Goal: Task Accomplishment & Management: Use online tool/utility

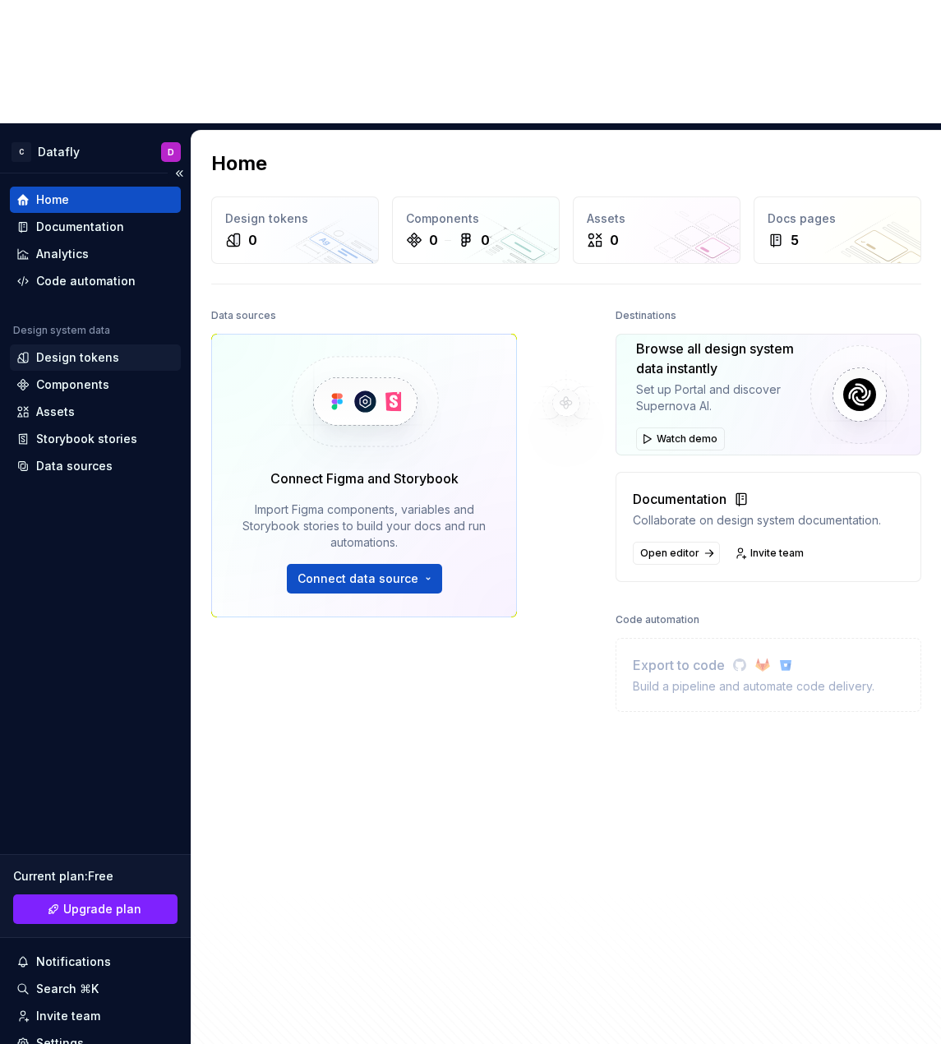
click at [67, 349] on div "Design tokens" at bounding box center [77, 357] width 83 height 16
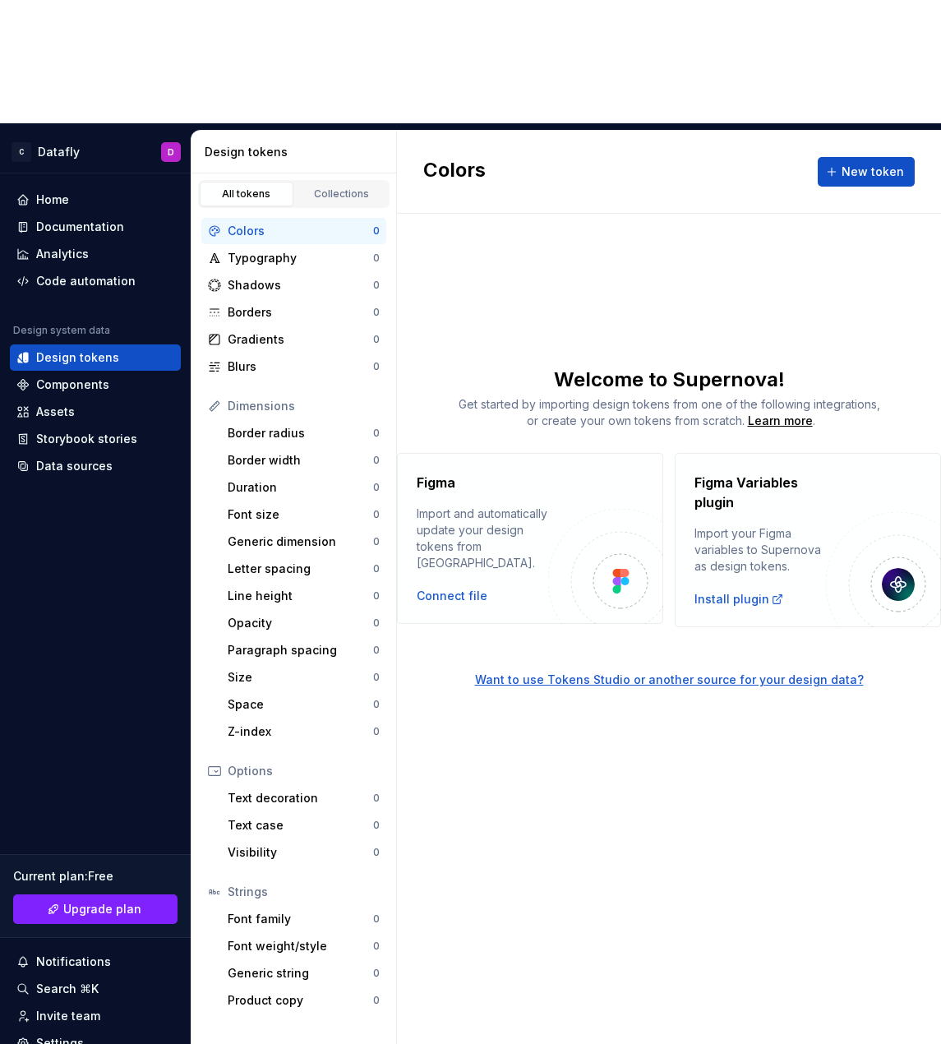
click at [285, 223] on div "Colors" at bounding box center [301, 231] width 146 height 16
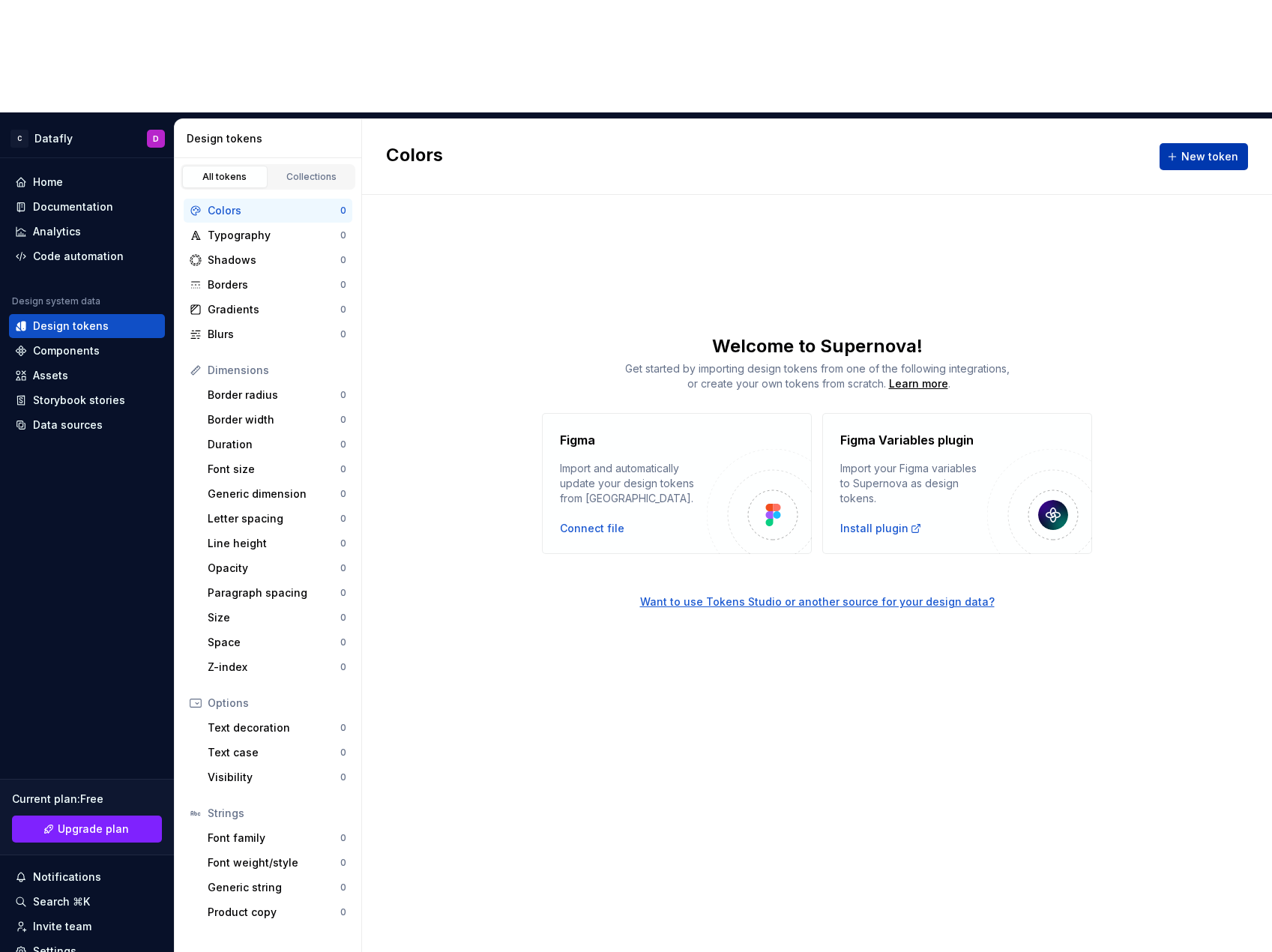
drag, startPoint x: 1162, startPoint y: 53, endPoint x: 1180, endPoint y: 53, distance: 18.0
click at [858, 119] on div "Colors New token" at bounding box center [817, 157] width 910 height 76
click at [858, 143] on button "New token" at bounding box center [1204, 157] width 88 height 27
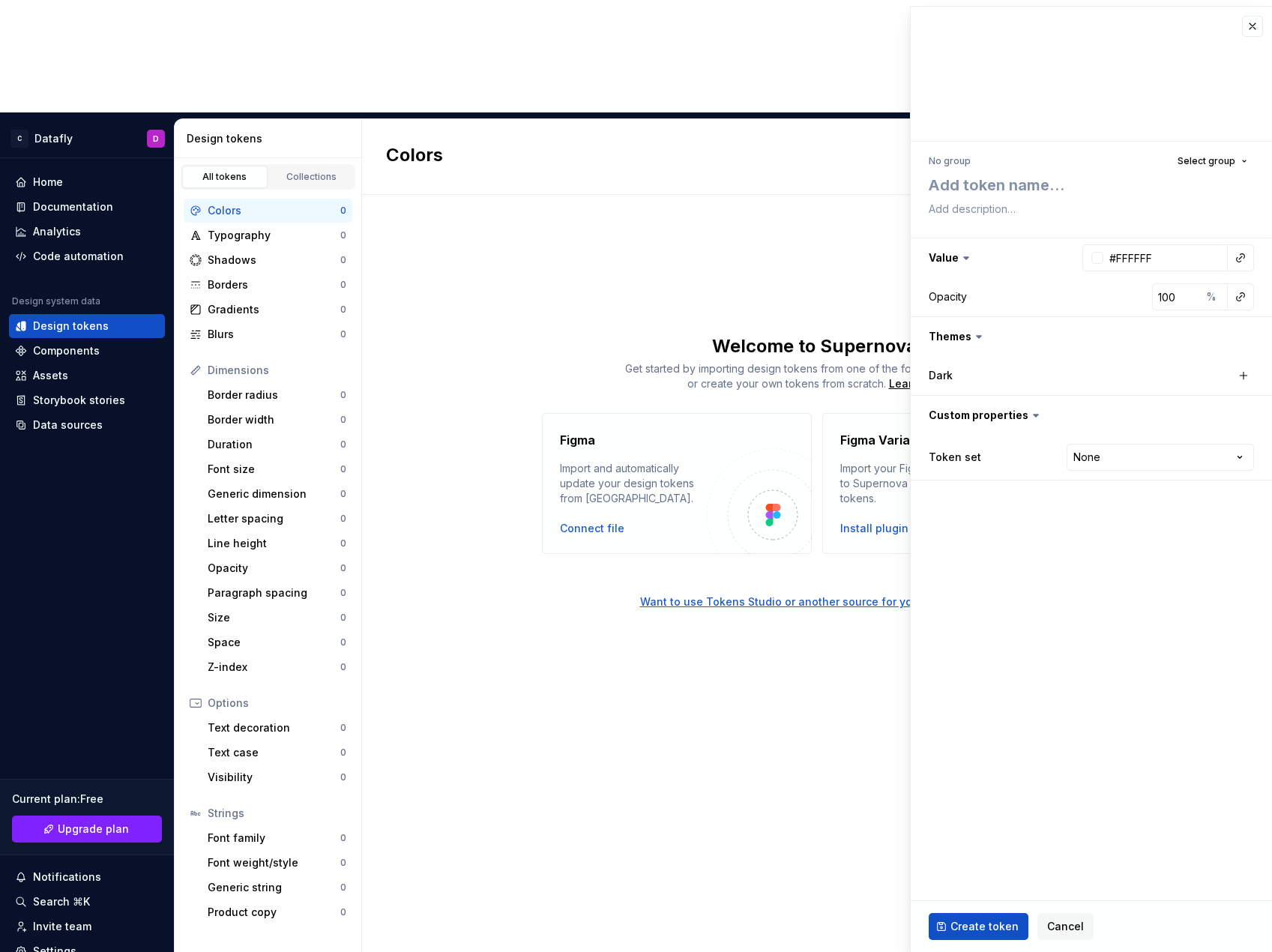
type textarea "*"
click at [858, 186] on textarea at bounding box center [1088, 181] width 326 height 21
type textarea "c"
type textarea "*"
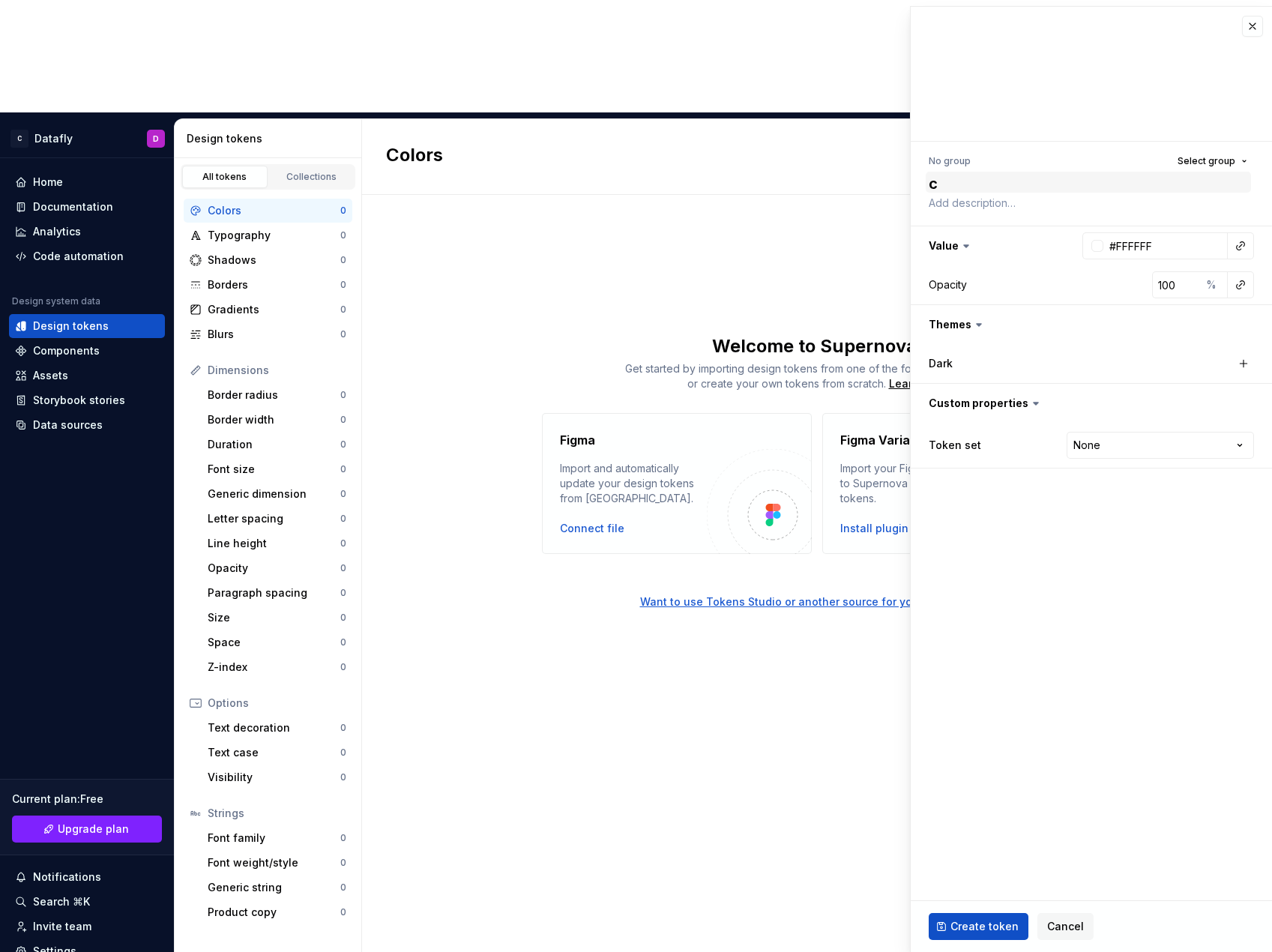
type textarea "co"
type textarea "*"
type textarea "col"
type textarea "*"
type textarea "colo"
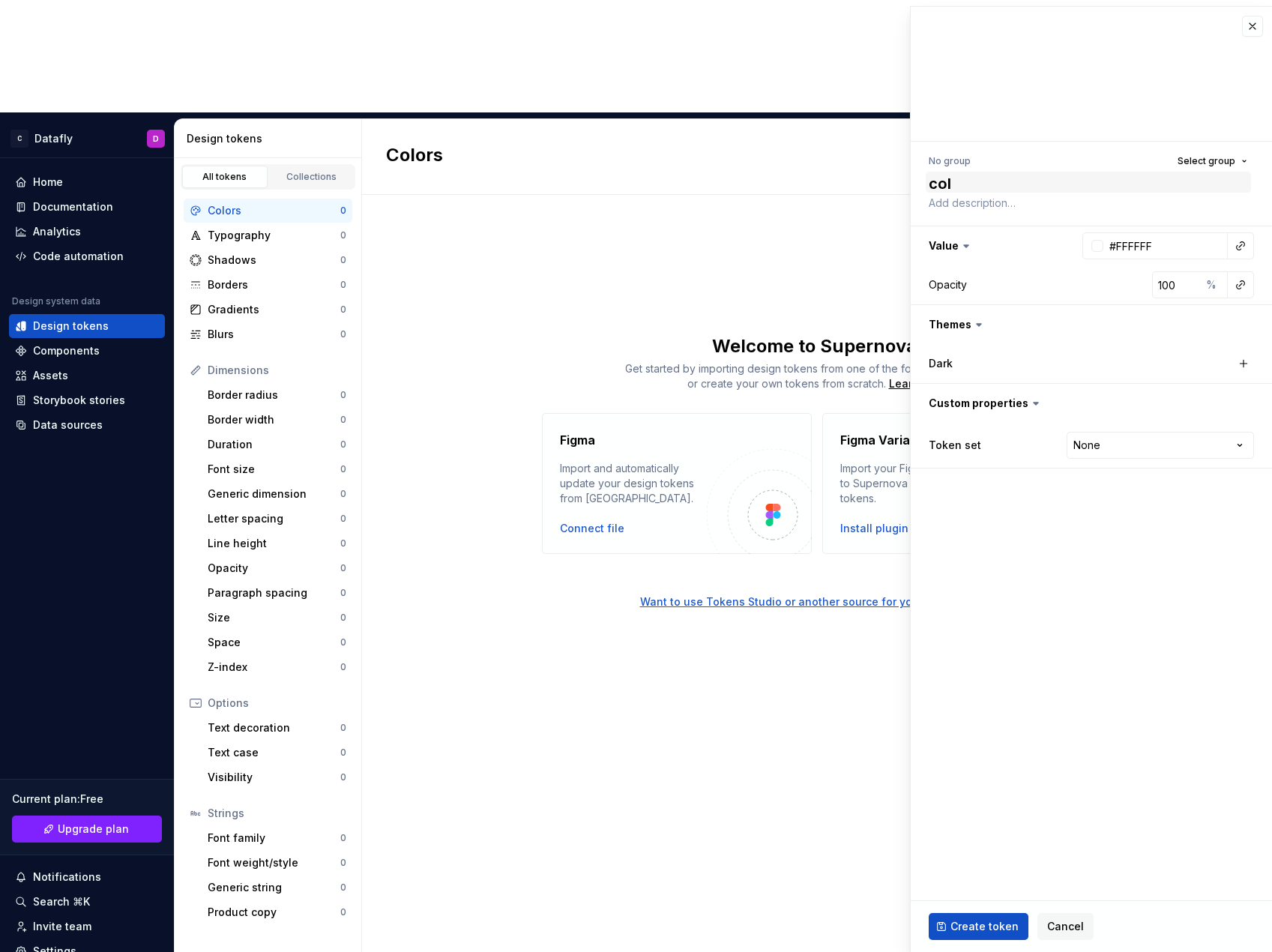
type textarea "*"
type textarea "color"
type textarea "*"
type textarea "color"
click at [858, 361] on label "Dark" at bounding box center [941, 364] width 24 height 15
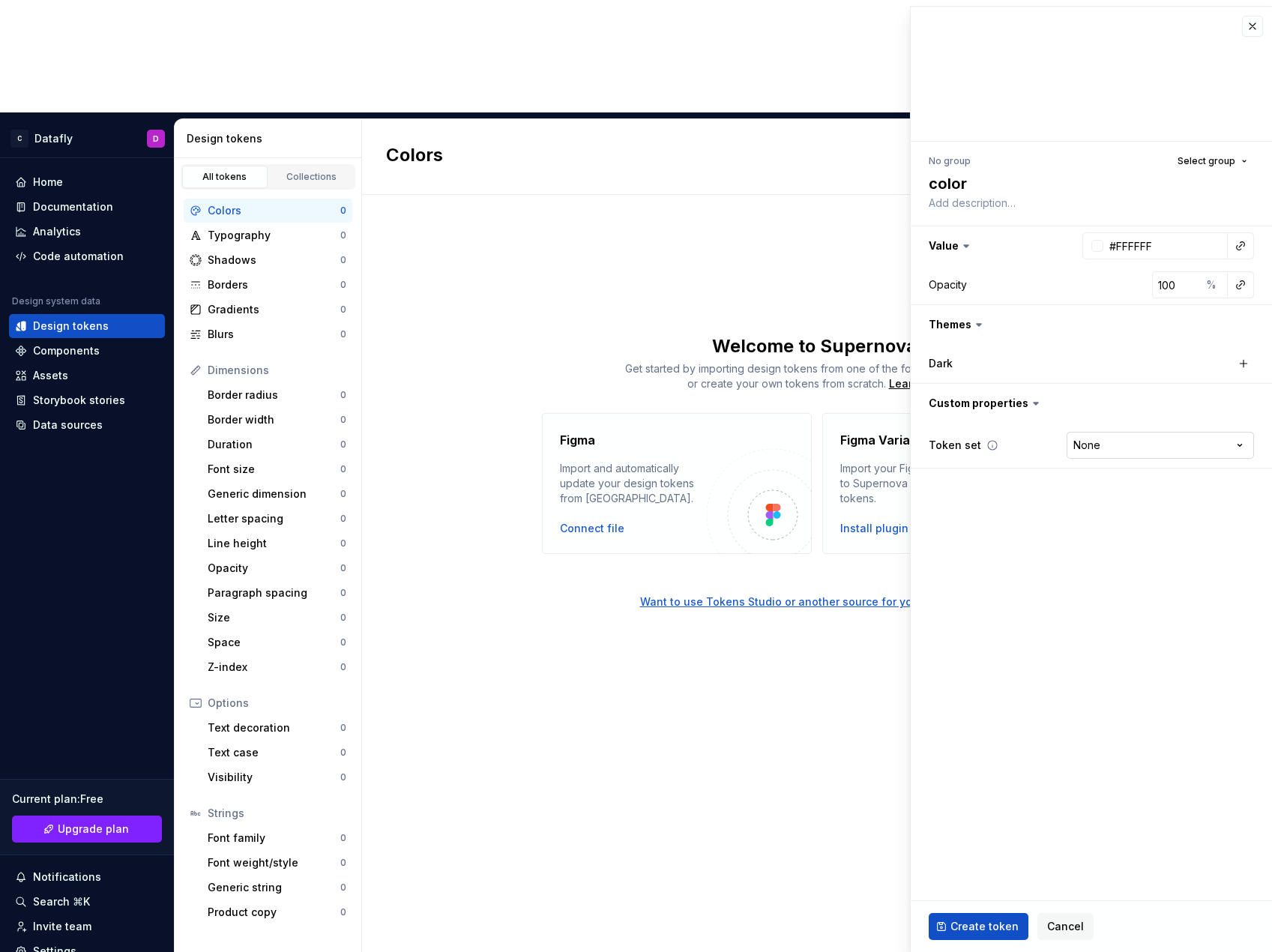
click at [858, 449] on html "C Datafly D Home Documentation Analytics Code automation Design system data Des…" at bounding box center [636, 476] width 1272 height 952
select select "**********"
type textarea "*"
click at [858, 460] on div "Token set Core **** **** ******** *********" at bounding box center [1091, 445] width 326 height 33
click at [858, 448] on html "C Datafly D Home Documentation Analytics Code automation Design system data Des…" at bounding box center [636, 476] width 1272 height 952
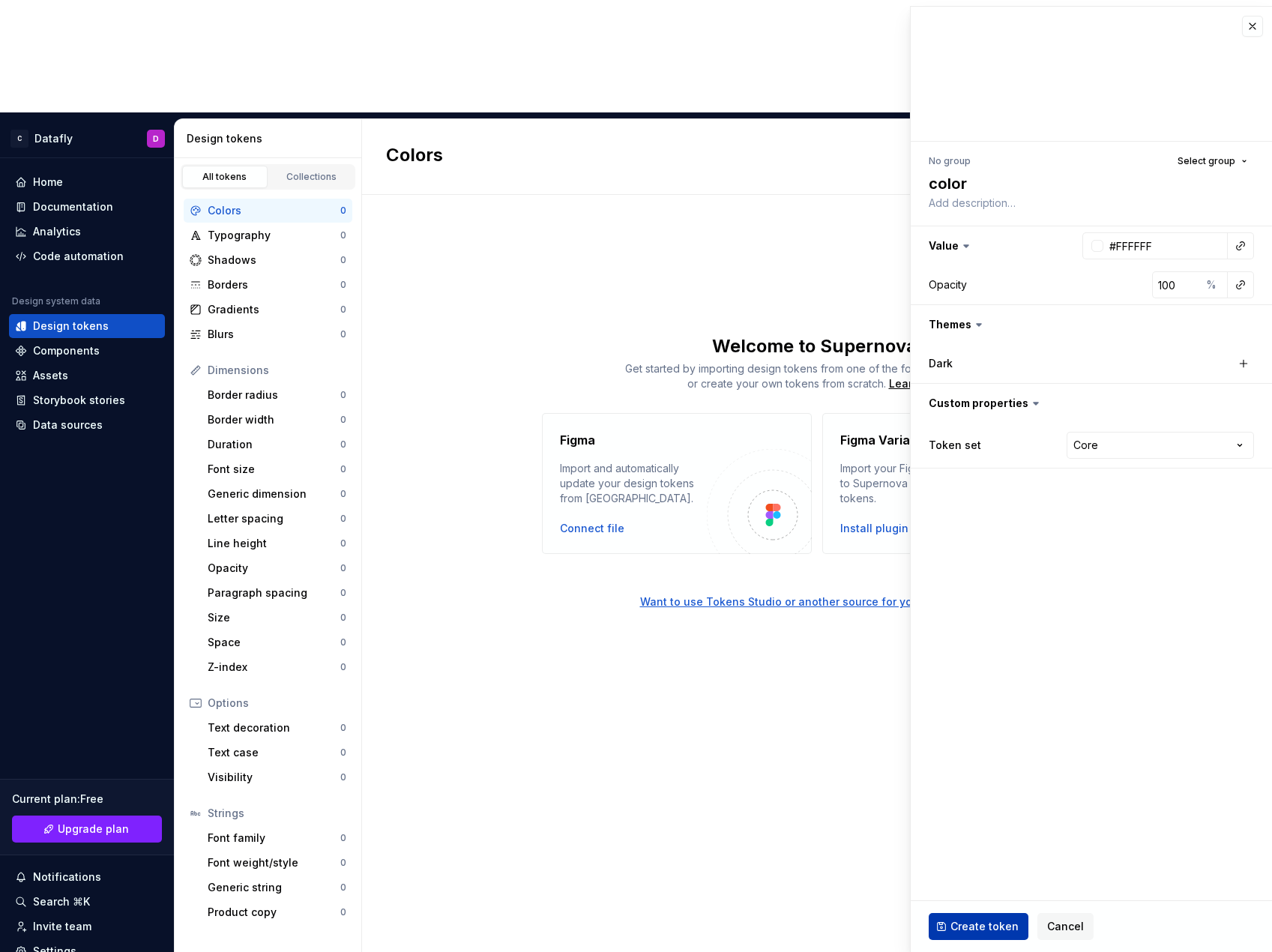
click at [858, 922] on span "Create token" at bounding box center [985, 926] width 68 height 15
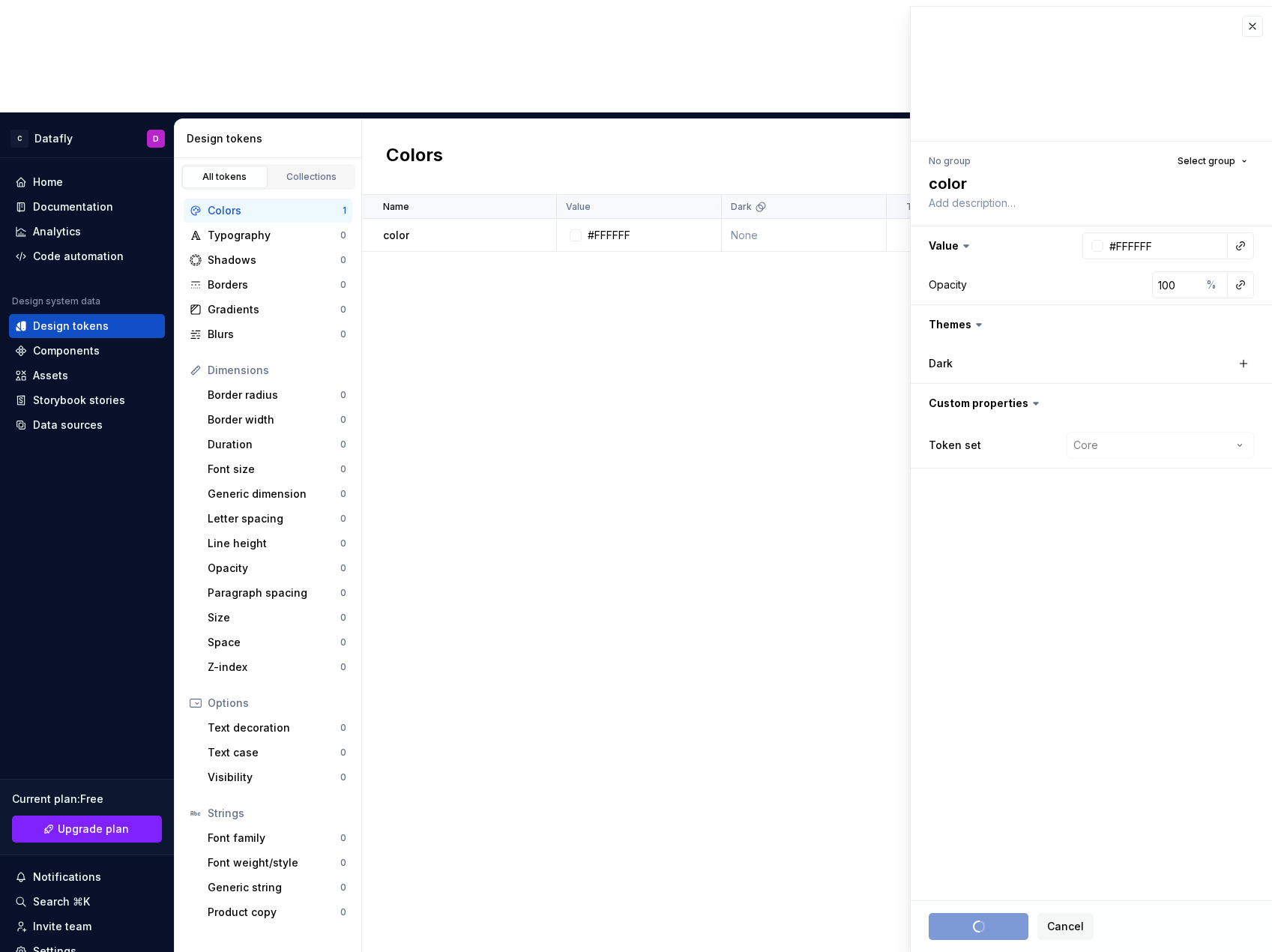
type textarea "*"
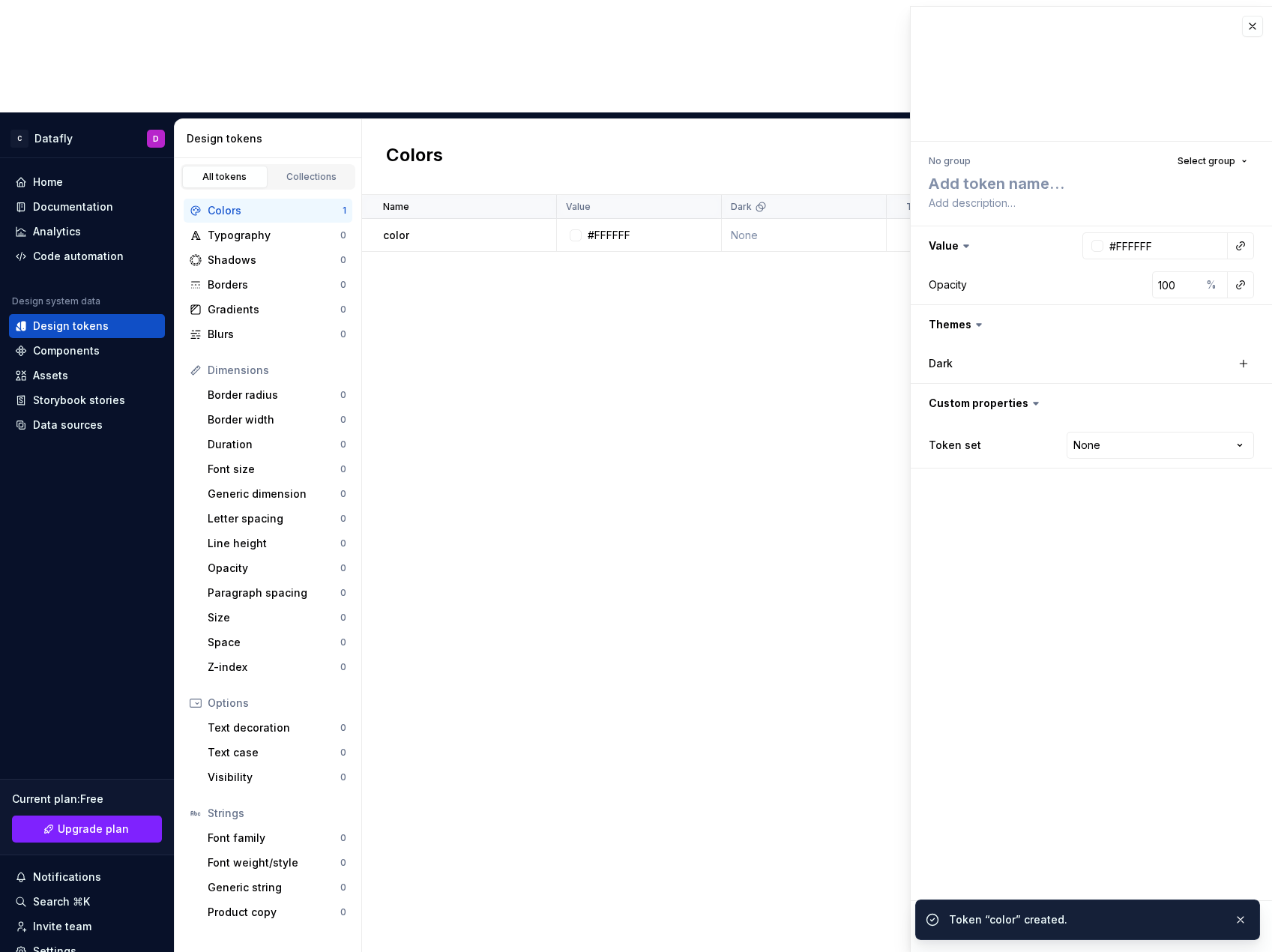
click at [553, 423] on div "Name Value Dark Token set Description Last updated color #FFFFFF None Core less…" at bounding box center [817, 630] width 910 height 870
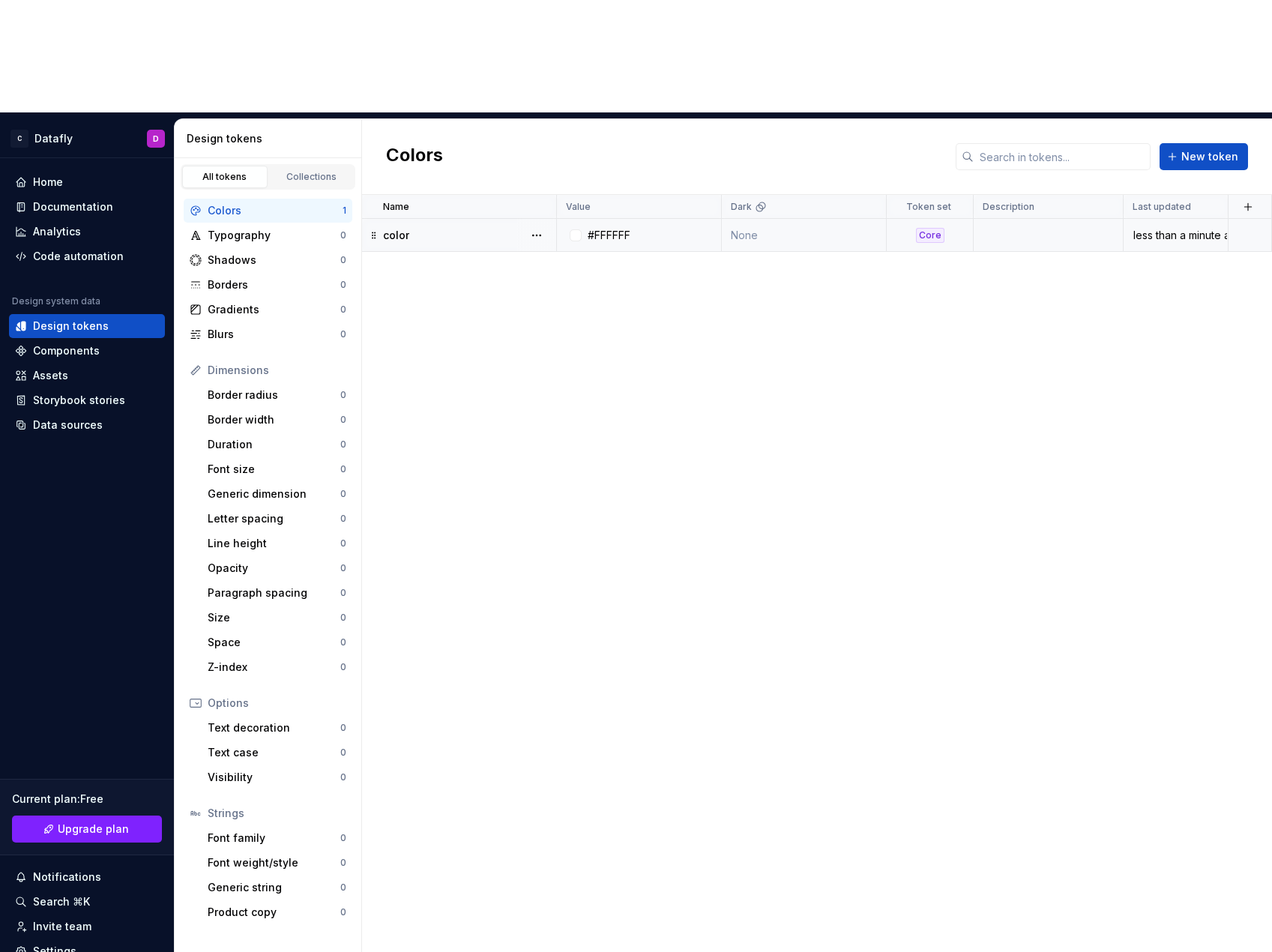
click at [748, 219] on td "None" at bounding box center [804, 235] width 165 height 33
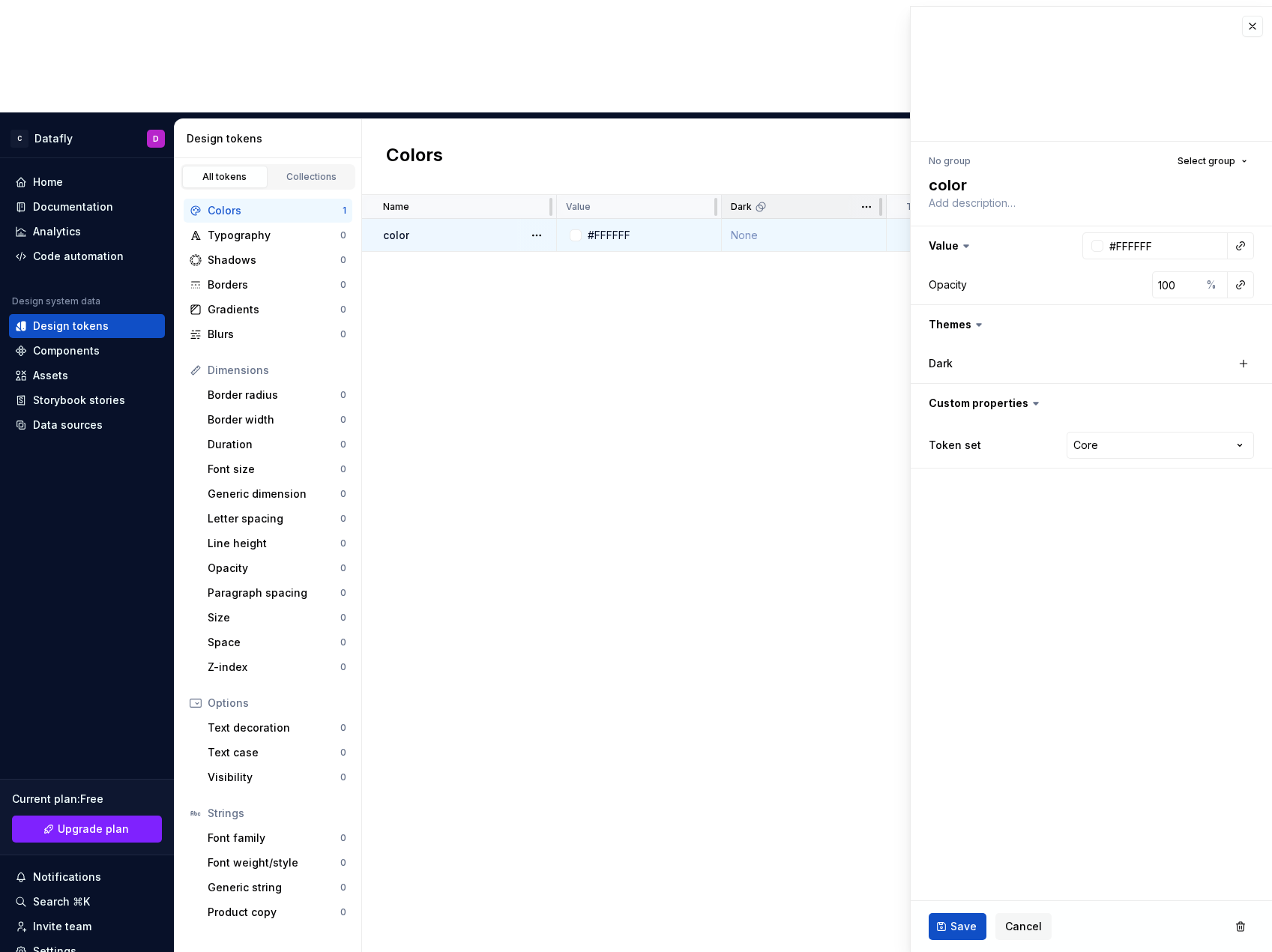
click at [761, 202] on icon at bounding box center [761, 204] width 6 height 6
click at [767, 219] on td "None" at bounding box center [804, 235] width 165 height 33
type textarea "*"
click at [858, 21] on button "button" at bounding box center [1252, 26] width 21 height 21
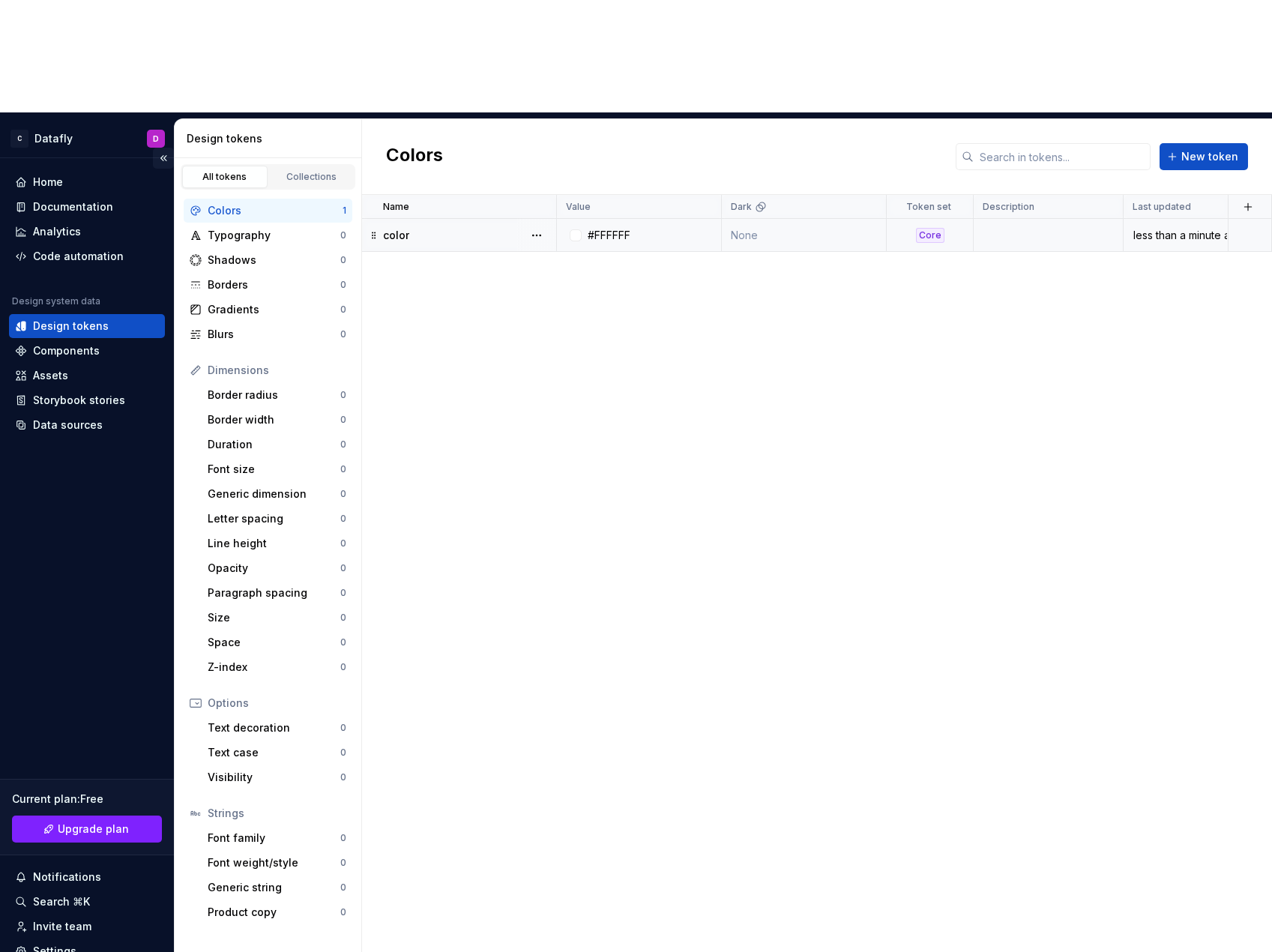
click at [158, 148] on button "Collapse sidebar" at bounding box center [163, 158] width 21 height 21
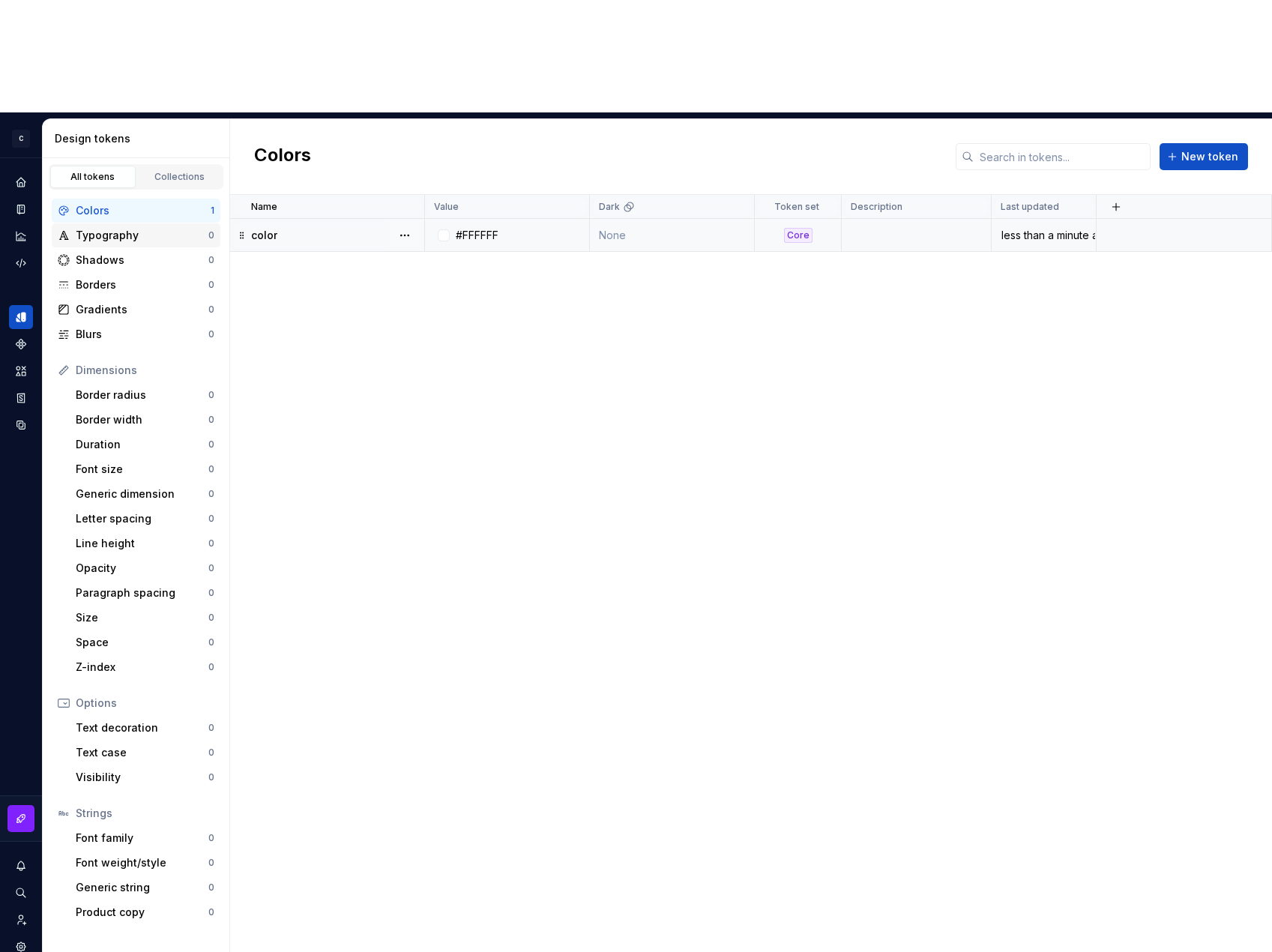
click at [83, 228] on div "Typography" at bounding box center [142, 235] width 133 height 15
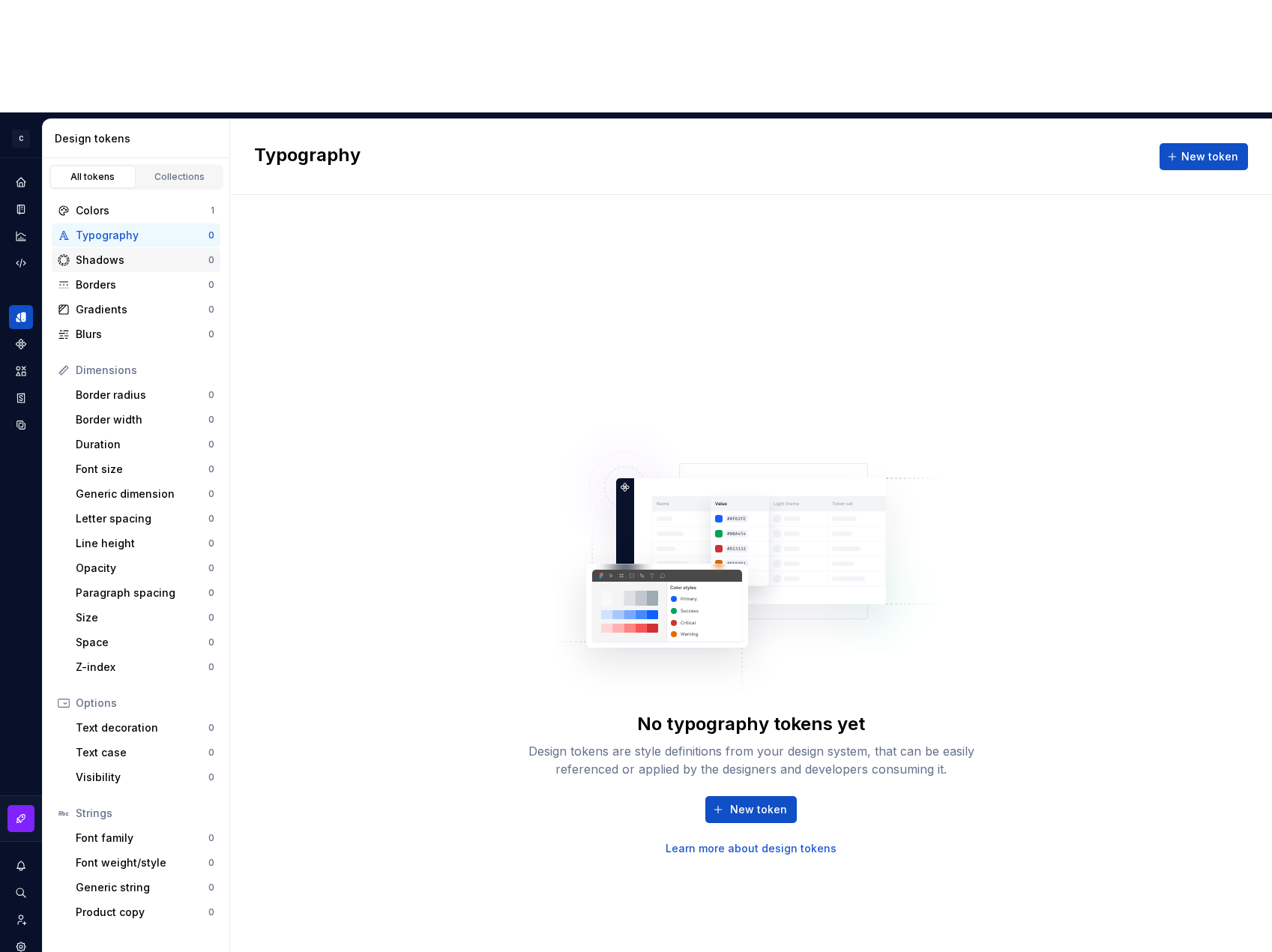
click at [133, 253] on div "Shadows" at bounding box center [142, 260] width 133 height 15
click at [129, 277] on div "Borders" at bounding box center [142, 285] width 133 height 15
click at [158, 166] on link "Collections" at bounding box center [180, 177] width 86 height 23
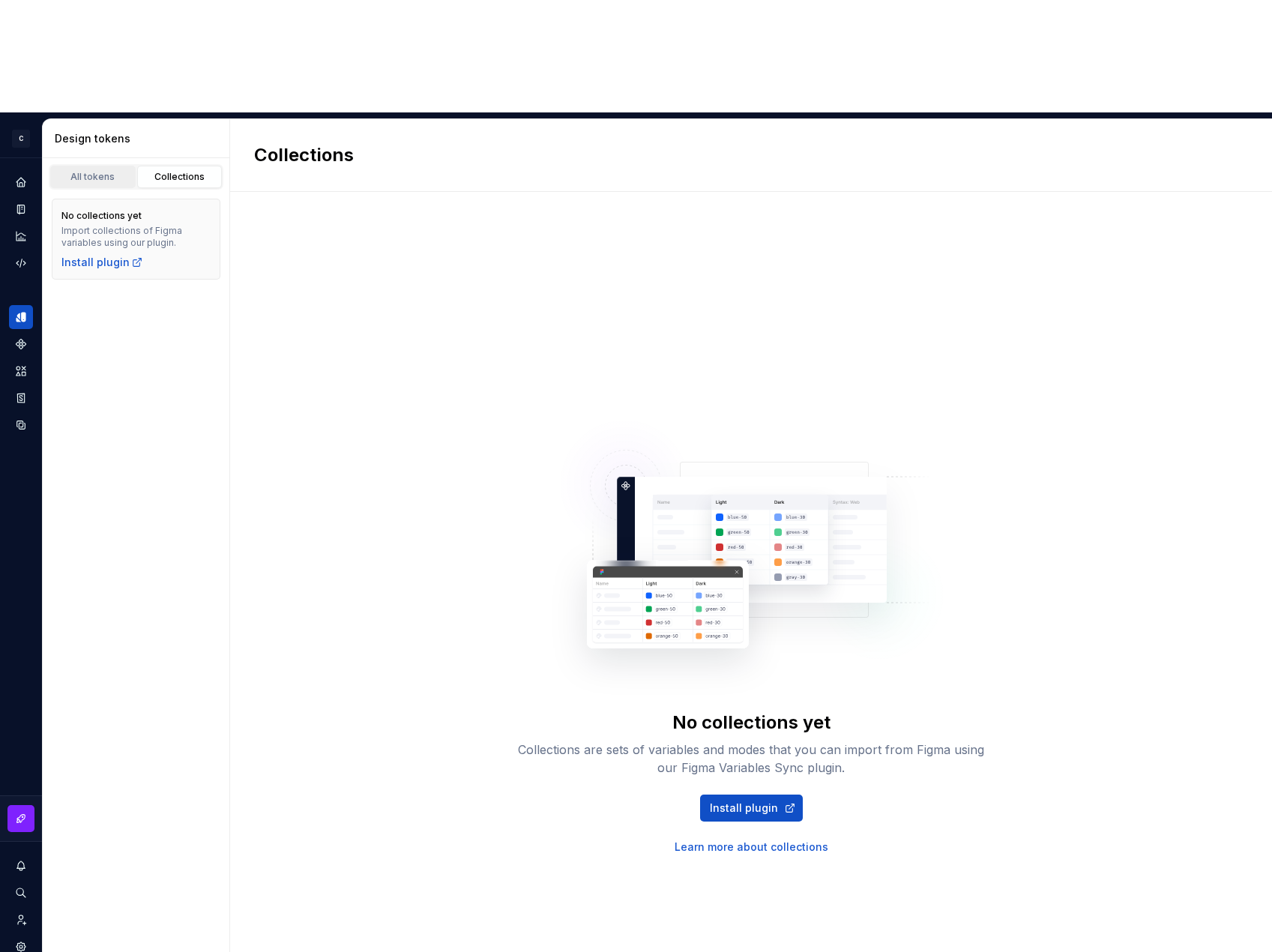
click at [95, 171] on div "All tokens" at bounding box center [93, 176] width 75 height 12
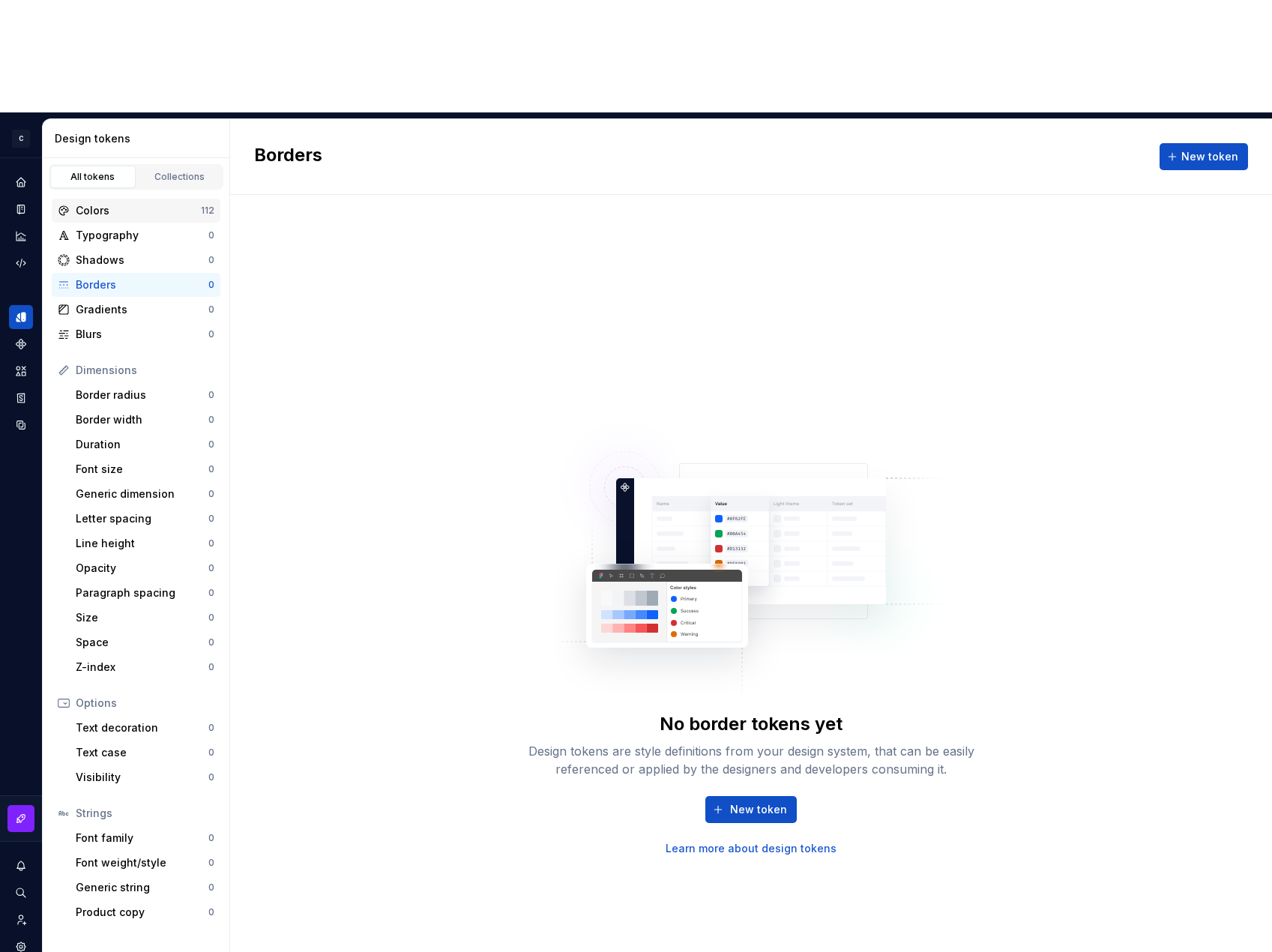
click at [113, 203] on div "Colors" at bounding box center [138, 211] width 125 height 15
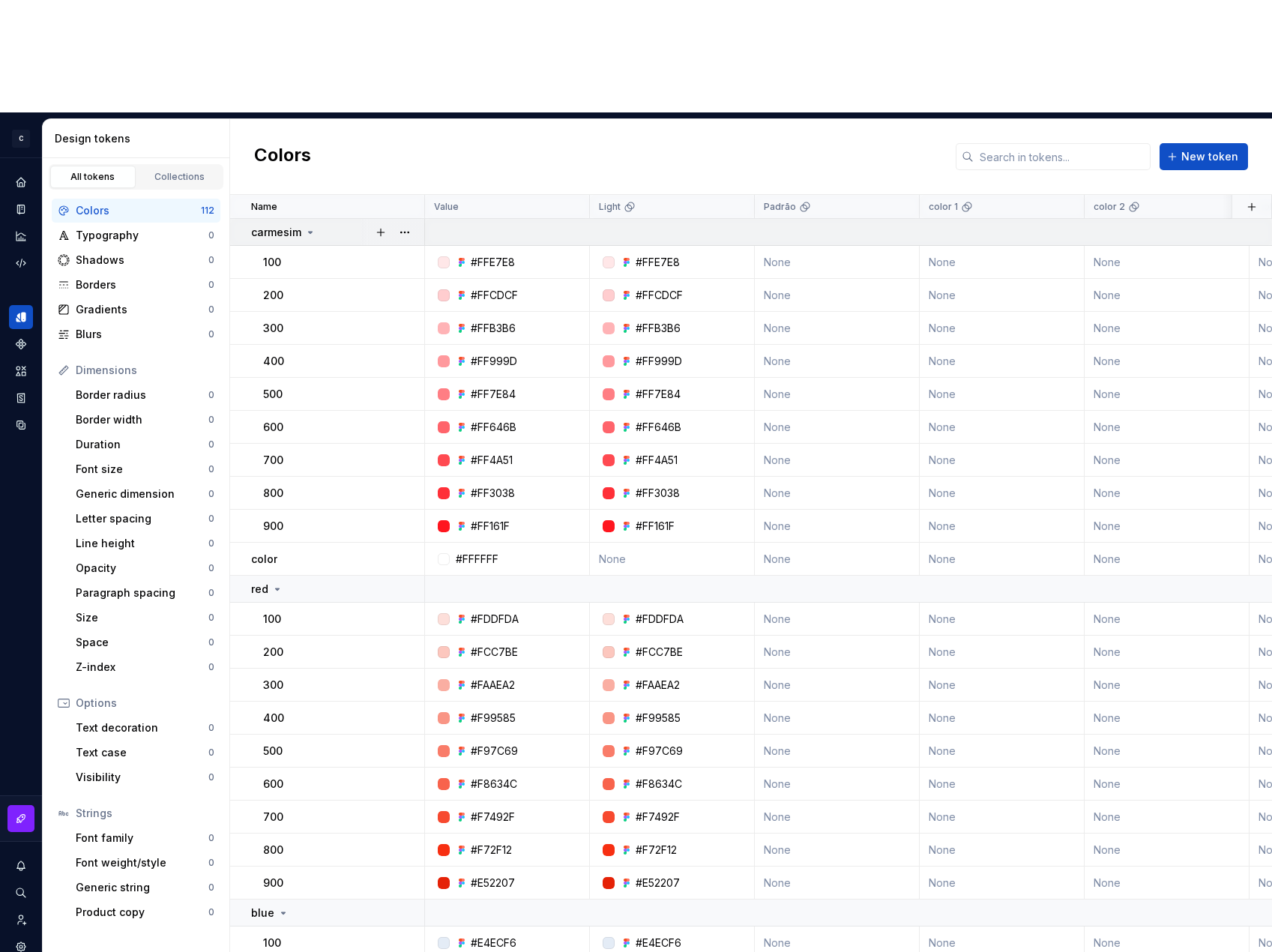
click at [312, 226] on icon at bounding box center [310, 232] width 12 height 12
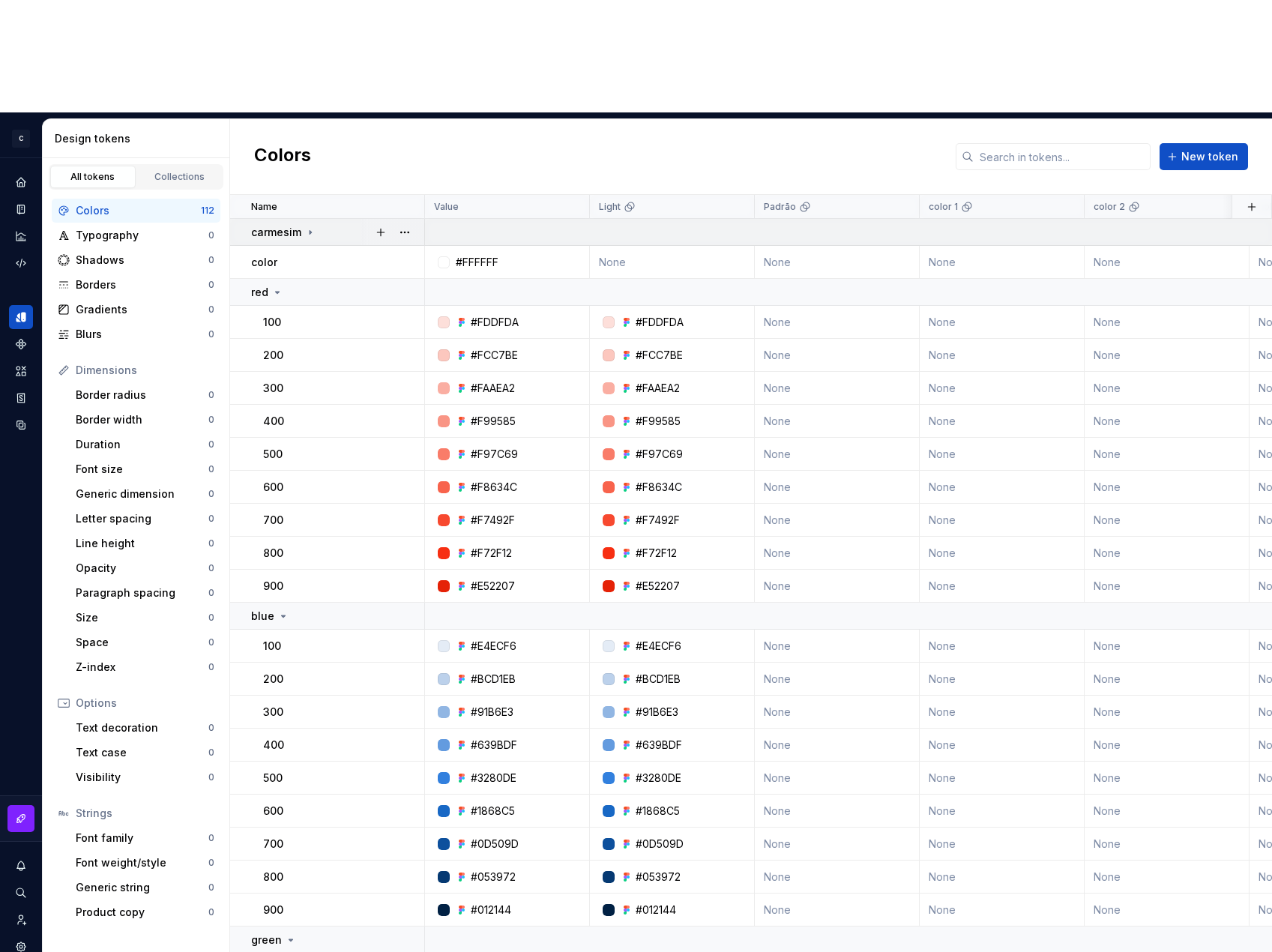
click at [312, 226] on icon at bounding box center [310, 232] width 12 height 12
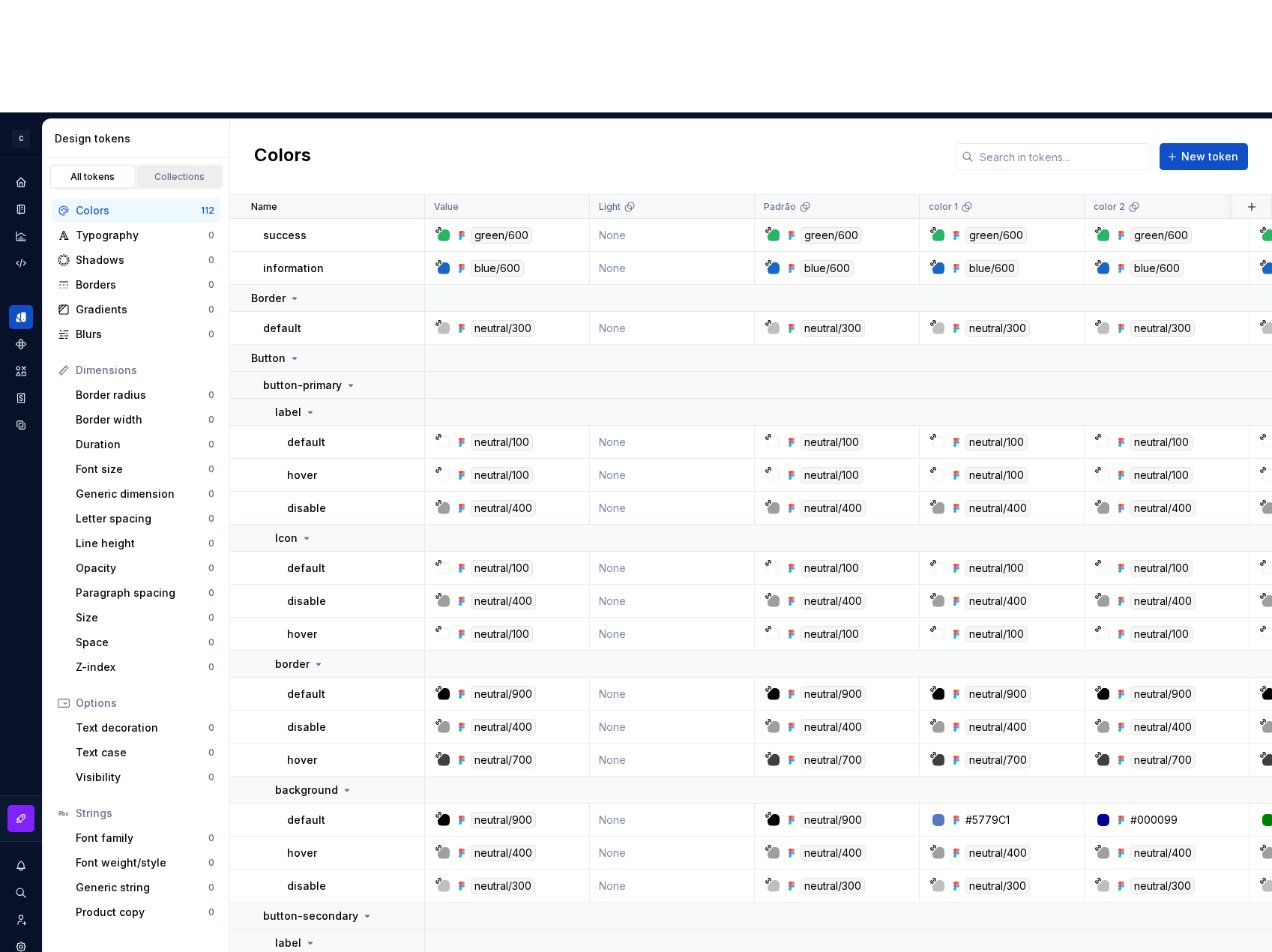
scroll to position [2924, 0]
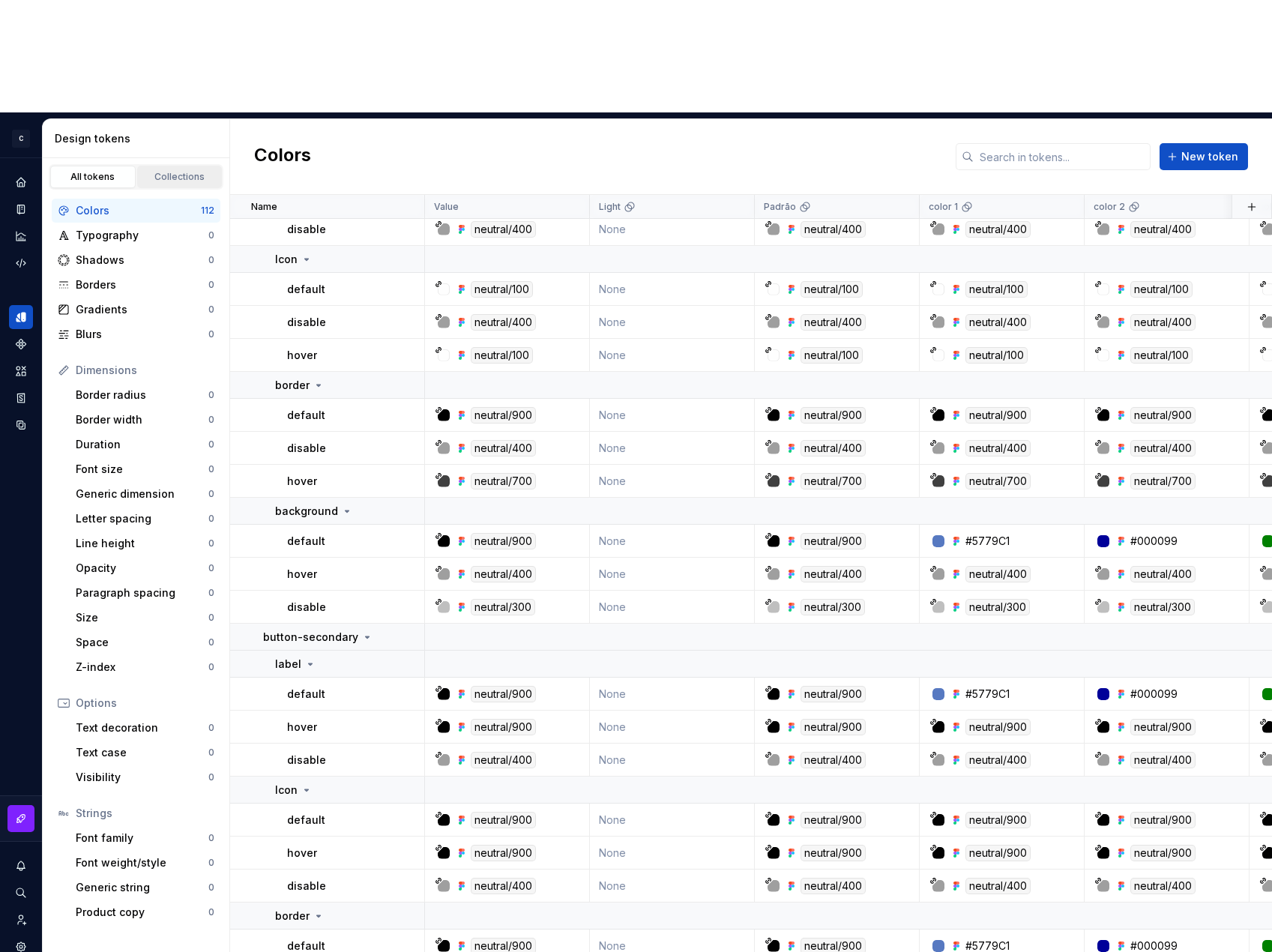
click at [192, 171] on div "Collections" at bounding box center [180, 176] width 75 height 12
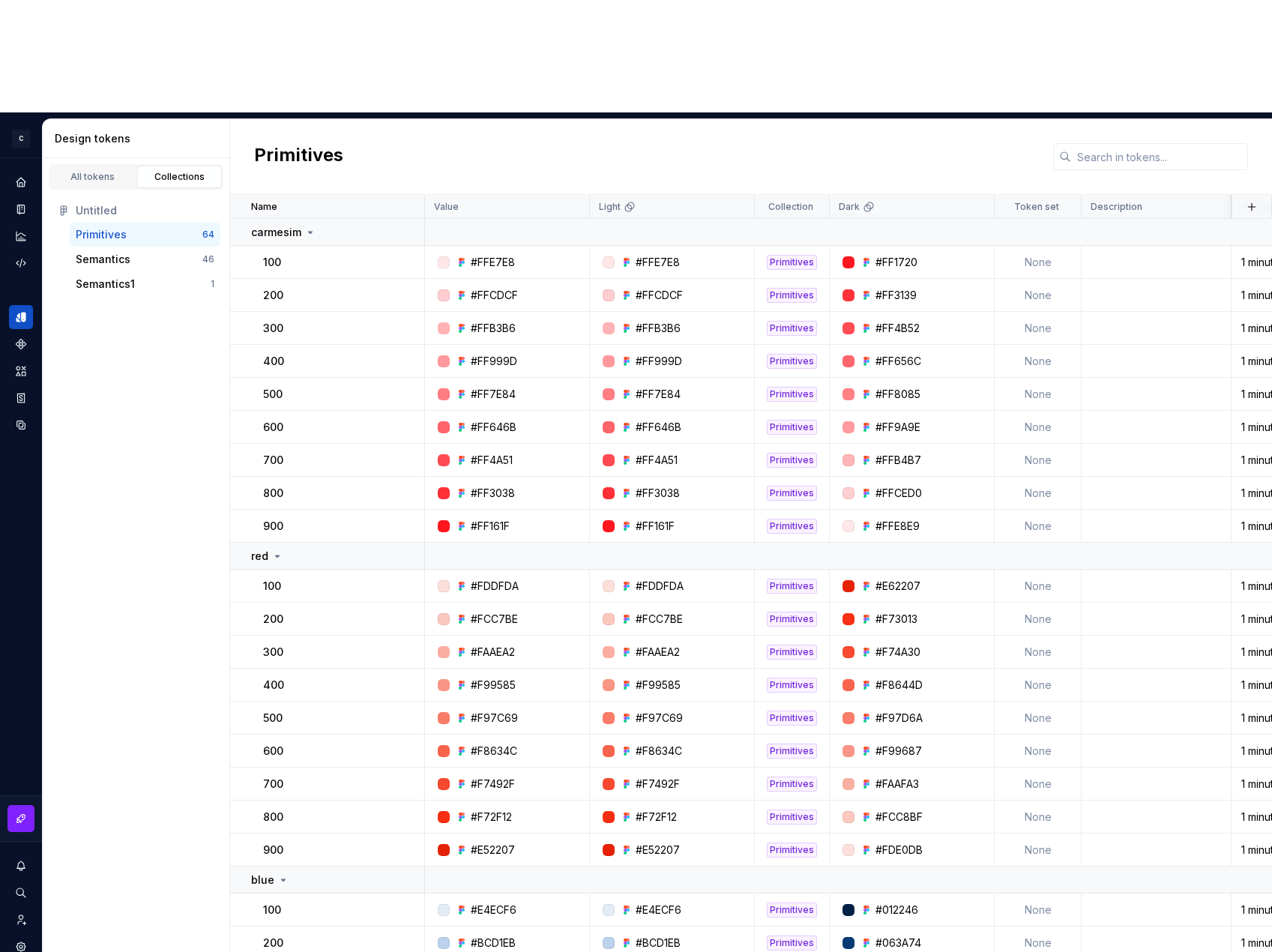
click at [159, 227] on div "Primitives" at bounding box center [139, 234] width 127 height 15
click at [157, 247] on div "Semantics 46" at bounding box center [144, 259] width 150 height 24
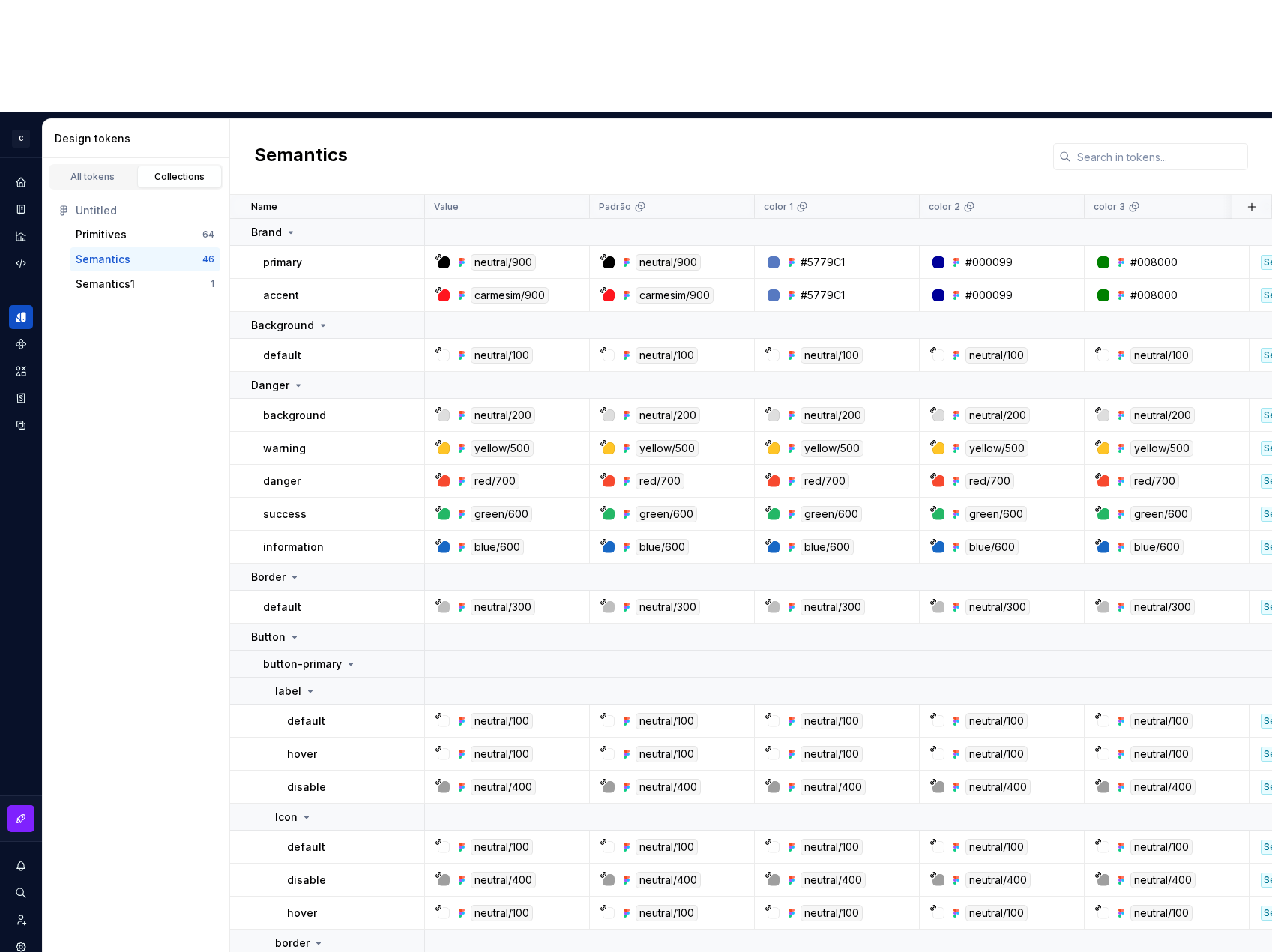
click at [159, 252] on div "Semantics" at bounding box center [139, 259] width 127 height 15
click at [158, 272] on div "Semantics1 1" at bounding box center [144, 284] width 150 height 24
click at [153, 276] on div "Semantics1" at bounding box center [143, 284] width 135 height 15
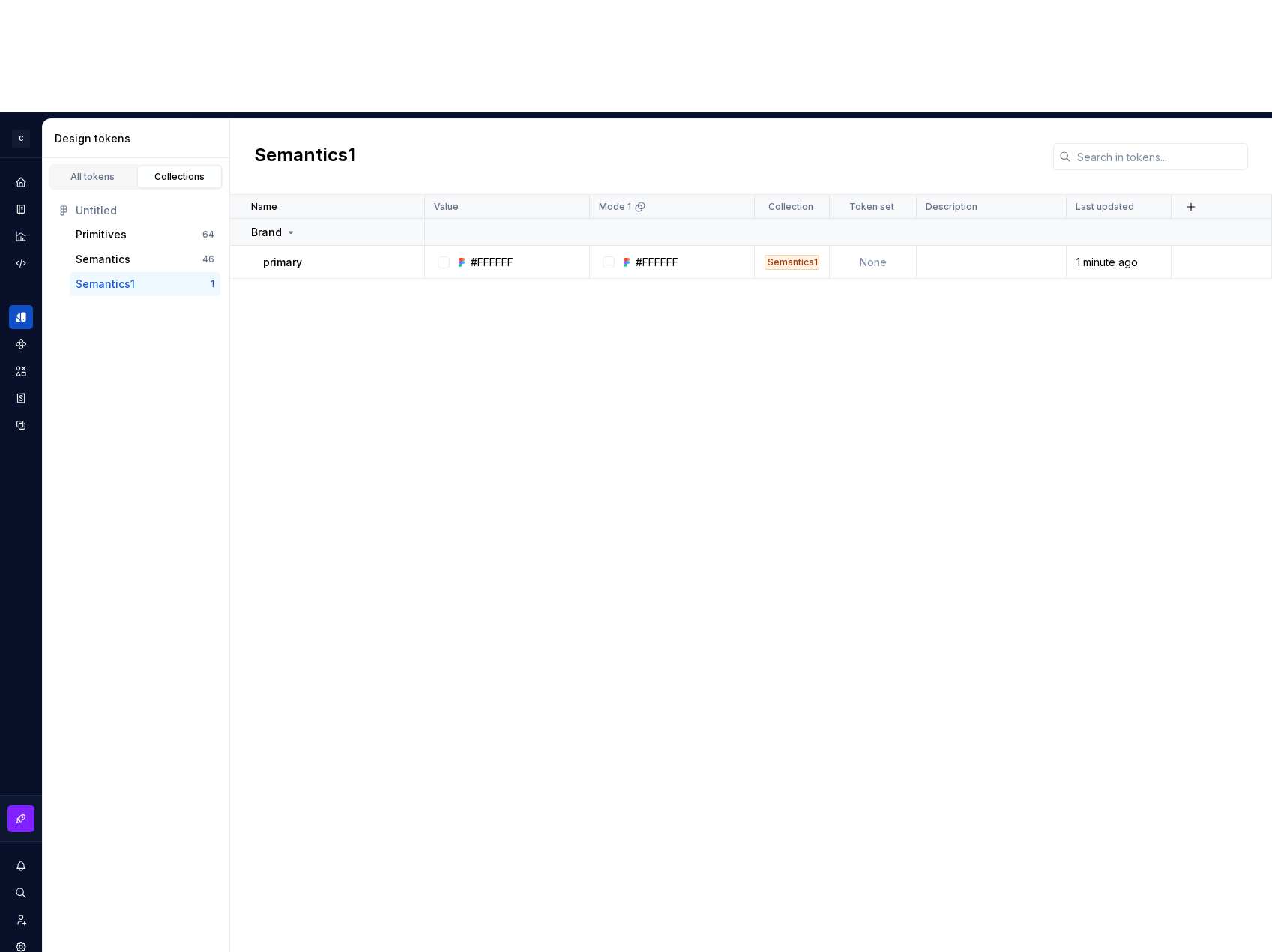
click at [151, 272] on div "Semantics1 1" at bounding box center [144, 284] width 150 height 24
click at [151, 252] on div "Semantics" at bounding box center [139, 259] width 127 height 15
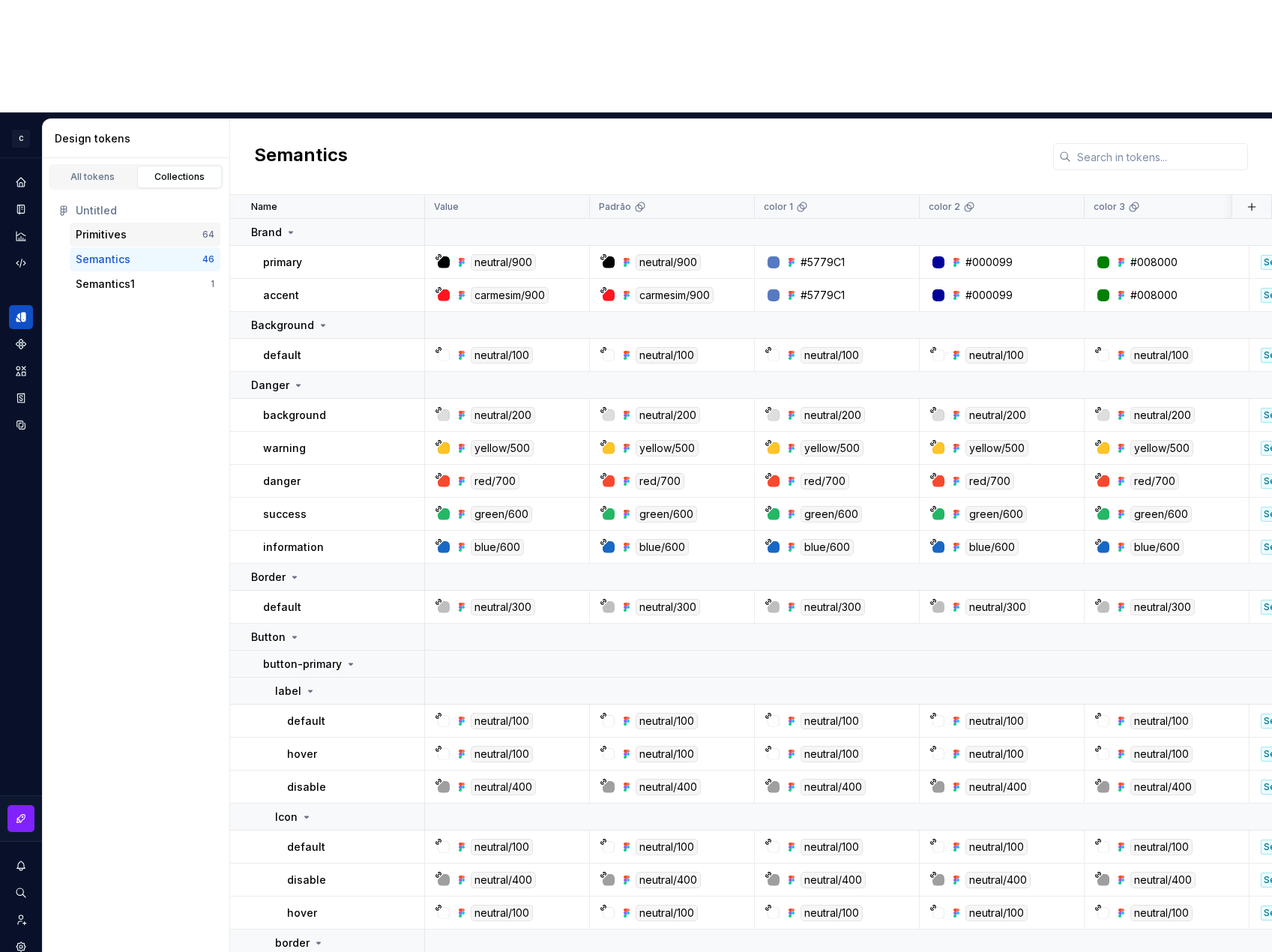
click at [153, 227] on div "Primitives" at bounding box center [139, 234] width 127 height 15
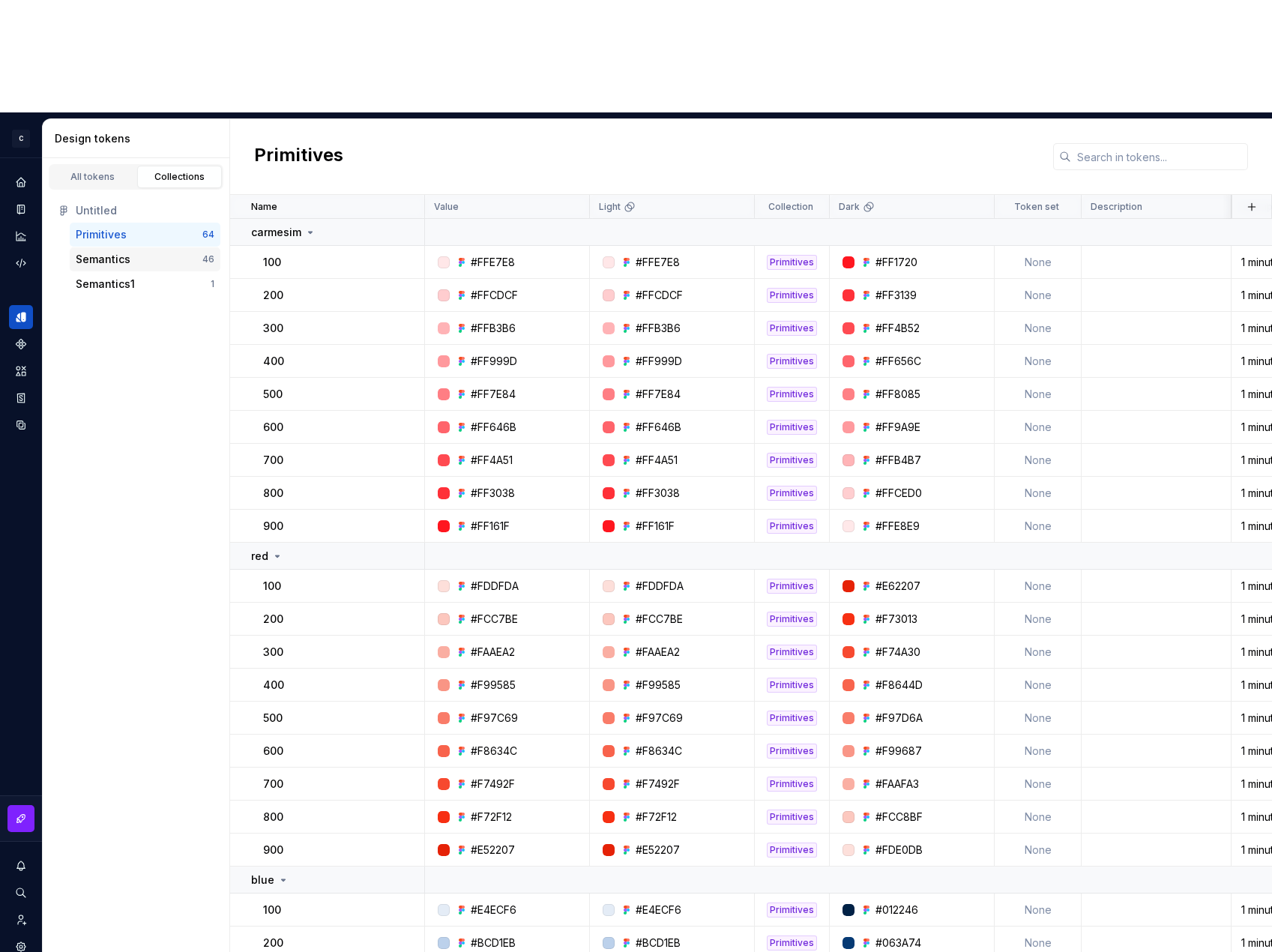
click at [150, 247] on div "Semantics 46" at bounding box center [144, 259] width 150 height 24
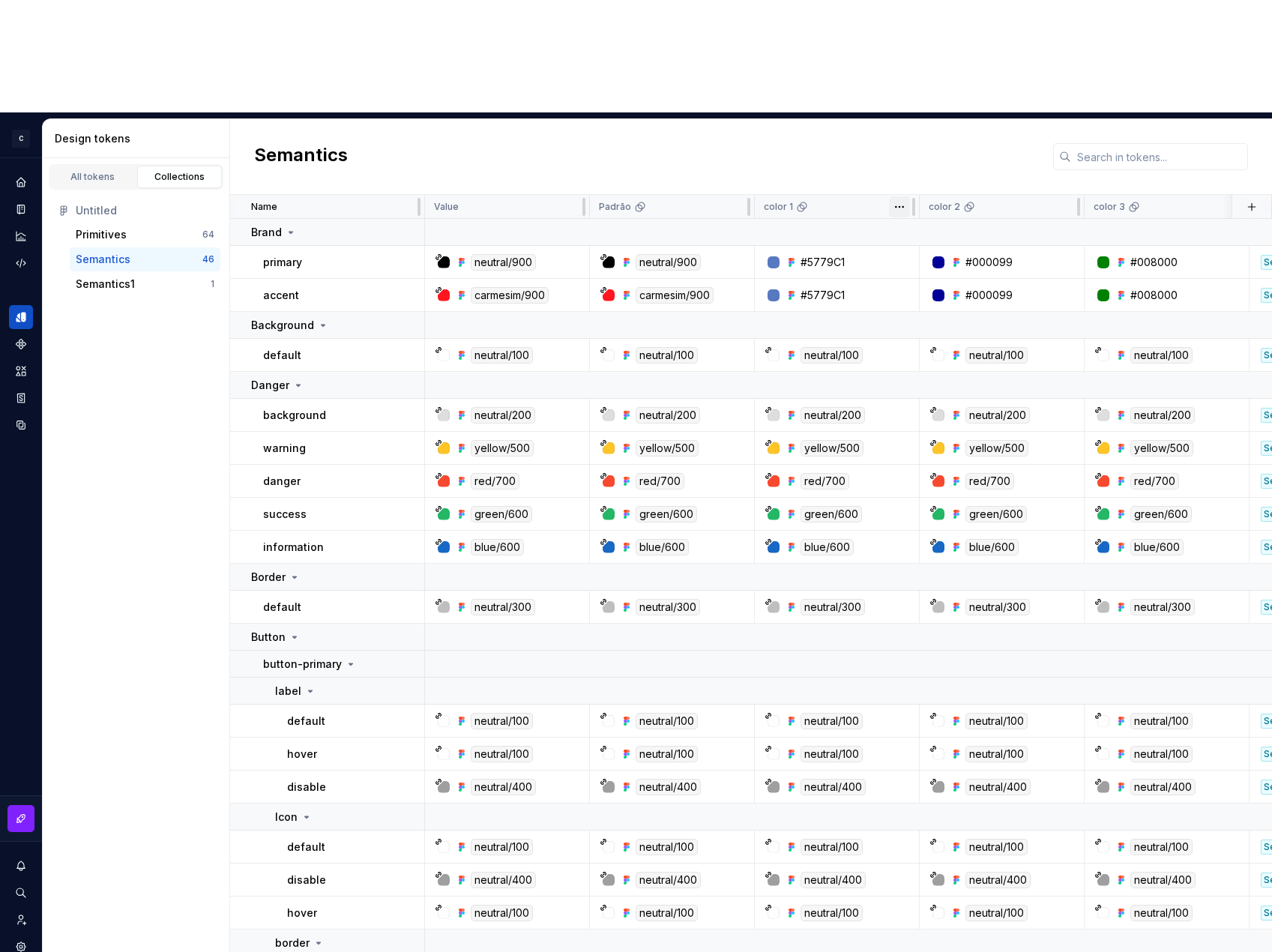
click at [858, 95] on html "C Datafly D Design system data Design tokens All tokens Collections Untitled Pr…" at bounding box center [636, 476] width 1272 height 952
drag, startPoint x: 813, startPoint y: 97, endPoint x: 657, endPoint y: 103, distance: 156.1
click at [657, 103] on html "C Datafly D Design system data Design tokens All tokens Collections Untitled Pr…" at bounding box center [636, 476] width 1272 height 952
click at [802, 58] on html "C Datafly D Design system data Design tokens All tokens Collections Untitled Pr…" at bounding box center [636, 476] width 1272 height 952
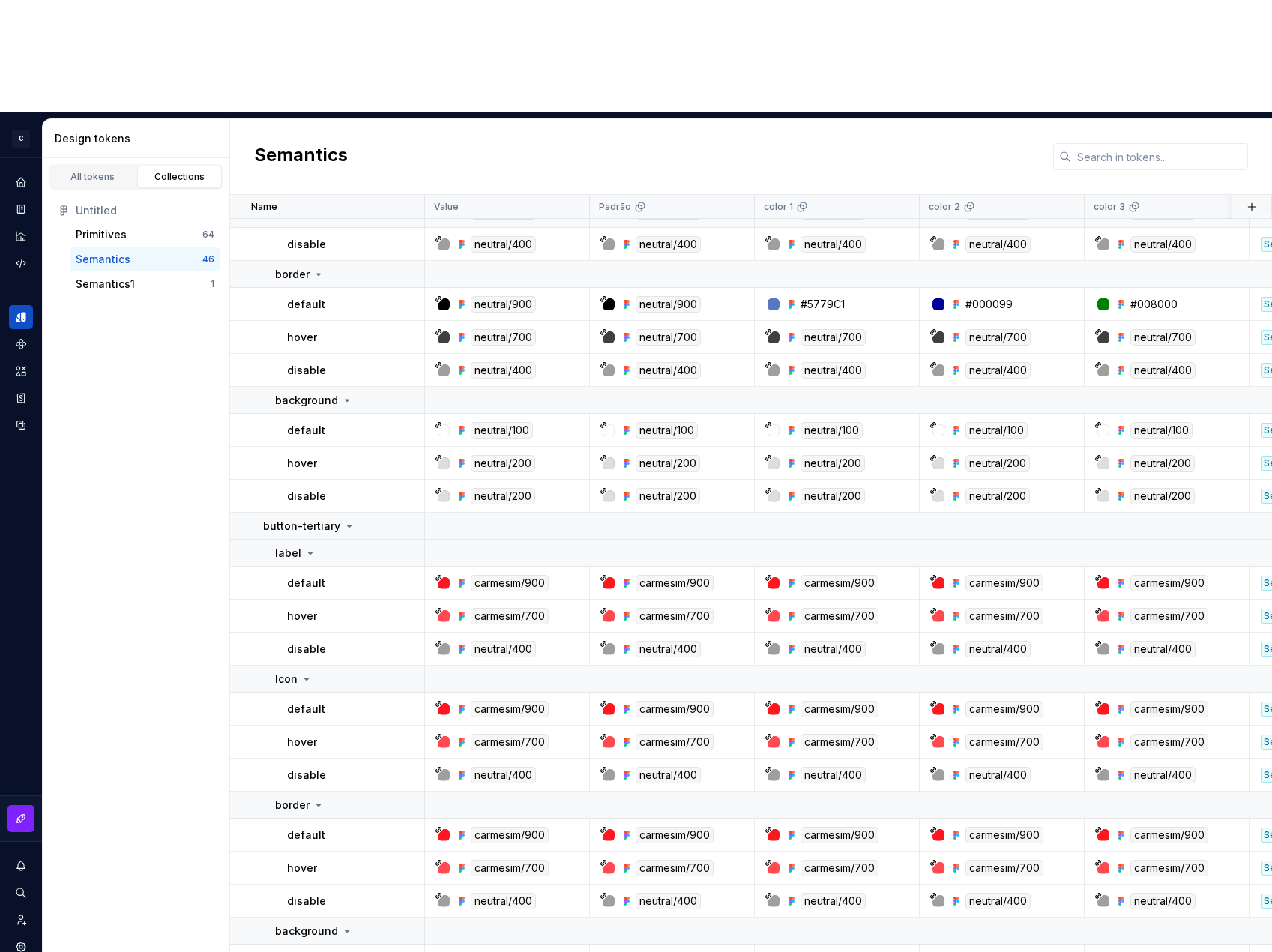
scroll to position [1246, 0]
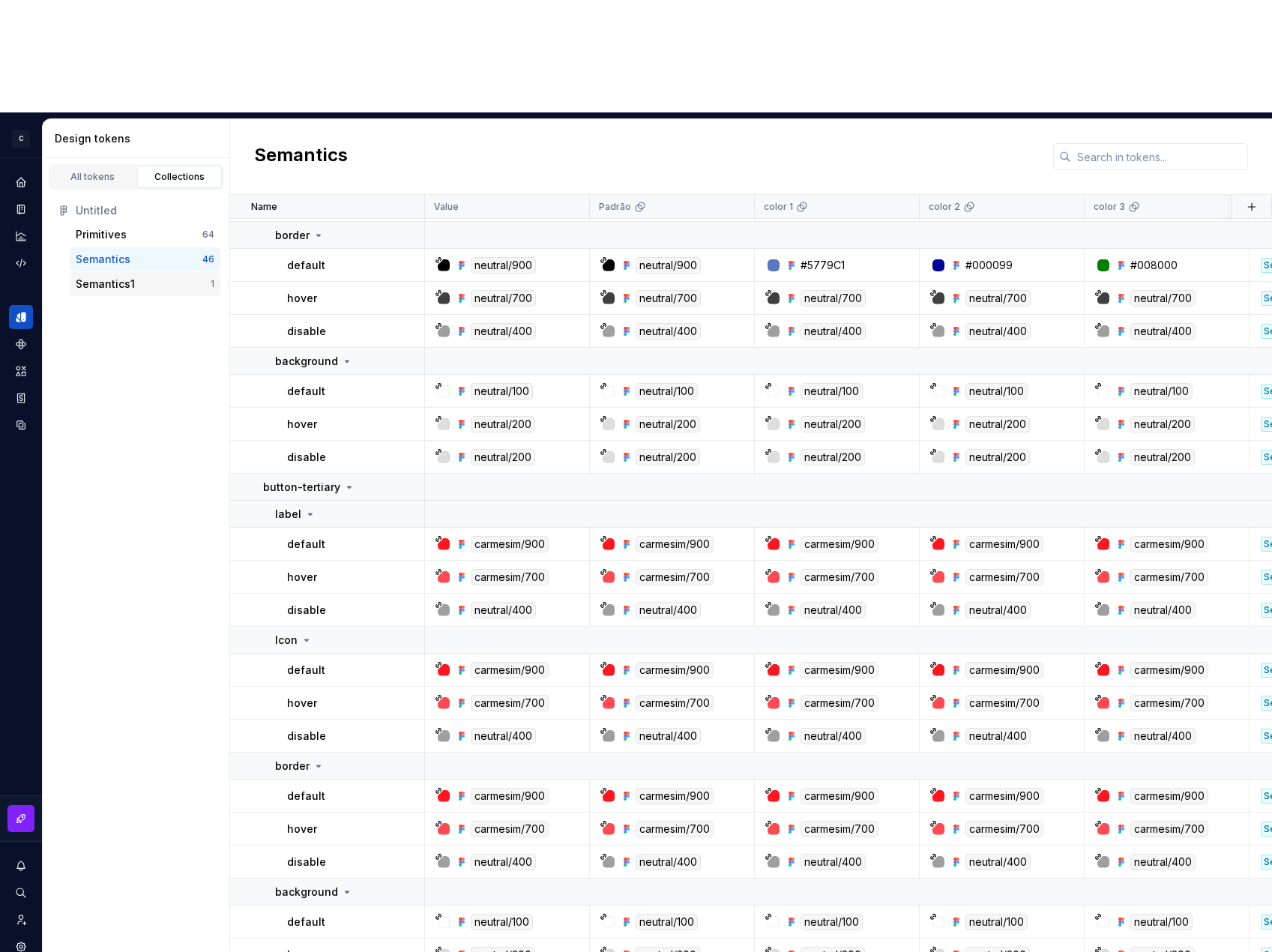
click at [142, 276] on div "Semantics1" at bounding box center [143, 284] width 135 height 15
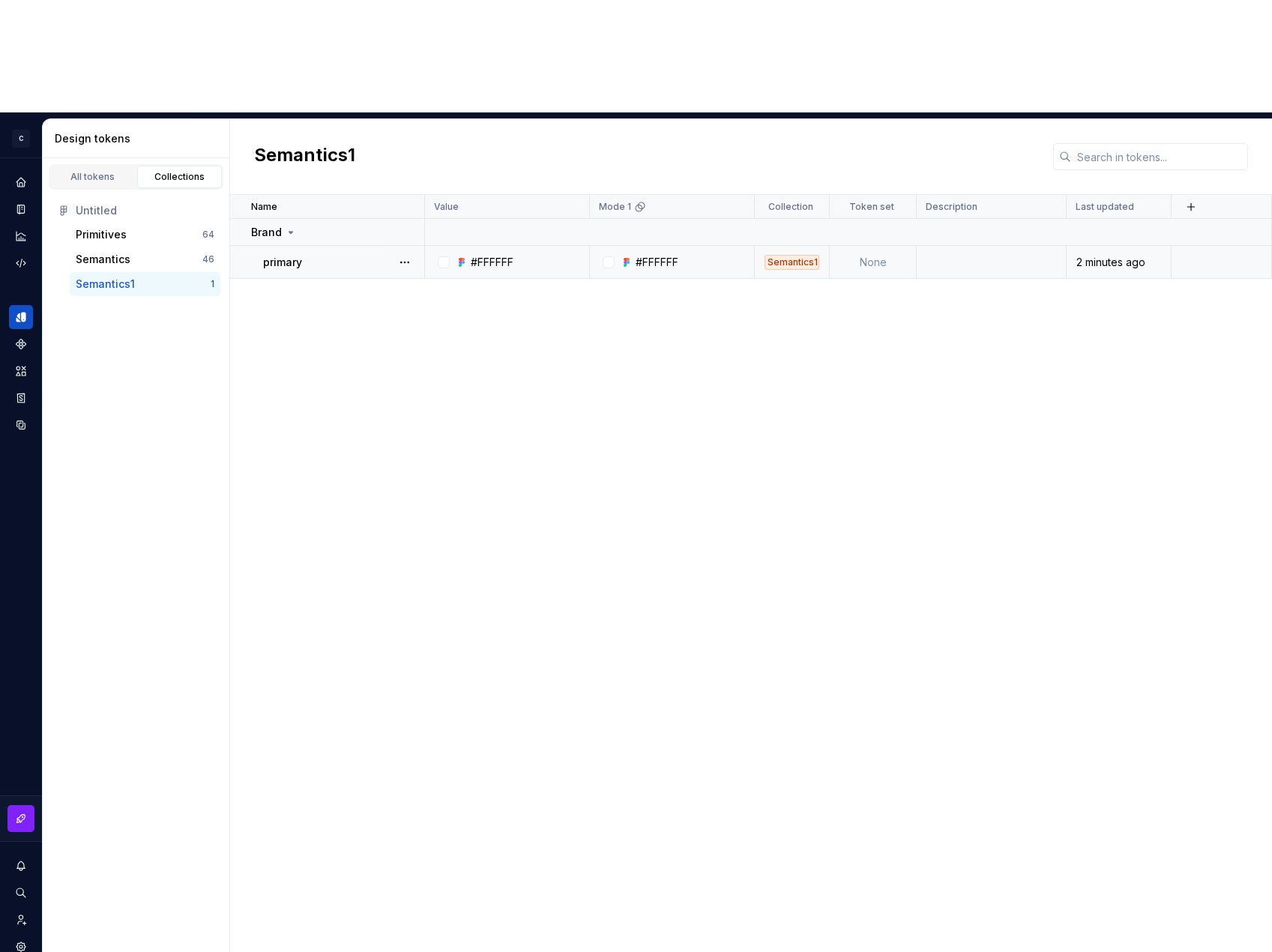
click at [782, 255] on div "Semantics1" at bounding box center [792, 263] width 55 height 15
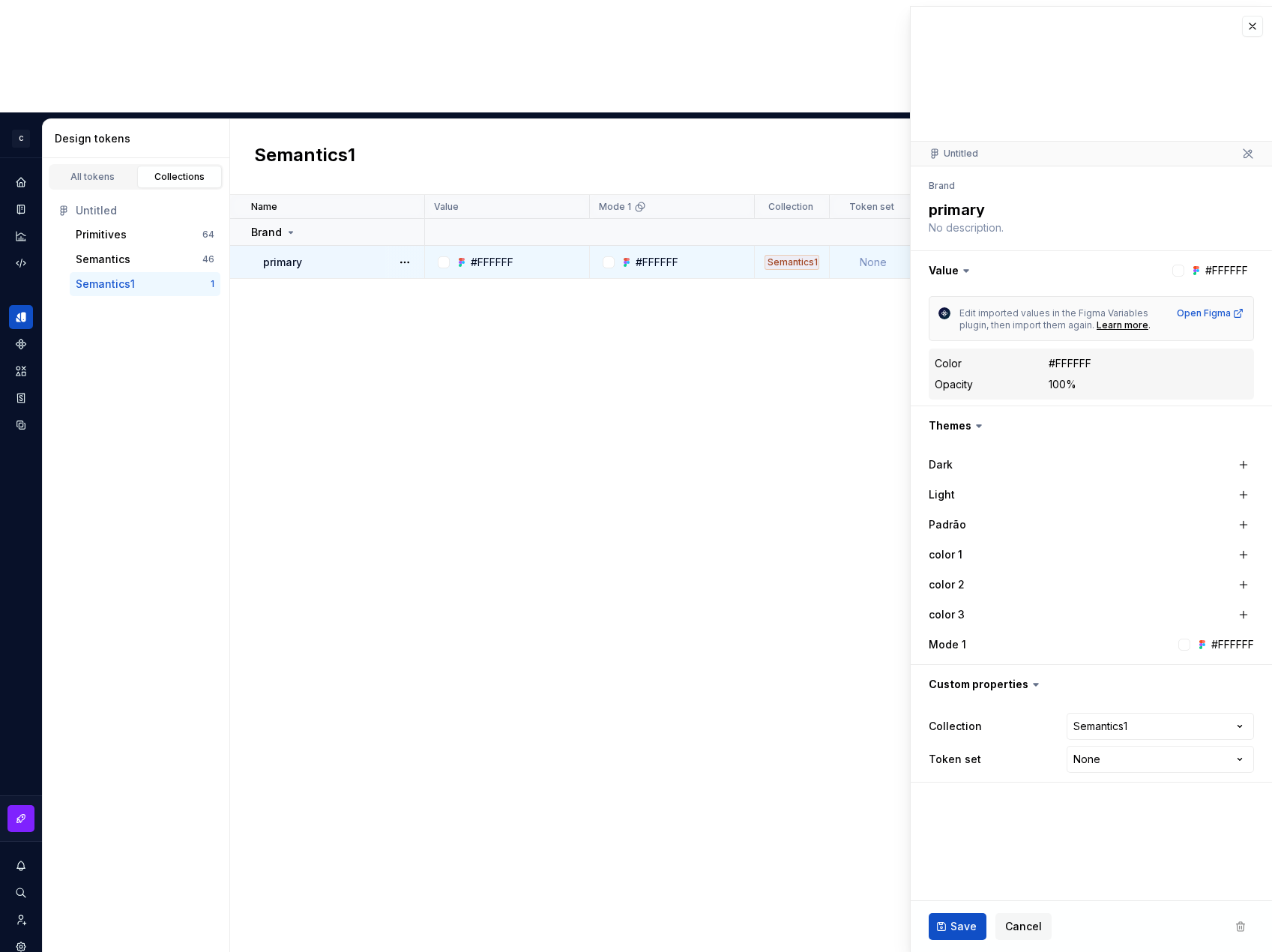
click at [738, 204] on div "Name Value Mode 1 Collection Token set Description Last updated Brand primary #…" at bounding box center [750, 630] width 1042 height 870
click at [609, 256] on div at bounding box center [608, 262] width 12 height 12
click at [858, 16] on button "button" at bounding box center [1252, 26] width 21 height 21
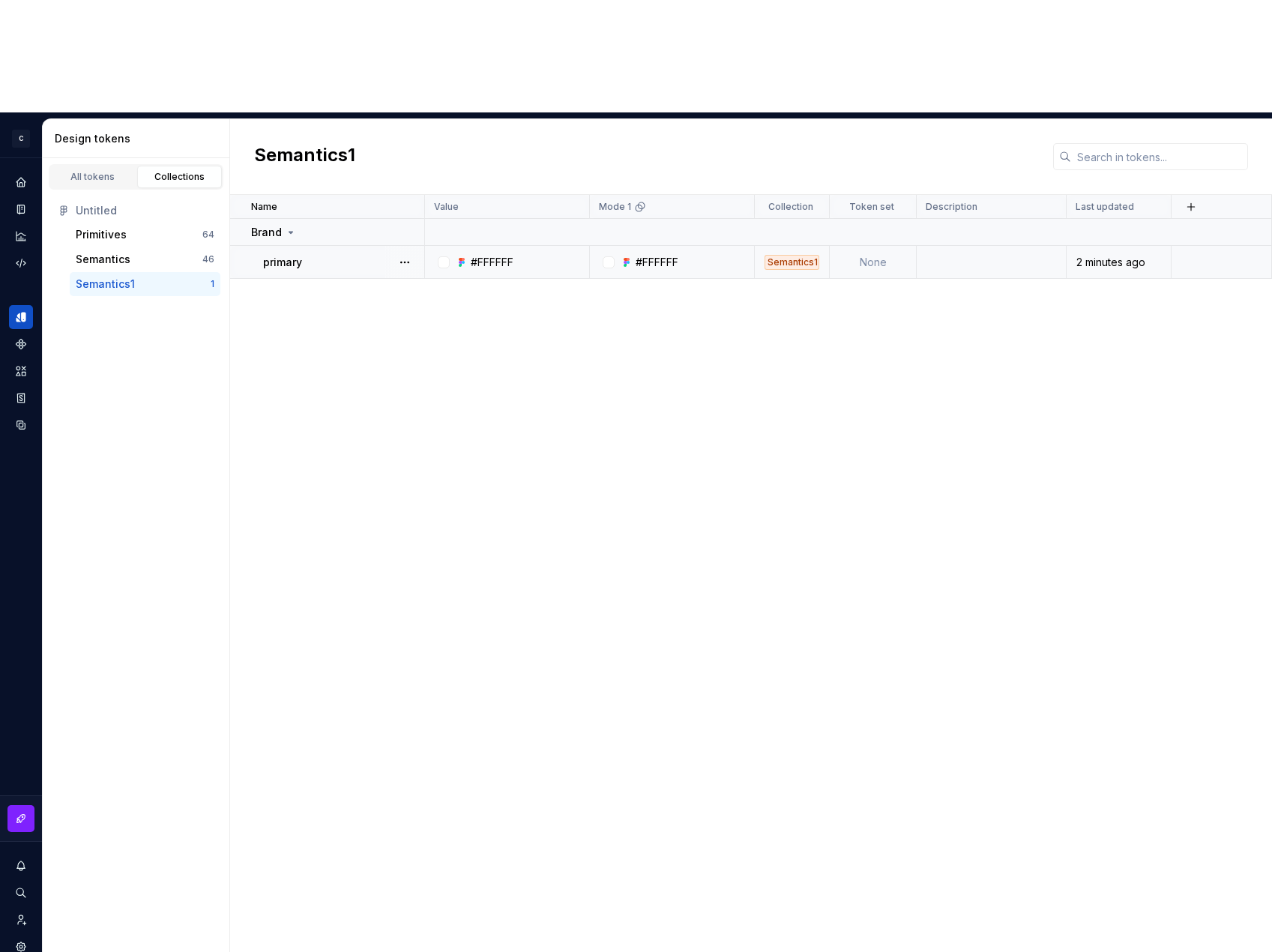
click at [628, 261] on icon at bounding box center [627, 262] width 3 height 3
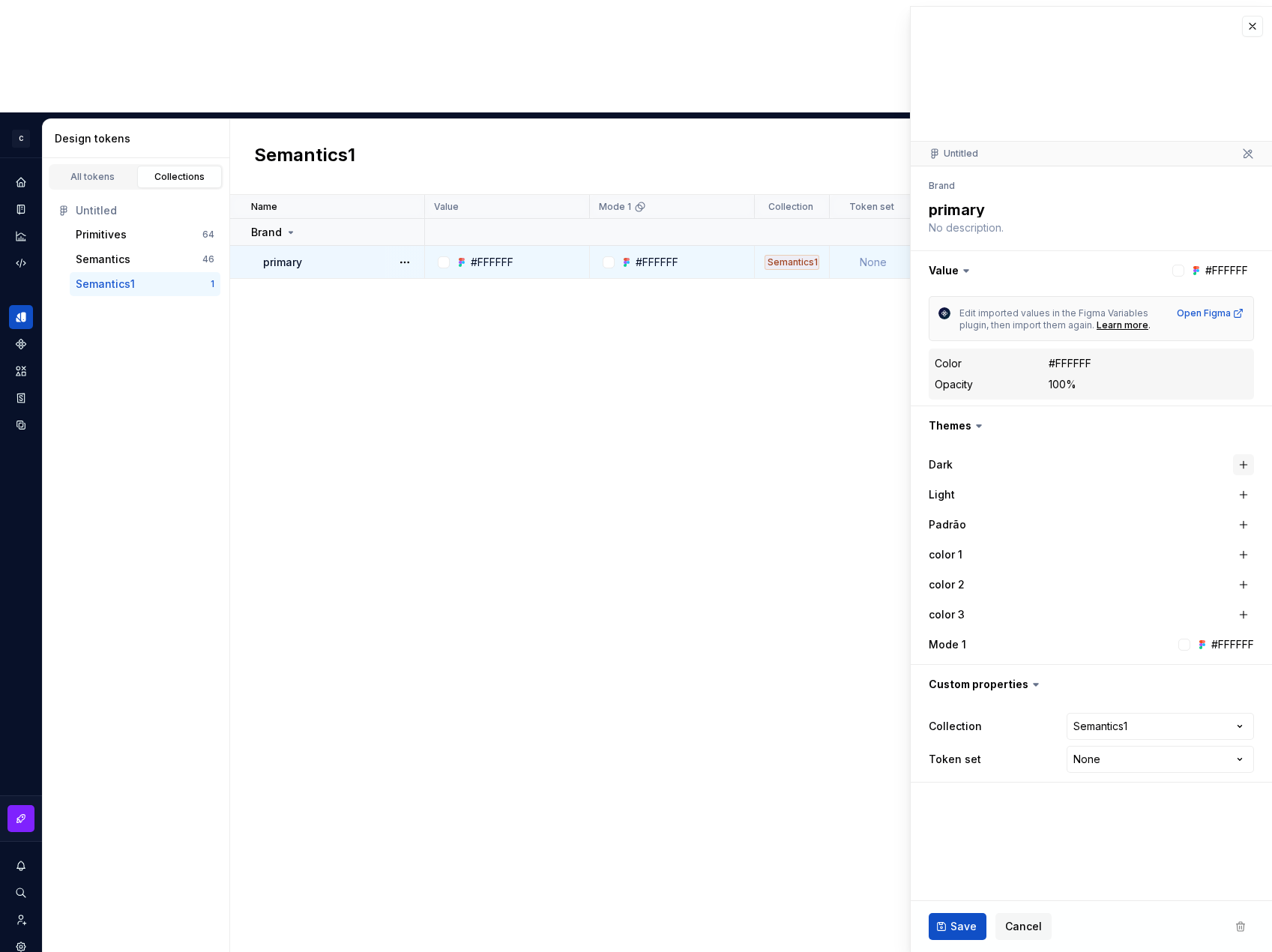
click at [858, 466] on button "button" at bounding box center [1244, 464] width 21 height 21
click at [858, 495] on button "button" at bounding box center [1244, 494] width 21 height 21
click at [858, 526] on button "button" at bounding box center [1244, 524] width 21 height 21
click at [858, 555] on button "button" at bounding box center [1244, 554] width 21 height 21
click at [858, 583] on button "button" at bounding box center [1244, 585] width 21 height 21
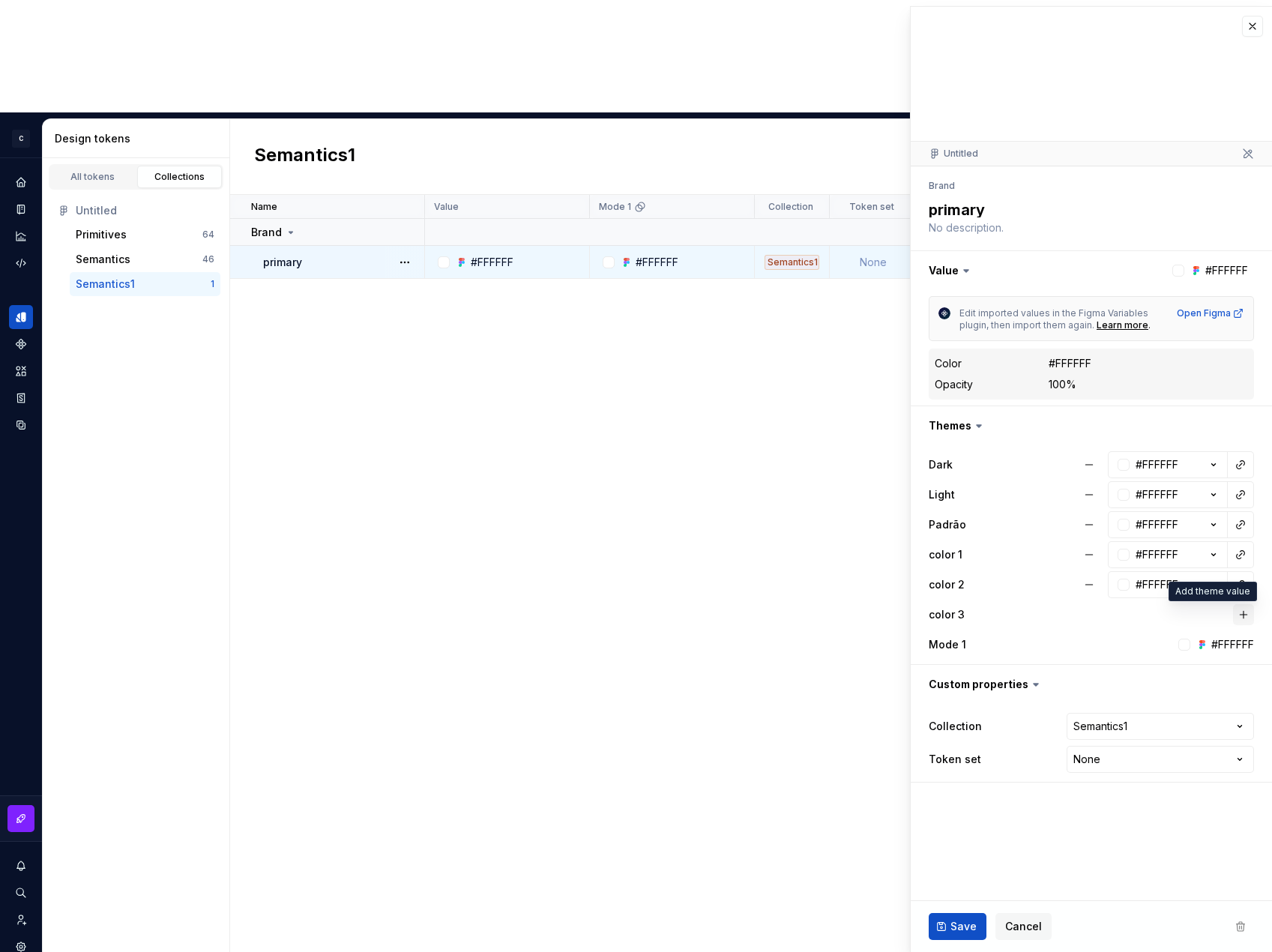
click at [858, 615] on button "button" at bounding box center [1244, 615] width 21 height 21
click at [858, 273] on button "button" at bounding box center [1091, 270] width 361 height 39
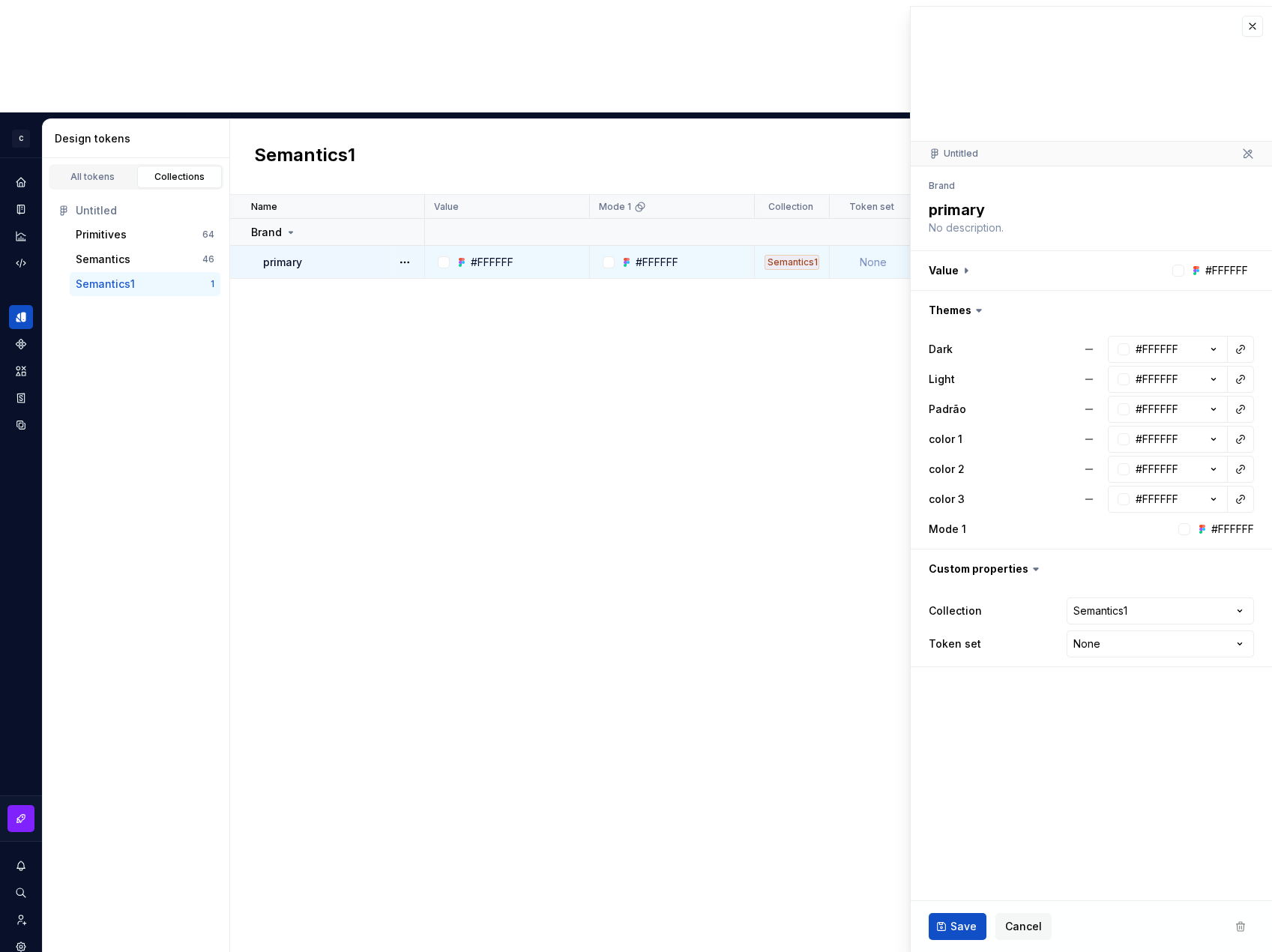
click at [858, 269] on div at bounding box center [1178, 270] width 12 height 12
click at [858, 270] on div at bounding box center [1178, 270] width 12 height 12
click at [858, 268] on button "button" at bounding box center [1091, 270] width 361 height 39
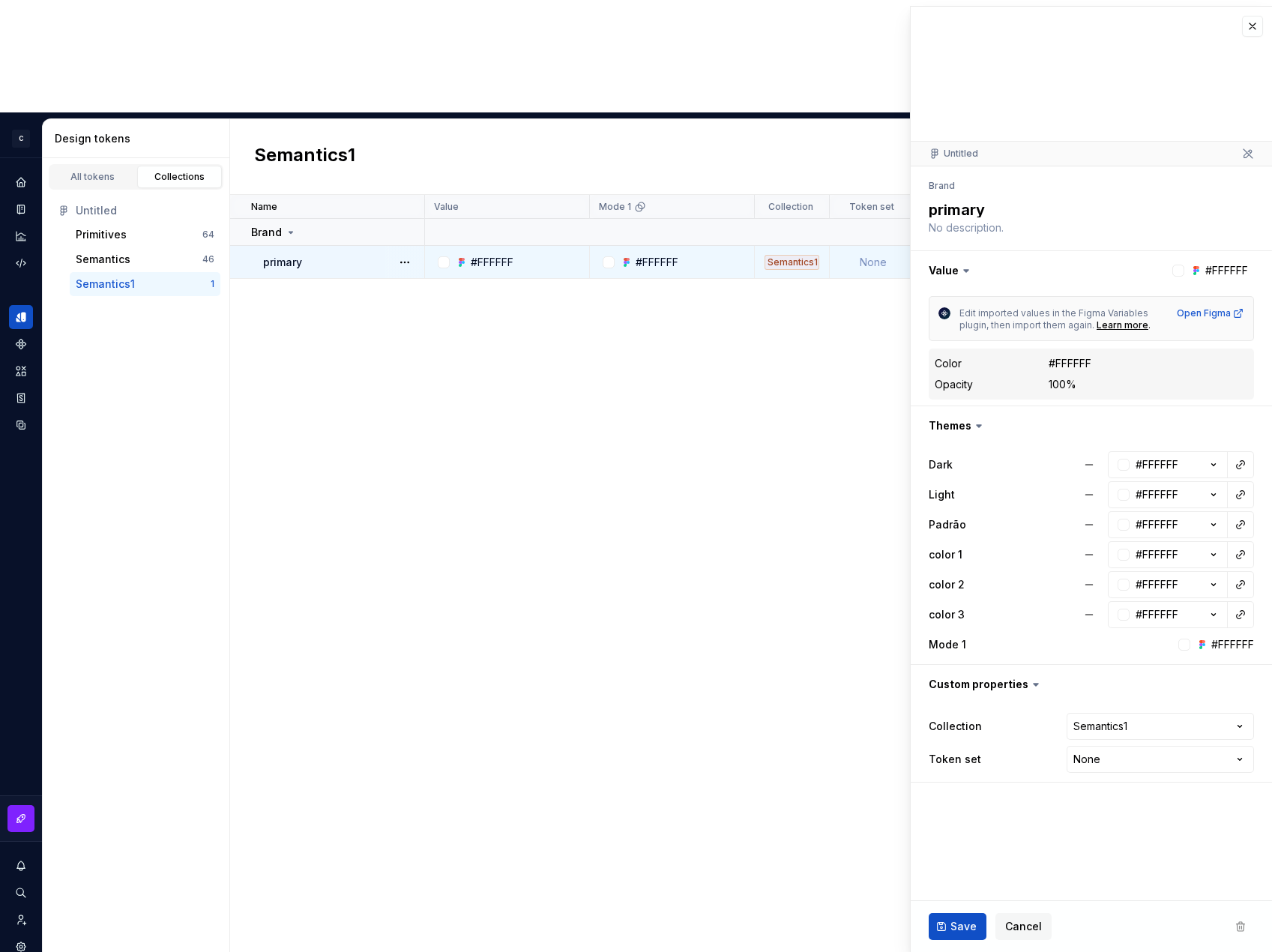
click at [858, 276] on icon at bounding box center [967, 271] width 15 height 15
click at [858, 267] on icon at bounding box center [967, 271] width 15 height 15
click at [858, 266] on icon at bounding box center [967, 271] width 15 height 15
click at [858, 219] on textarea at bounding box center [1088, 227] width 326 height 21
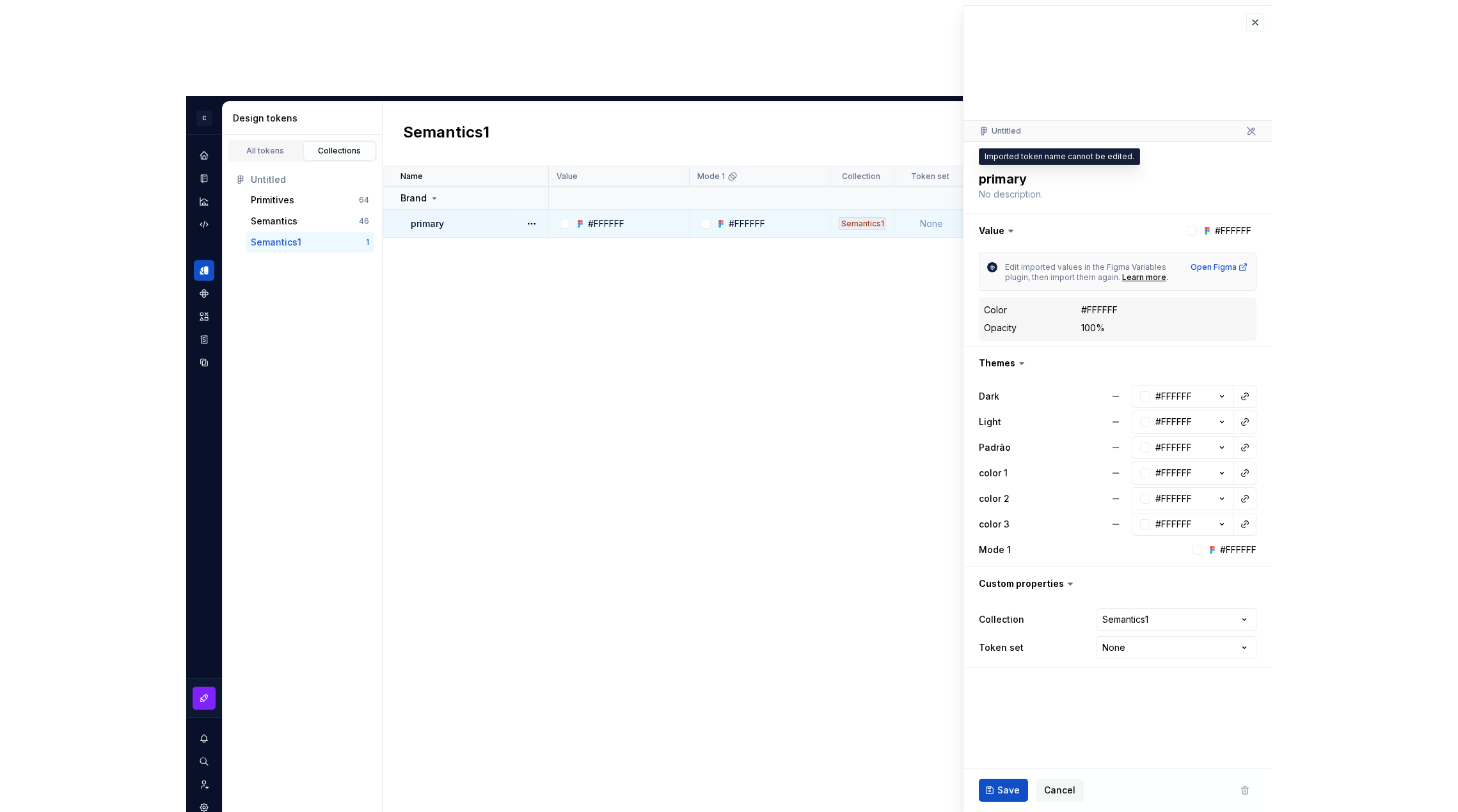
scroll to position [5, 0]
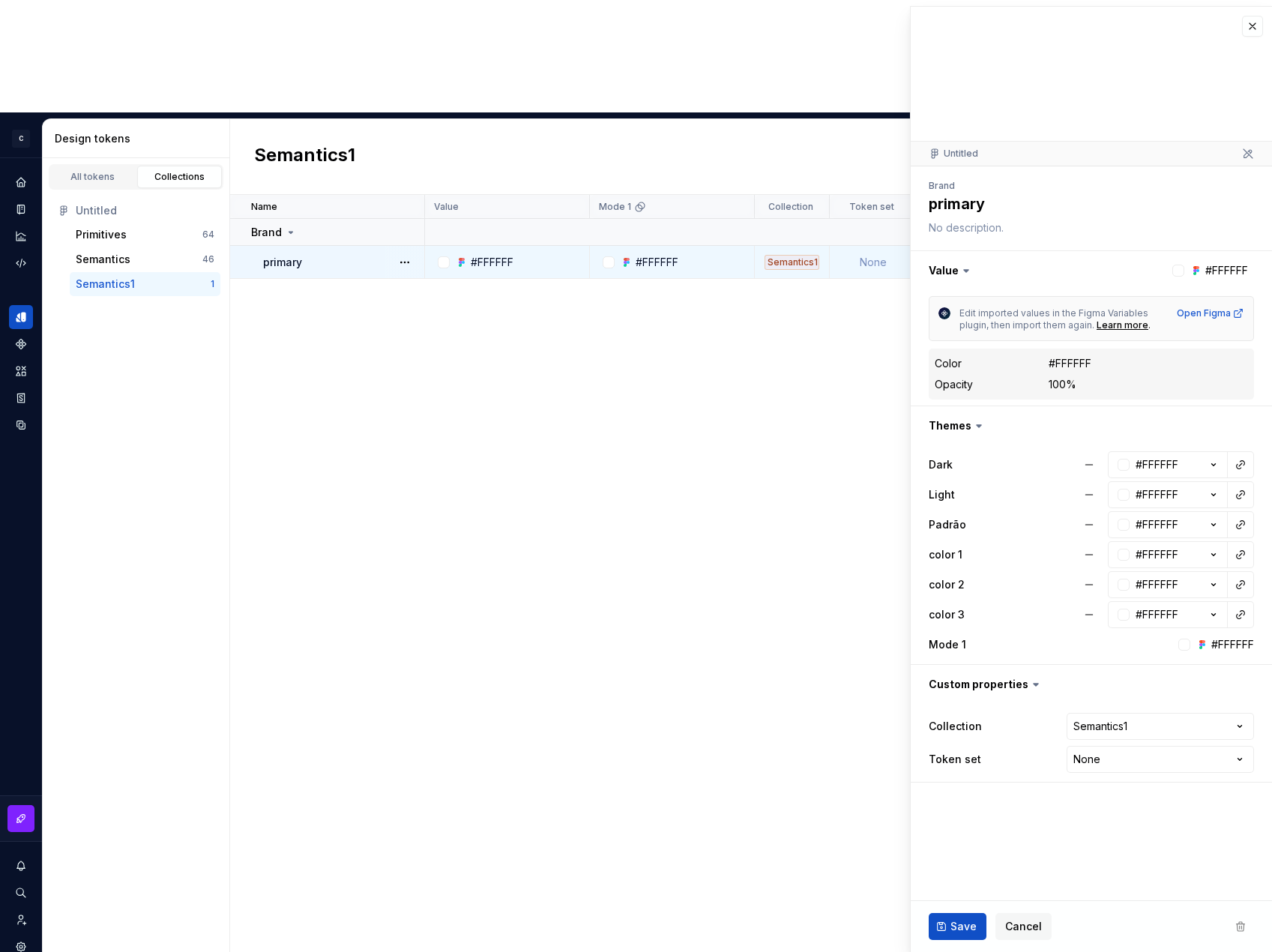
click at [858, 156] on icon at bounding box center [1247, 153] width 12 height 12
click at [858, 19] on button "button" at bounding box center [1252, 26] width 21 height 21
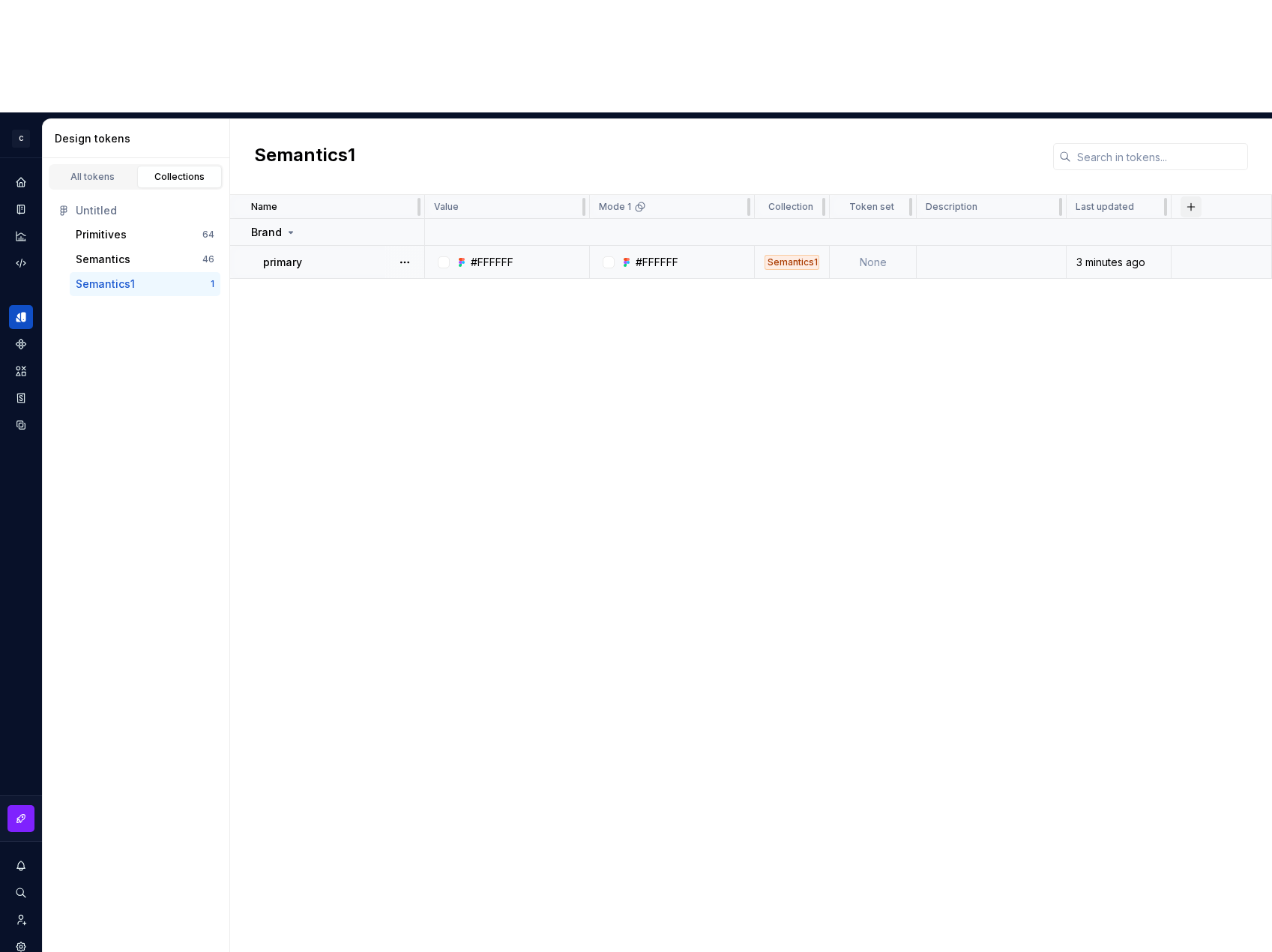
click at [858, 196] on button "button" at bounding box center [1191, 206] width 21 height 21
click at [858, 234] on div "Name Value Mode 1 Collection Token set Description Last updated Brand primary #…" at bounding box center [750, 630] width 1042 height 870
click at [598, 342] on div "Name Value Mode 1 Collection Token set Description Last updated Brand primary #…" at bounding box center [750, 630] width 1042 height 870
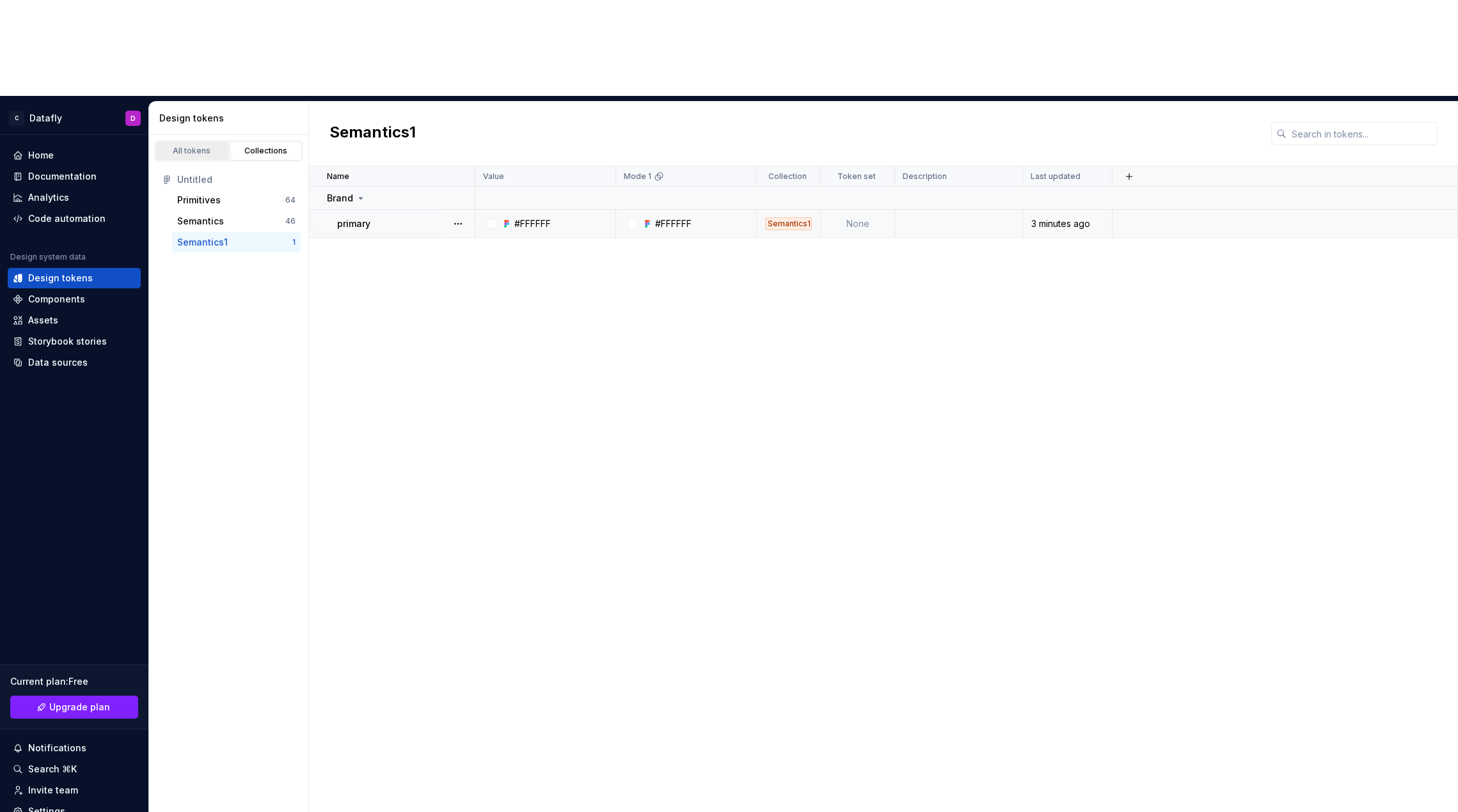
click at [198, 142] on link "All tokens" at bounding box center [192, 151] width 73 height 19
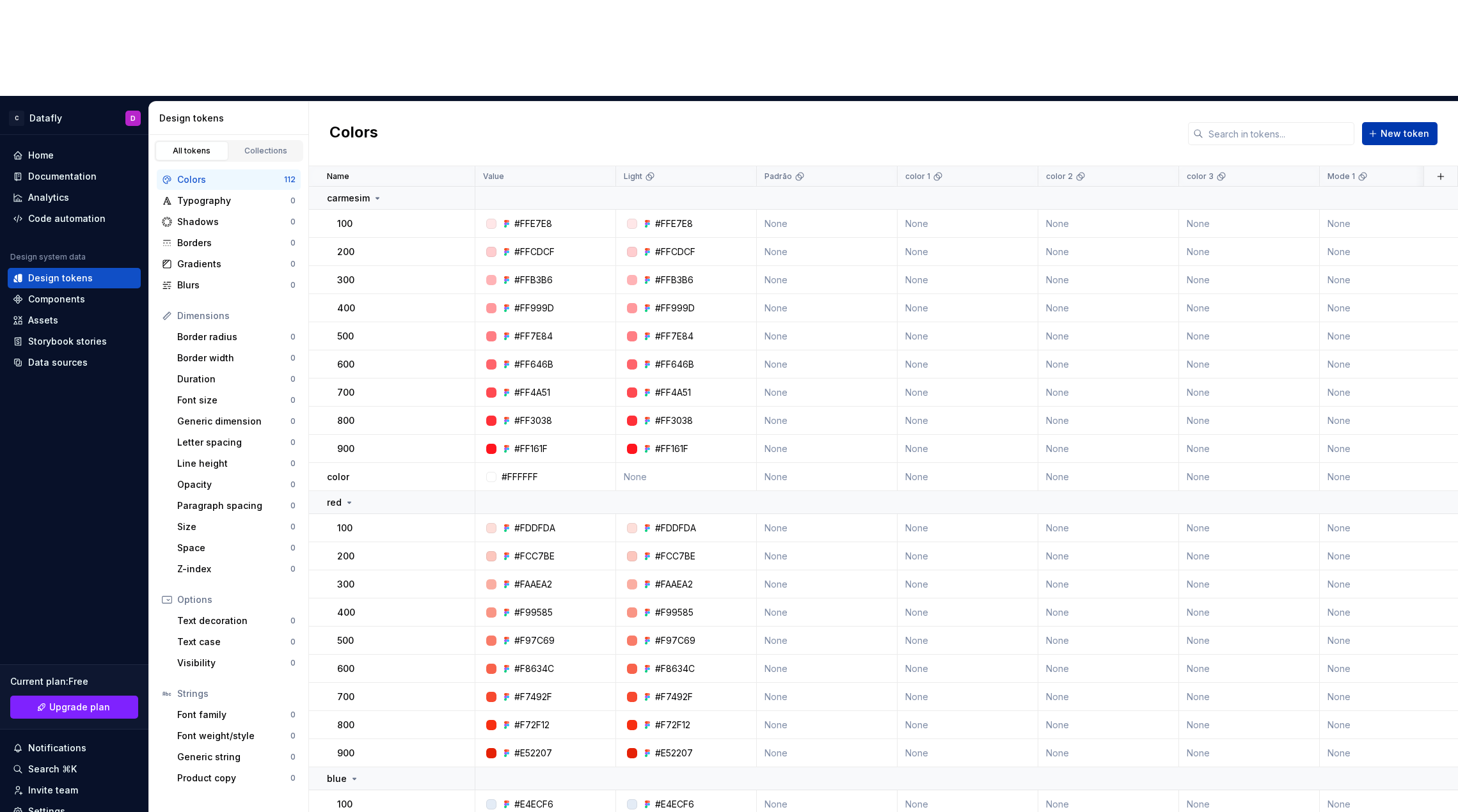
click at [732, 128] on span "New token" at bounding box center [1404, 134] width 48 height 12
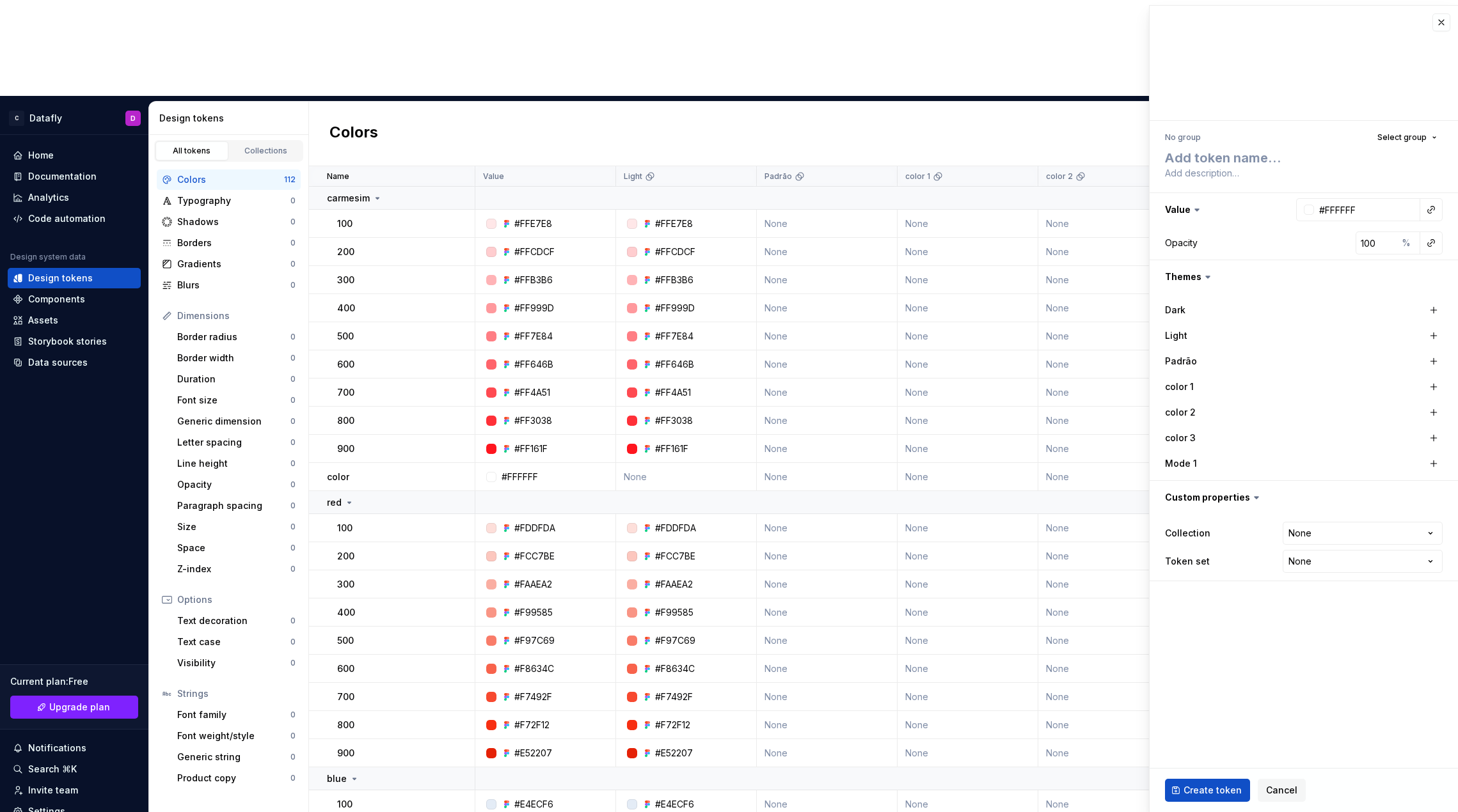
click at [732, 43] on div at bounding box center [1303, 63] width 308 height 115
click at [732, 208] on input "#FFFFFF" at bounding box center [1367, 210] width 106 height 23
click at [732, 213] on div at bounding box center [1309, 209] width 10 height 10
click at [732, 212] on html "C Datafly D Home Documentation Analytics Code automation Design system data Des…" at bounding box center [729, 406] width 1458 height 812
click at [732, 207] on html "C Datafly D Home Documentation Analytics Code automation Design system data Des…" at bounding box center [729, 406] width 1458 height 812
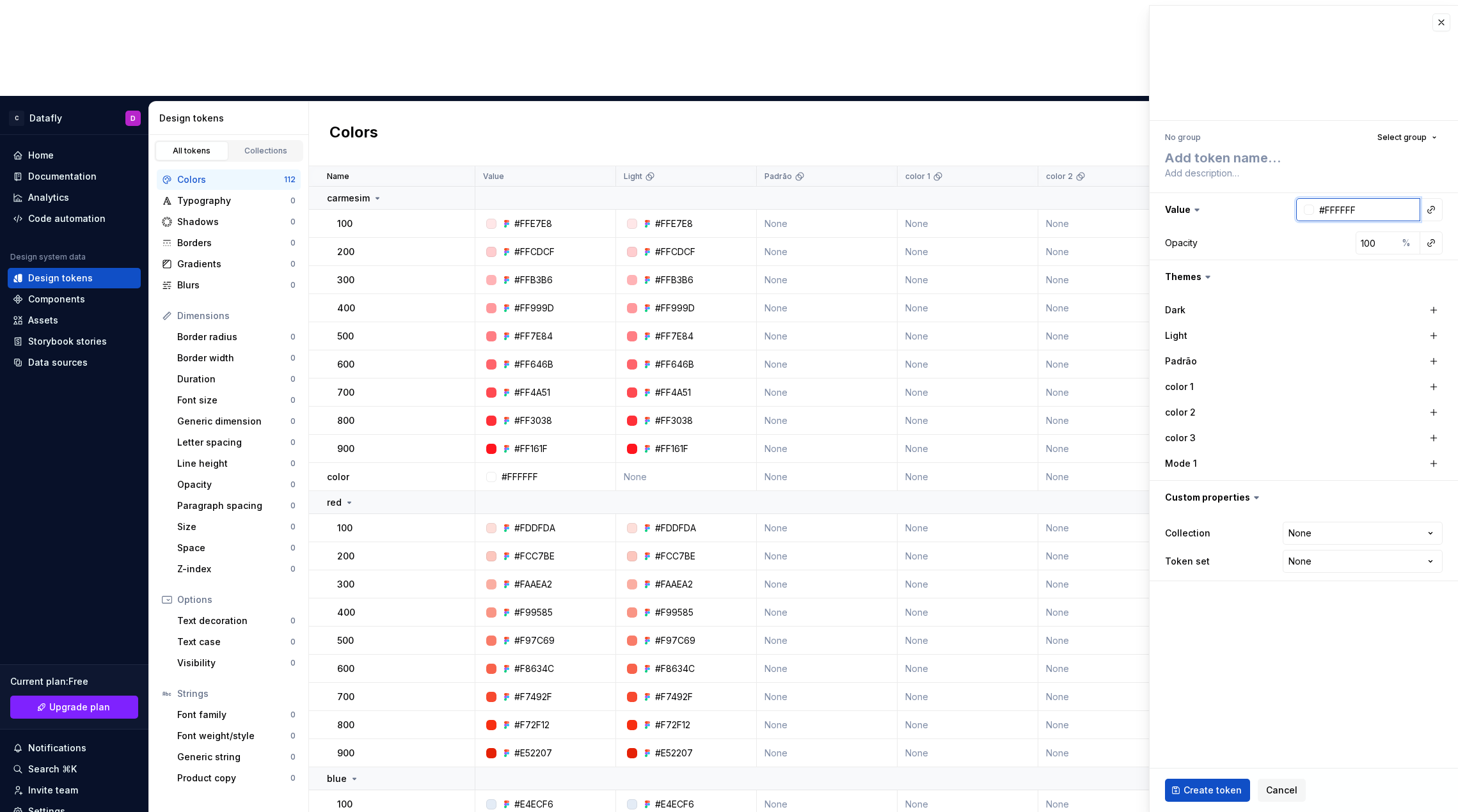
click at [732, 201] on input "#FFFFFF" at bounding box center [1367, 210] width 106 height 23
click at [732, 210] on div at bounding box center [1309, 209] width 10 height 10
click at [732, 206] on html "C Datafly D Home Documentation Analytics Code automation Design system data Des…" at bounding box center [729, 406] width 1458 height 812
click at [732, 211] on html "C Datafly D Home Documentation Analytics Code automation Design system data Des…" at bounding box center [729, 406] width 1458 height 812
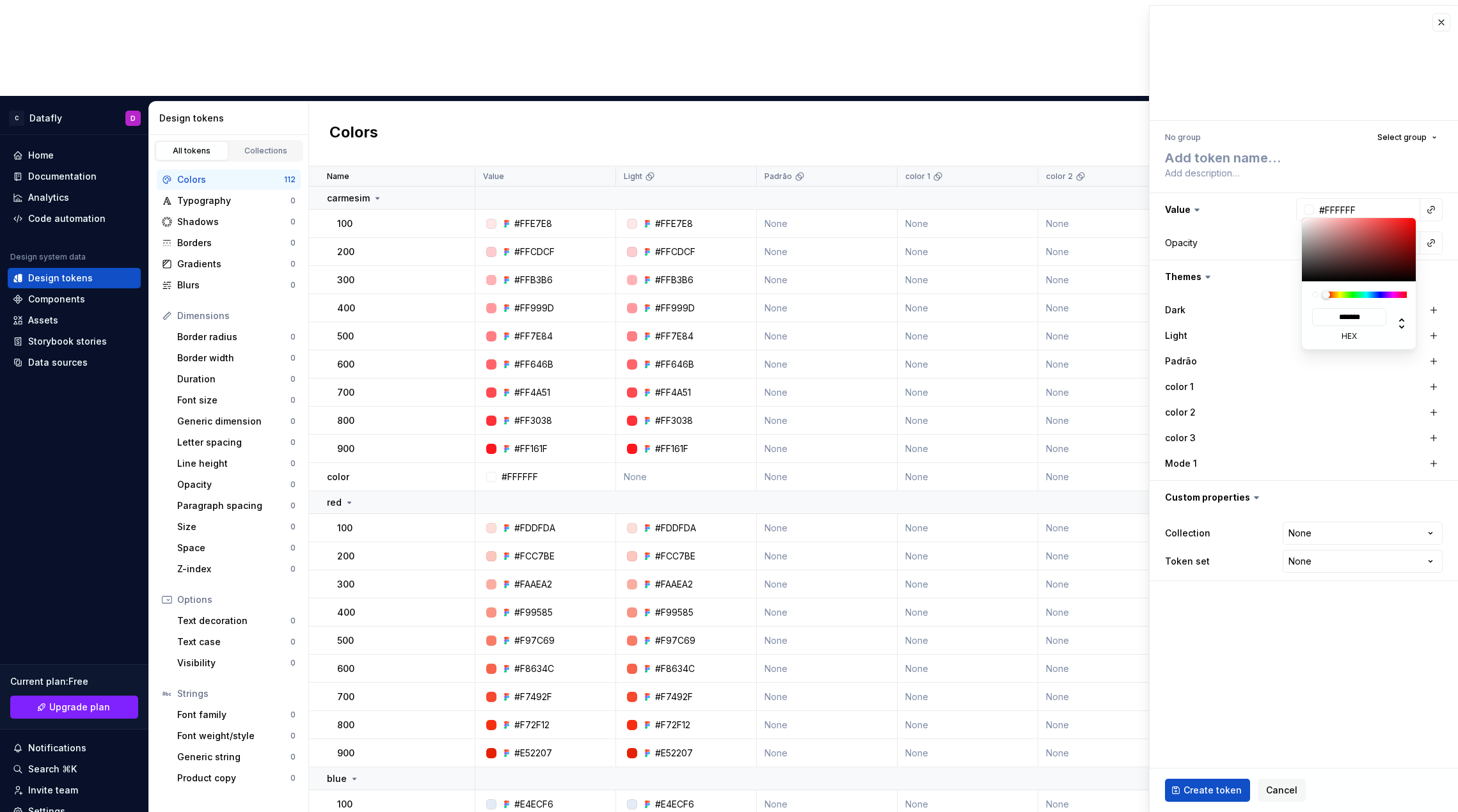
click at [732, 208] on html "C Datafly D Home Documentation Analytics Code automation Design system data Des…" at bounding box center [729, 406] width 1458 height 812
click at [732, 208] on button "button" at bounding box center [1431, 209] width 18 height 18
click at [732, 210] on html "C Datafly D Home Documentation Analytics Code automation Design system data Des…" at bounding box center [729, 406] width 1458 height 812
click at [732, 209] on html "C Datafly D Home Documentation Analytics Code automation Design system data Des…" at bounding box center [729, 406] width 1458 height 812
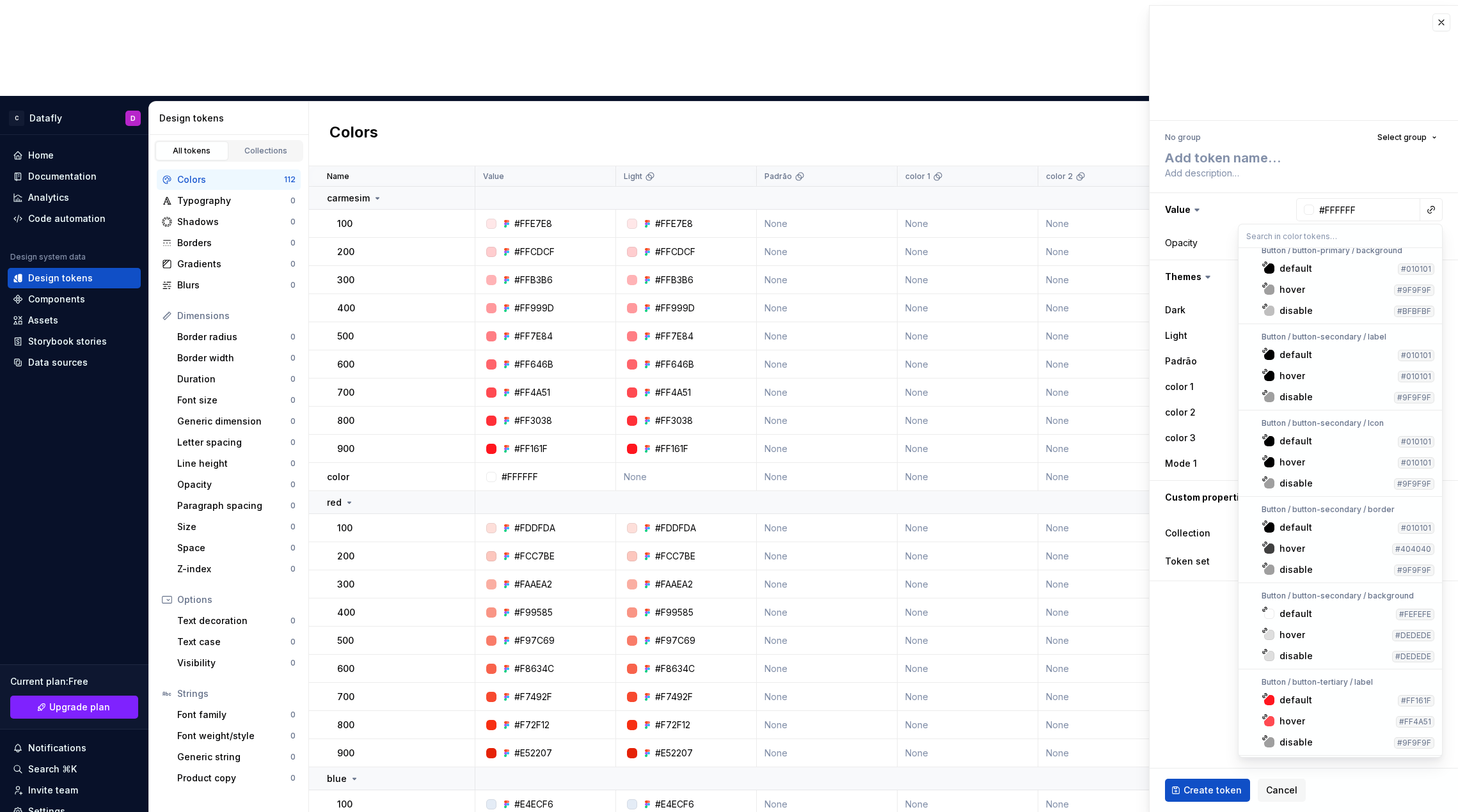
scroll to position [2046, 0]
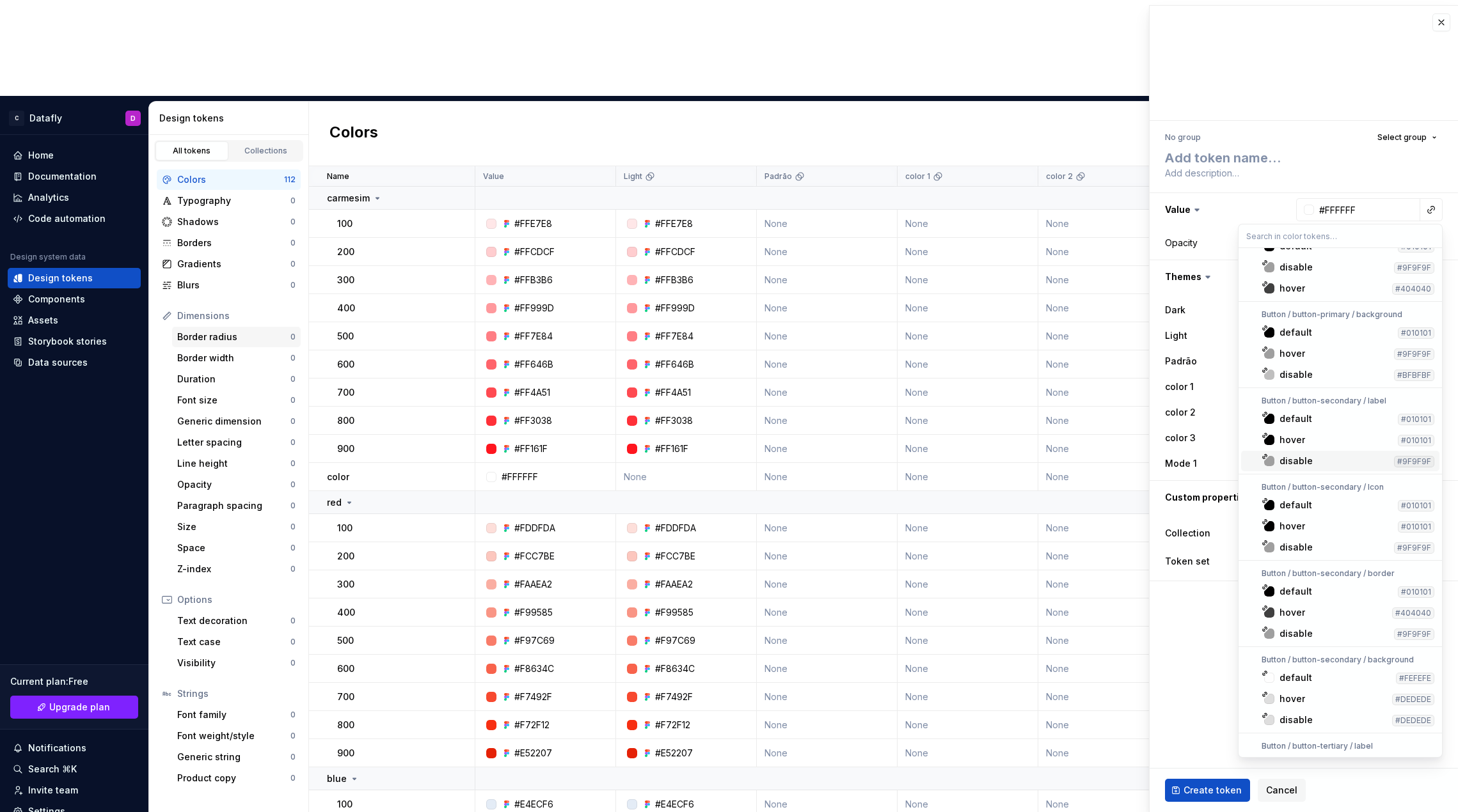
click at [205, 240] on html "C Datafly D Home Documentation Analytics Code automation Design system data Des…" at bounding box center [729, 406] width 1458 height 812
click at [205, 331] on div "Border radius" at bounding box center [234, 337] width 114 height 12
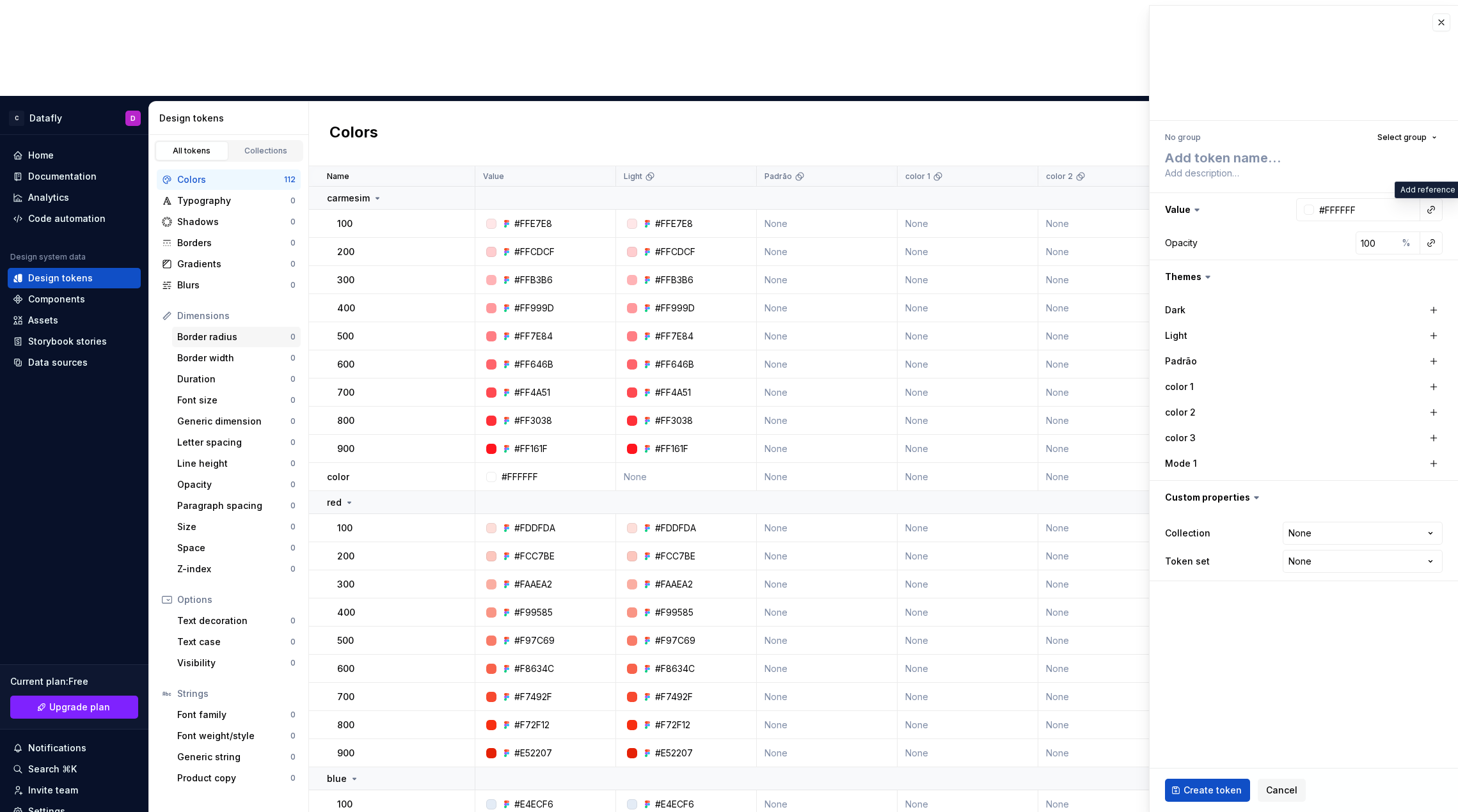
click at [205, 331] on div "Border radius" at bounding box center [234, 337] width 114 height 12
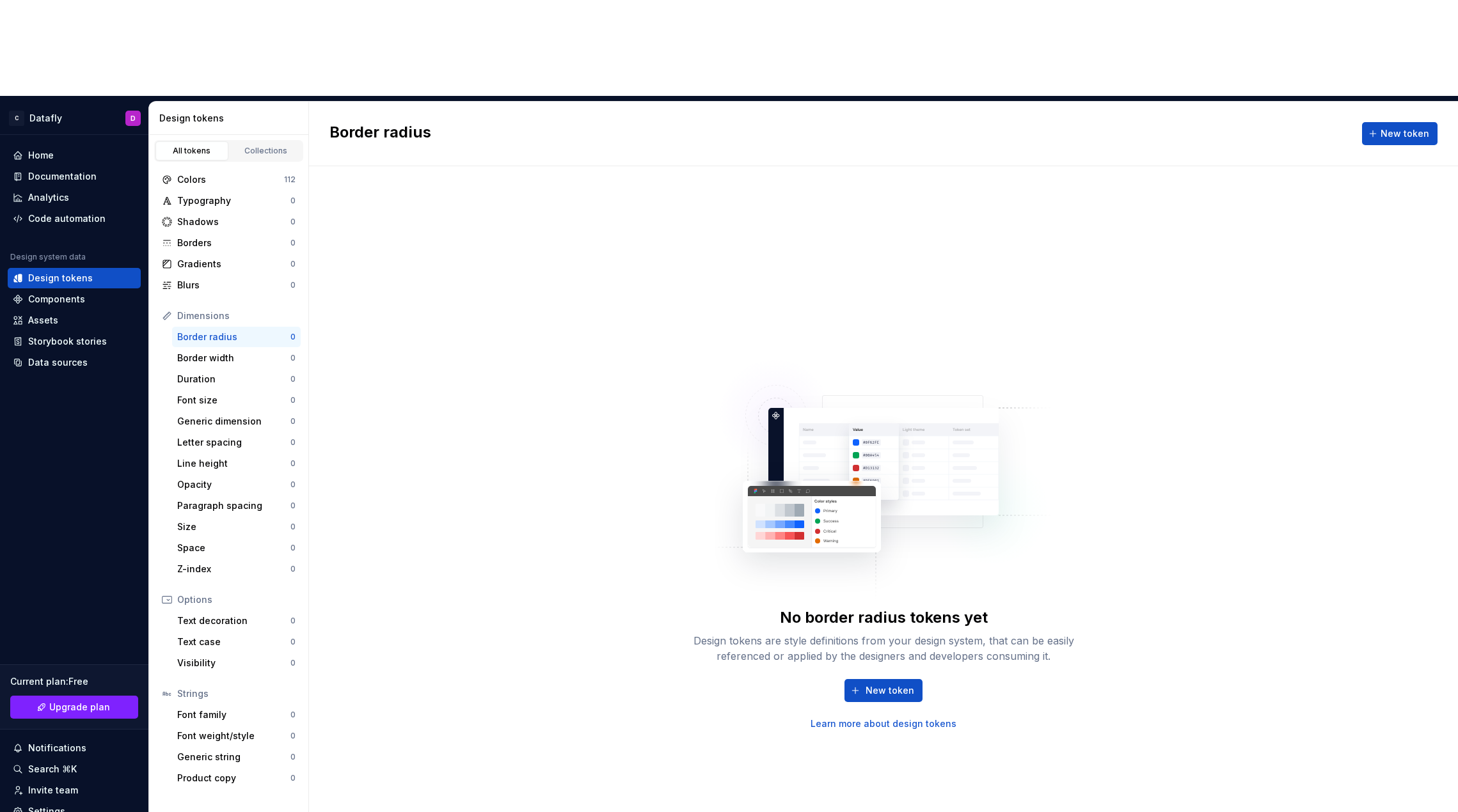
click at [202, 327] on div "Border radius 0" at bounding box center [236, 337] width 128 height 20
click at [196, 352] on div "Border width" at bounding box center [234, 358] width 114 height 12
click at [197, 373] on div "Duration" at bounding box center [234, 379] width 114 height 12
click at [203, 390] on div "Font size 0" at bounding box center [236, 401] width 128 height 20
click at [192, 336] on div "Dimensions Border radius 0 Border width 0 Duration 0 Font size 0 Generic dimens…" at bounding box center [228, 443] width 144 height 274
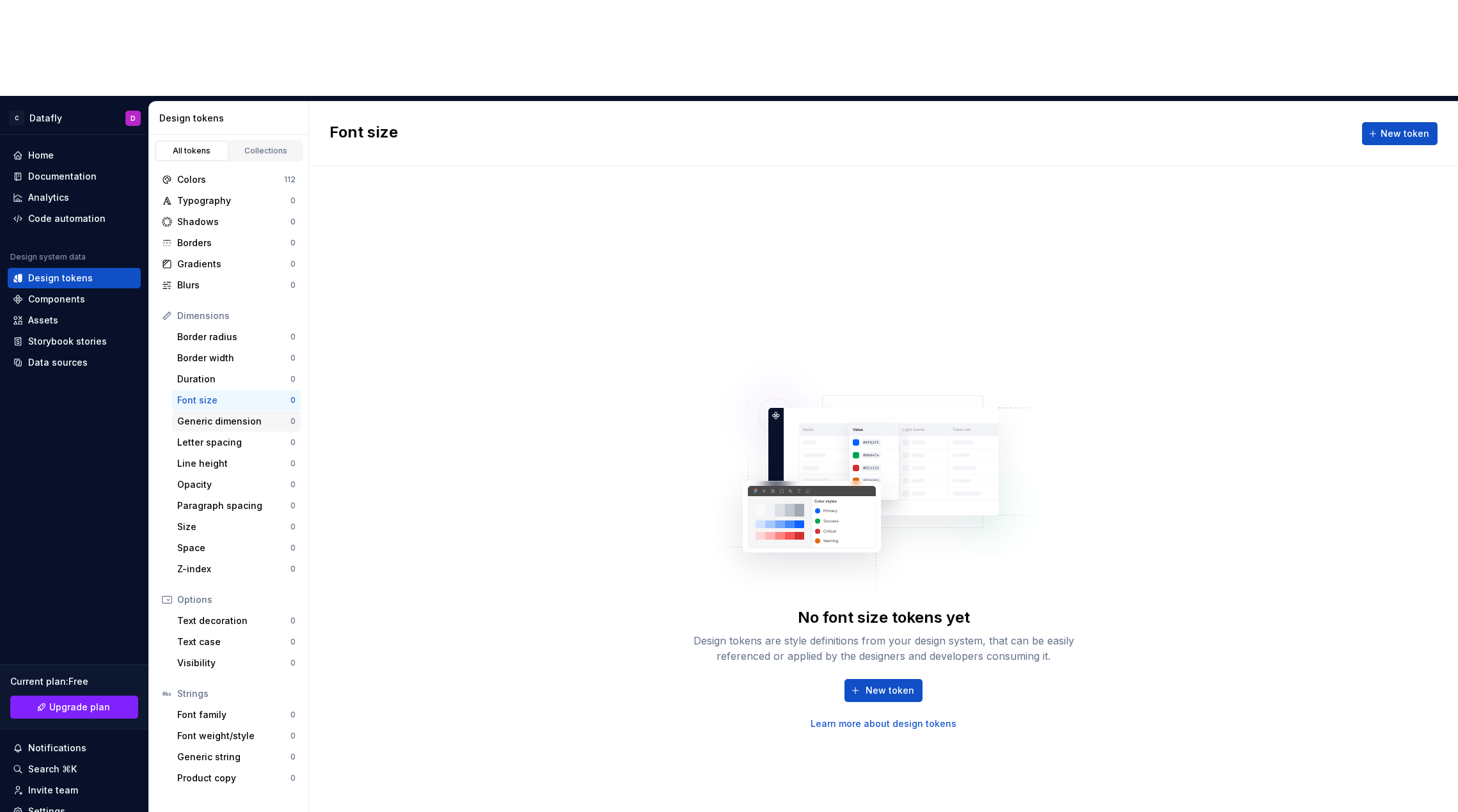
click at [198, 415] on div "Generic dimension" at bounding box center [234, 422] width 114 height 12
click at [196, 436] on div "Letter spacing" at bounding box center [234, 443] width 114 height 12
click at [196, 457] on div "Line height" at bounding box center [234, 464] width 114 height 12
click at [195, 478] on div "Opacity" at bounding box center [234, 485] width 114 height 12
click at [193, 499] on div "Paragraph spacing" at bounding box center [234, 506] width 114 height 12
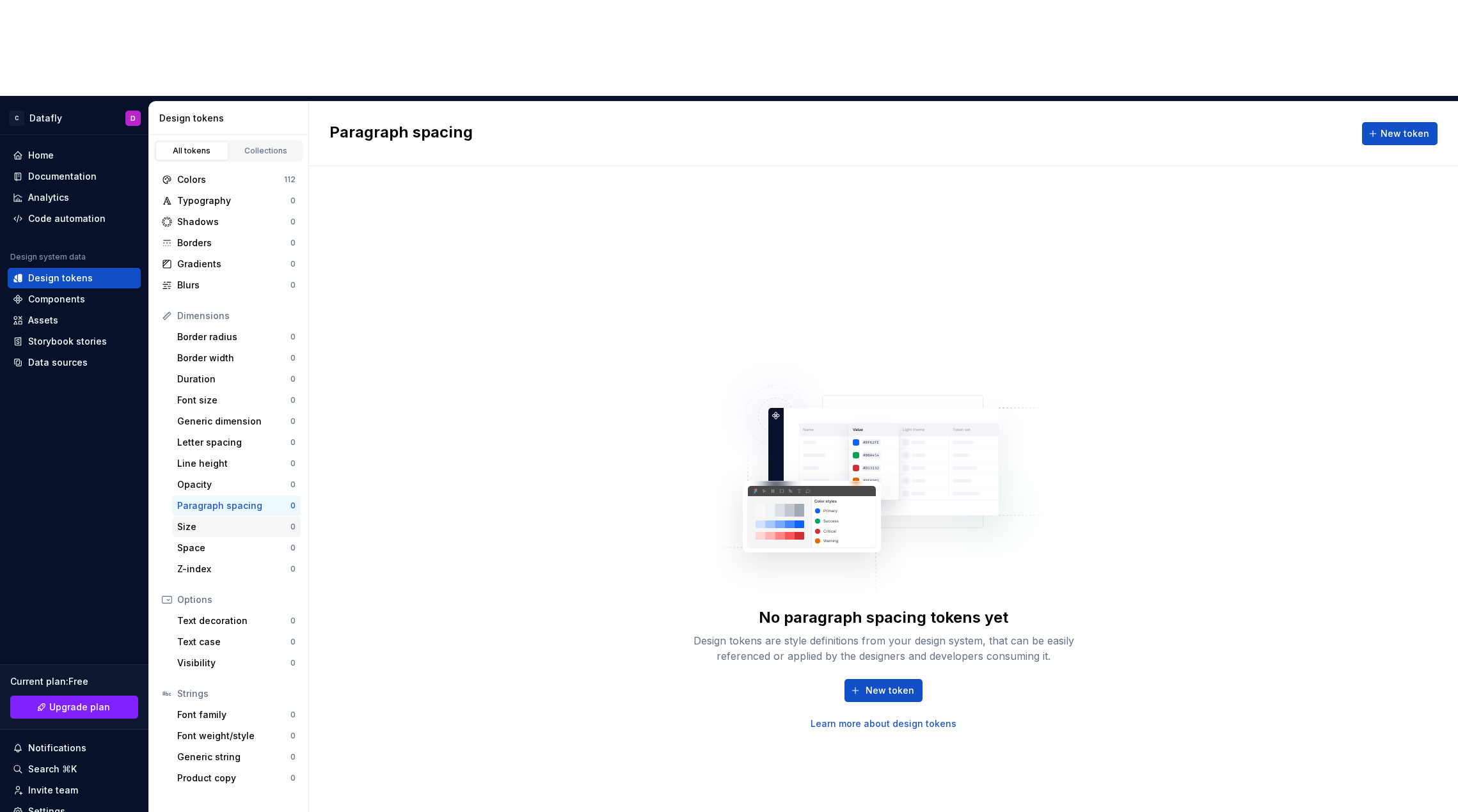
click at [193, 520] on div "Size" at bounding box center [234, 527] width 114 height 12
click at [188, 611] on div "Text decoration 0" at bounding box center [236, 621] width 128 height 20
click at [188, 632] on div "Text case 0" at bounding box center [236, 642] width 128 height 20
click at [191, 653] on div "Visibility 0" at bounding box center [236, 663] width 128 height 20
click at [180, 709] on div "Font family" at bounding box center [234, 715] width 114 height 12
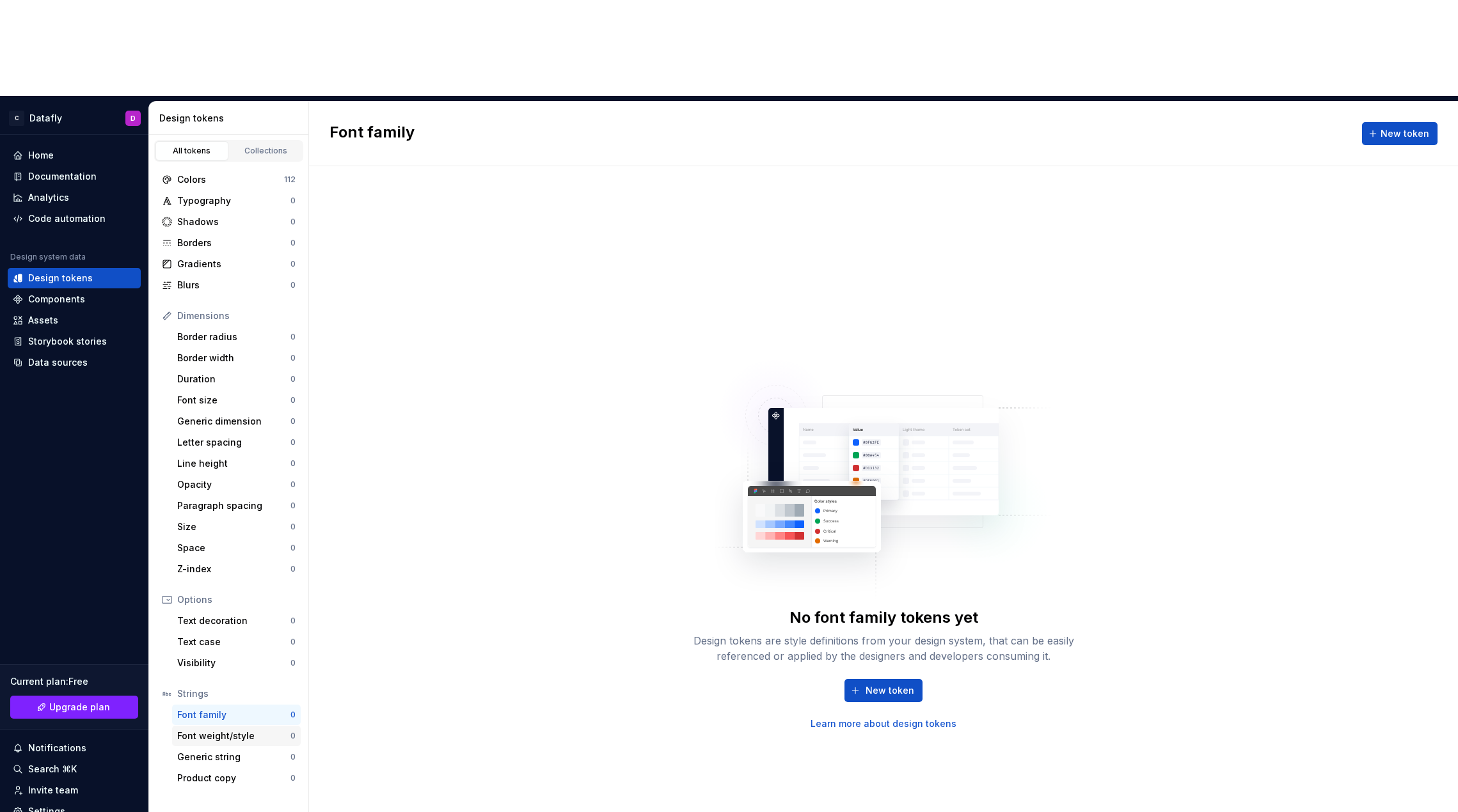
click at [183, 730] on div "Font weight/style" at bounding box center [234, 736] width 114 height 12
click at [188, 751] on div "Generic string" at bounding box center [234, 757] width 114 height 12
click at [188, 772] on div "Product copy" at bounding box center [234, 778] width 114 height 12
click at [66, 293] on div "Components" at bounding box center [56, 299] width 57 height 12
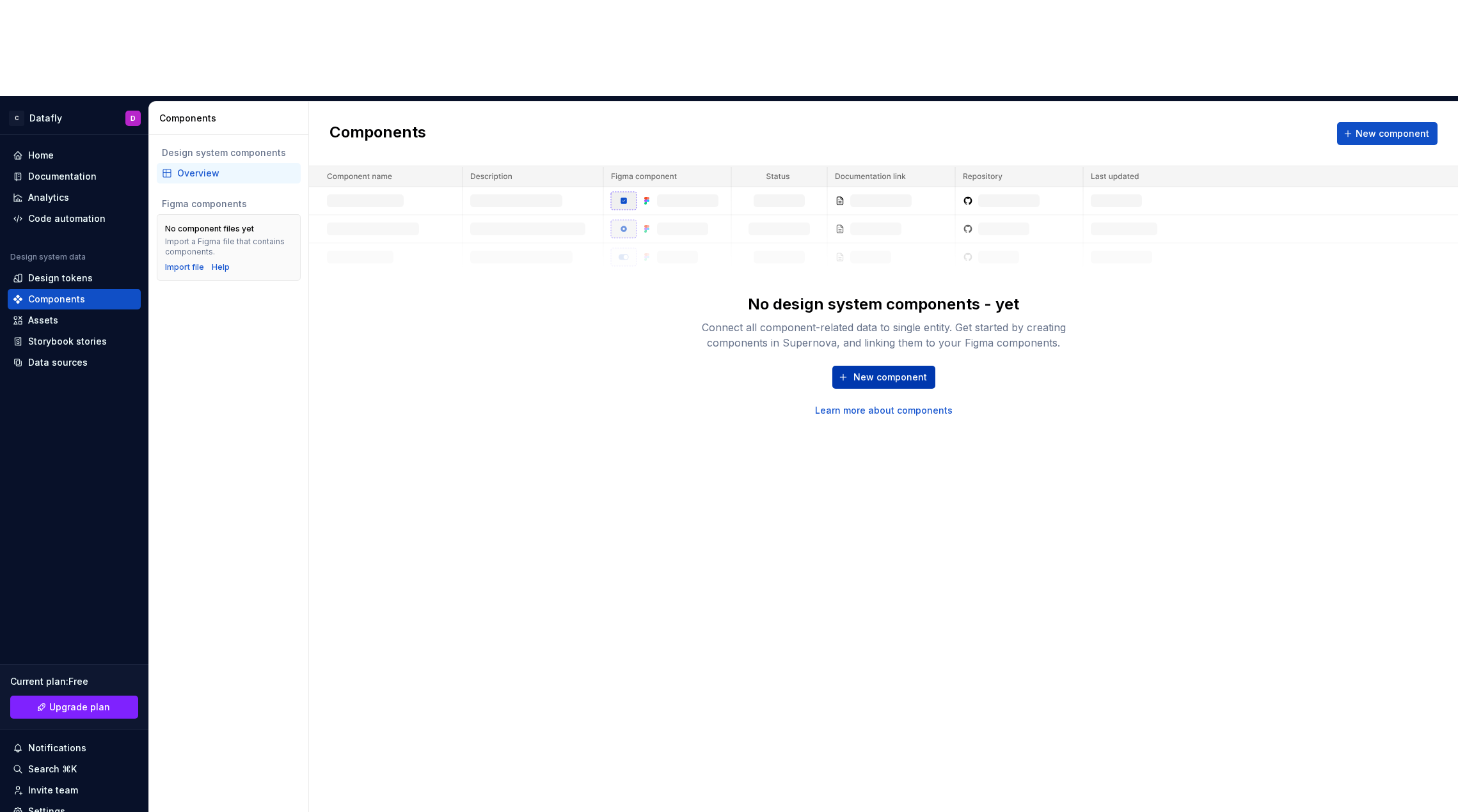
click at [732, 371] on span "New component" at bounding box center [890, 377] width 74 height 12
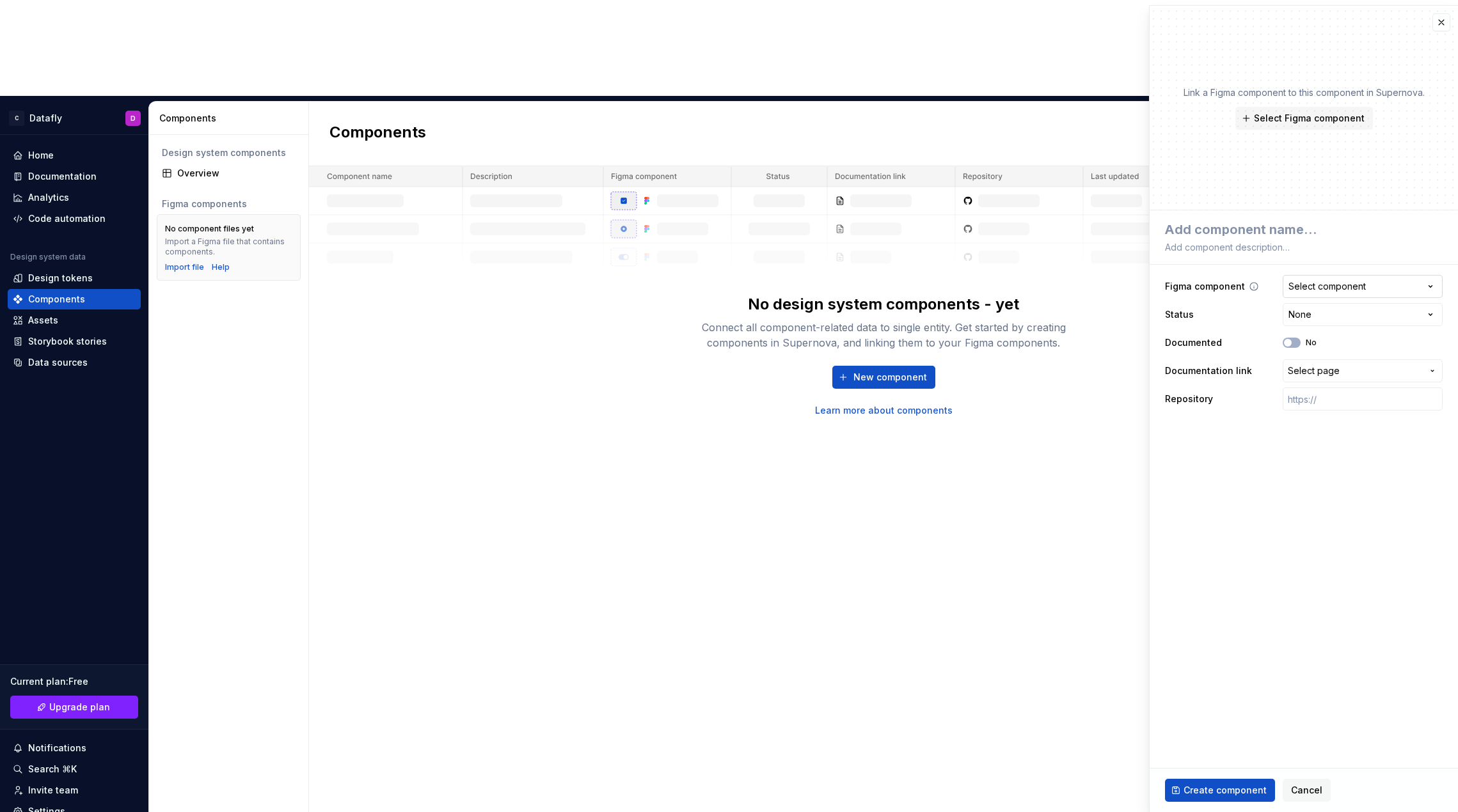
click at [732, 279] on button "Select component" at bounding box center [1363, 287] width 160 height 23
click at [732, 291] on html "**********" at bounding box center [729, 406] width 1458 height 812
click at [732, 238] on div at bounding box center [1303, 236] width 278 height 38
click at [732, 234] on textarea at bounding box center [1301, 226] width 278 height 18
type textarea "*"
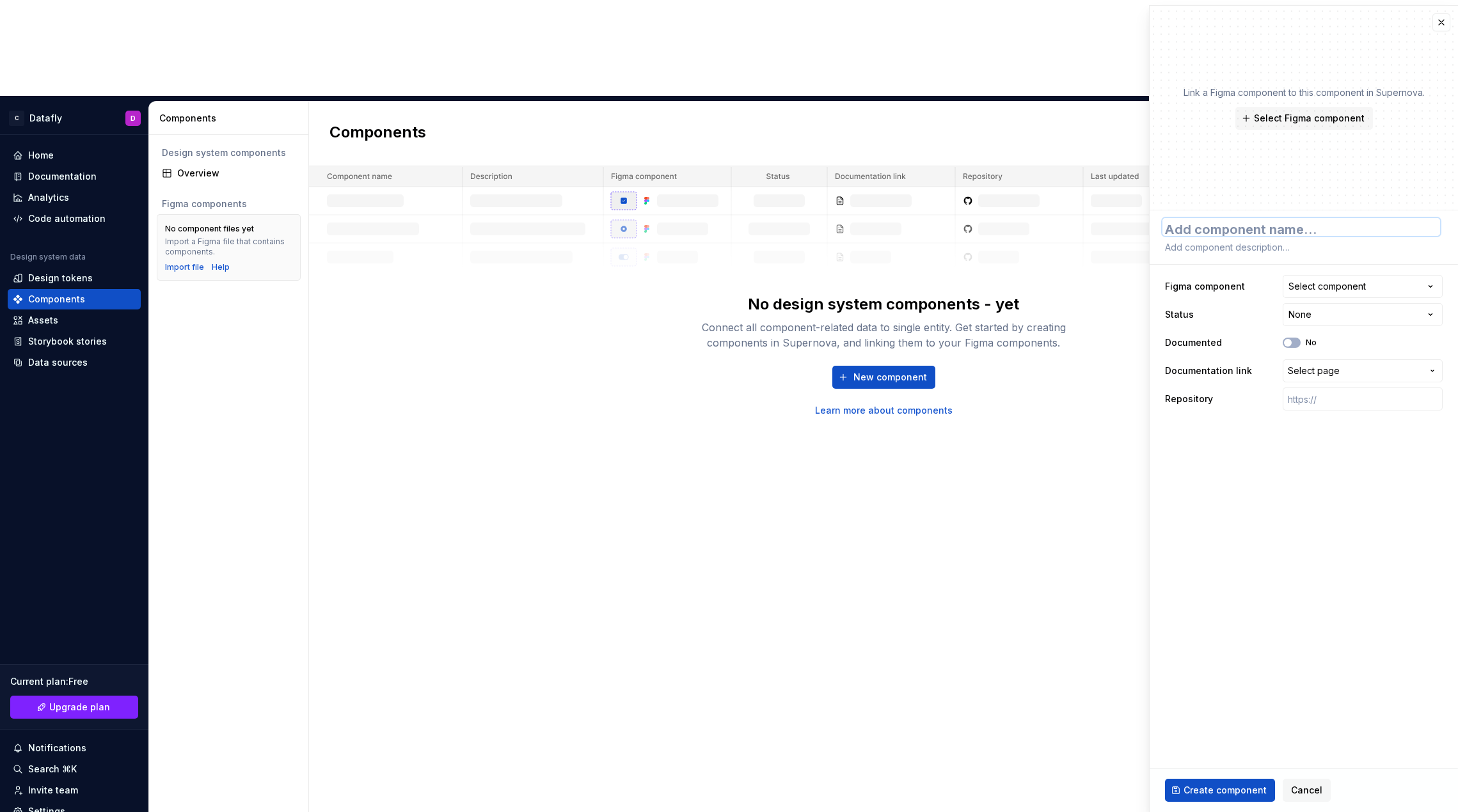
type textarea "B"
type textarea "*"
type textarea "Bu"
type textarea "*"
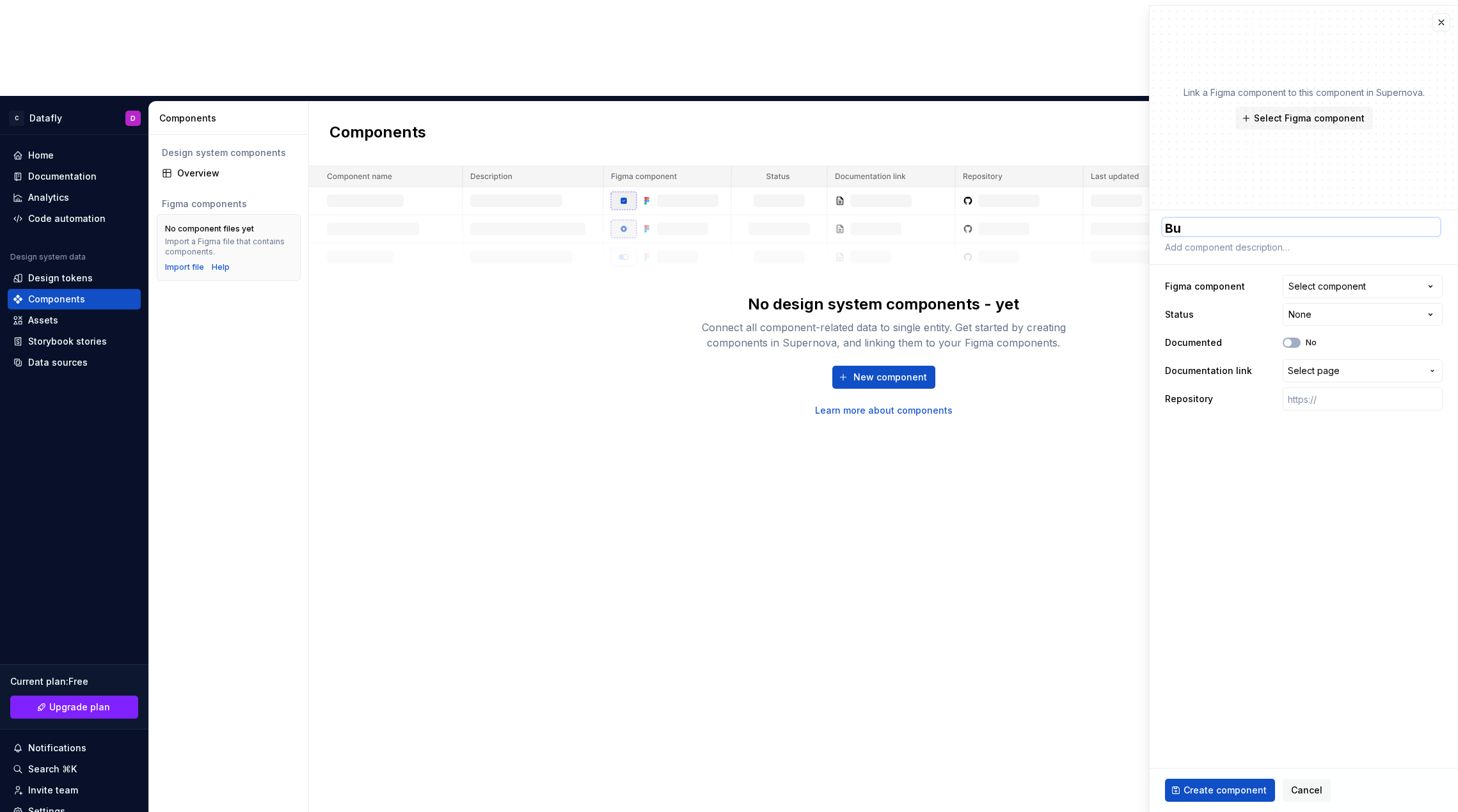
type textarea "But"
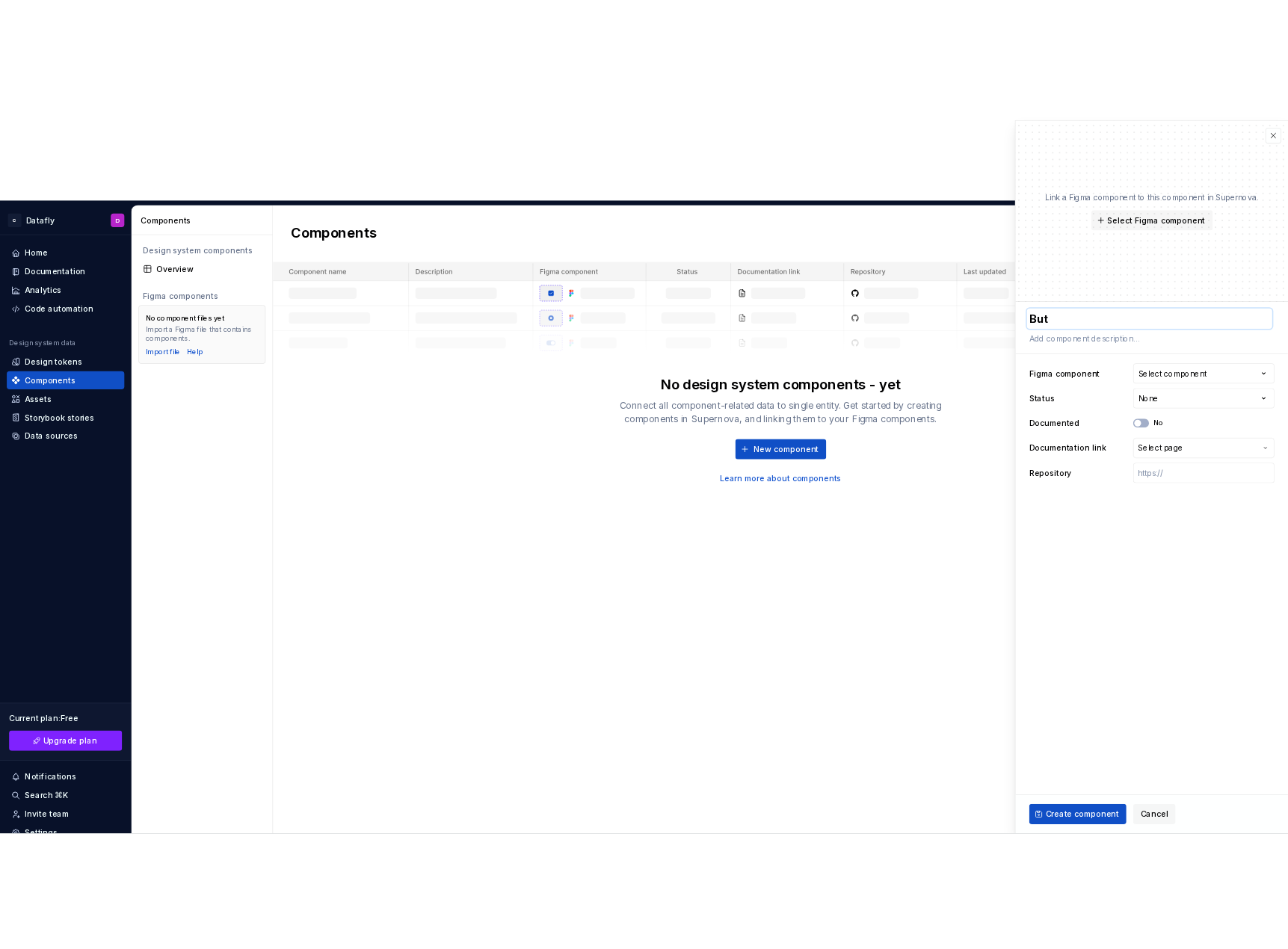
scroll to position [0, 0]
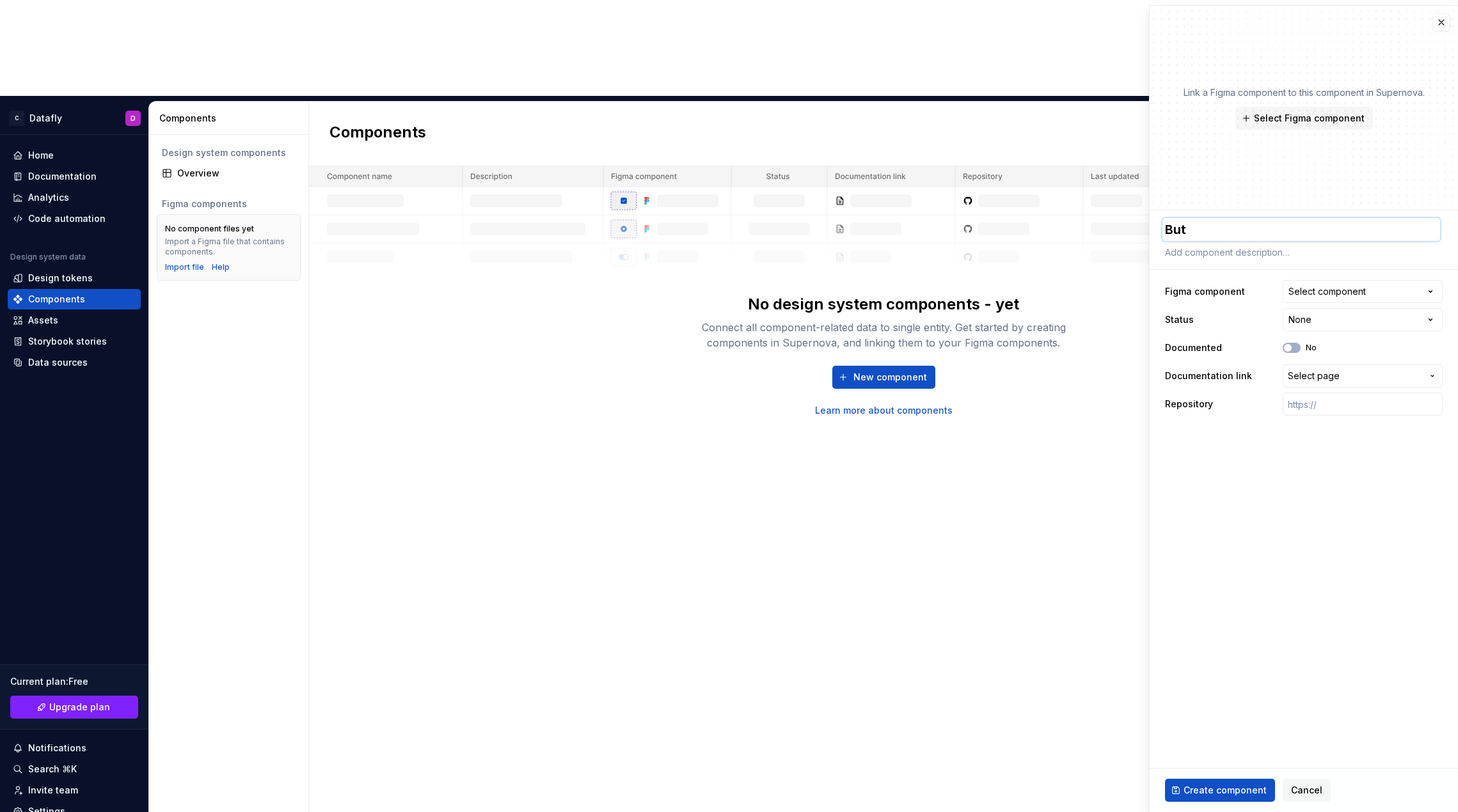
type textarea "*"
type textarea "Butt"
type textarea "*"
type textarea "Butto"
type textarea "*"
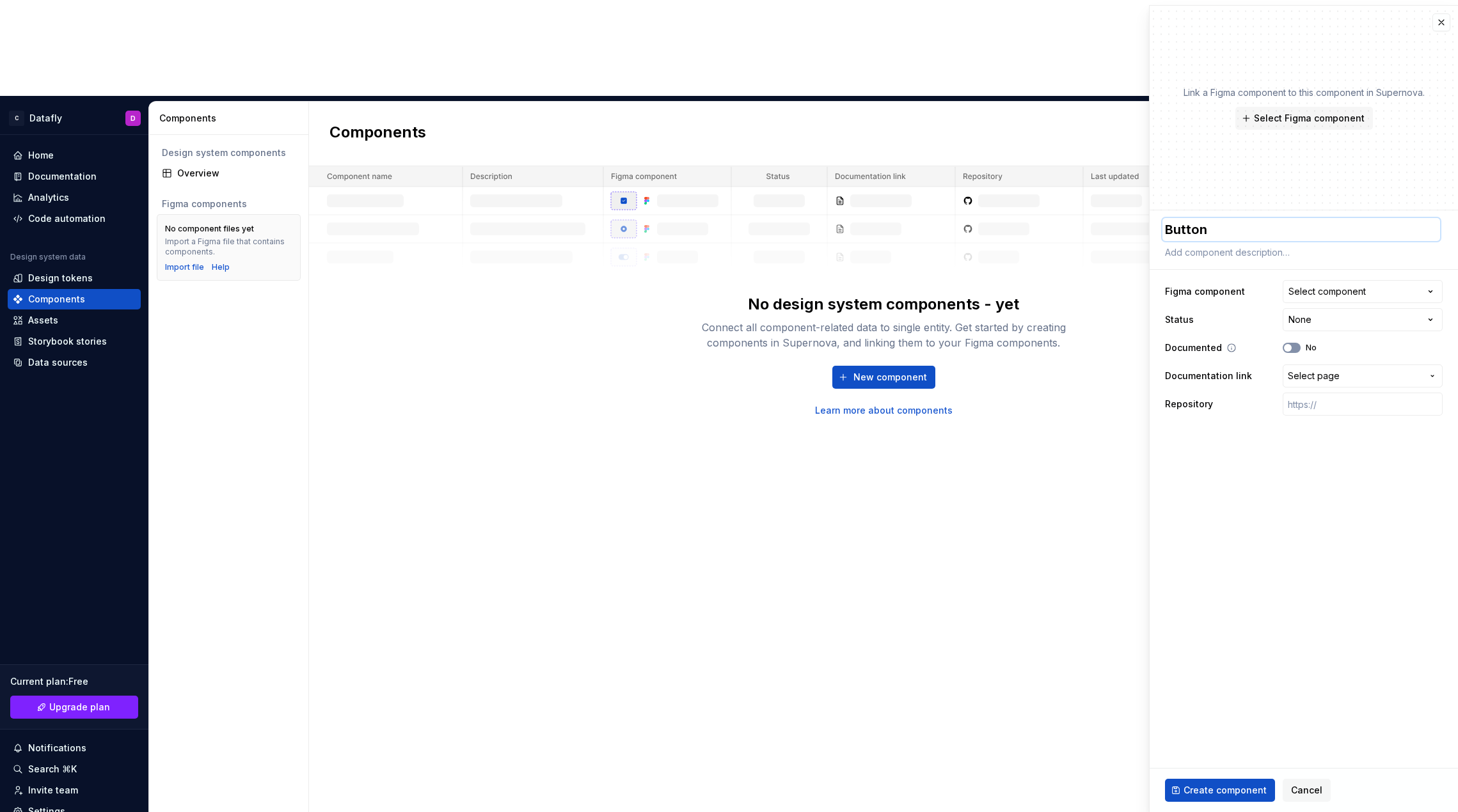
type textarea "Button"
click at [732, 347] on span "button" at bounding box center [1288, 348] width 8 height 8
type textarea "*"
click at [732, 292] on div "Select component" at bounding box center [1327, 296] width 77 height 12
click at [732, 292] on html "**********" at bounding box center [729, 406] width 1458 height 812
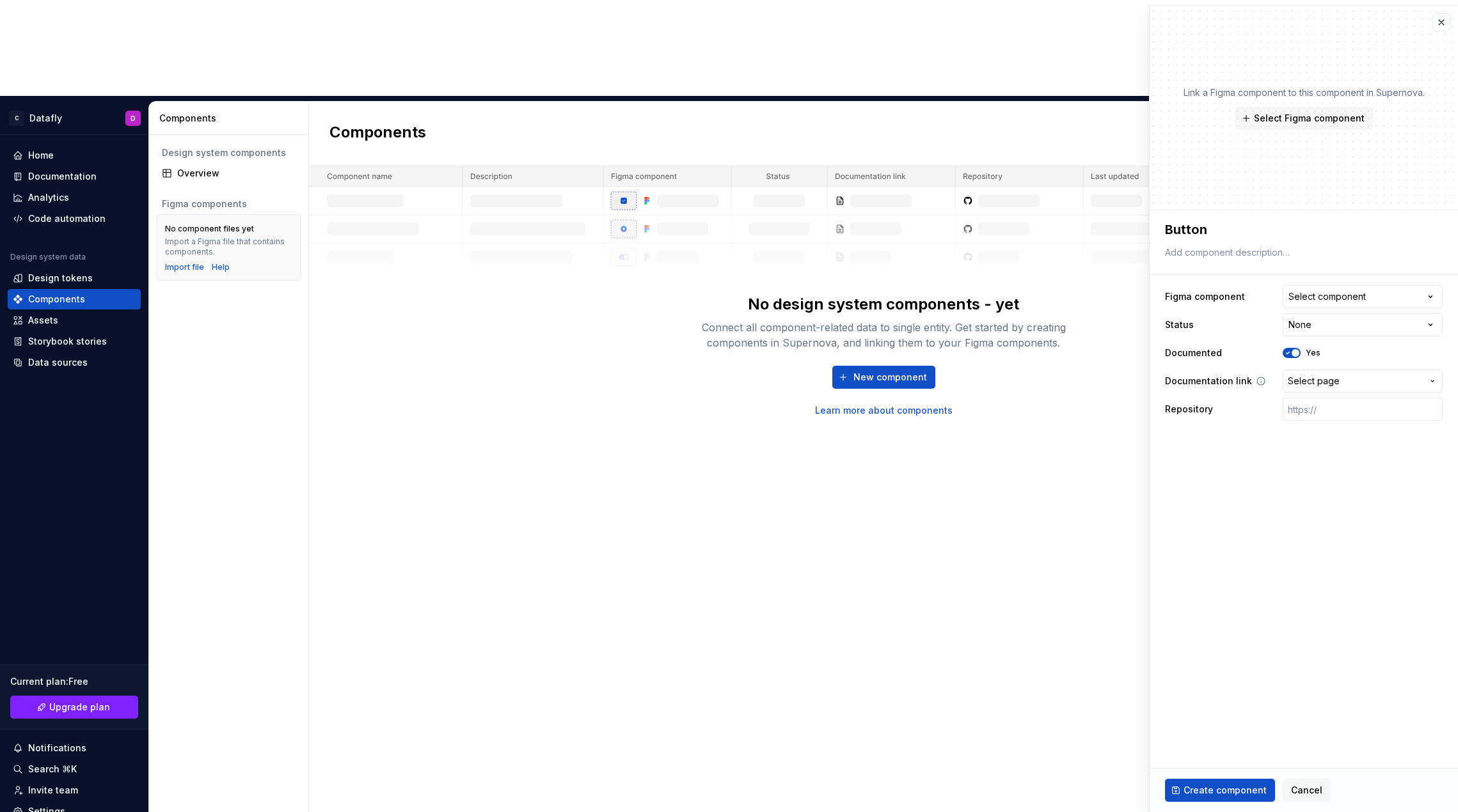
click at [732, 387] on button "Select page" at bounding box center [1363, 381] width 160 height 23
click at [732, 788] on span "Create component" at bounding box center [1225, 790] width 83 height 12
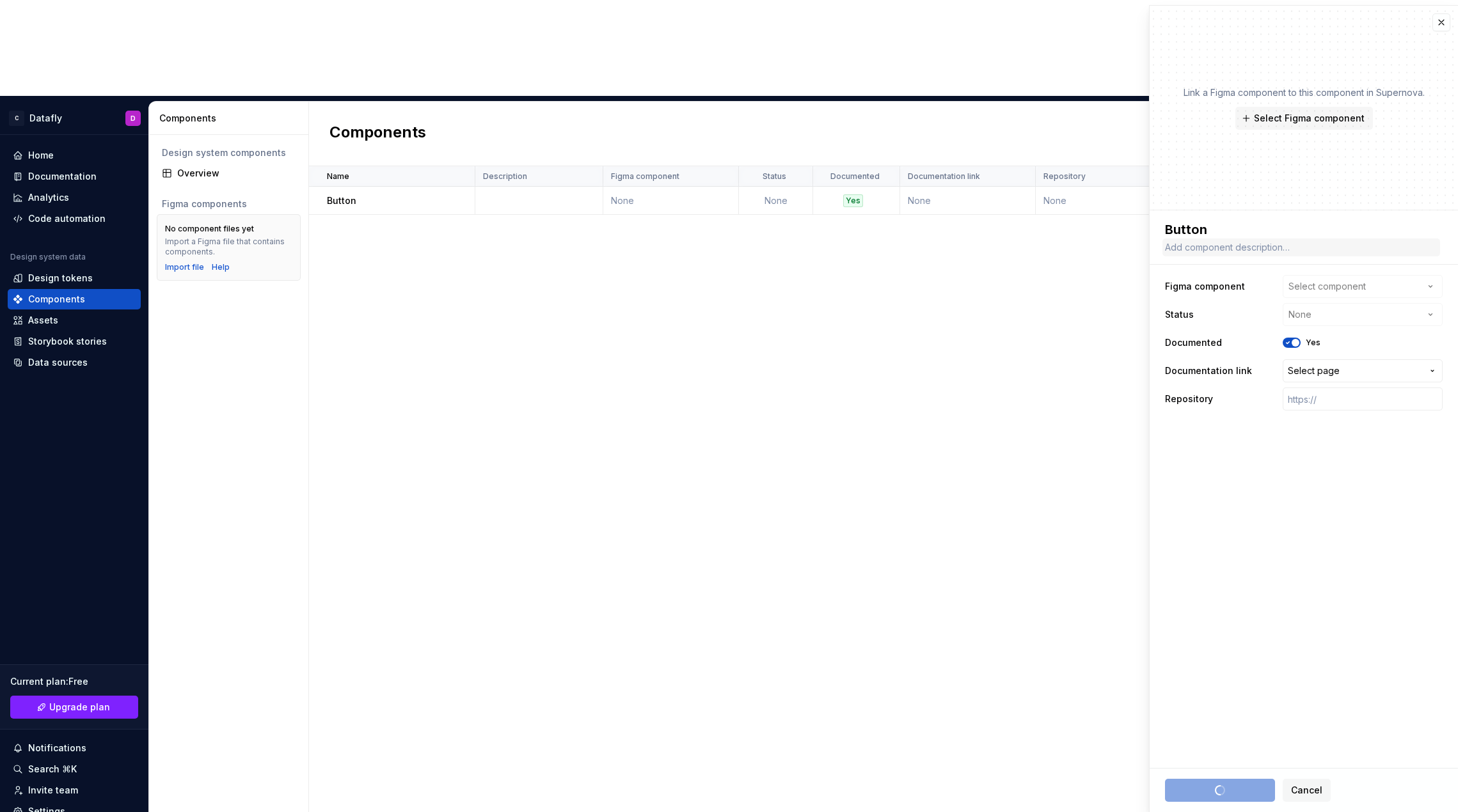
type textarea "*"
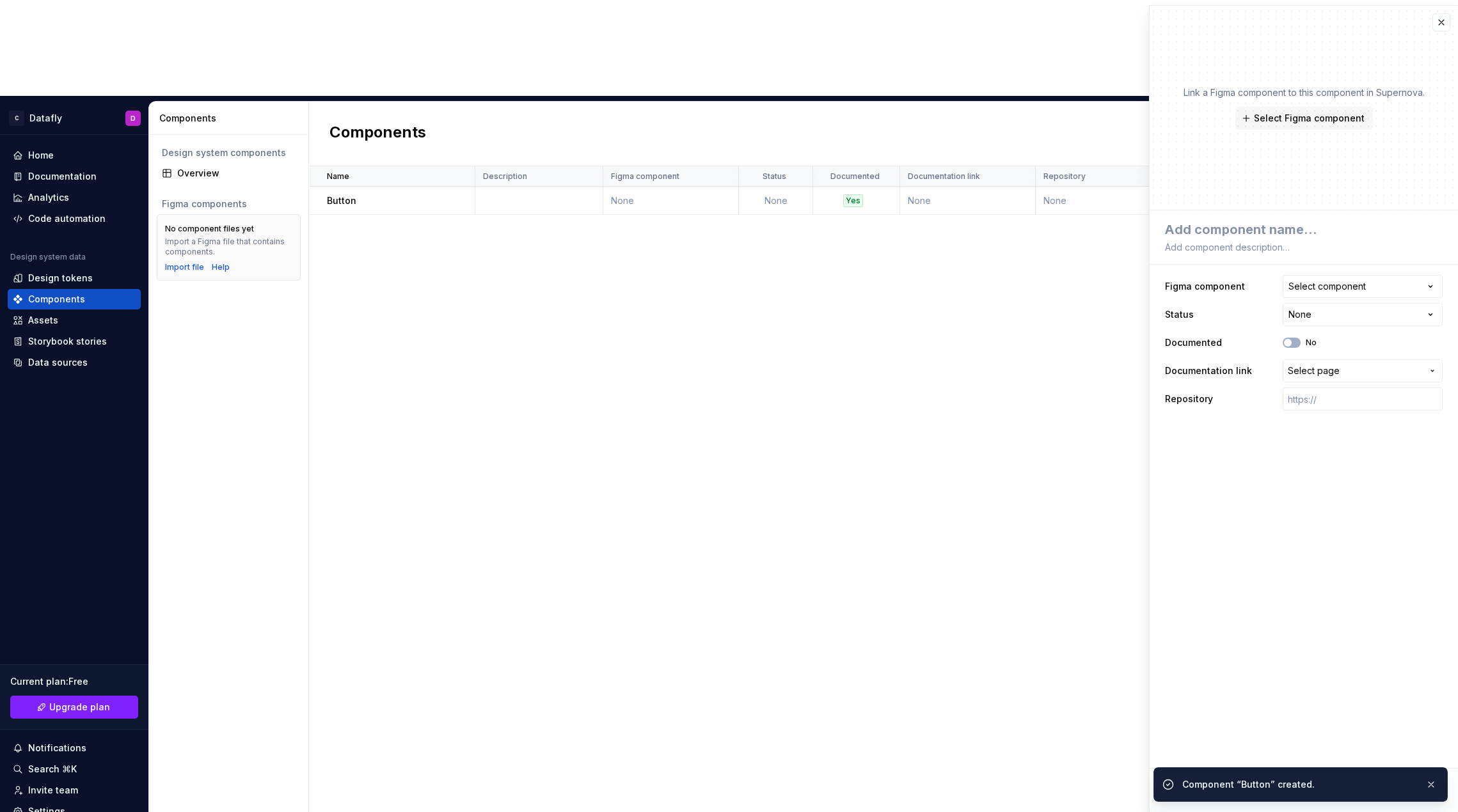
click at [699, 240] on div "Name Description Figma component Status Documented Documentation link Repositor…" at bounding box center [883, 537] width 1149 height 742
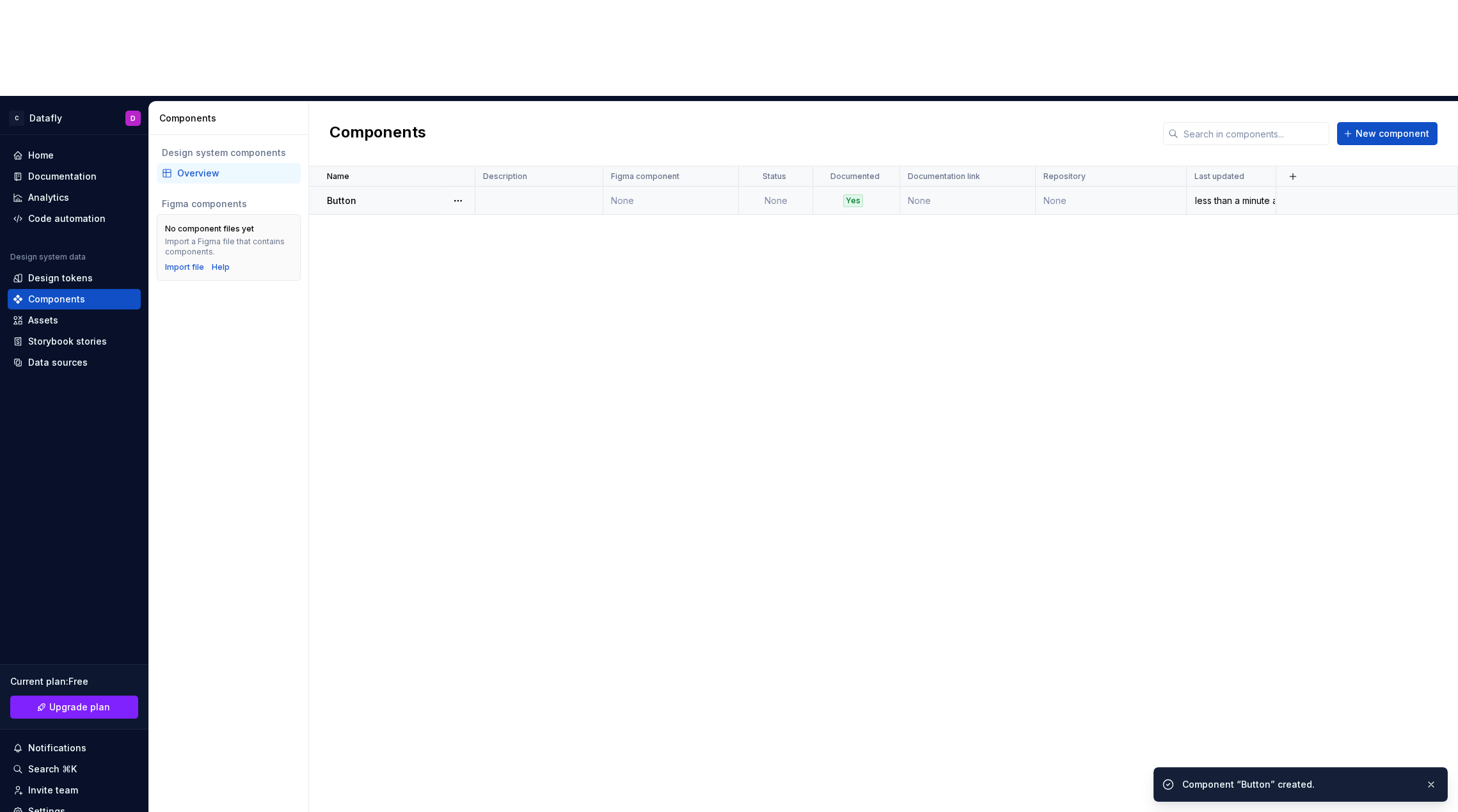
click at [391, 194] on div "Button" at bounding box center [400, 201] width 147 height 12
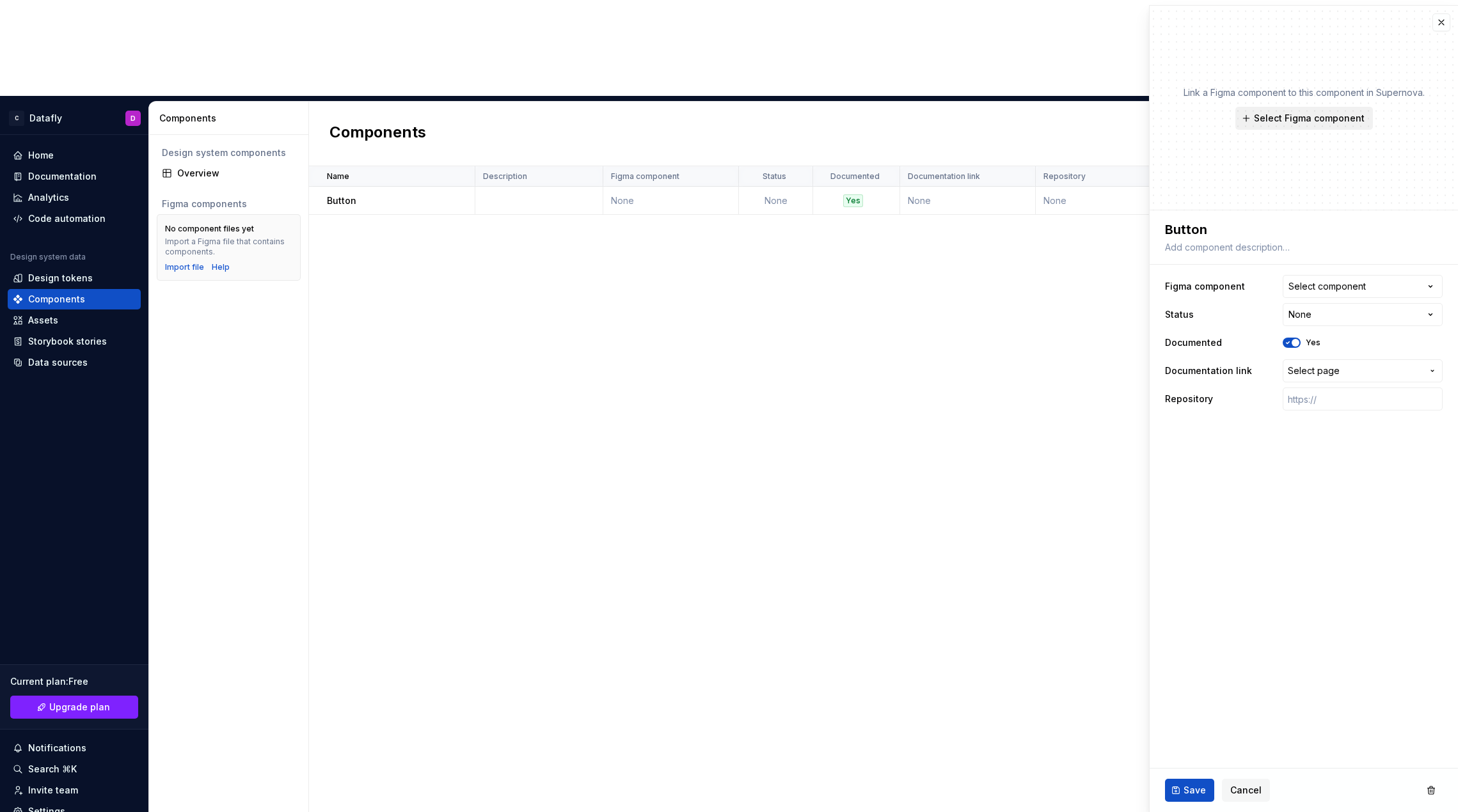
click at [732, 110] on button "Select Figma component" at bounding box center [1304, 118] width 138 height 23
type textarea "*"
click at [732, 214] on div "Name Description Figma component Status Documented Documentation link Repositor…" at bounding box center [883, 537] width 1149 height 742
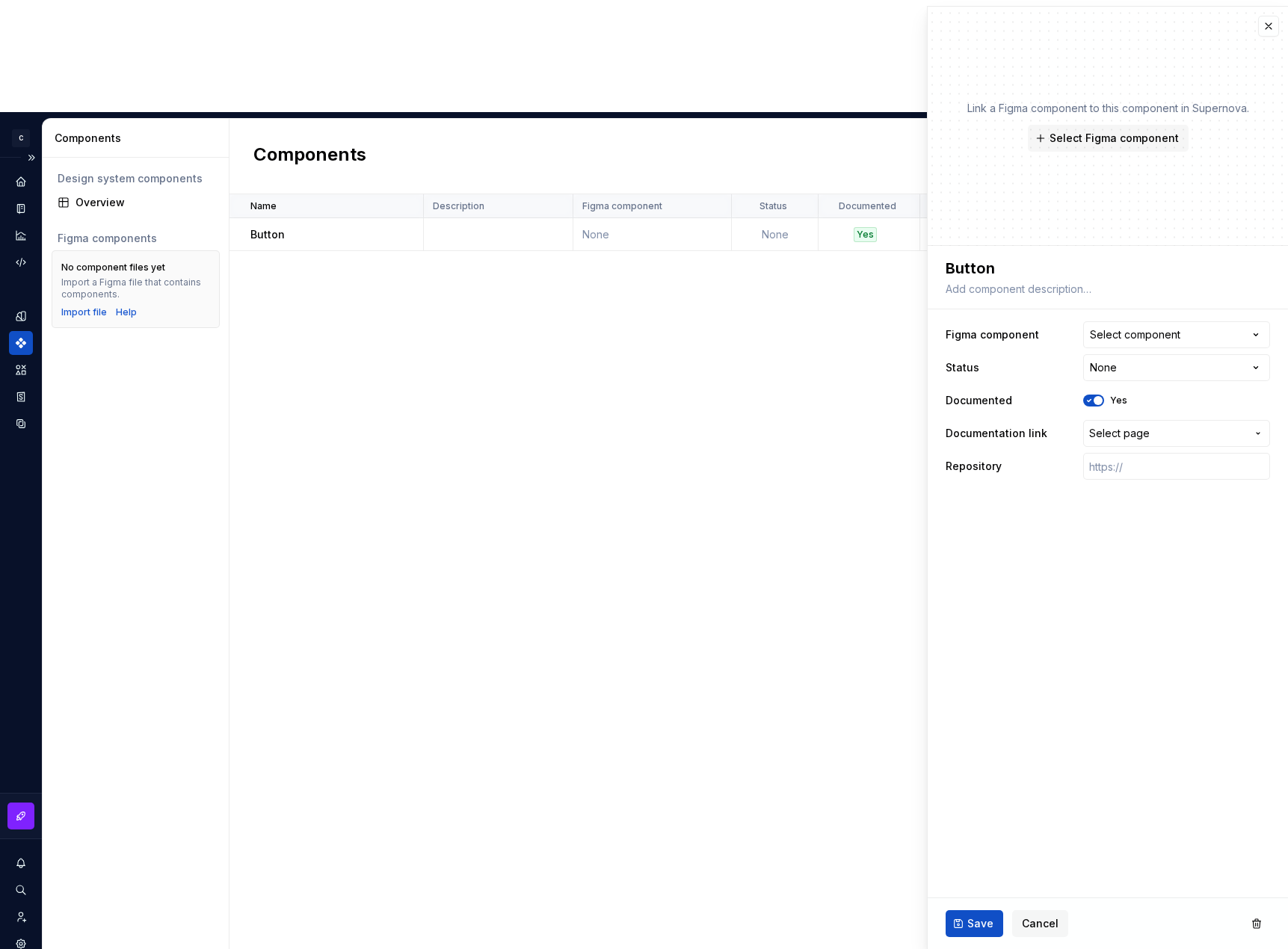
type textarea "*"
click at [91, 276] on div "Import a Figma file that contains components." at bounding box center [135, 288] width 149 height 24
click at [82, 306] on div "Import file" at bounding box center [84, 312] width 45 height 12
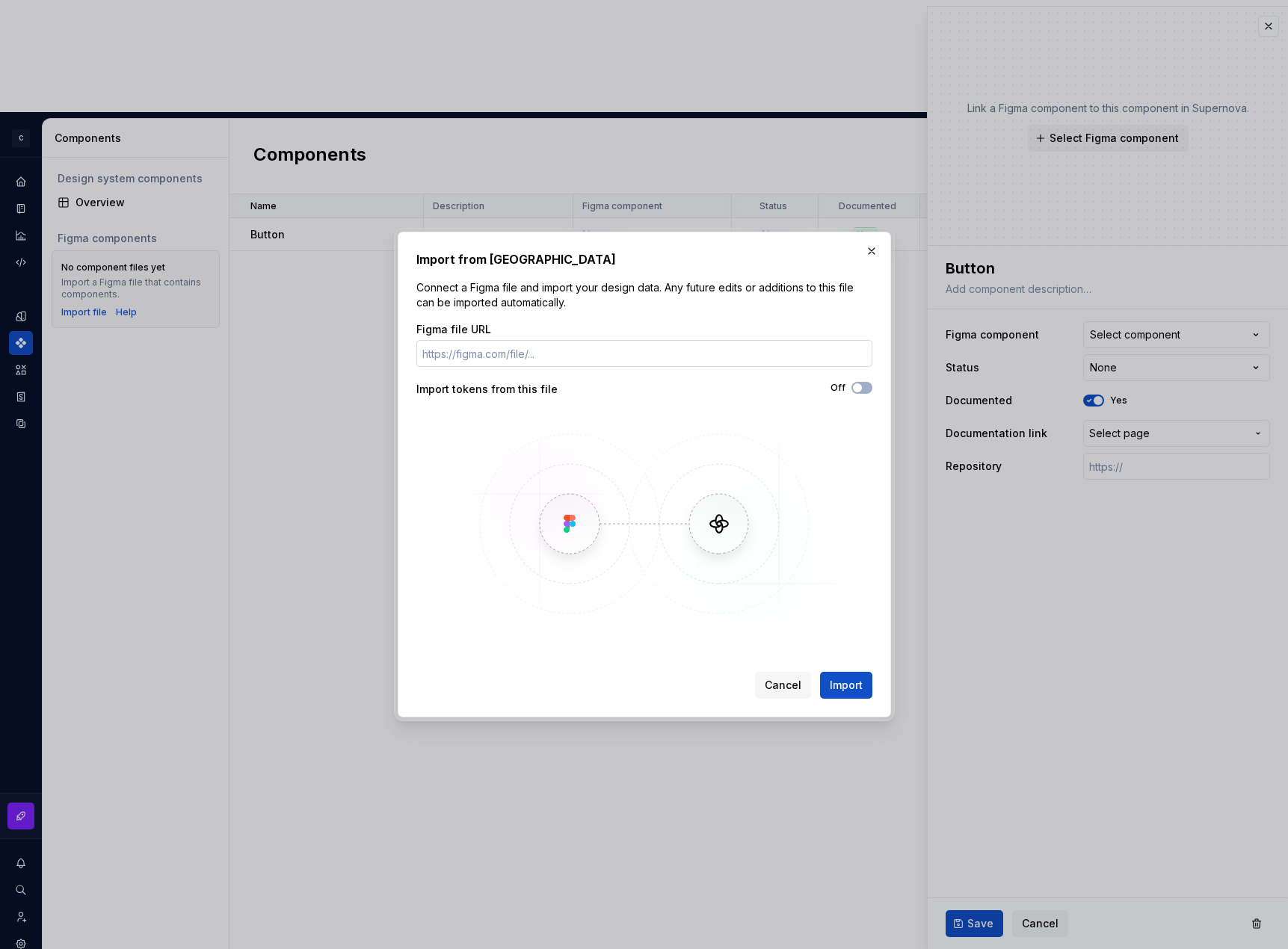
click at [474, 345] on input "Figma file URL" at bounding box center [644, 354] width 456 height 27
paste input "https://www.figma.com/design/dVIcA28177Imba9OyDymix/UI-Kit-Poupatempo-SP.GOV.BR…"
type input "https://www.figma.com/design/dVIcA28177Imba9OyDymix/UI-Kit-Poupatempo-SP.GOV.BR…"
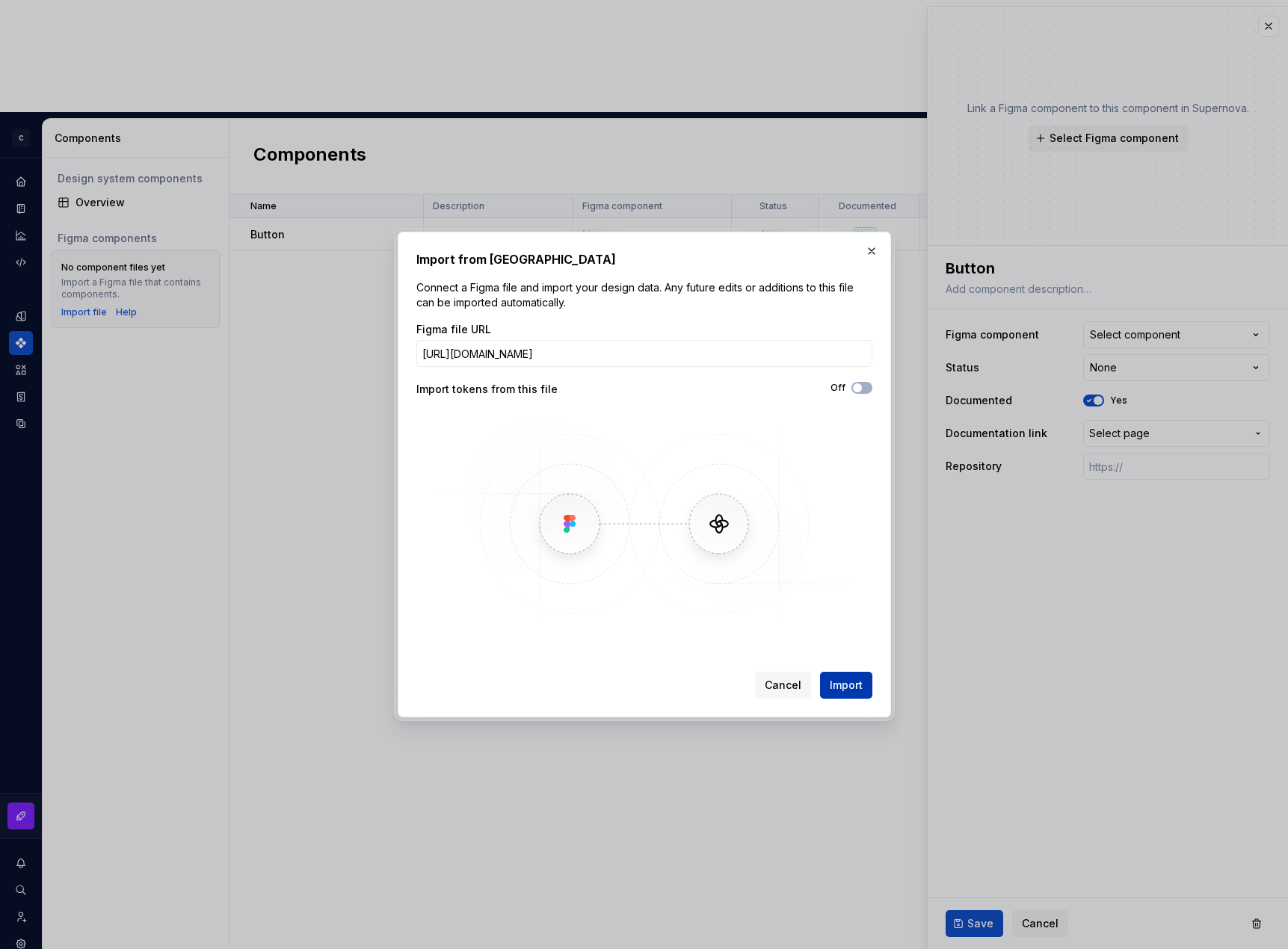
click at [855, 684] on span "Import" at bounding box center [846, 685] width 33 height 15
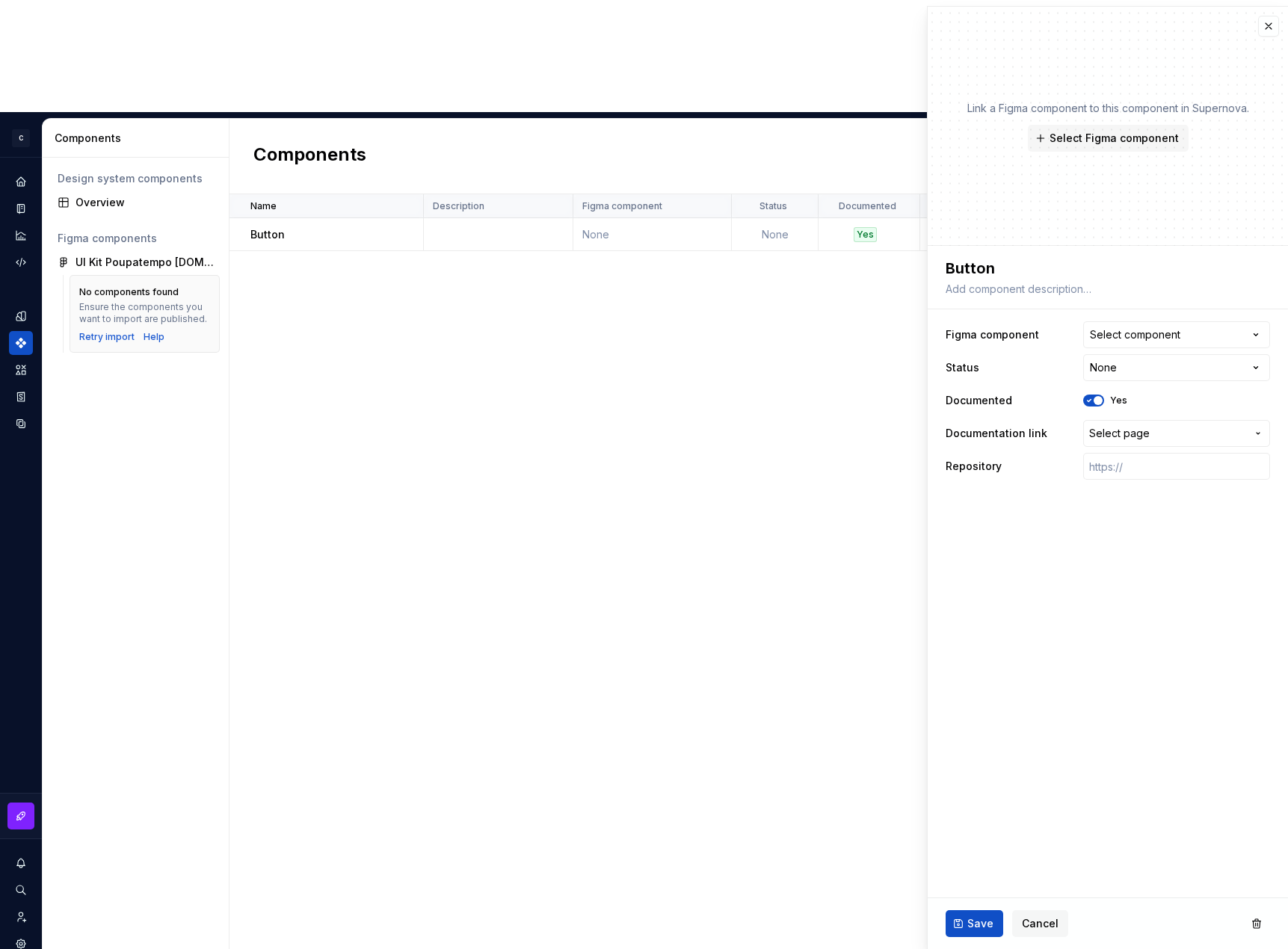
click at [358, 309] on div "Name Description Figma component Status Documented Documentation link Repositor…" at bounding box center [758, 628] width 1058 height 867
click at [123, 331] on div "Retry import" at bounding box center [106, 336] width 55 height 12
click at [855, 131] on span "Select Figma component" at bounding box center [1113, 138] width 129 height 15
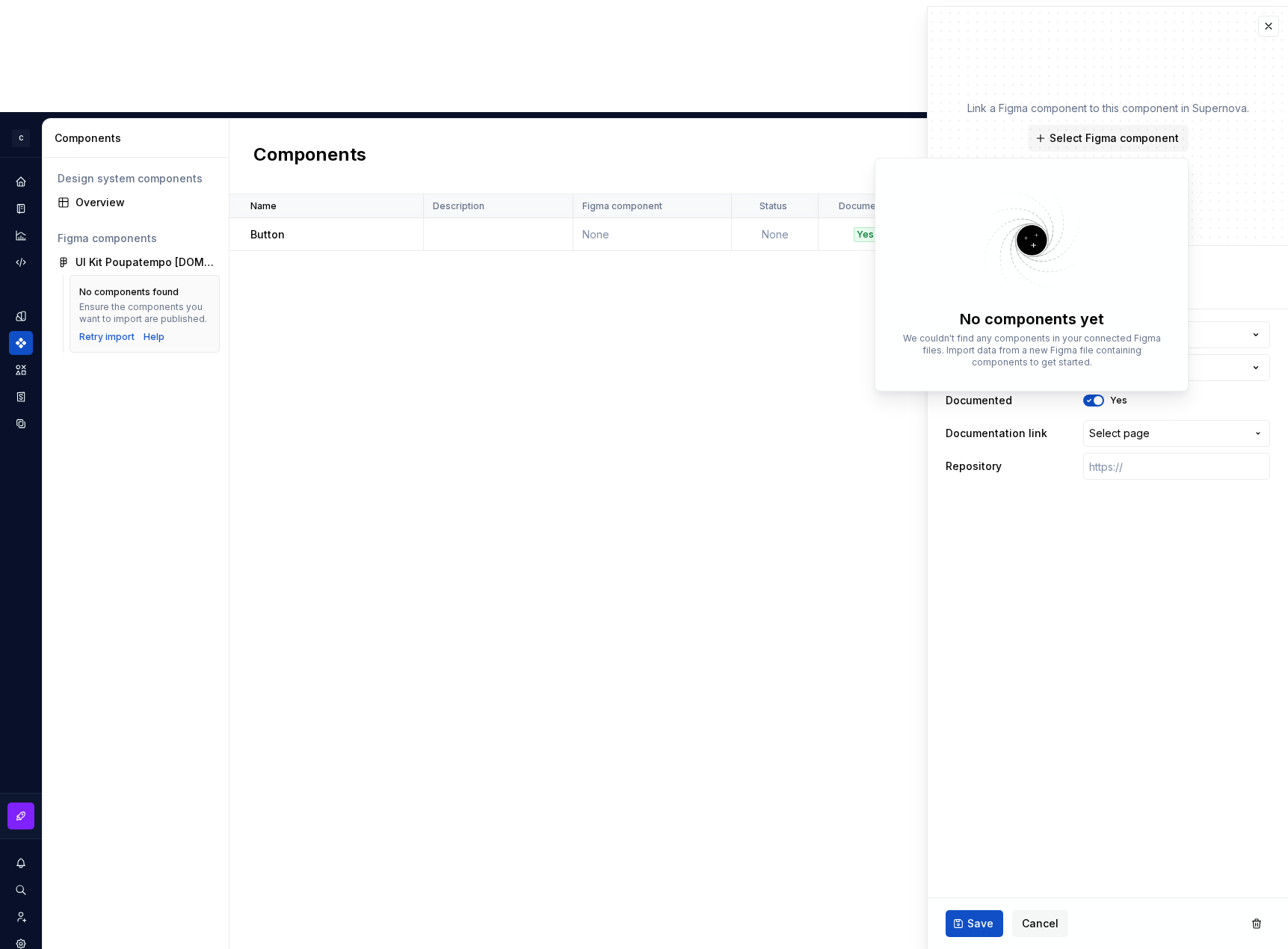
click at [839, 197] on div "Name Description Figma component Status Documented Documentation link Repositor…" at bounding box center [758, 628] width 1058 height 867
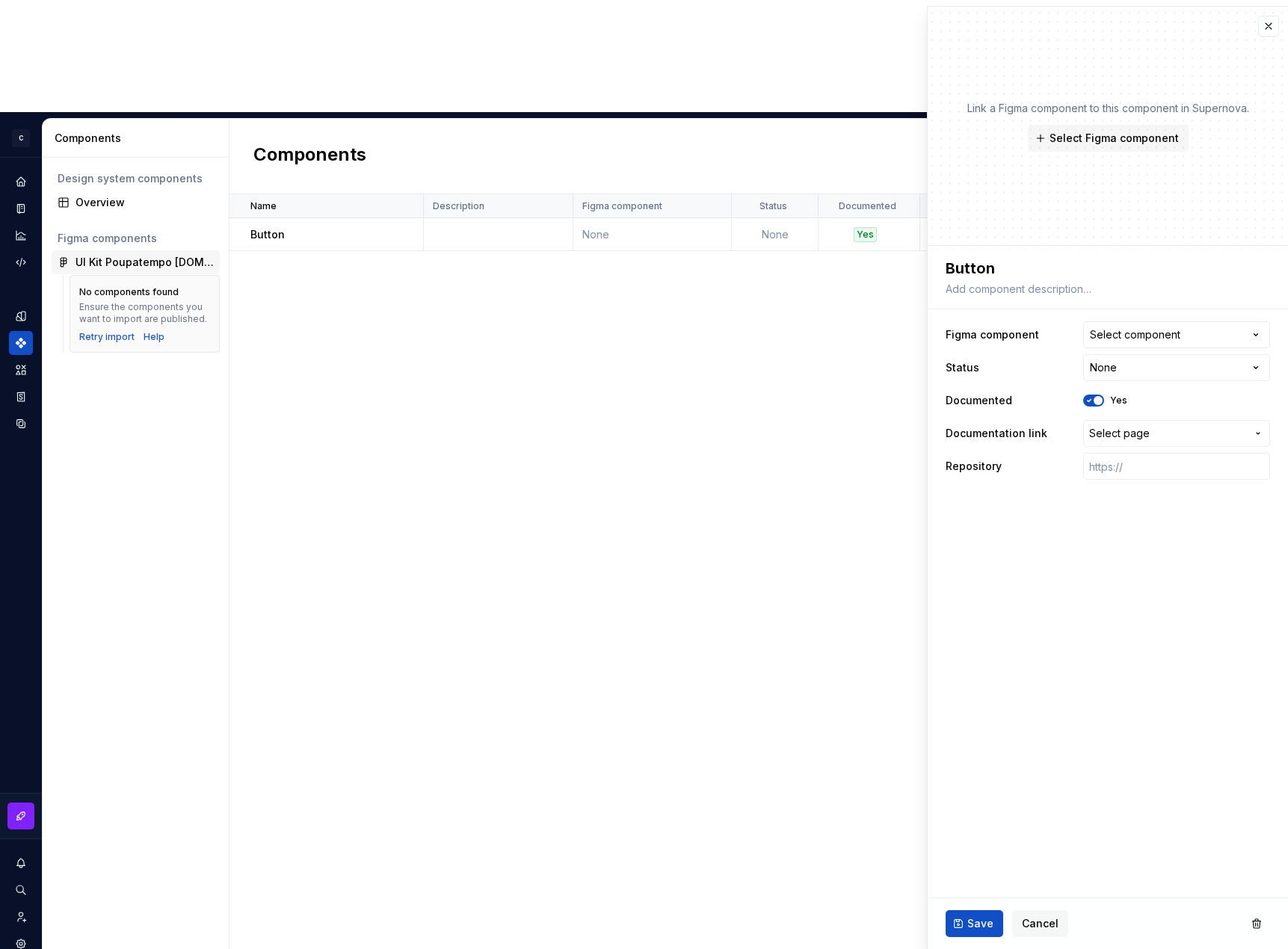
click at [117, 255] on div "UI Kit Poupatempo [DOMAIN_NAME] (Copy)" at bounding box center [145, 262] width 138 height 15
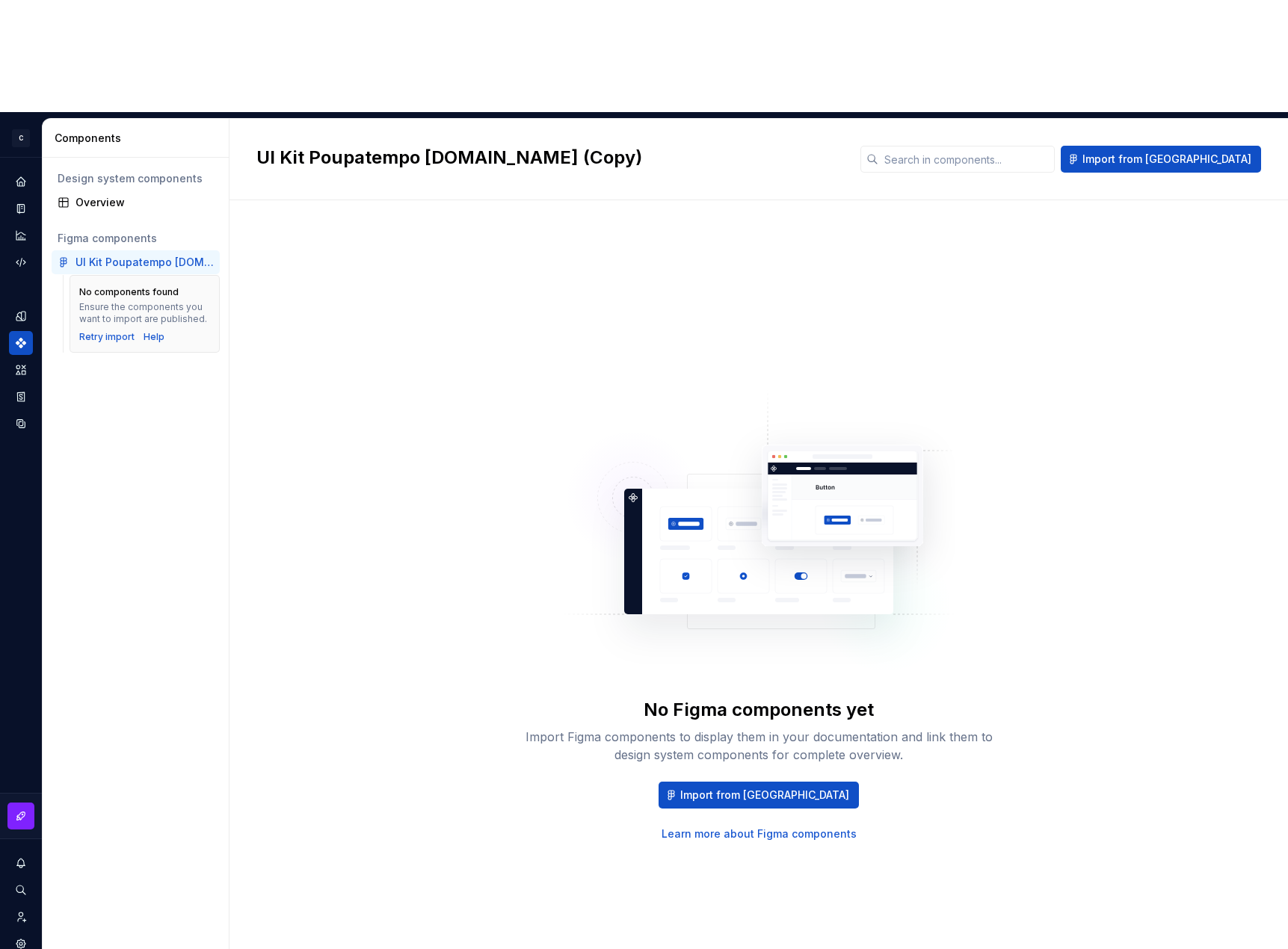
drag, startPoint x: 125, startPoint y: 151, endPoint x: 90, endPoint y: 314, distance: 166.7
click at [90, 314] on div "Design system components Overview Figma components UI Kit Poupatempo SP.GOV.BR …" at bounding box center [135, 609] width 186 height 904
click at [855, 145] on button "Import from [GEOGRAPHIC_DATA]" at bounding box center [1161, 159] width 200 height 27
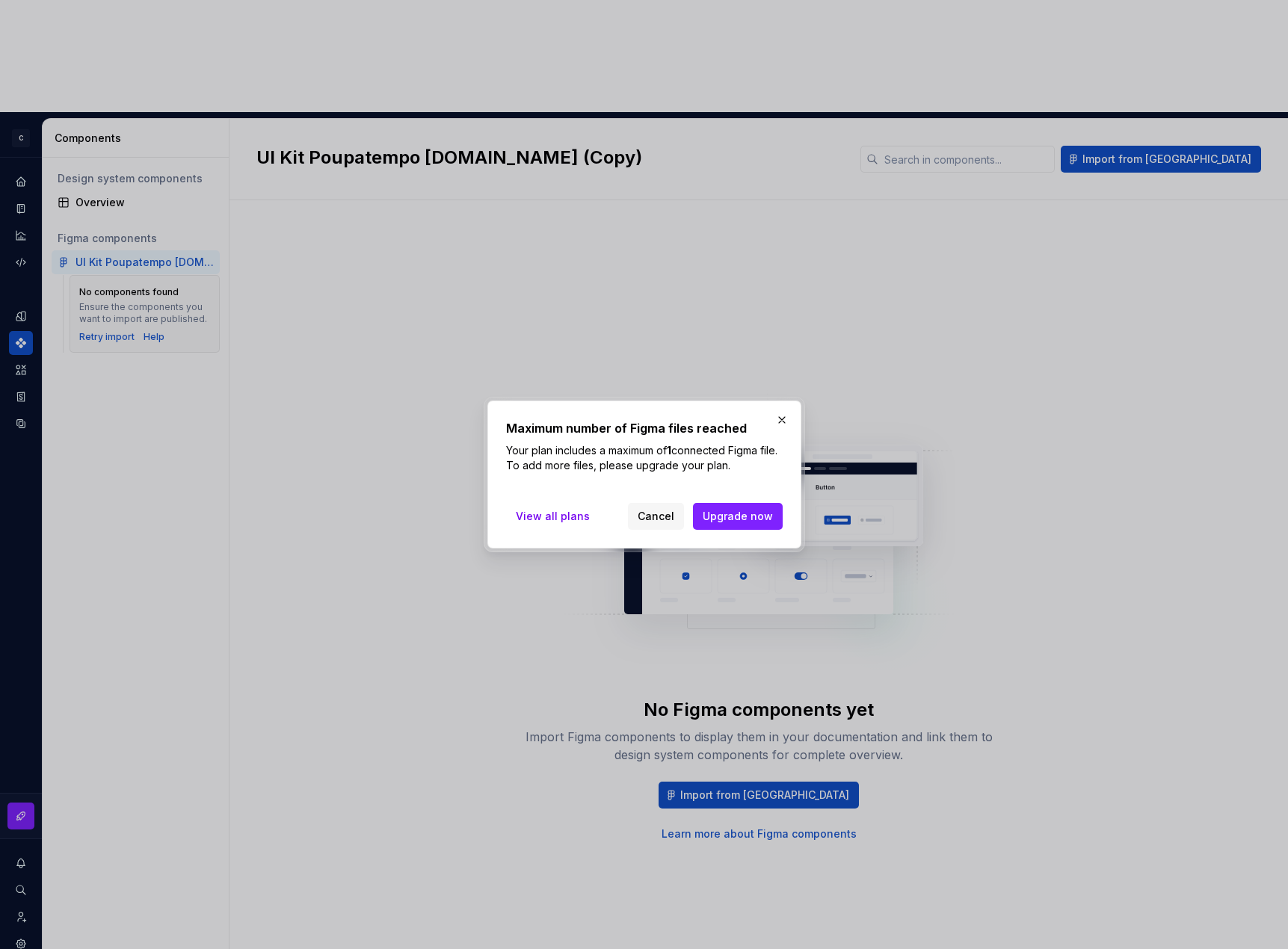
drag, startPoint x: 641, startPoint y: 507, endPoint x: 539, endPoint y: 470, distance: 108.5
click at [641, 507] on button "Cancel" at bounding box center [656, 516] width 56 height 27
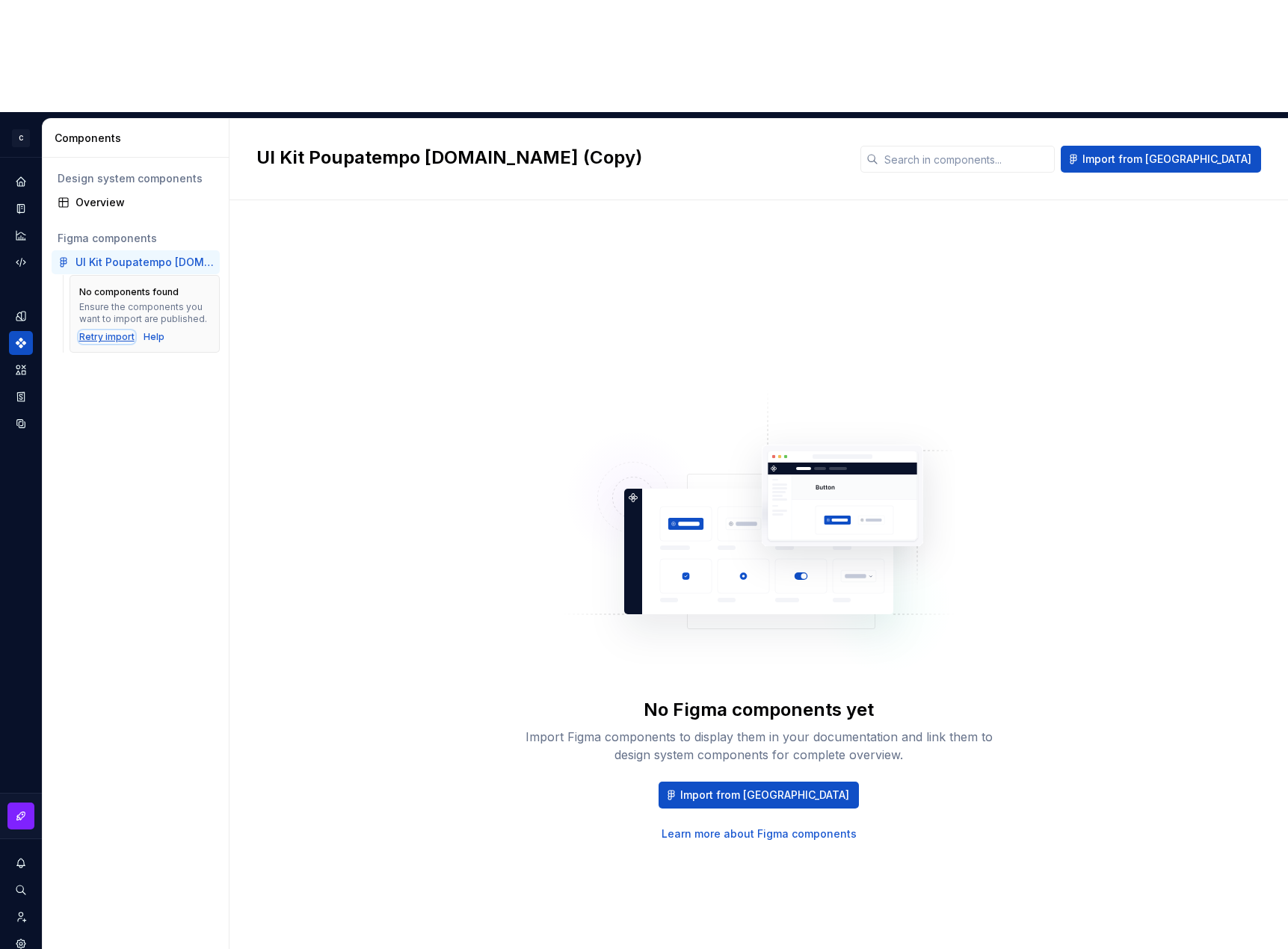
click at [115, 331] on div "Retry import" at bounding box center [106, 336] width 55 height 12
drag, startPoint x: 286, startPoint y: 300, endPoint x: 274, endPoint y: 295, distance: 13.0
click at [286, 300] on div "No Figma components yet Import Figma components to display them in your documen…" at bounding box center [758, 615] width 1004 height 777
click at [137, 255] on div "UI Kit Poupatempo [DOMAIN_NAME] (Copy)" at bounding box center [145, 262] width 138 height 15
click at [103, 195] on div "Overview" at bounding box center [145, 203] width 138 height 15
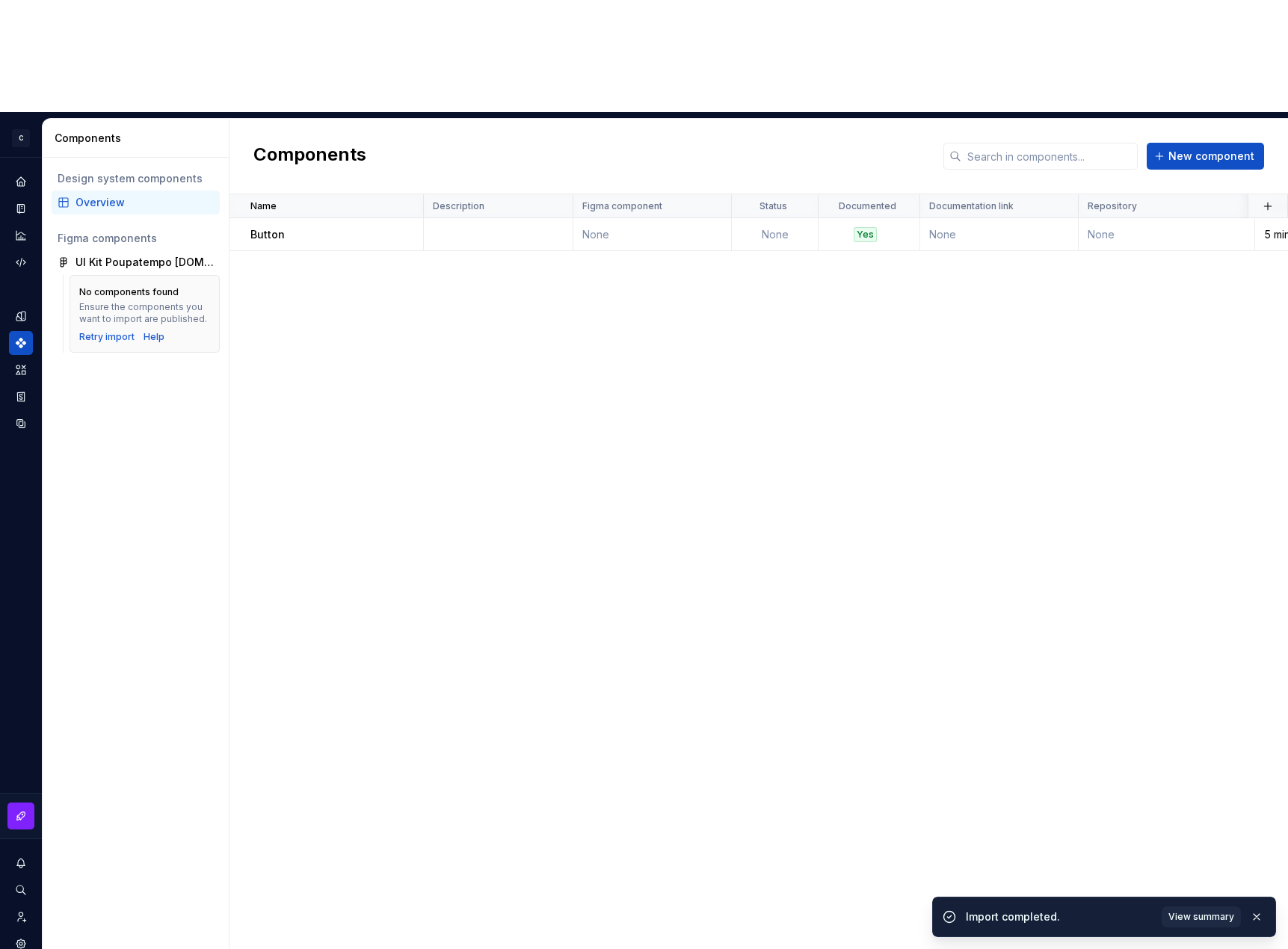
click at [112, 275] on div "No components found Ensure the components you want to import are published. Ret…" at bounding box center [144, 315] width 150 height 78
click at [115, 331] on div "Retry import" at bounding box center [106, 336] width 55 height 12
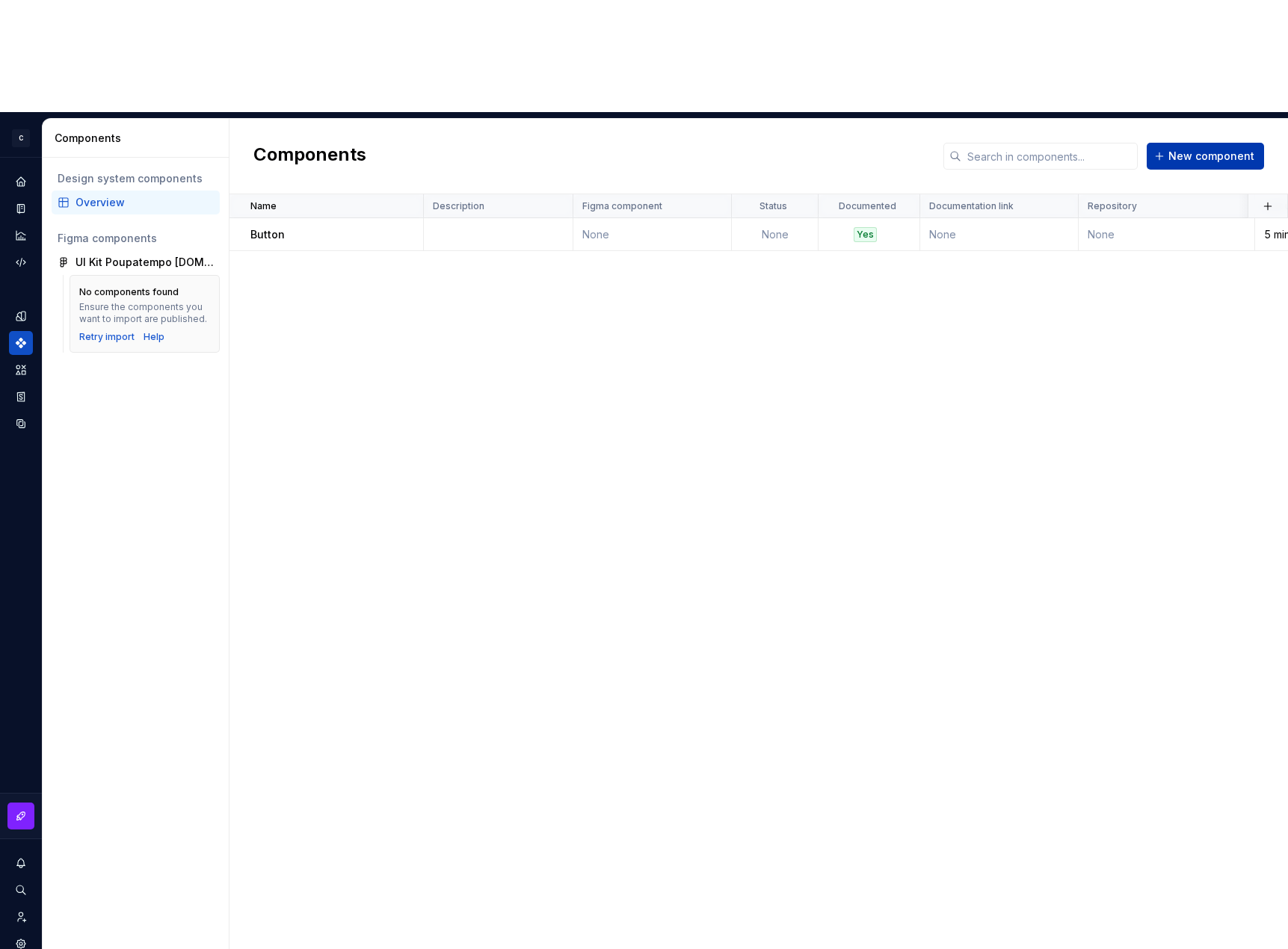
click at [855, 149] on span "New component" at bounding box center [1211, 156] width 86 height 15
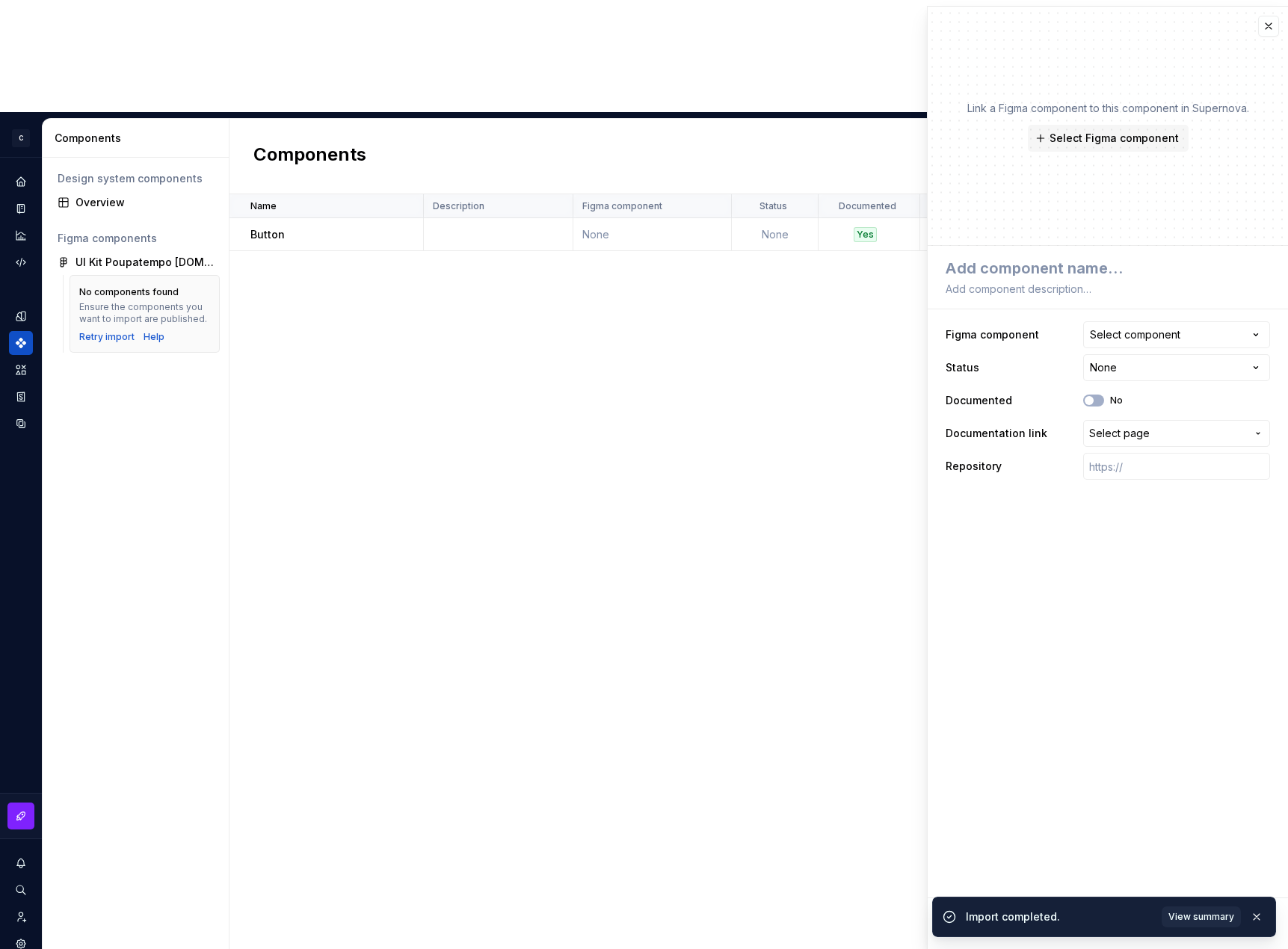
click at [786, 213] on div "Name Description Figma component Status Documented Documentation link Repositor…" at bounding box center [758, 628] width 1058 height 867
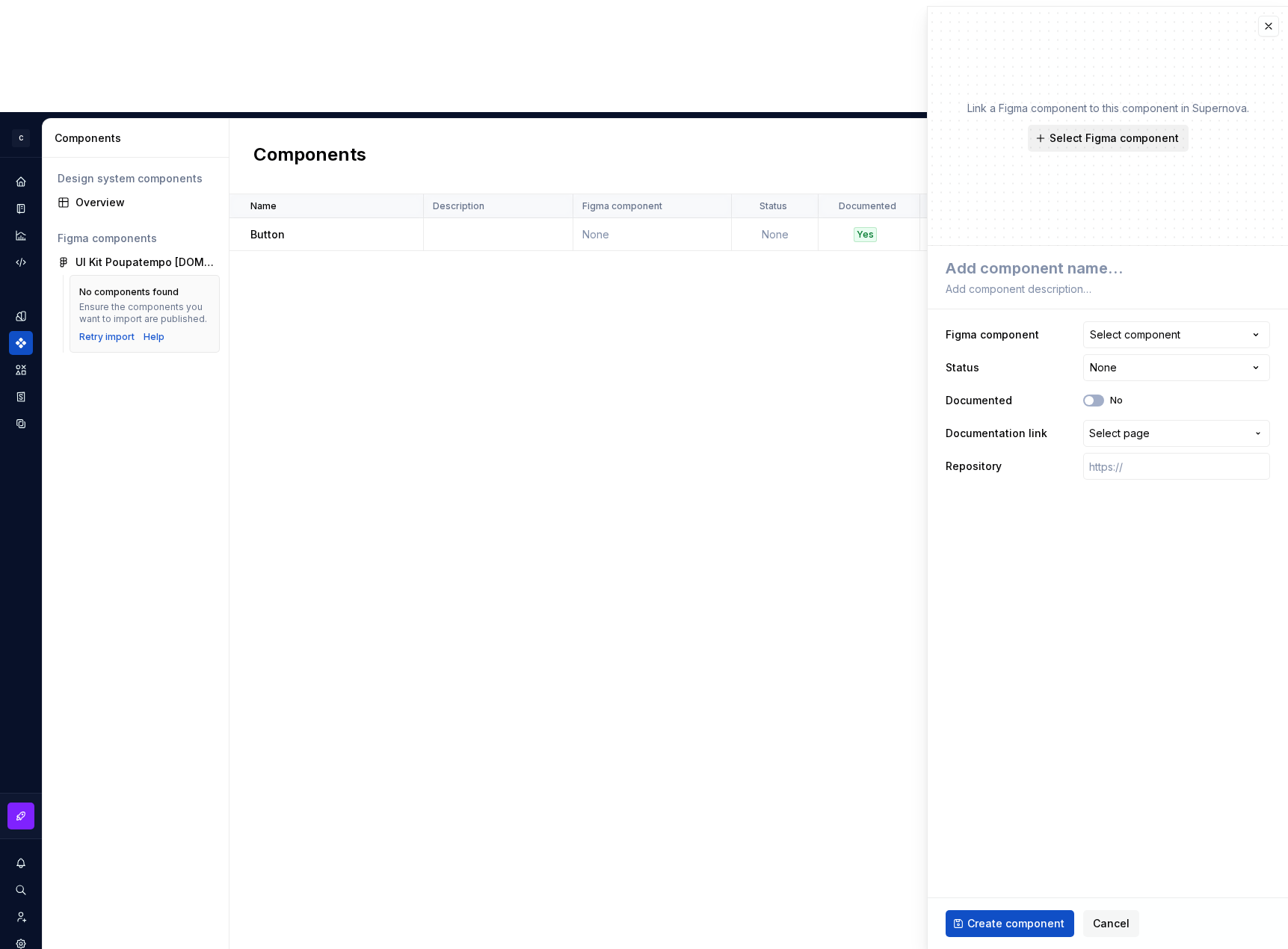
click at [855, 132] on span "Select Figma component" at bounding box center [1113, 138] width 129 height 15
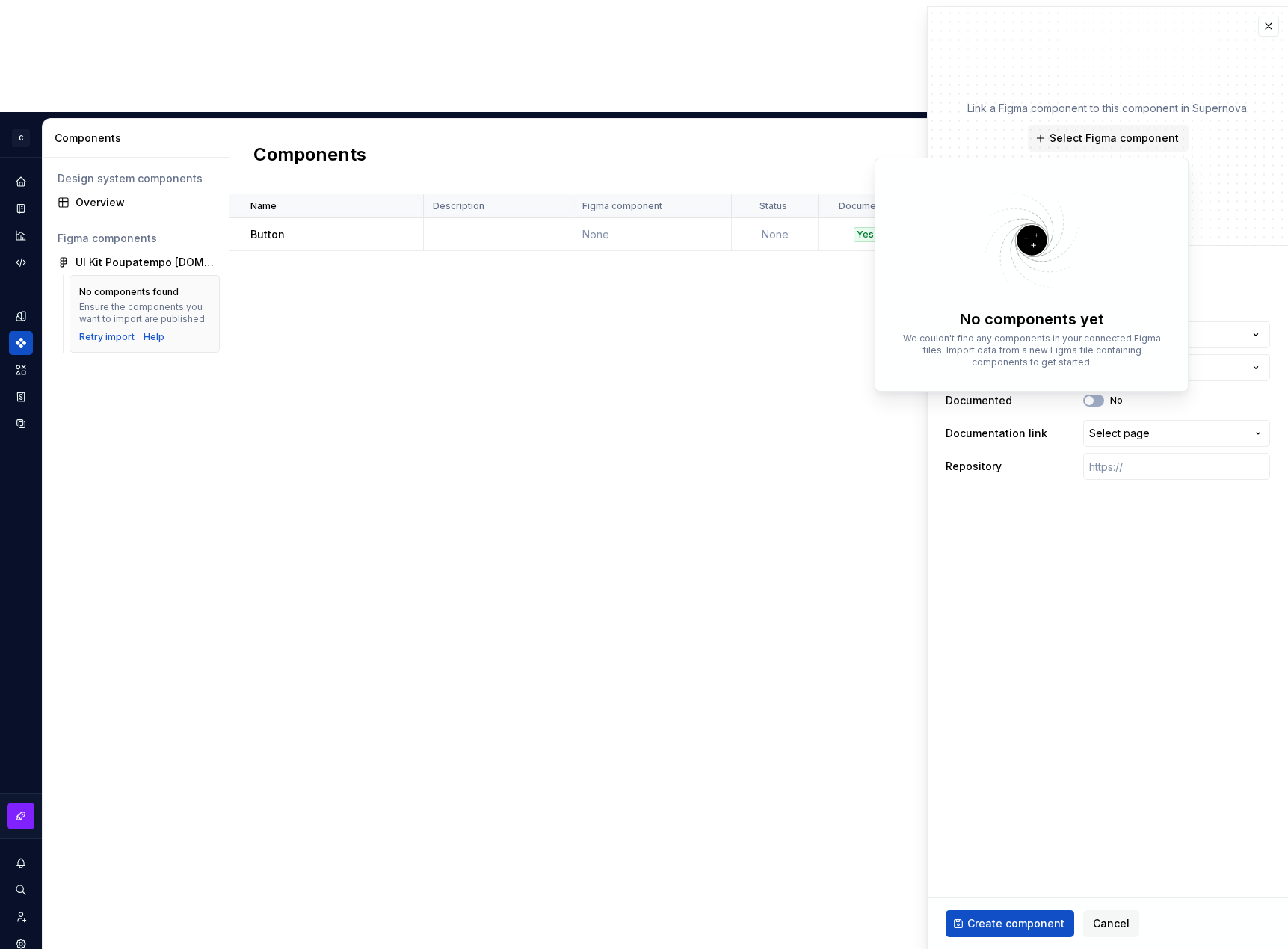
type textarea "*"
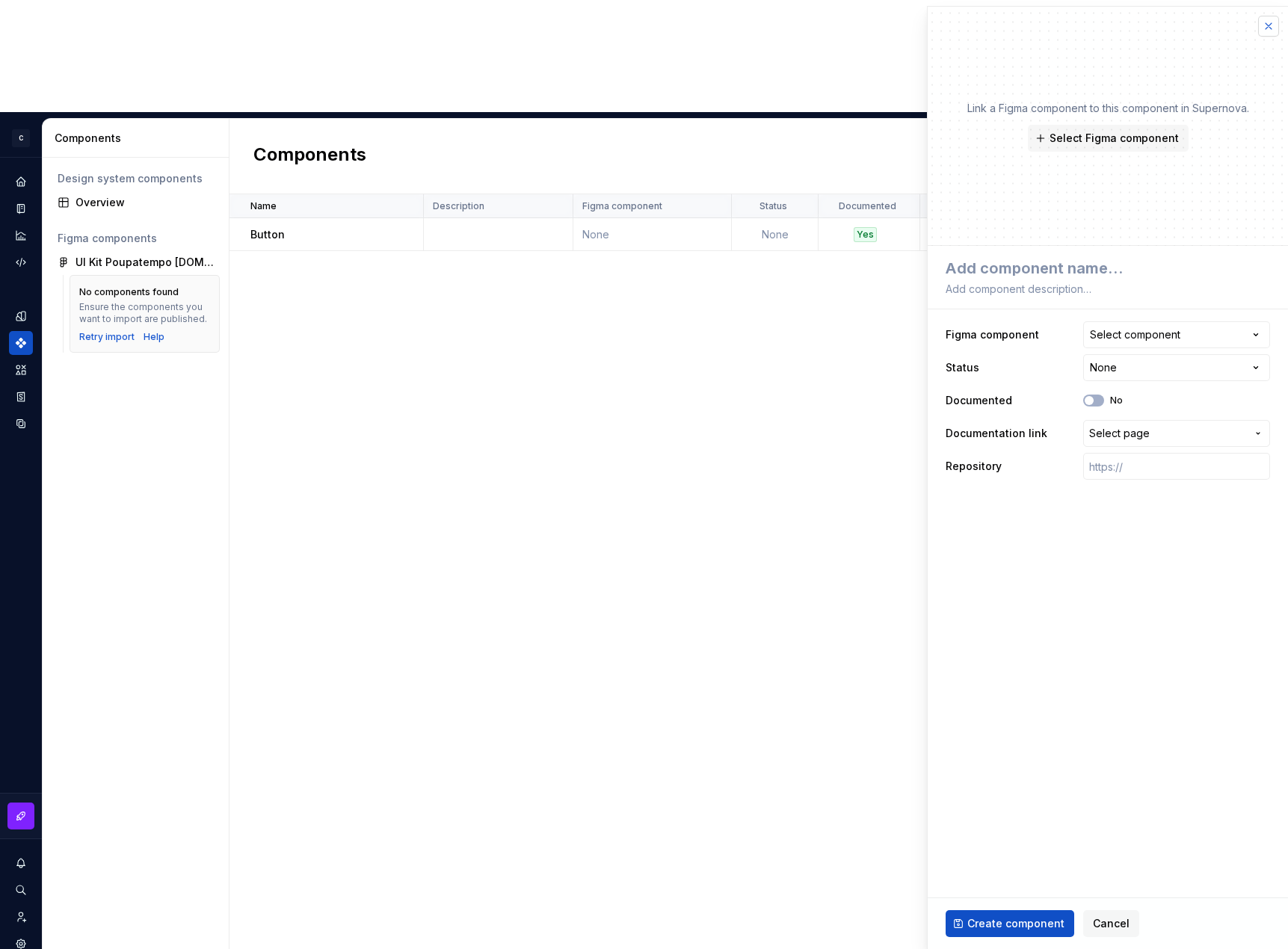
click at [855, 35] on button "button" at bounding box center [1268, 25] width 21 height 21
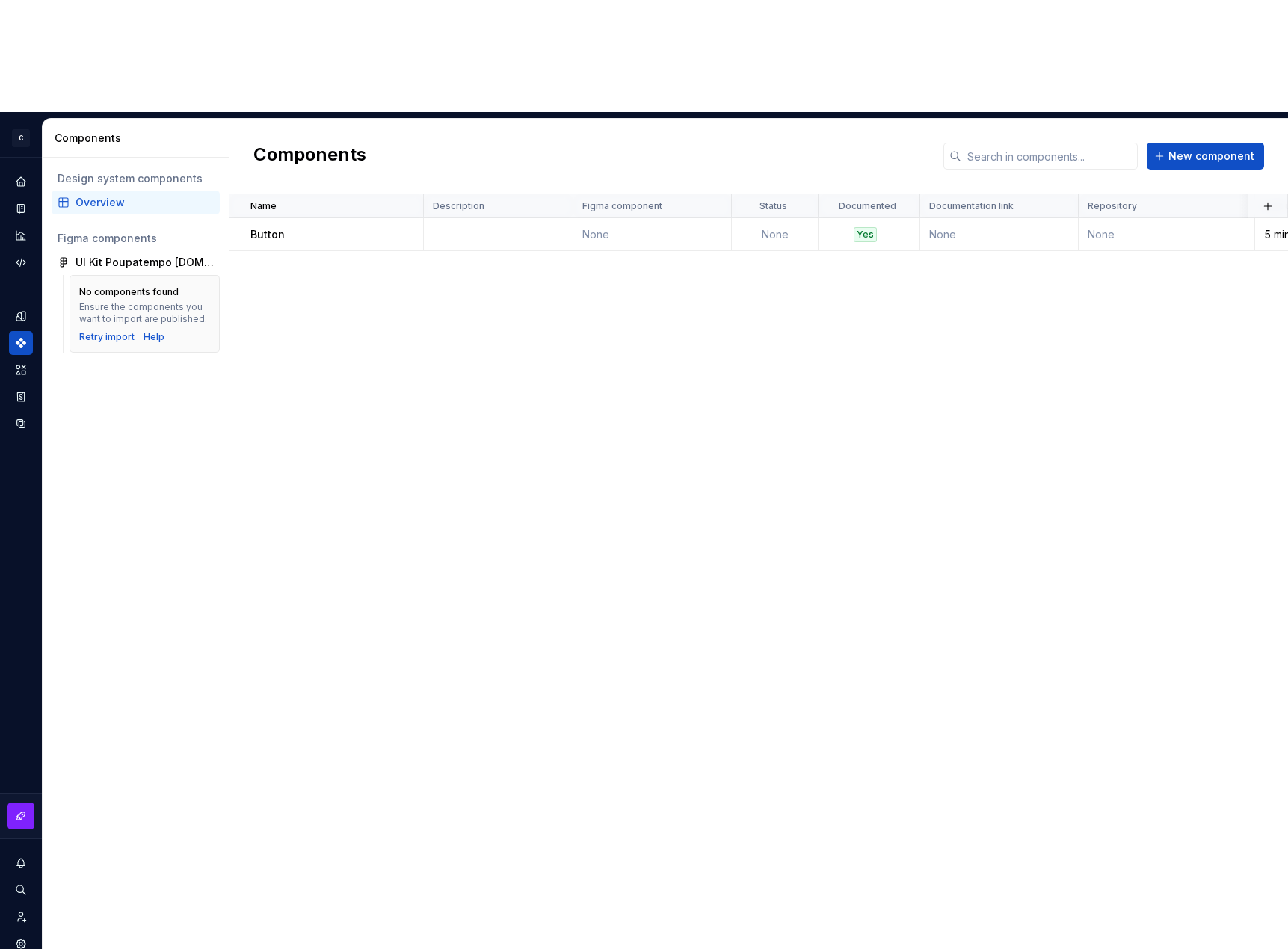
click at [855, 119] on div "Components New component" at bounding box center [758, 156] width 1058 height 75
click at [149, 255] on div "UI Kit Poupatempo [DOMAIN_NAME] (Copy)" at bounding box center [145, 262] width 138 height 15
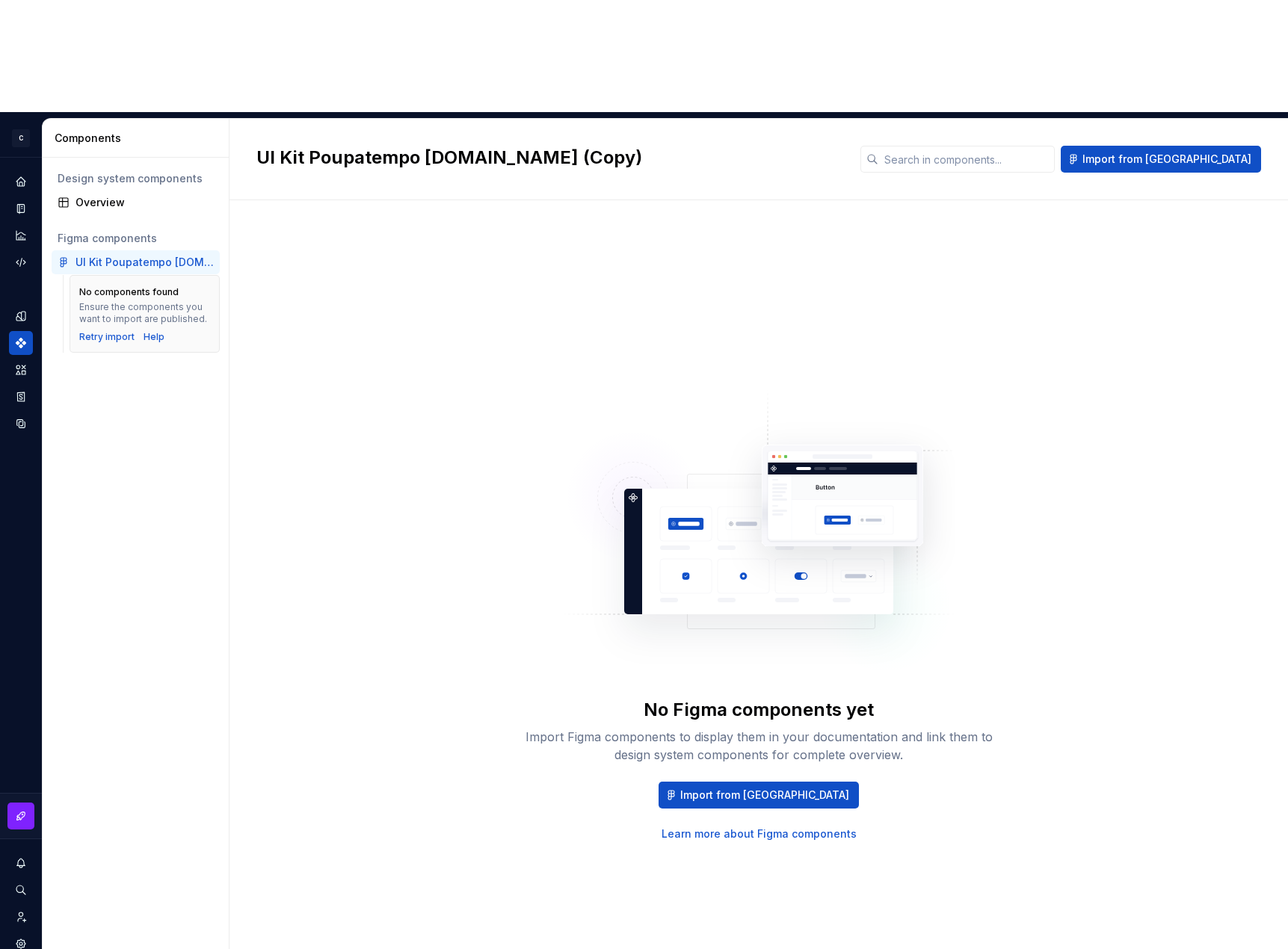
click at [782, 698] on div "No Figma components yet Import Figma components to display them in your documen…" at bounding box center [758, 770] width 478 height 144
click at [781, 782] on button "Import from [GEOGRAPHIC_DATA]" at bounding box center [758, 795] width 200 height 27
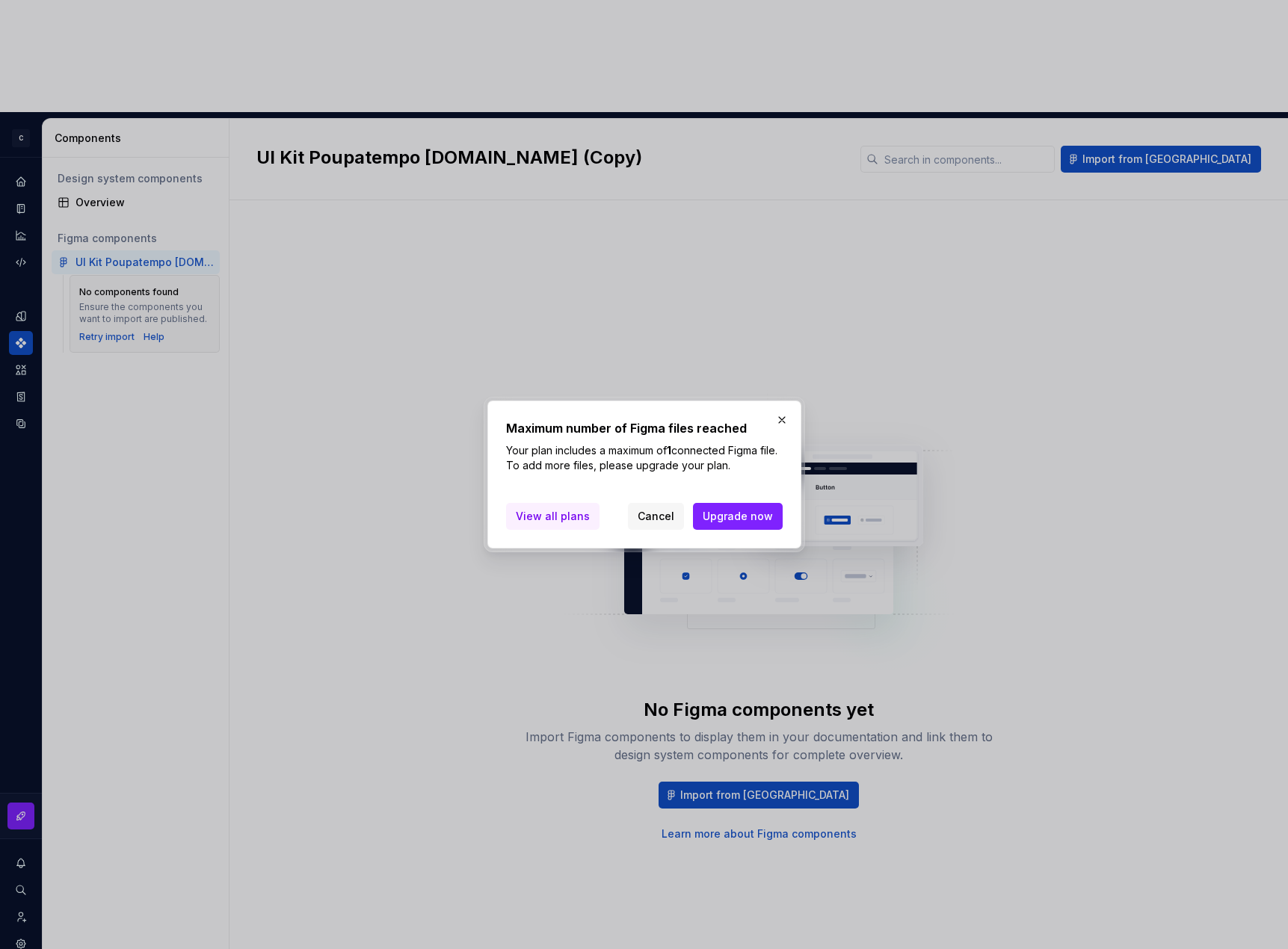
click at [507, 511] on link "View all plans" at bounding box center [553, 516] width 94 height 27
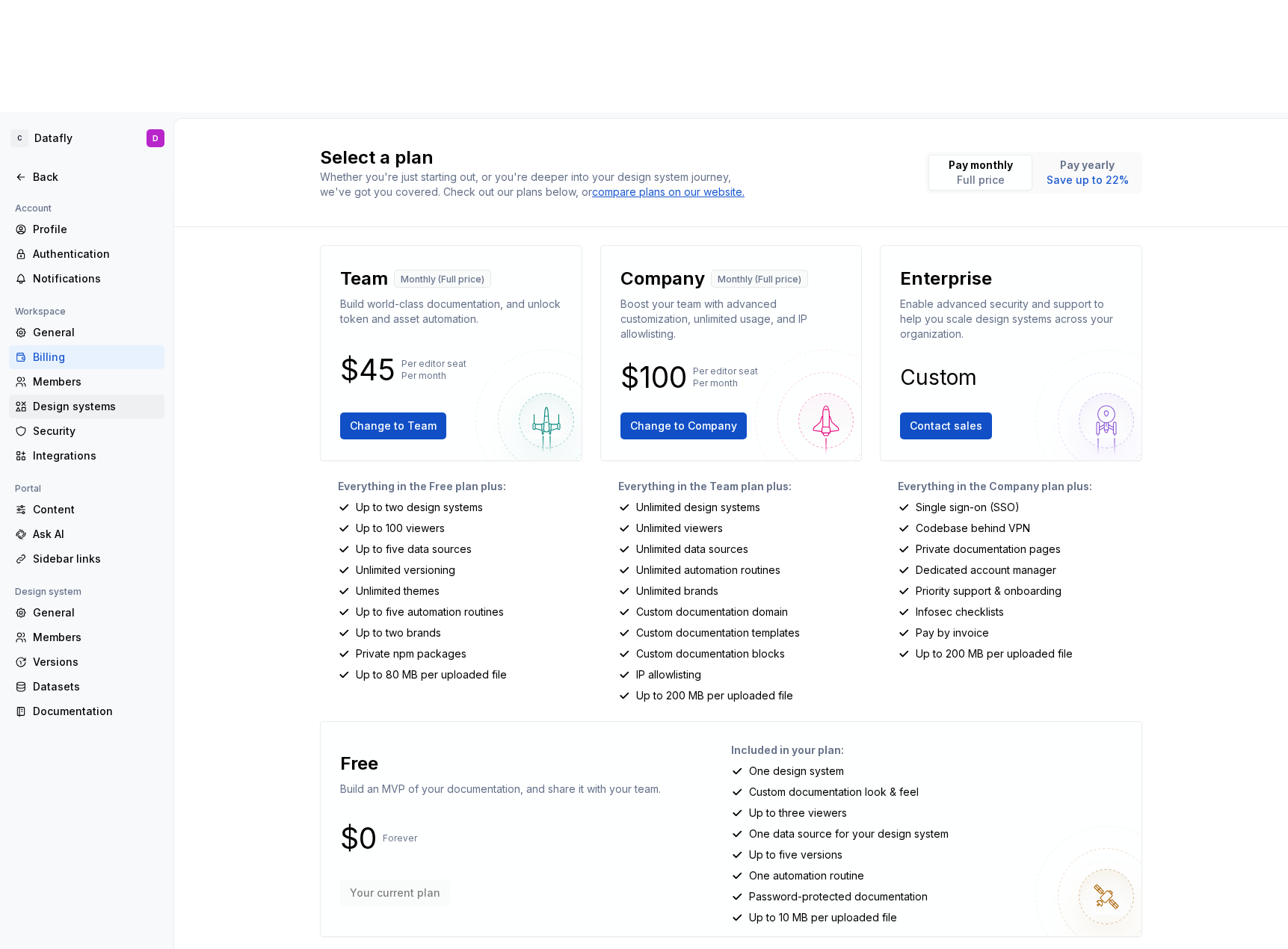
click at [86, 399] on div "Design systems" at bounding box center [95, 406] width 125 height 15
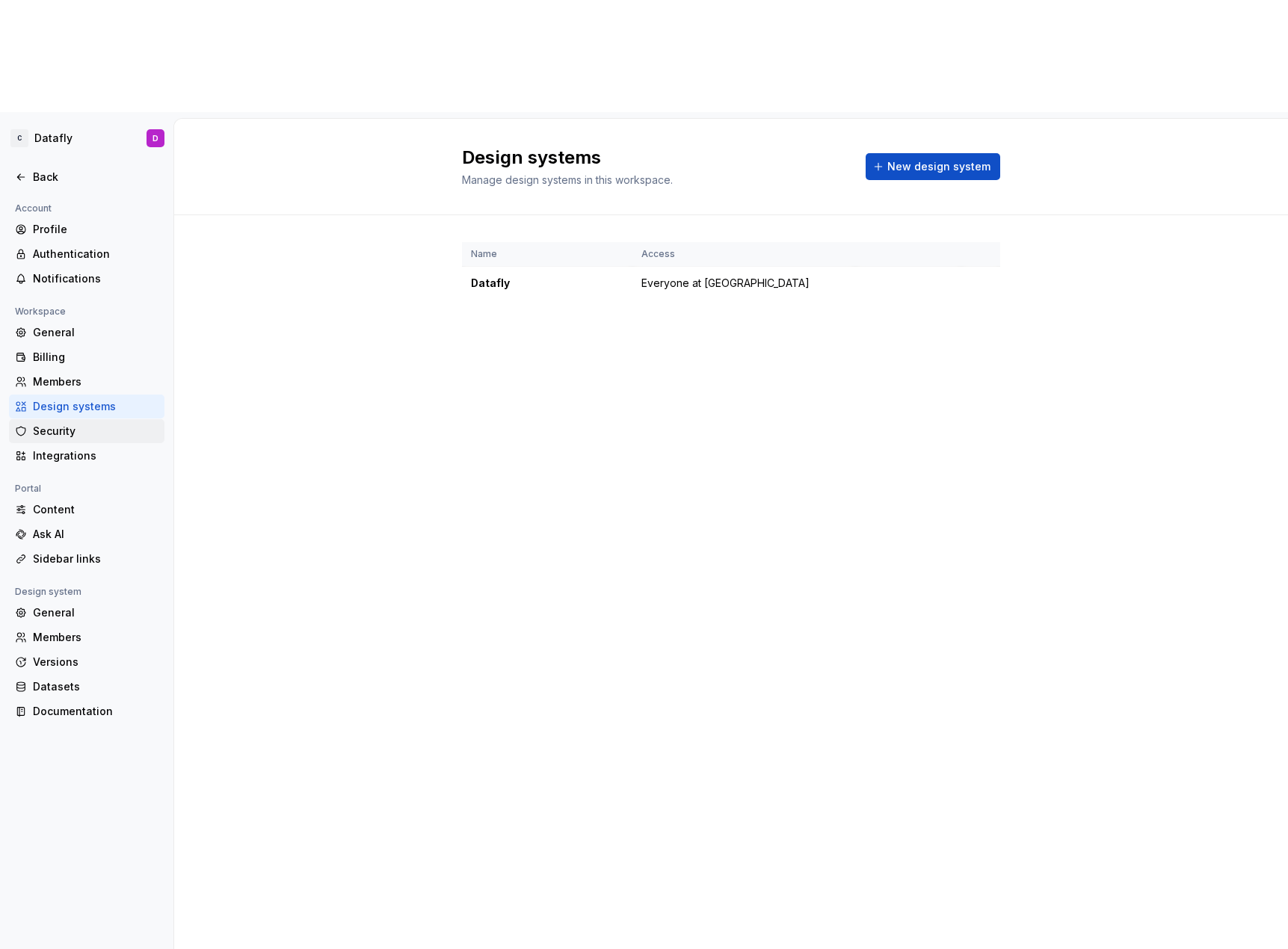
click at [75, 424] on div "Security" at bounding box center [95, 431] width 125 height 15
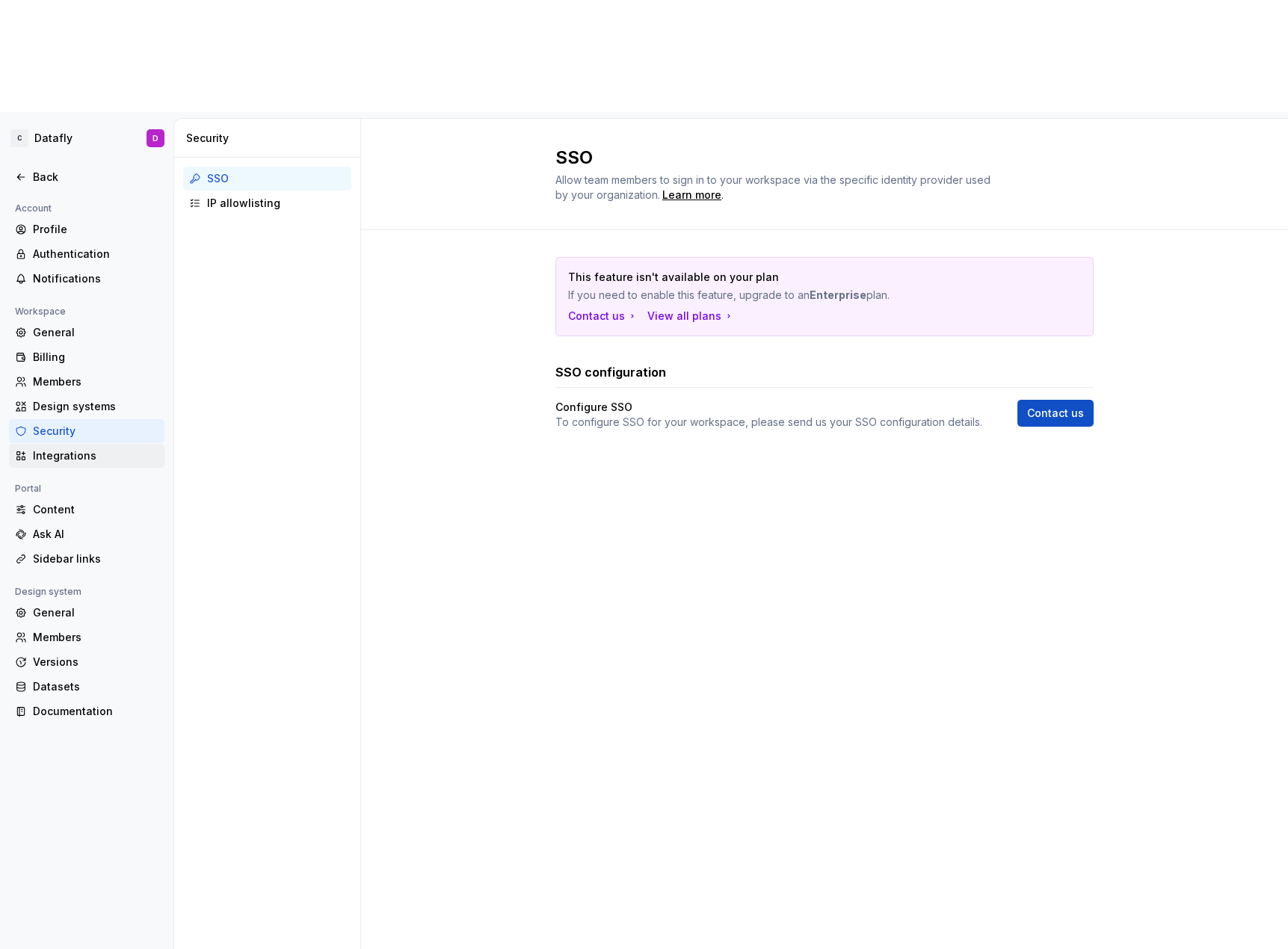
click at [69, 448] on div "Integrations" at bounding box center [95, 455] width 125 height 15
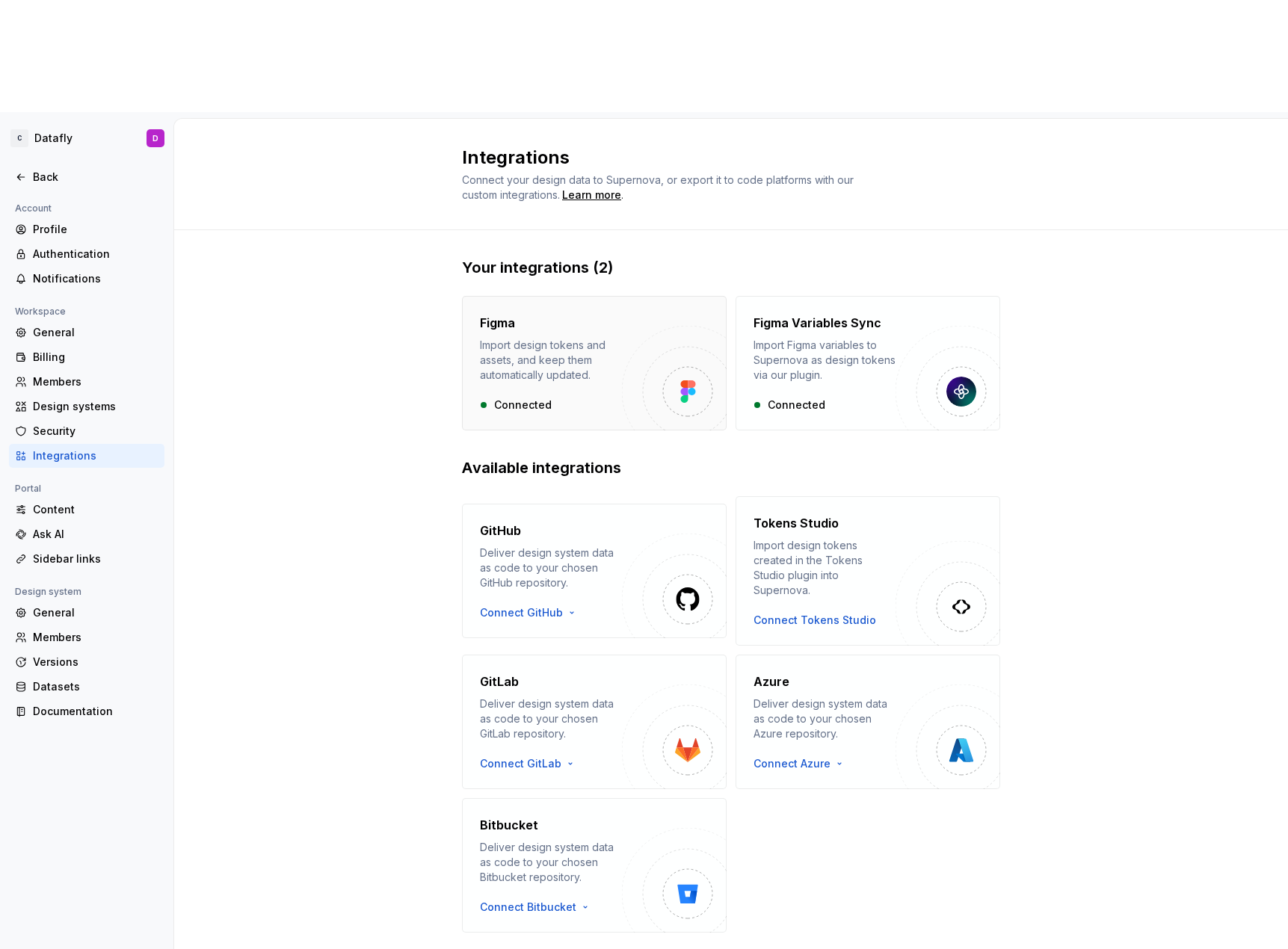
click at [521, 397] on div "Connected" at bounding box center [551, 405] width 142 height 15
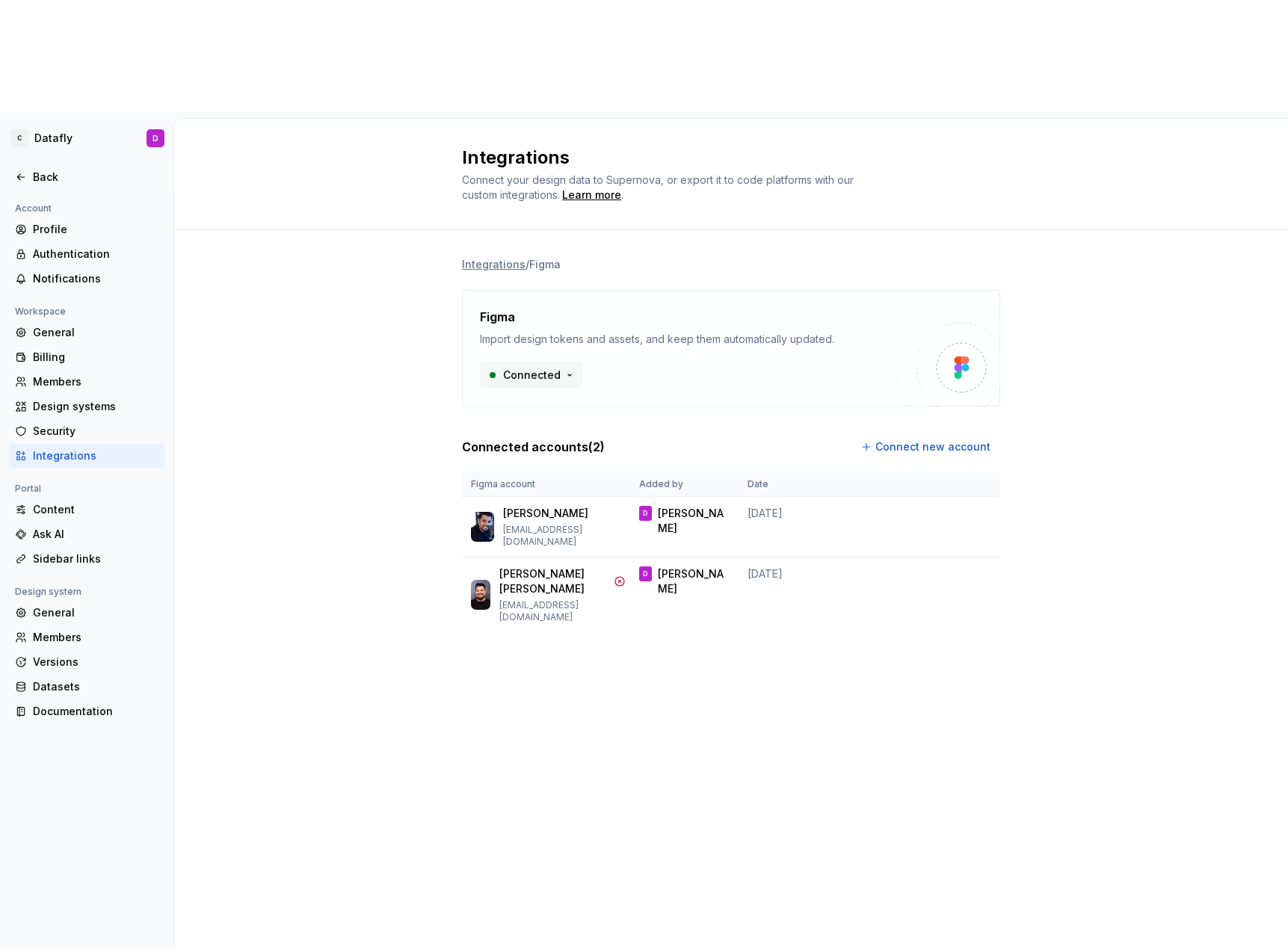
click at [550, 255] on html "C Datafly D Back Account Profile Authentication Notifications Workspace General…" at bounding box center [644, 474] width 1288 height 949
click at [384, 289] on html "C Datafly D Back Account Profile Authentication Notifications Workspace General…" at bounding box center [644, 474] width 1288 height 949
click at [60, 170] on div "Back" at bounding box center [95, 177] width 125 height 15
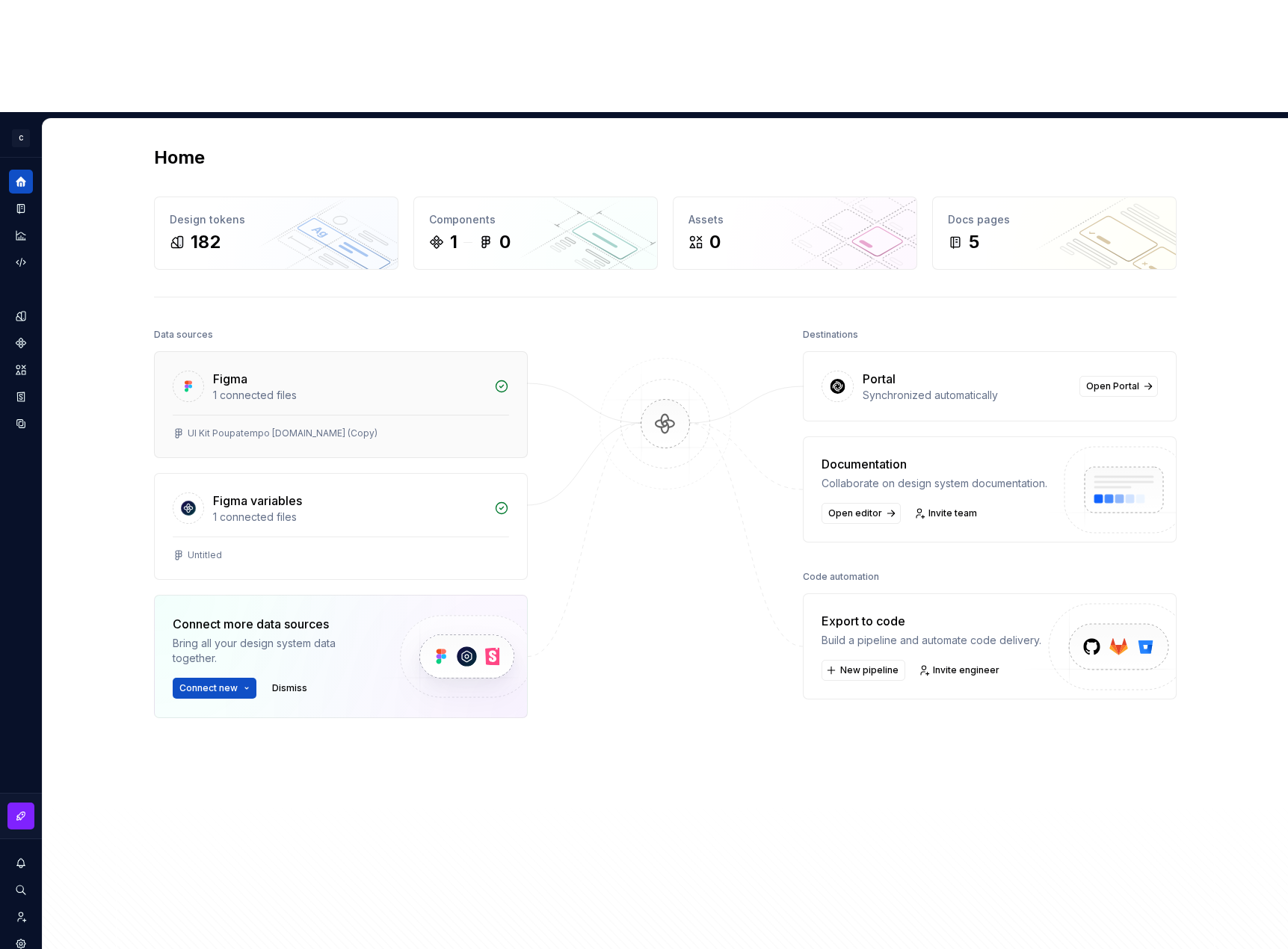
click at [408, 427] on div "UI Kit Poupatempo [DOMAIN_NAME] (Copy)" at bounding box center [341, 433] width 336 height 12
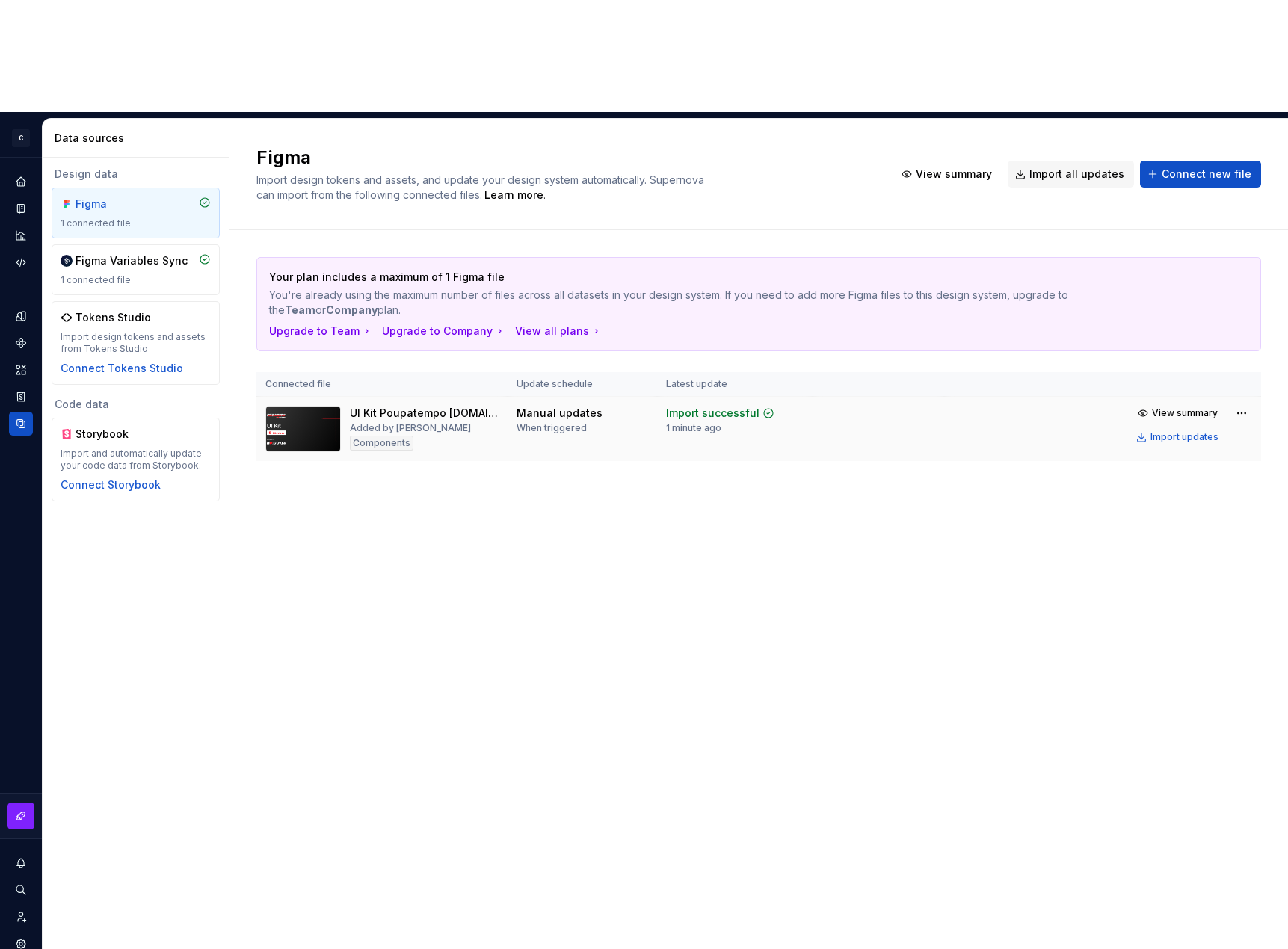
click at [395, 435] on div "Components" at bounding box center [382, 443] width 64 height 15
click at [314, 405] on img at bounding box center [303, 428] width 75 height 46
click at [1192, 431] on div "Import updates" at bounding box center [1183, 436] width 68 height 12
click at [1191, 407] on span "View summary" at bounding box center [1184, 413] width 65 height 12
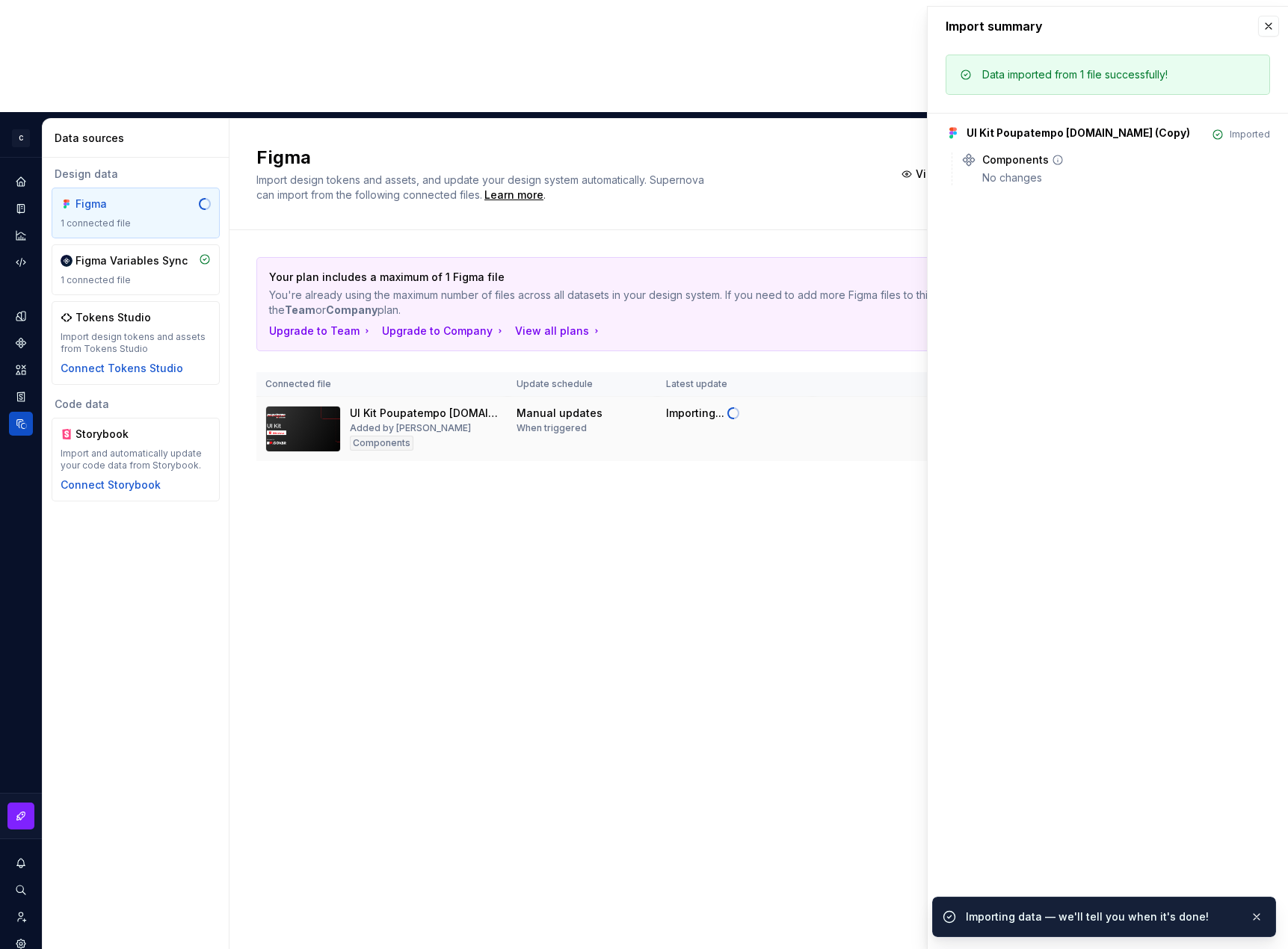
click at [1011, 176] on div "No changes" at bounding box center [1125, 177] width 288 height 15
click at [773, 581] on div "Figma Import design tokens and assets, and update your design system automatica…" at bounding box center [758, 590] width 1058 height 943
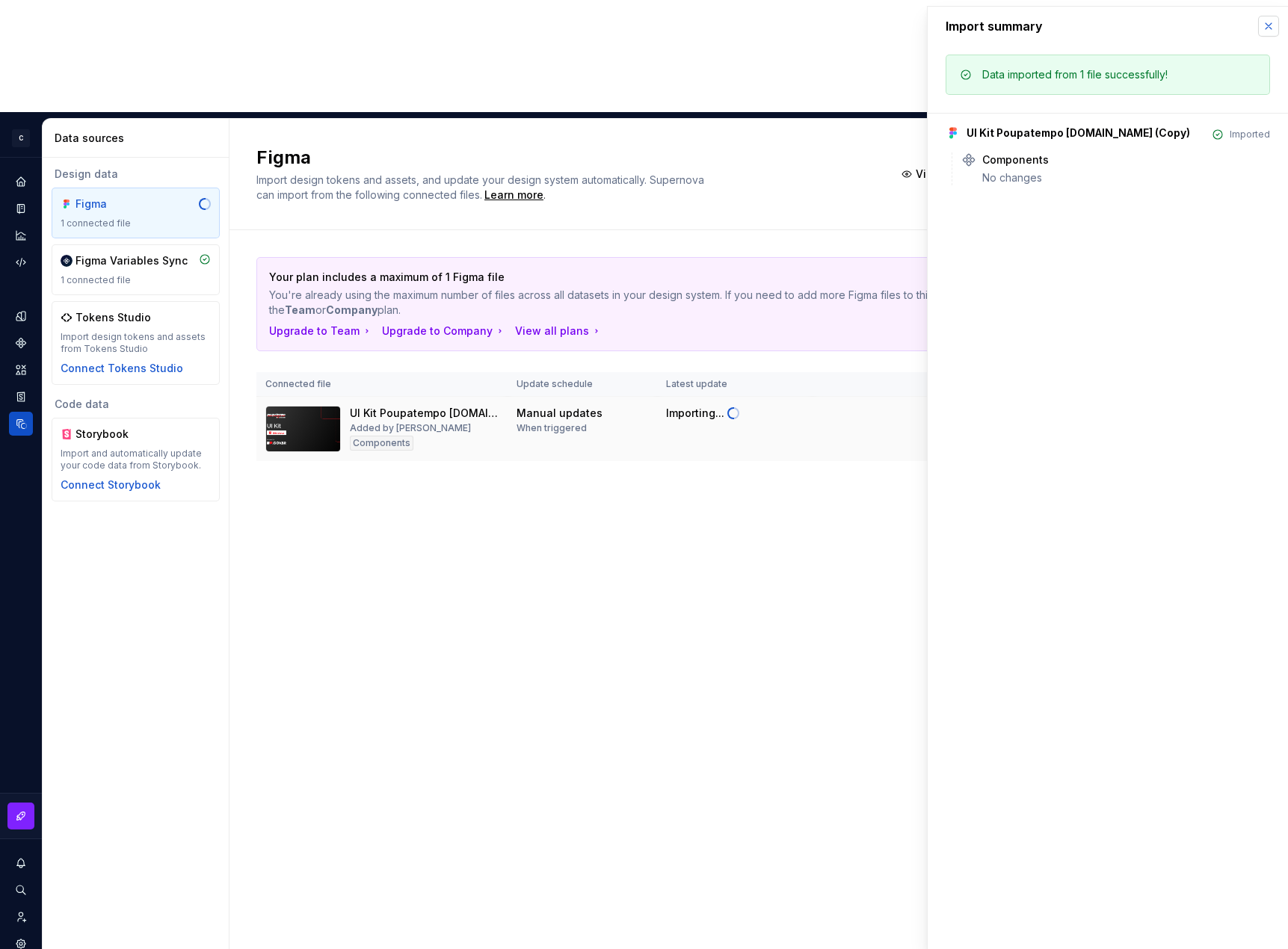
click at [1271, 27] on button "button" at bounding box center [1268, 25] width 21 height 21
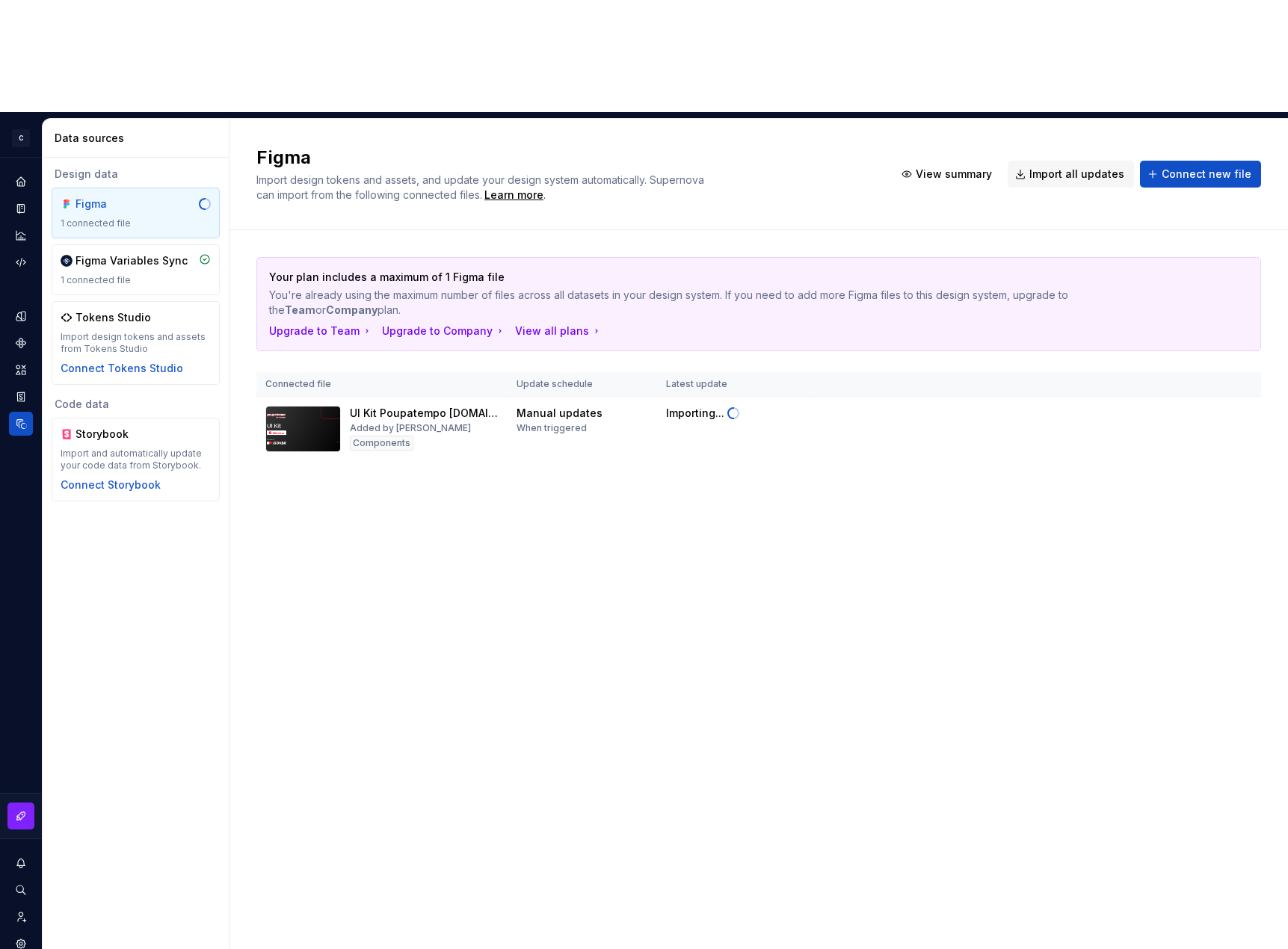
click at [1239, 305] on html "C Datafly D Design system data Data sources Design data Figma 1 connected file …" at bounding box center [644, 474] width 1288 height 949
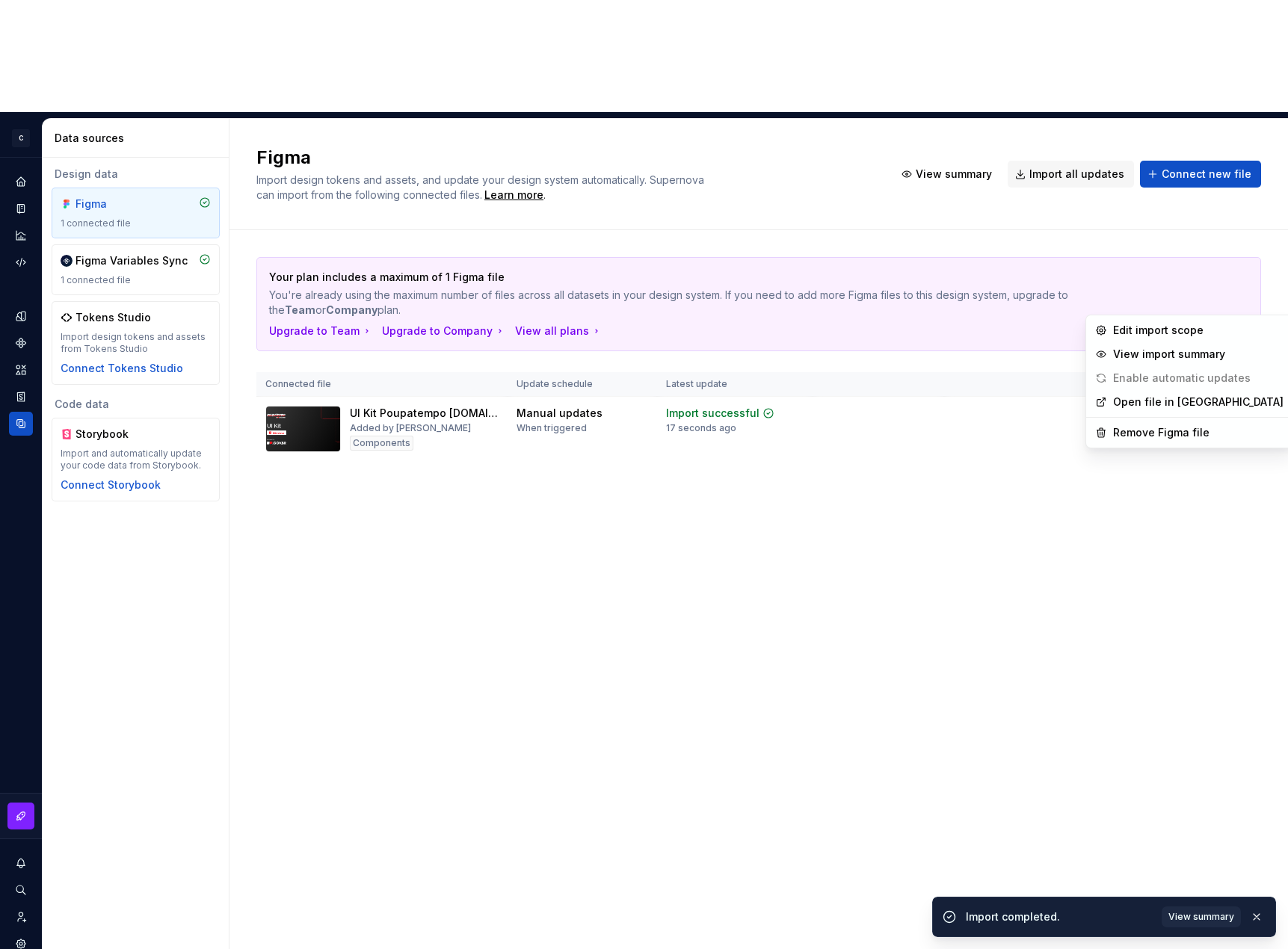
click at [945, 401] on html "C Datafly D Design system data Data sources Design data Figma 1 connected file …" at bounding box center [644, 474] width 1288 height 949
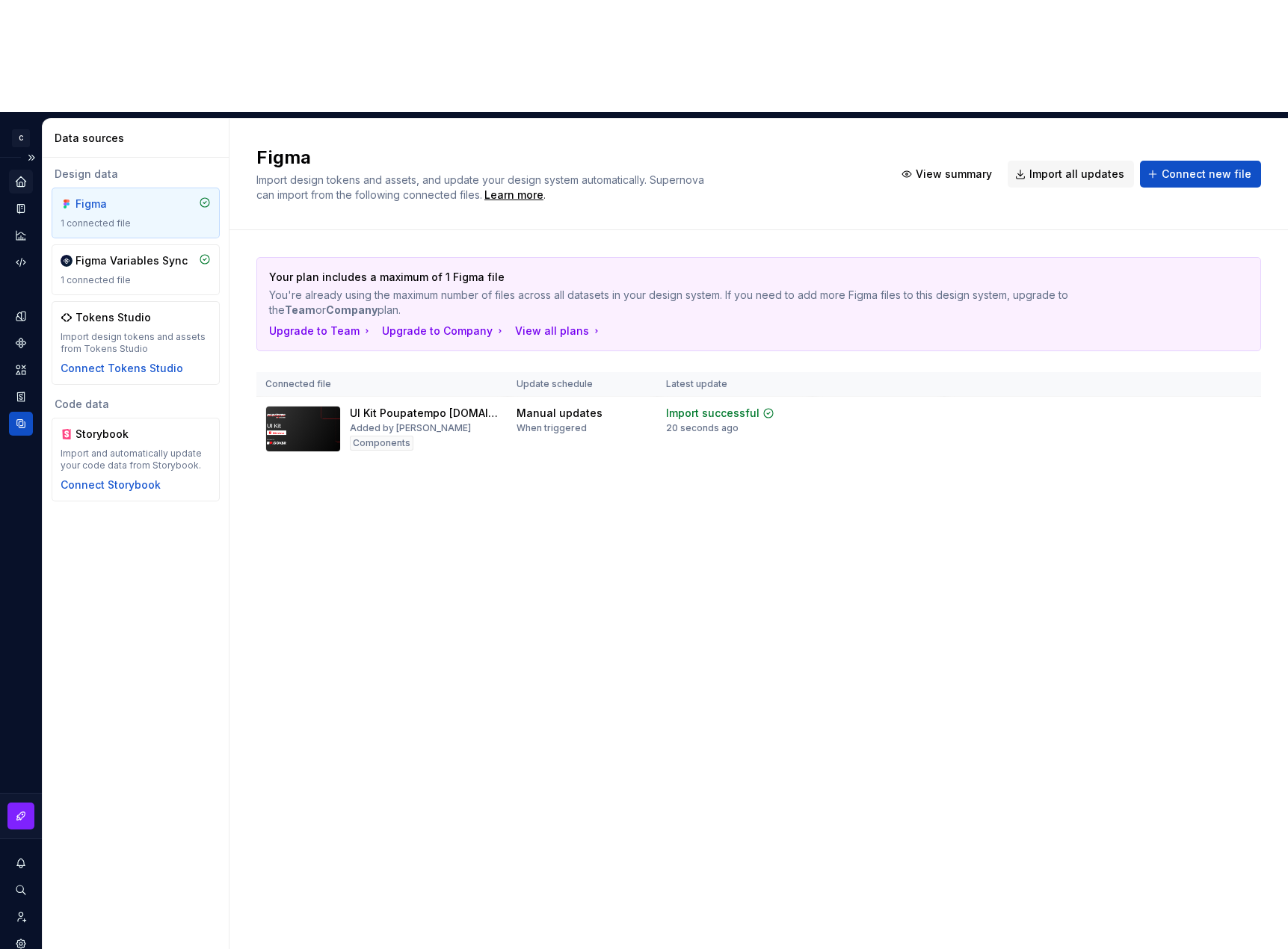
click at [23, 175] on icon "Home" at bounding box center [21, 181] width 14 height 14
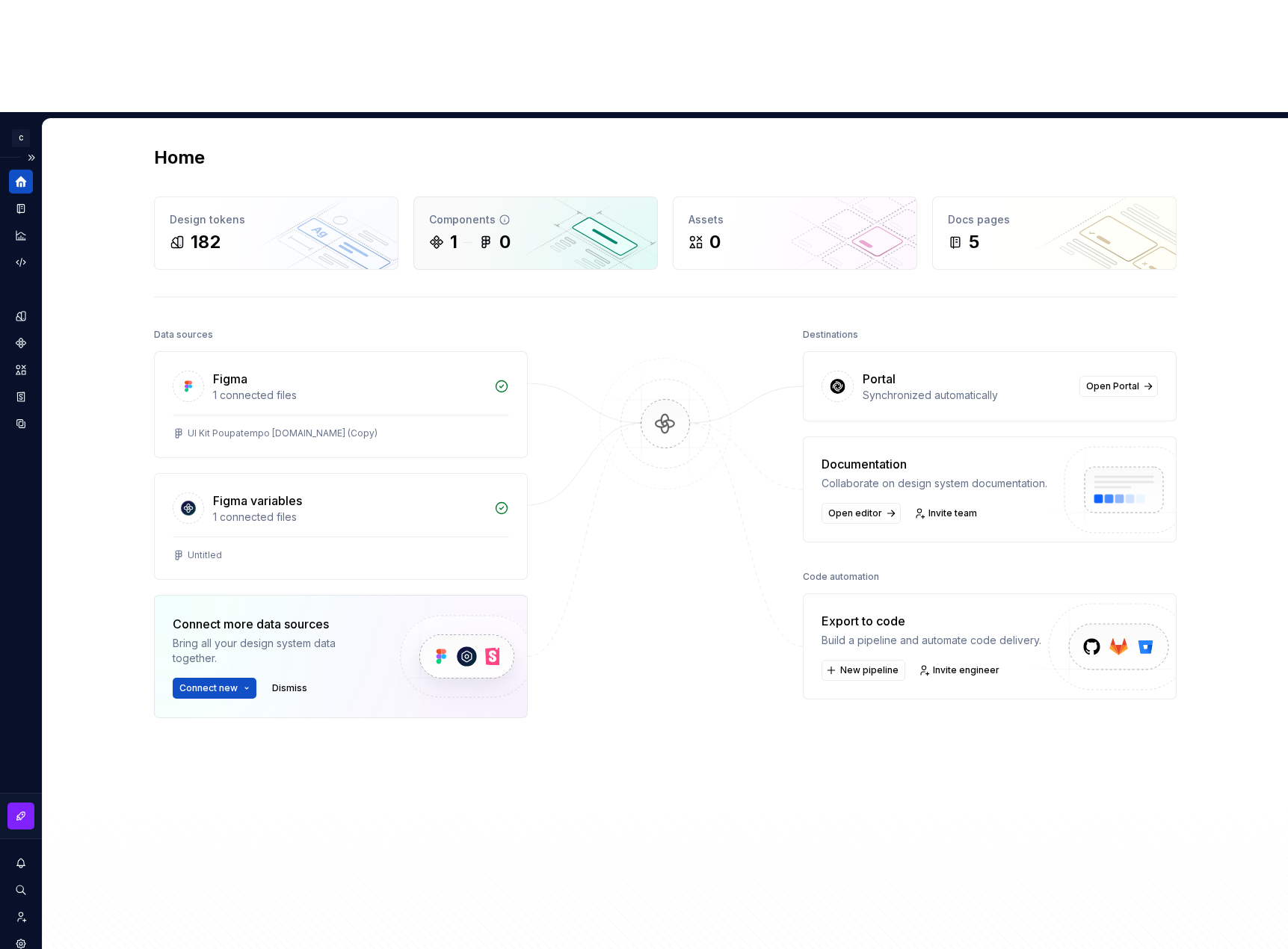
click at [460, 230] on div "1 0" at bounding box center [535, 242] width 213 height 24
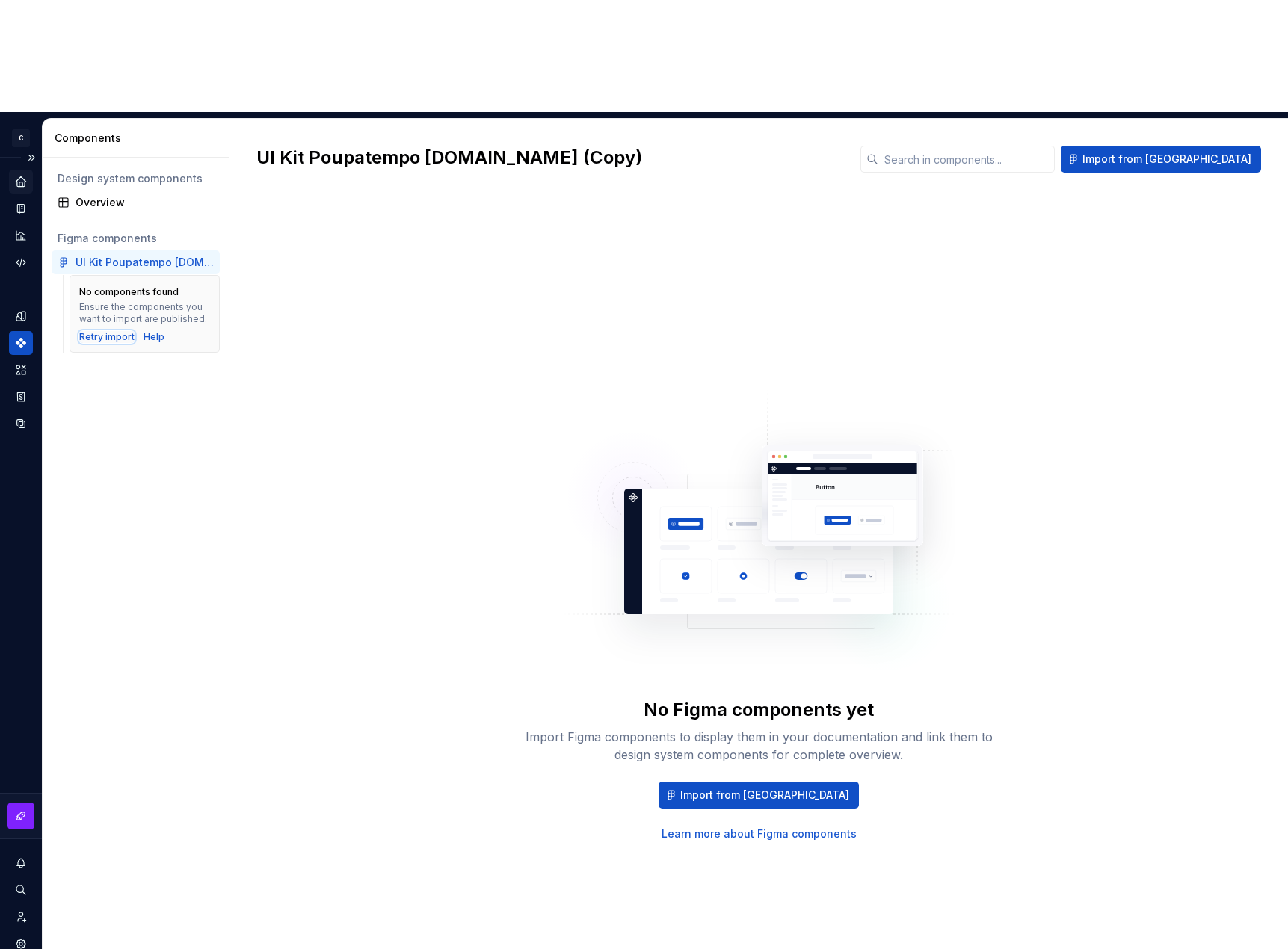
click at [86, 331] on div "Retry import" at bounding box center [106, 336] width 55 height 12
click at [20, 175] on icon "Home" at bounding box center [21, 181] width 14 height 14
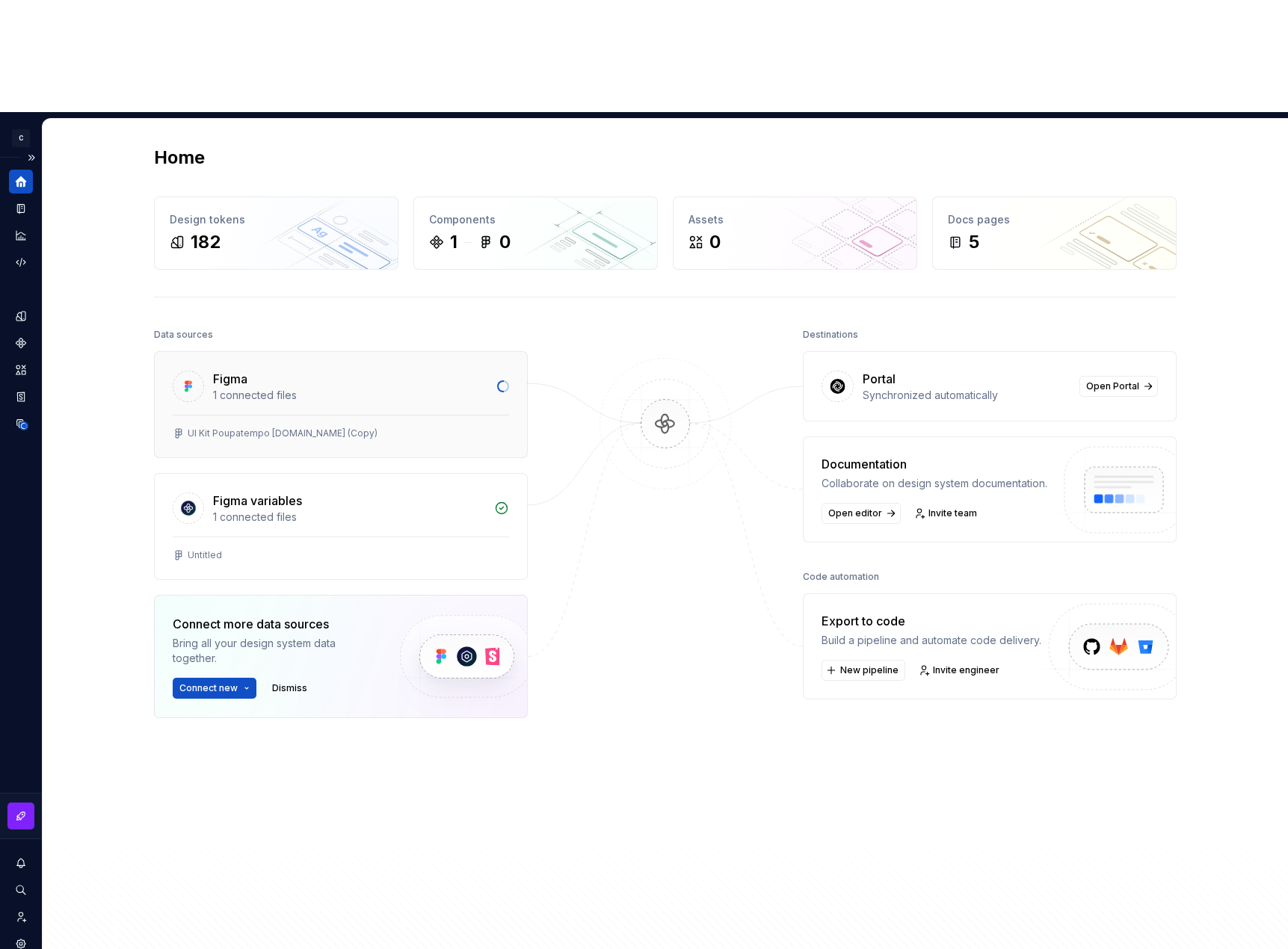
click at [427, 388] on div "1 connected files" at bounding box center [350, 395] width 275 height 15
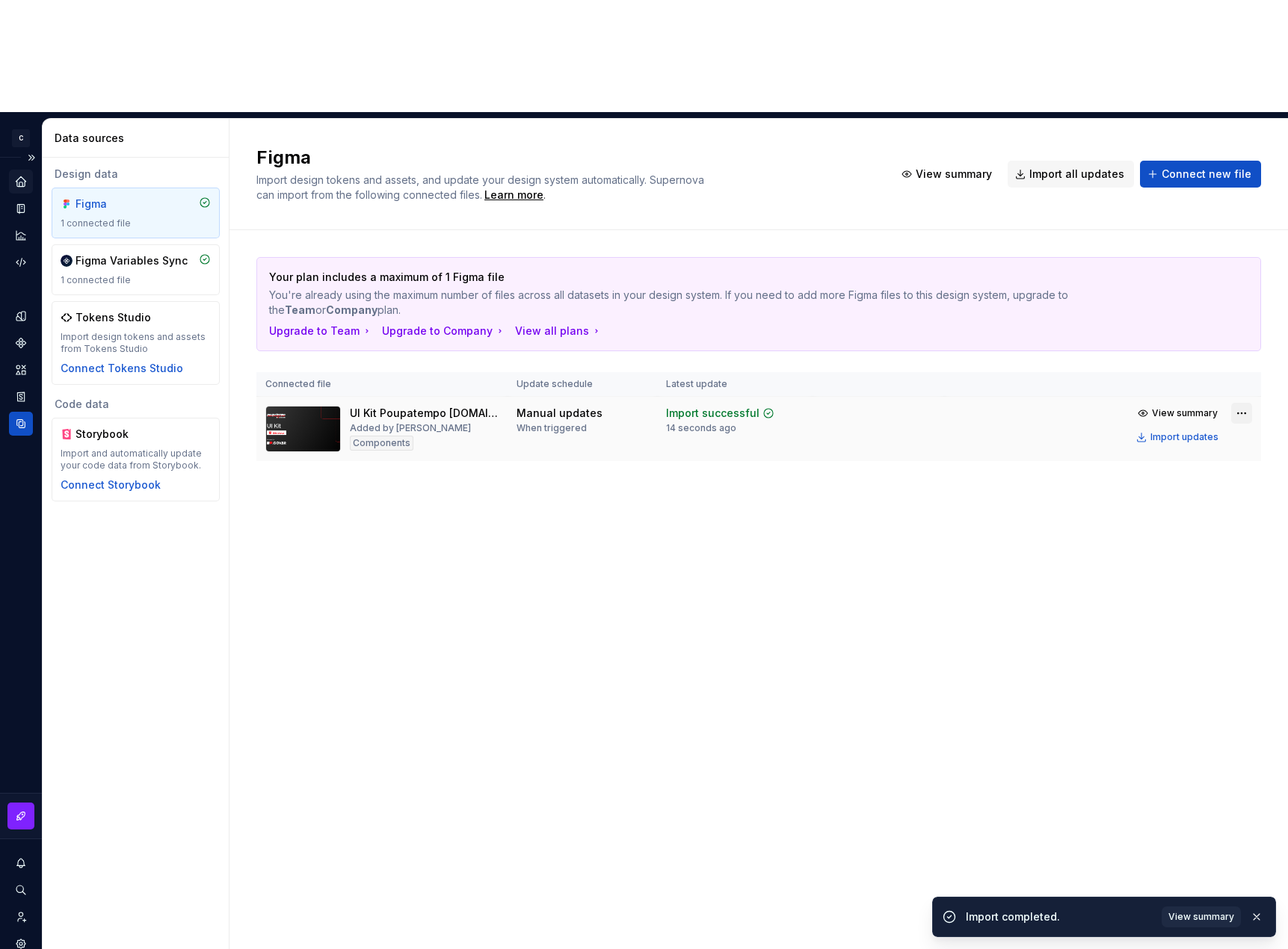
click at [1247, 397] on td "View summary Import updates" at bounding box center [1102, 425] width 317 height 56
click at [1246, 300] on html "C Datafly D Design system data Data sources Design data Figma 1 connected file …" at bounding box center [644, 474] width 1288 height 949
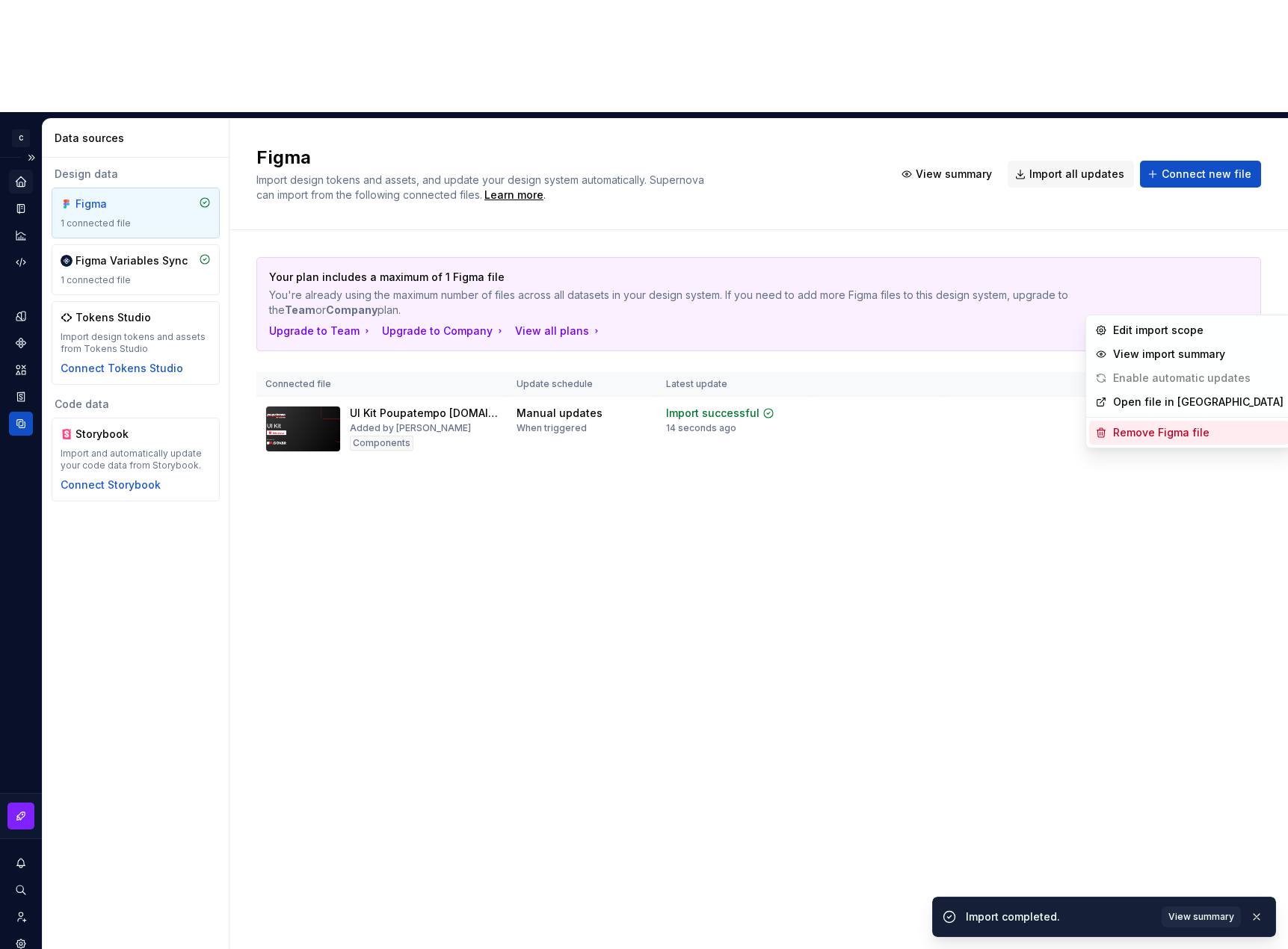
click at [1133, 431] on div "Remove Figma file" at bounding box center [1197, 433] width 170 height 15
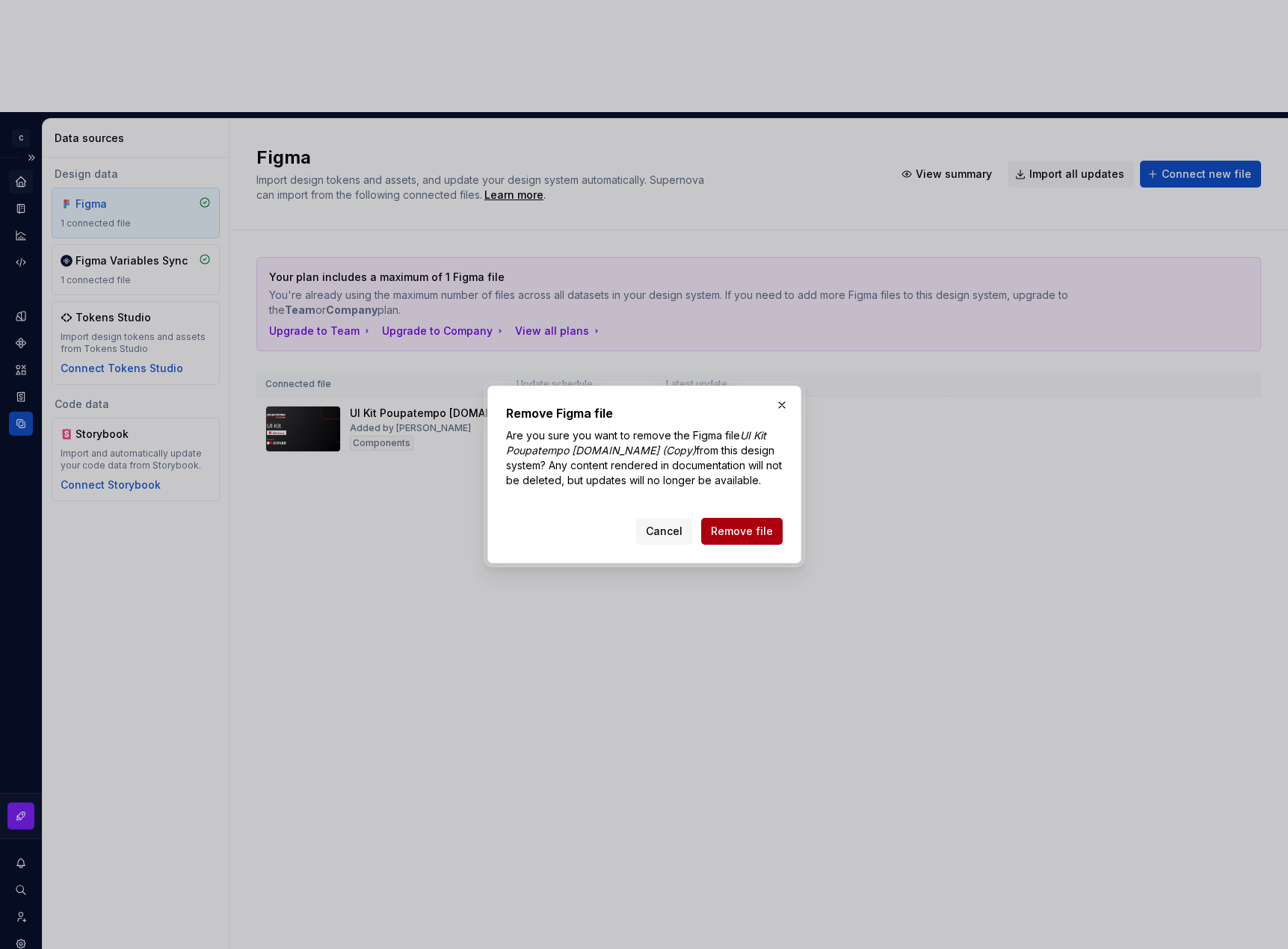
click at [741, 530] on span "Remove file" at bounding box center [742, 531] width 62 height 15
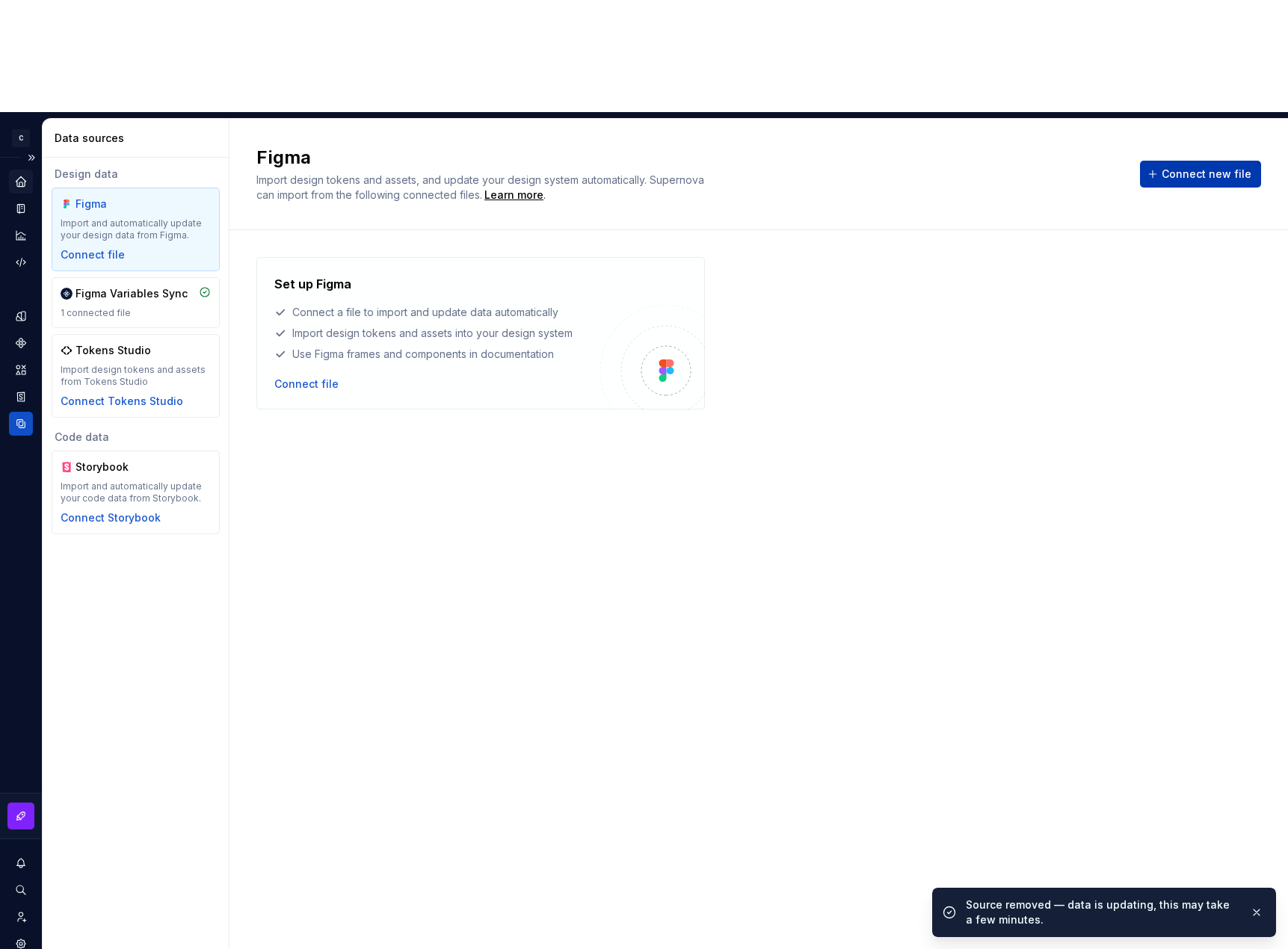
click at [1179, 166] on span "Connect new file" at bounding box center [1206, 174] width 90 height 15
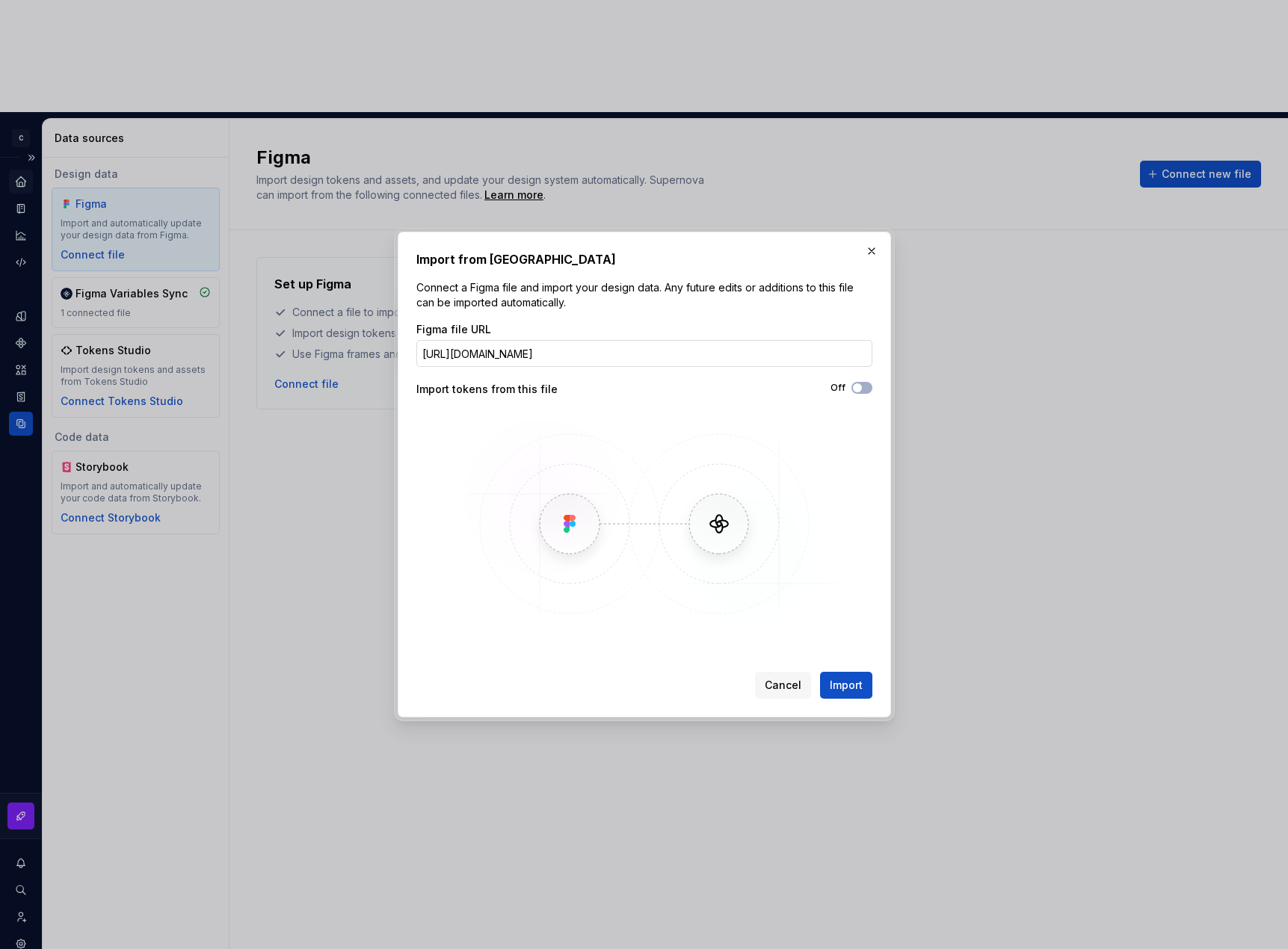
scroll to position [0, 325]
type input "[URL][DOMAIN_NAME]"
click at [848, 690] on span "Import" at bounding box center [846, 685] width 33 height 15
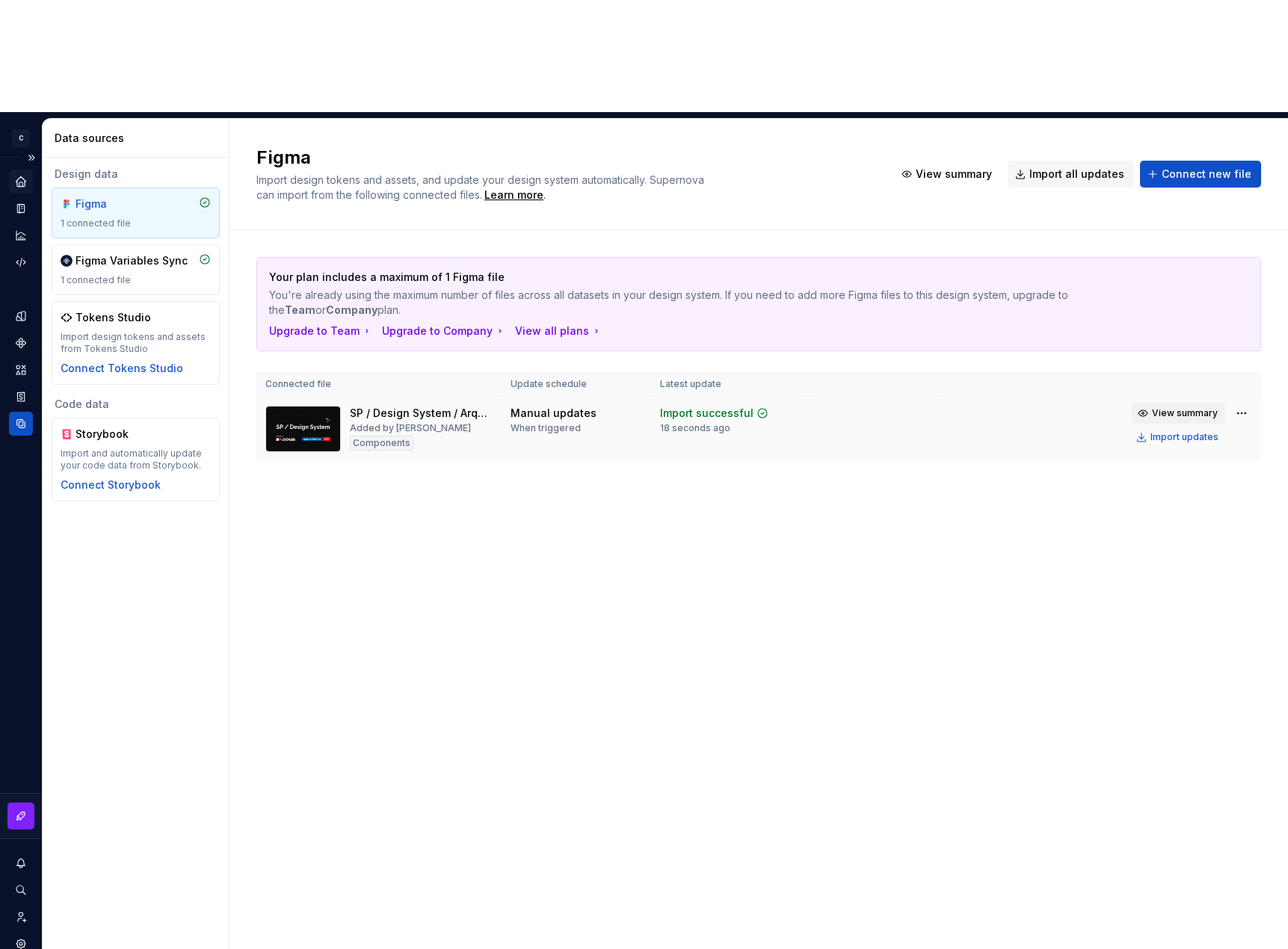
click at [1210, 407] on span "View summary" at bounding box center [1184, 413] width 65 height 12
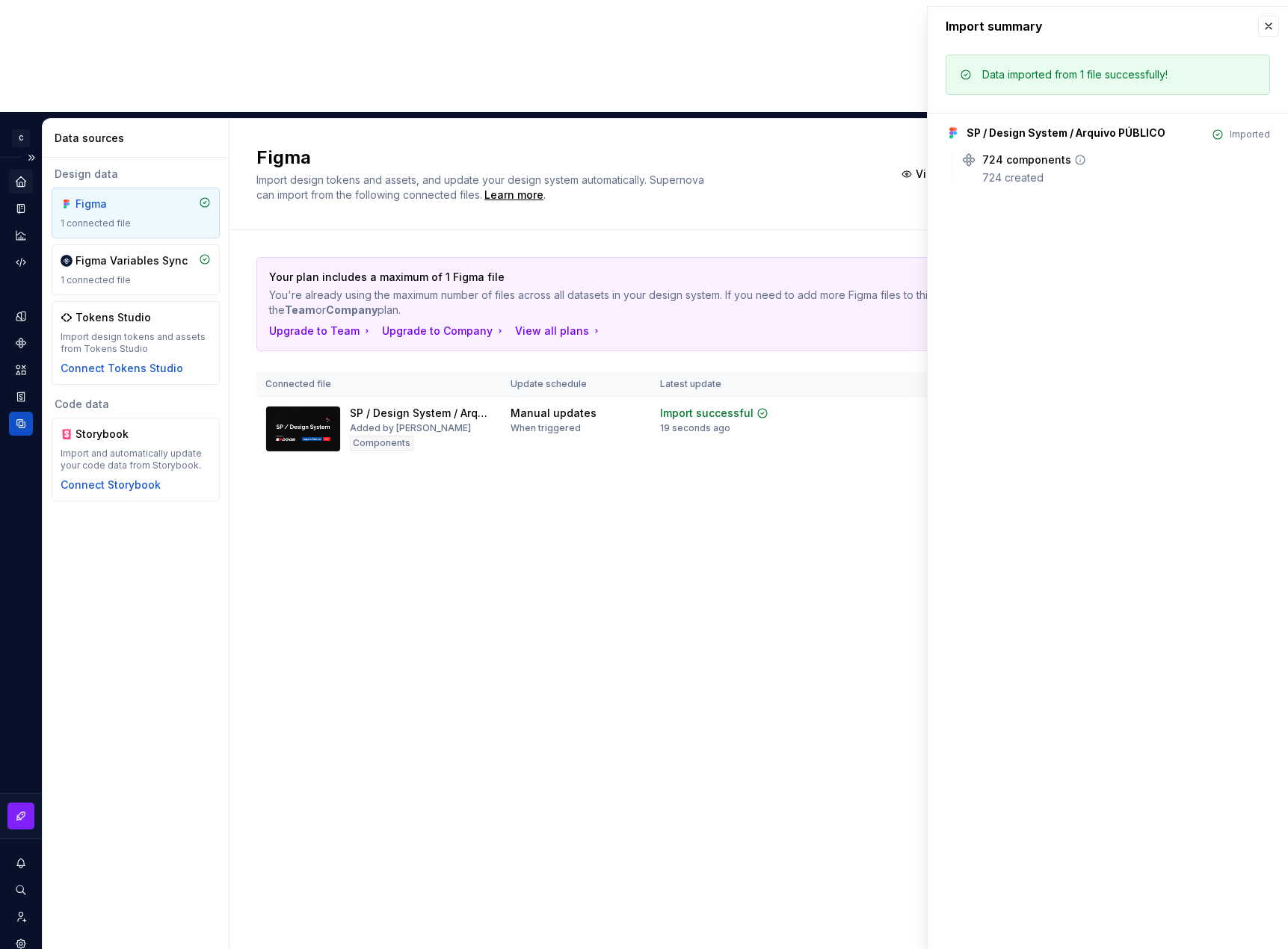
click at [1035, 175] on div "724 created" at bounding box center [1125, 177] width 288 height 15
click at [15, 175] on icon "Home" at bounding box center [21, 181] width 14 height 14
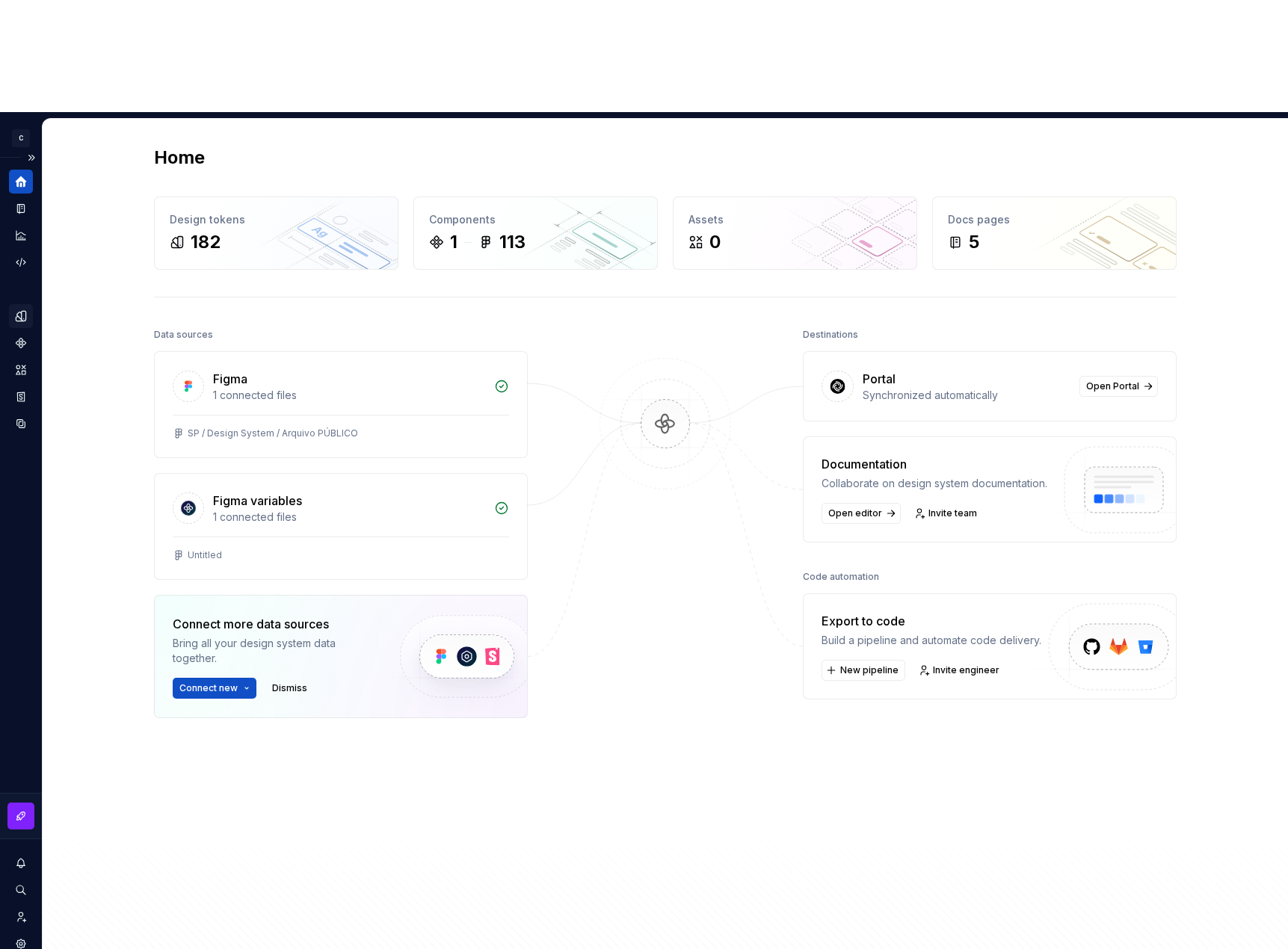
click at [24, 309] on icon "Design tokens" at bounding box center [21, 315] width 14 height 14
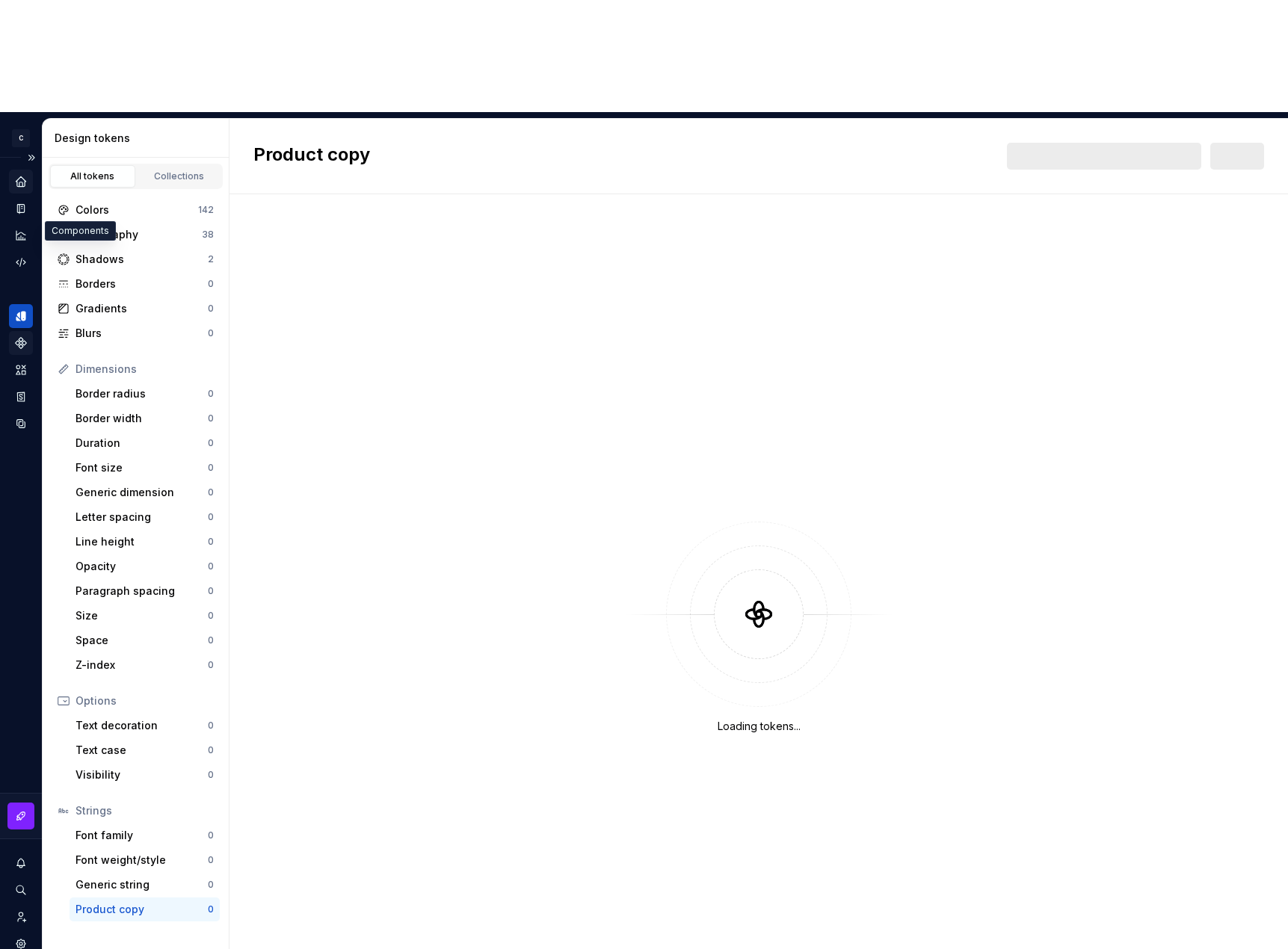
click at [25, 331] on div "Components" at bounding box center [21, 343] width 24 height 24
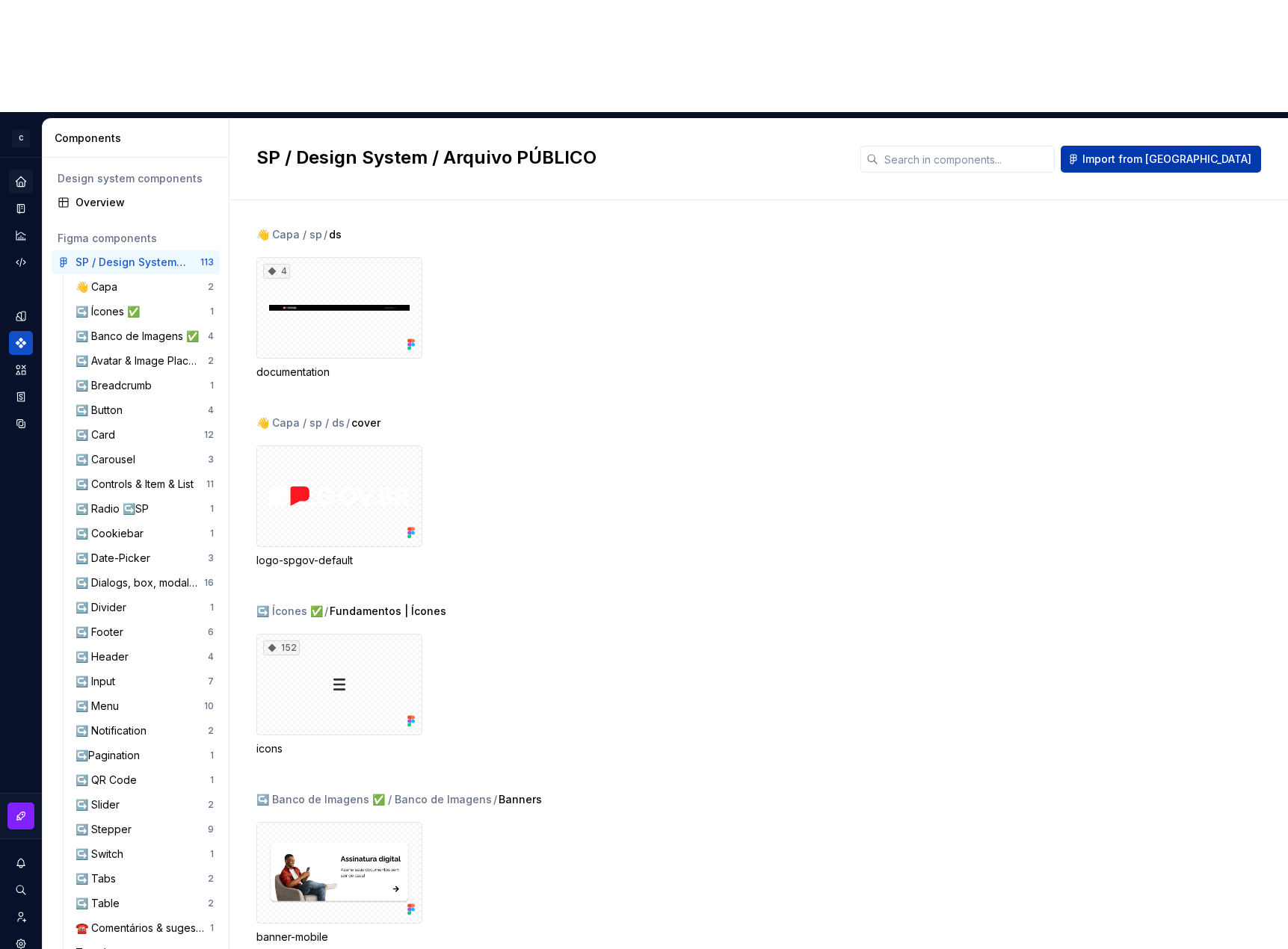
click at [1193, 152] on span "Import from [GEOGRAPHIC_DATA]" at bounding box center [1167, 159] width 169 height 15
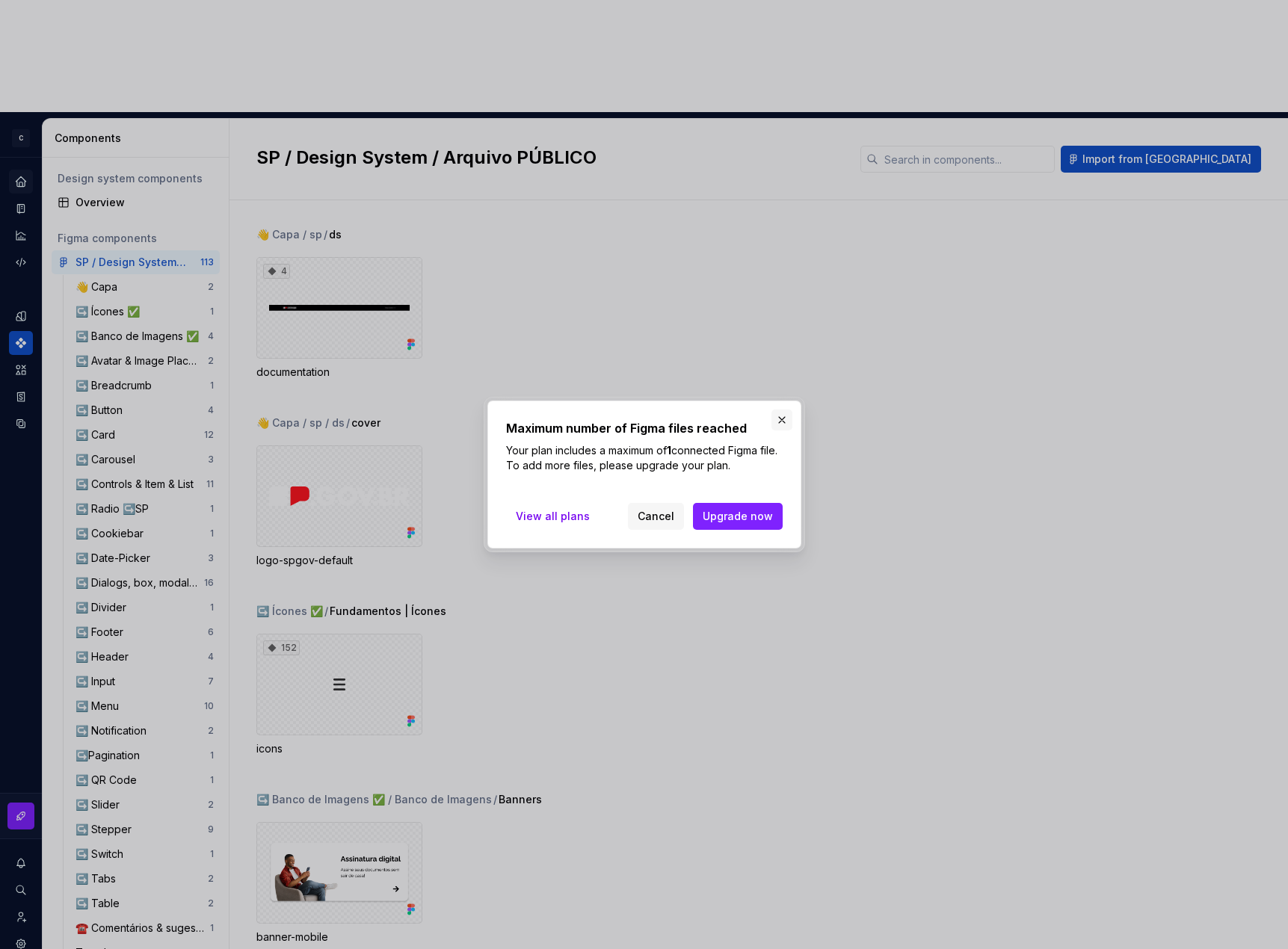
click at [774, 421] on button "button" at bounding box center [782, 420] width 21 height 21
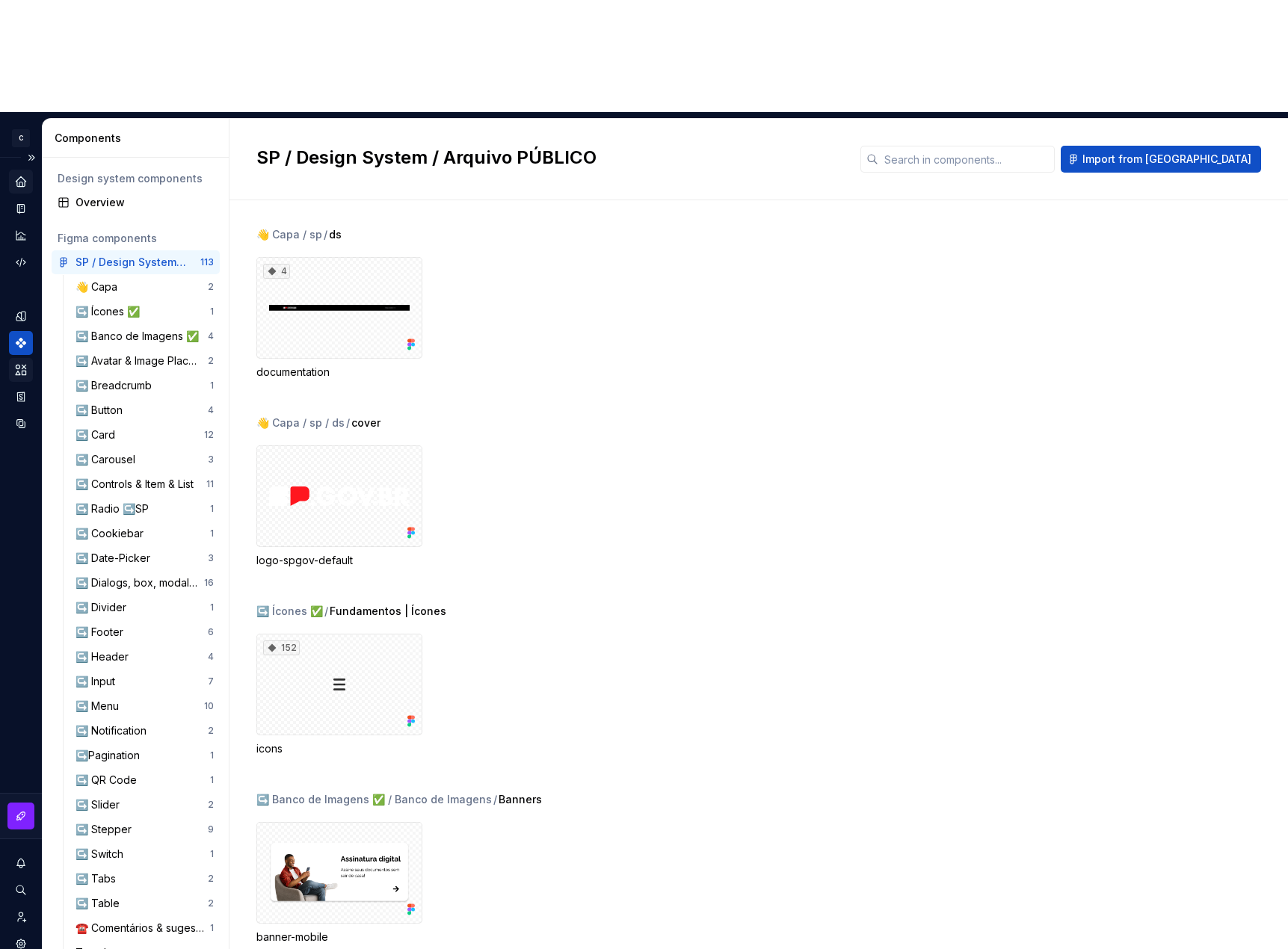
click at [17, 358] on div "Assets" at bounding box center [21, 370] width 24 height 24
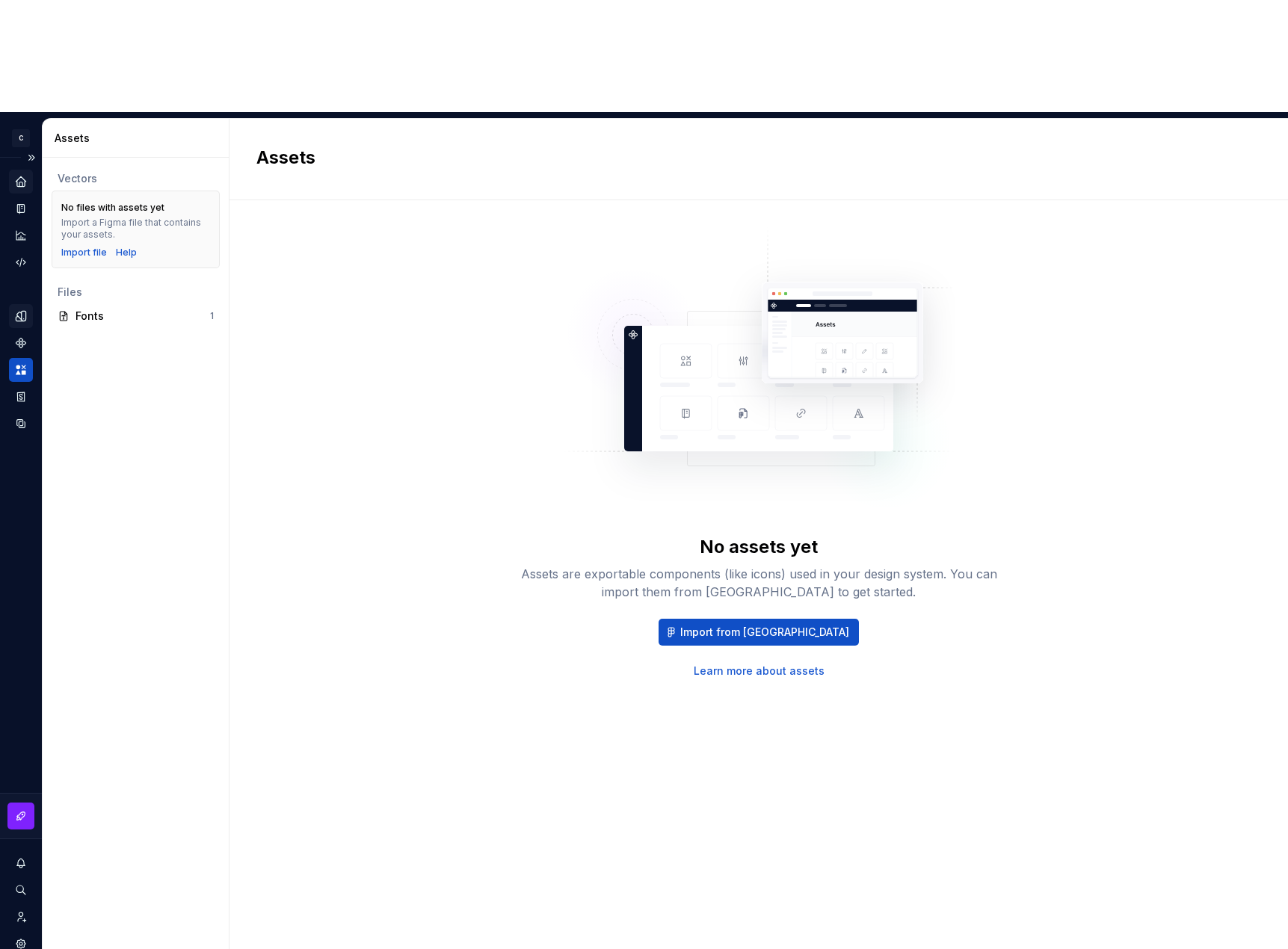
click at [17, 309] on icon "Design tokens" at bounding box center [21, 315] width 14 height 14
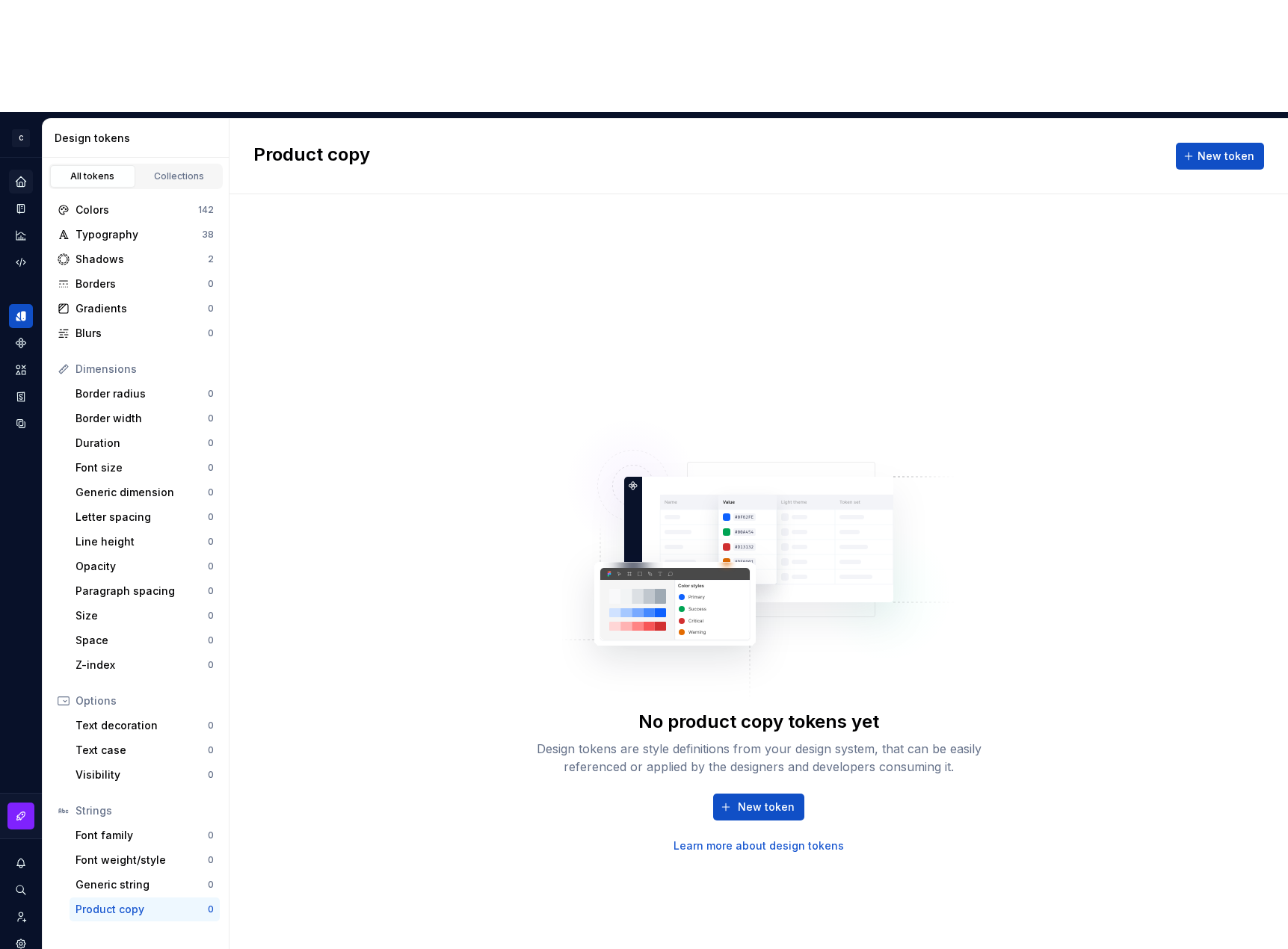
click at [0, 0] on button "Expand sidebar" at bounding box center [0, 0] width 0 height 0
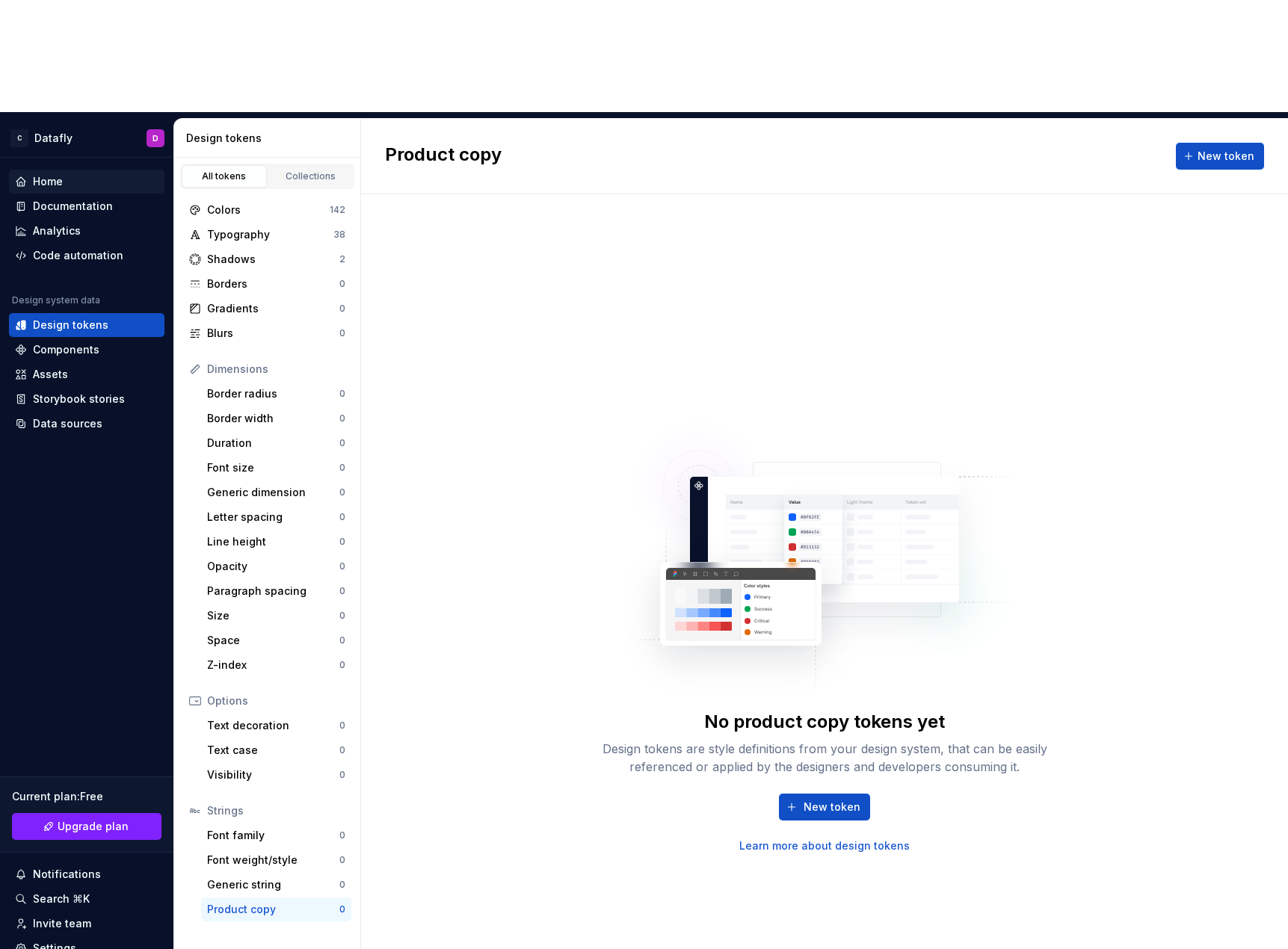
click at [92, 175] on div "Home" at bounding box center [86, 182] width 144 height 15
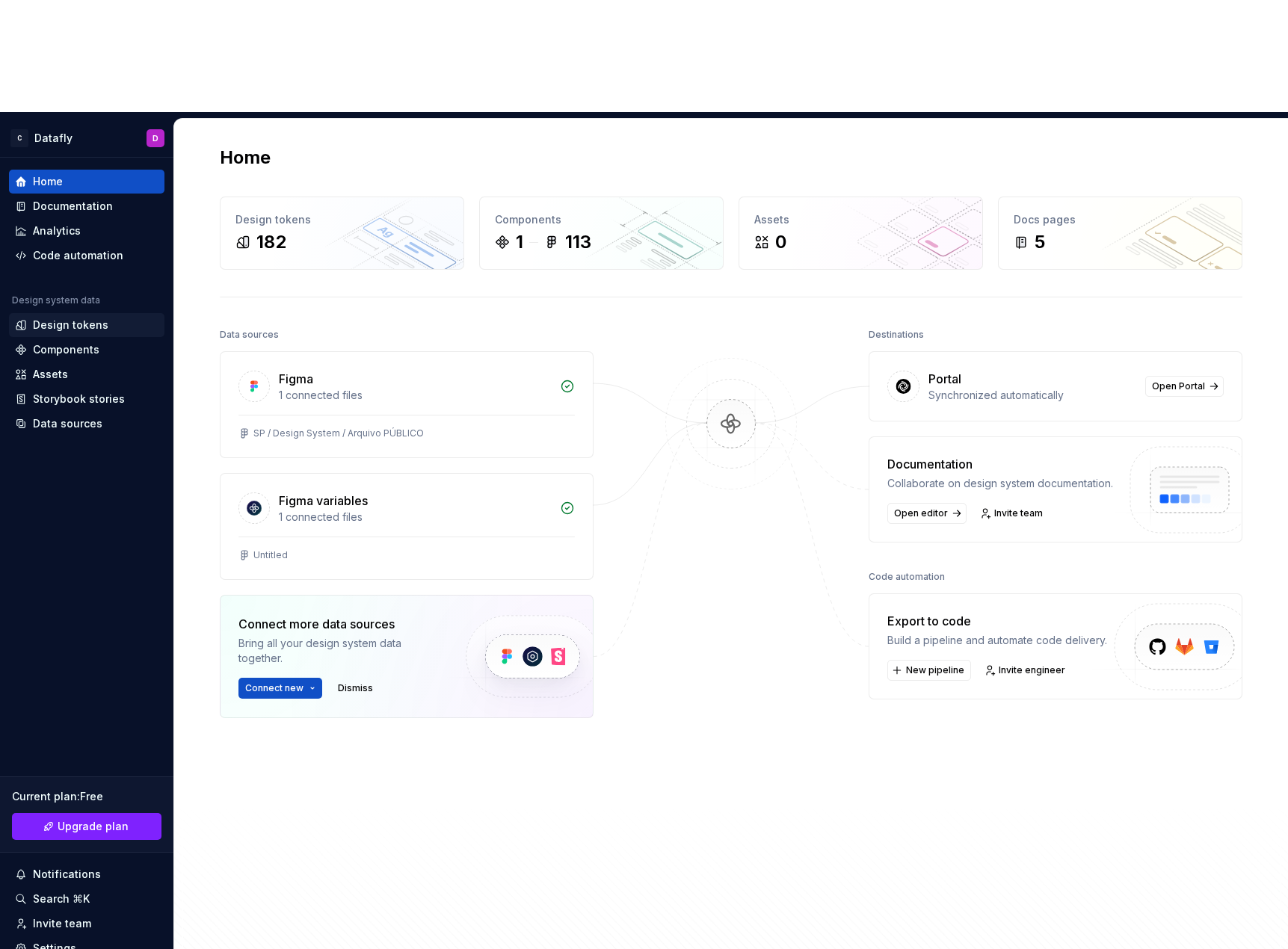
click at [80, 317] on div "Design tokens" at bounding box center [70, 325] width 75 height 15
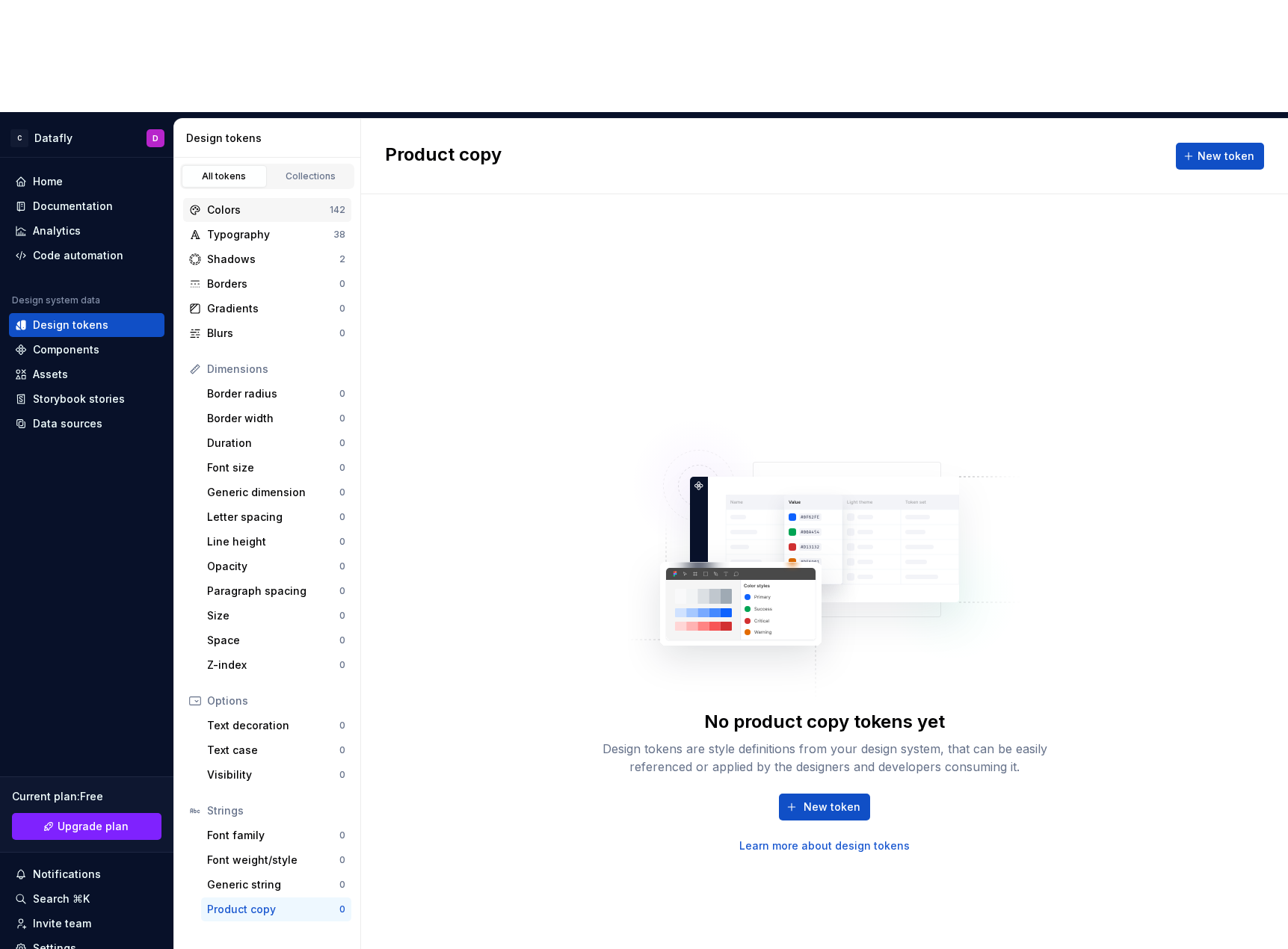
click at [277, 203] on div "Colors" at bounding box center [268, 210] width 123 height 15
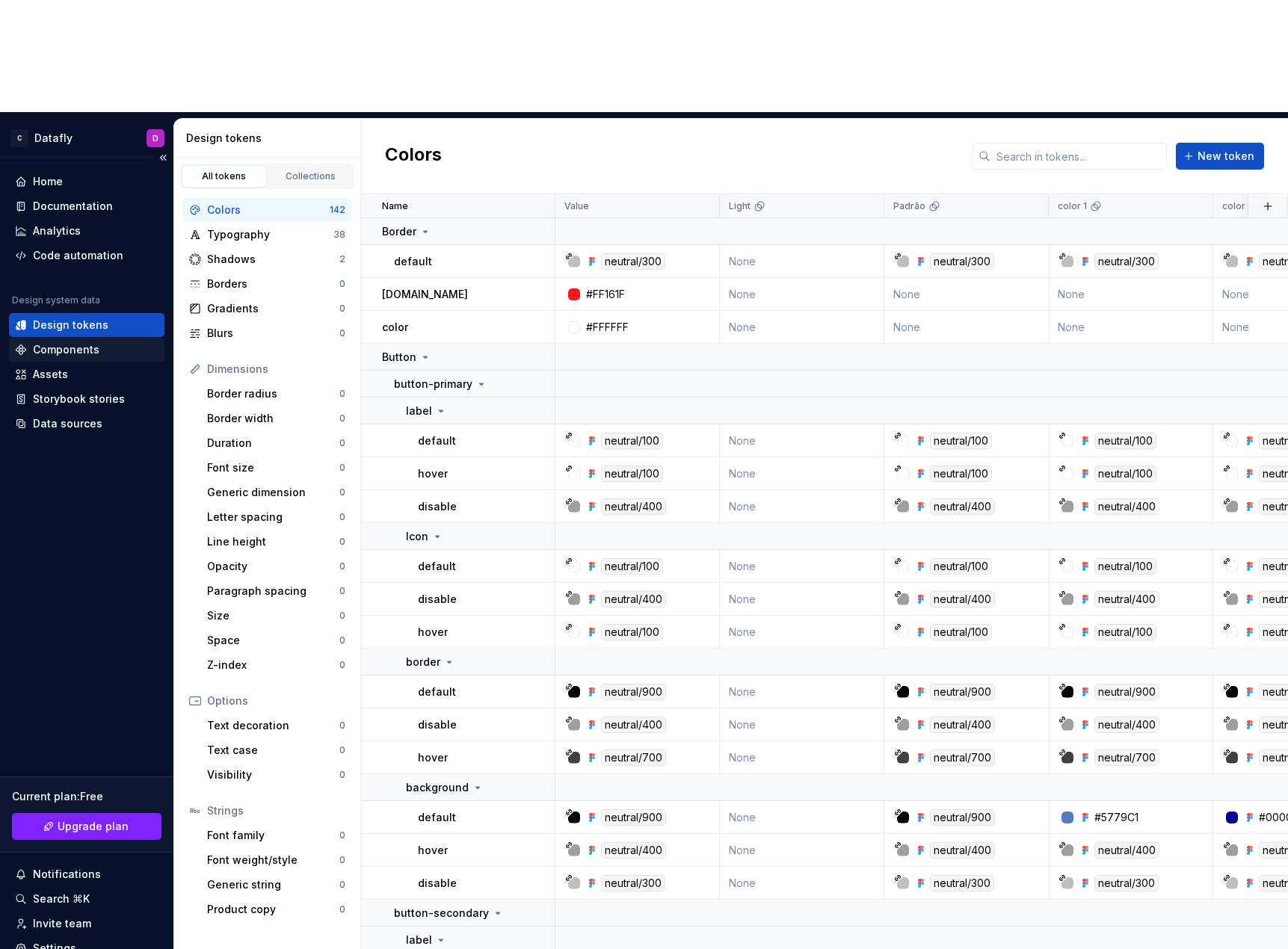
click at [101, 343] on div "Components" at bounding box center [86, 350] width 144 height 15
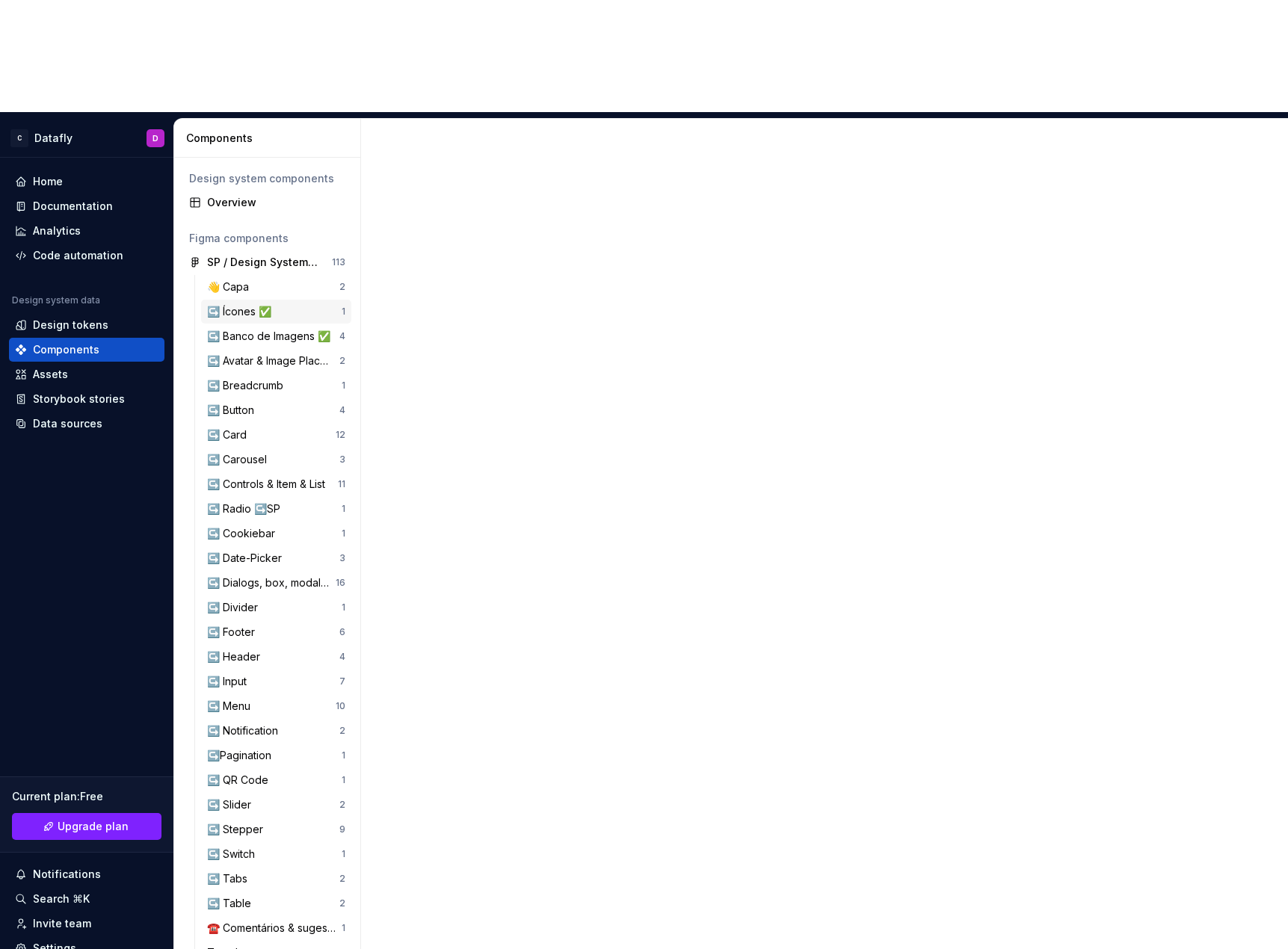
click at [258, 305] on div "↪️ Ícones ✅" at bounding box center [242, 312] width 70 height 15
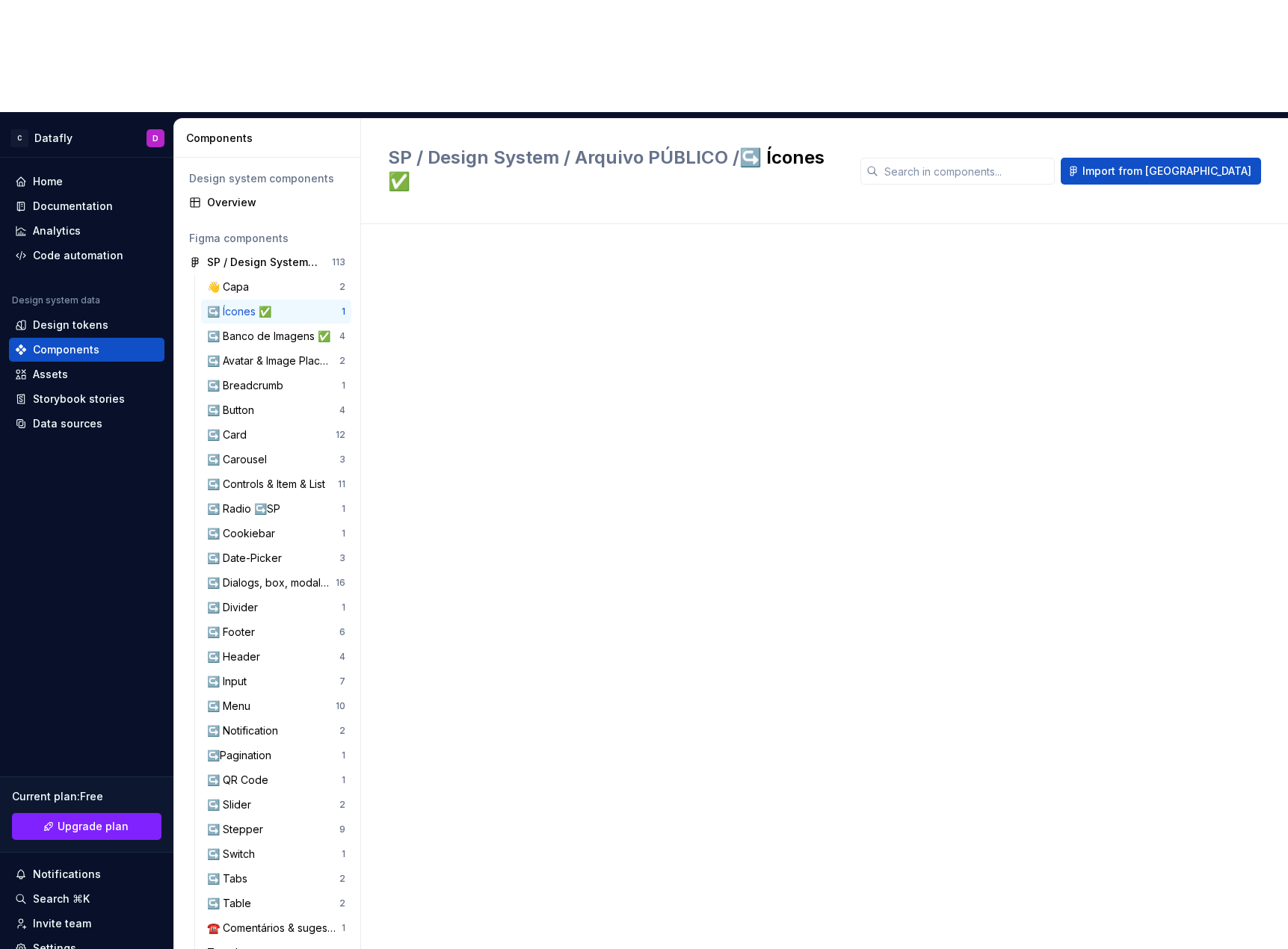
click at [413, 225] on div at bounding box center [838, 643] width 900 height 837
click at [413, 281] on div "152" at bounding box center [471, 332] width 166 height 102
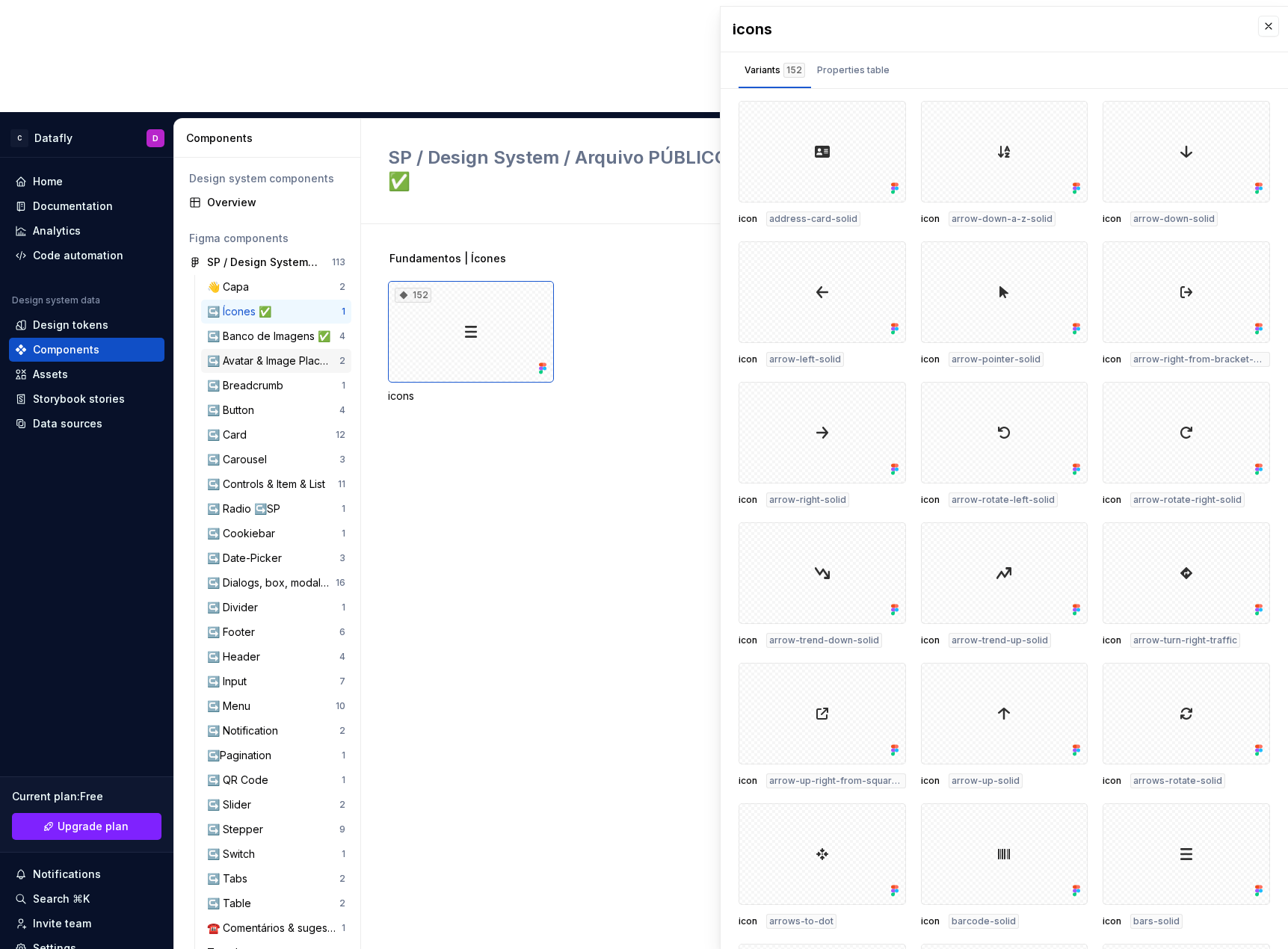
click at [253, 354] on div "↪️ Avatar & Image Placeholder" at bounding box center [274, 361] width 133 height 15
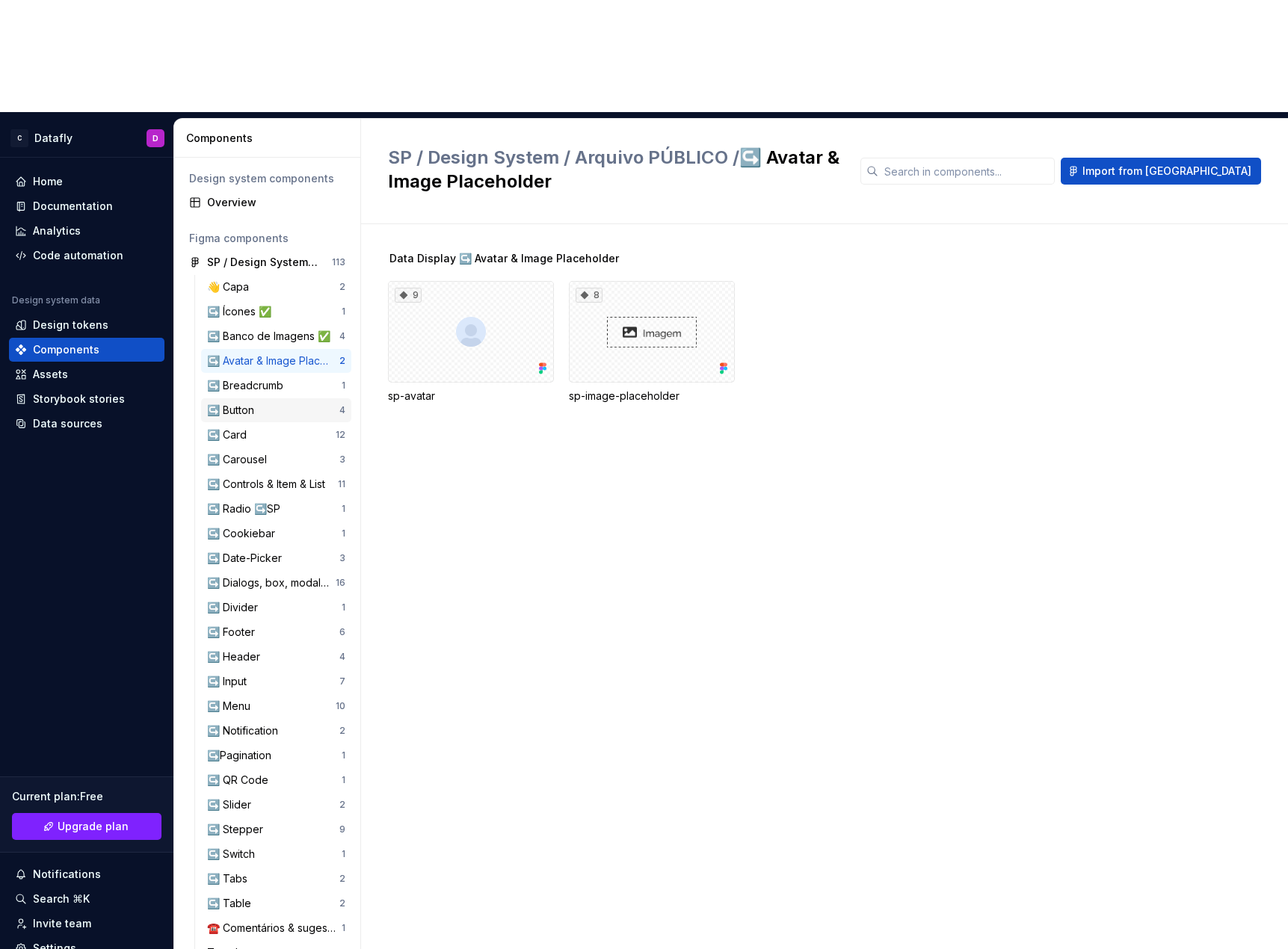
click at [254, 403] on div "↪️ Button" at bounding box center [234, 410] width 53 height 15
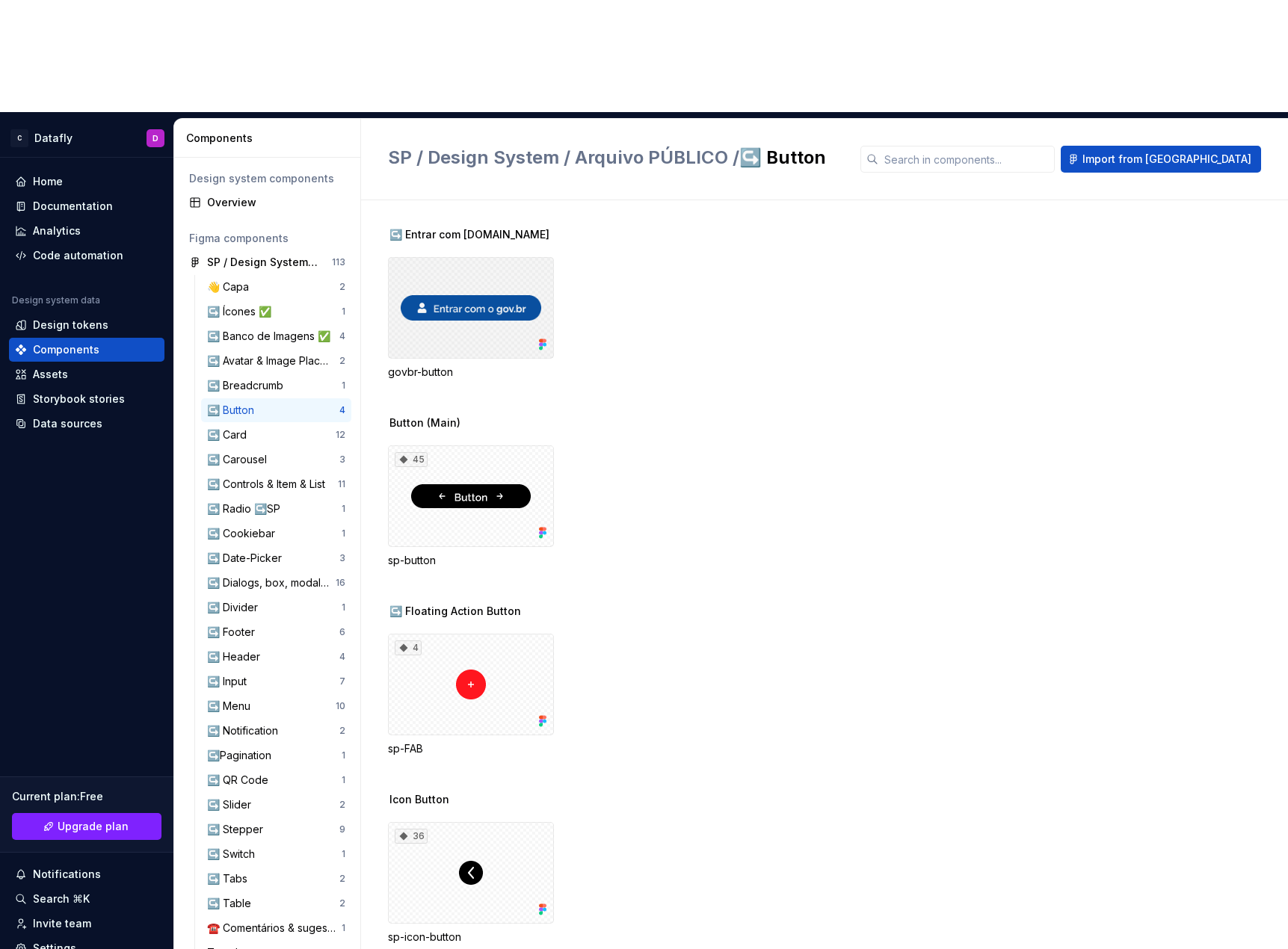
click at [474, 257] on div at bounding box center [471, 308] width 166 height 102
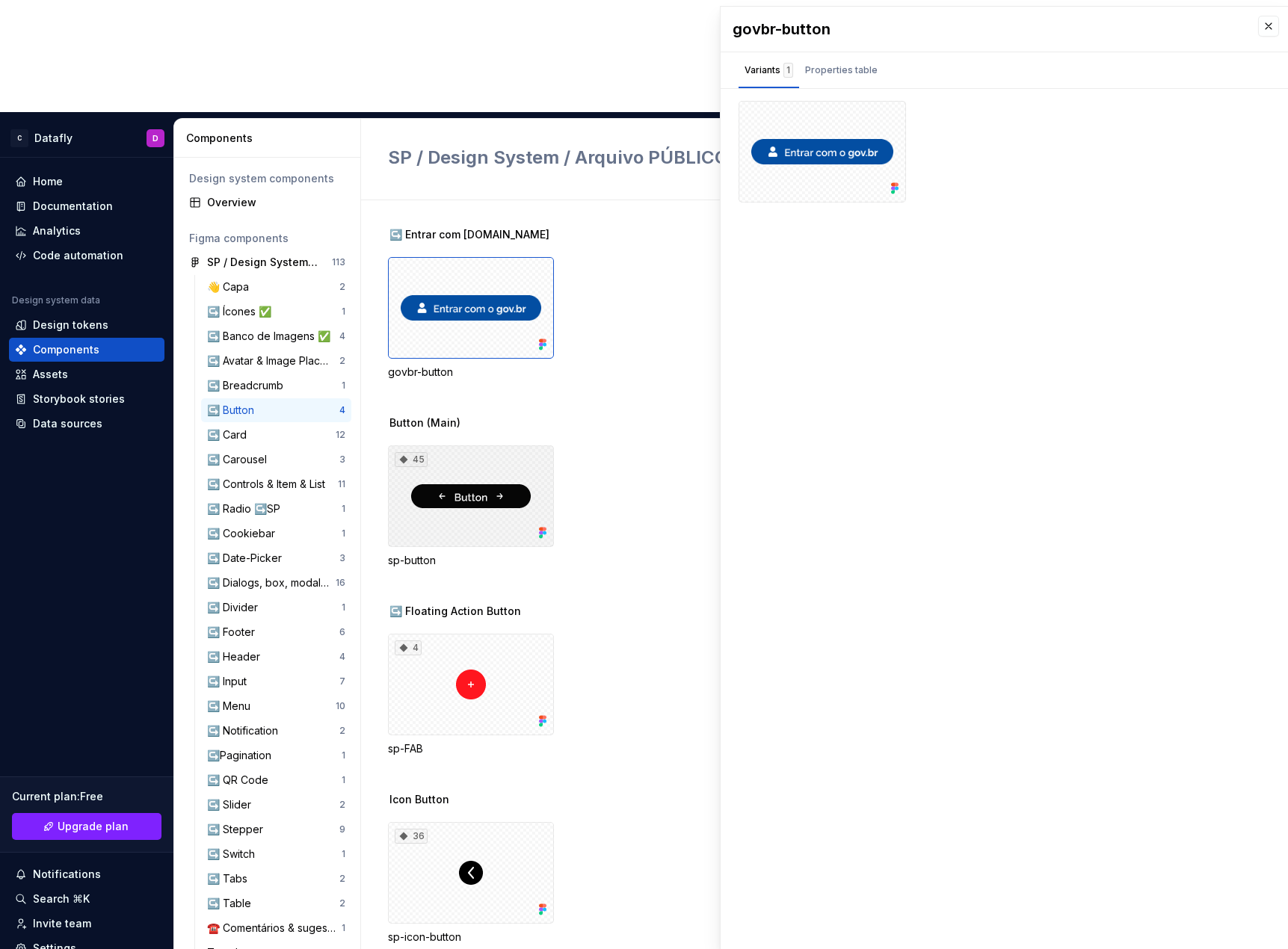
click at [452, 445] on div "45" at bounding box center [471, 496] width 166 height 102
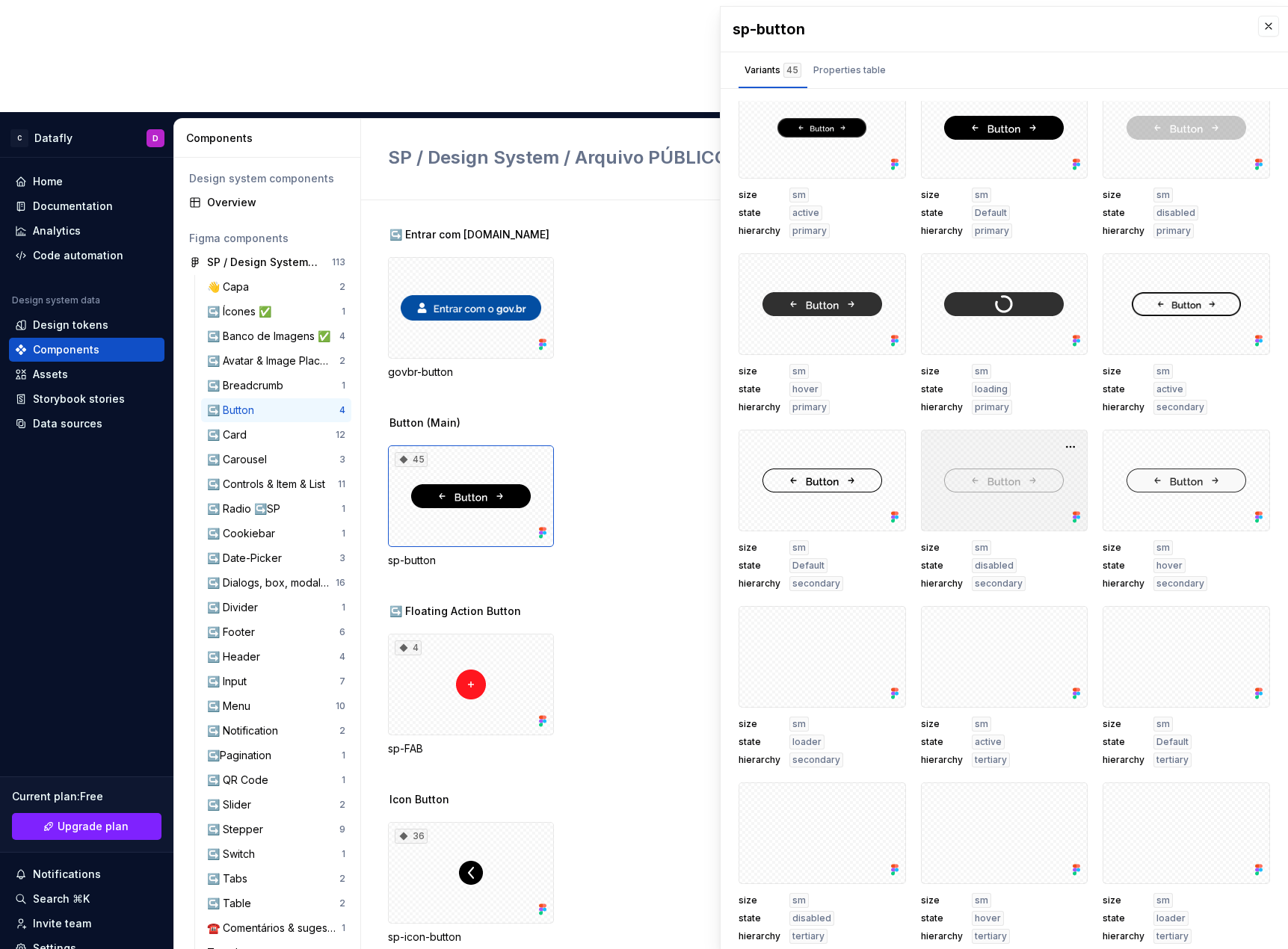
scroll to position [6, 0]
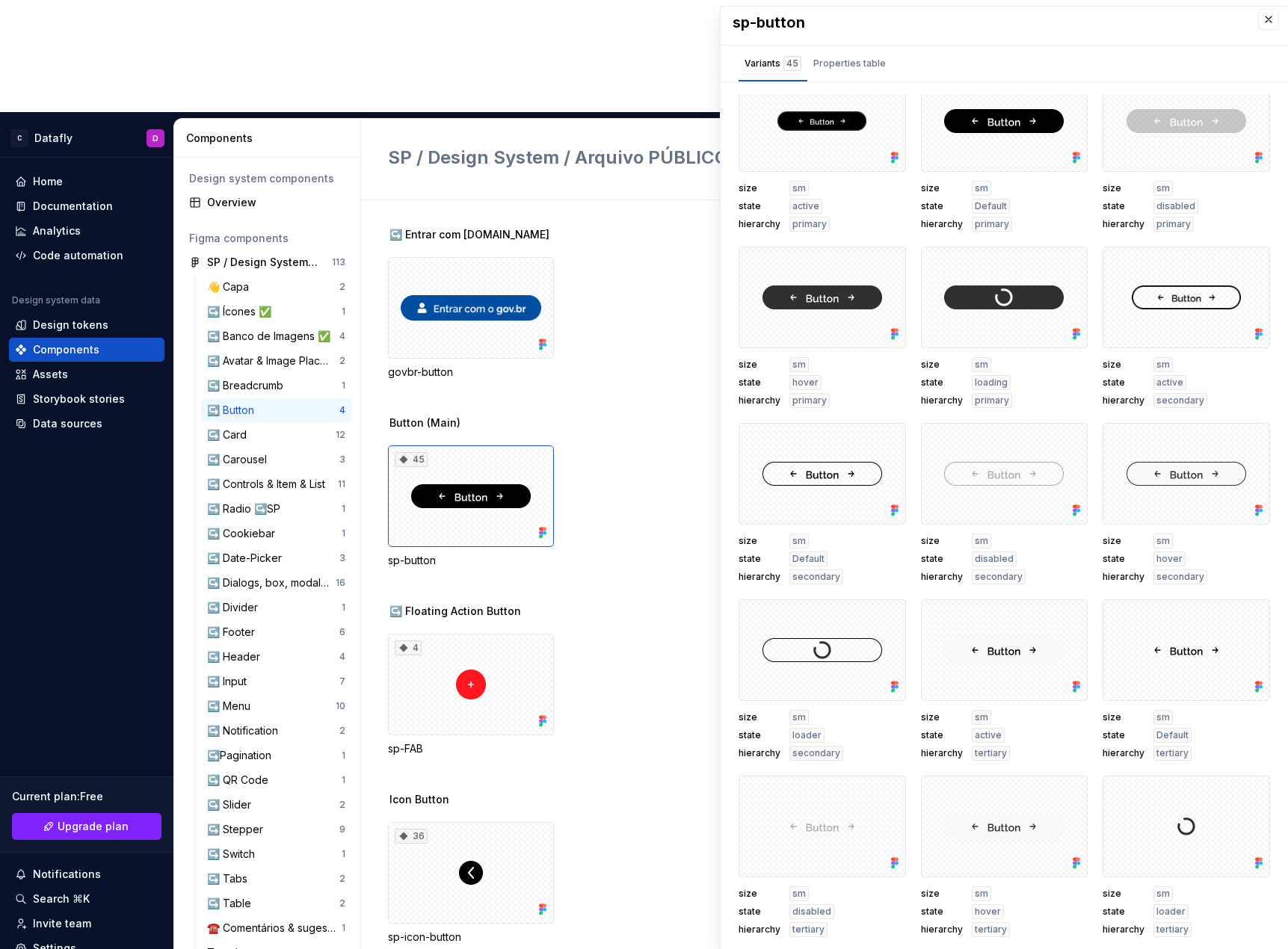
click at [691, 485] on div "Button (Main) 45 sp-button" at bounding box center [838, 509] width 900 height 188
click at [1258, 25] on button "button" at bounding box center [1268, 19] width 21 height 21
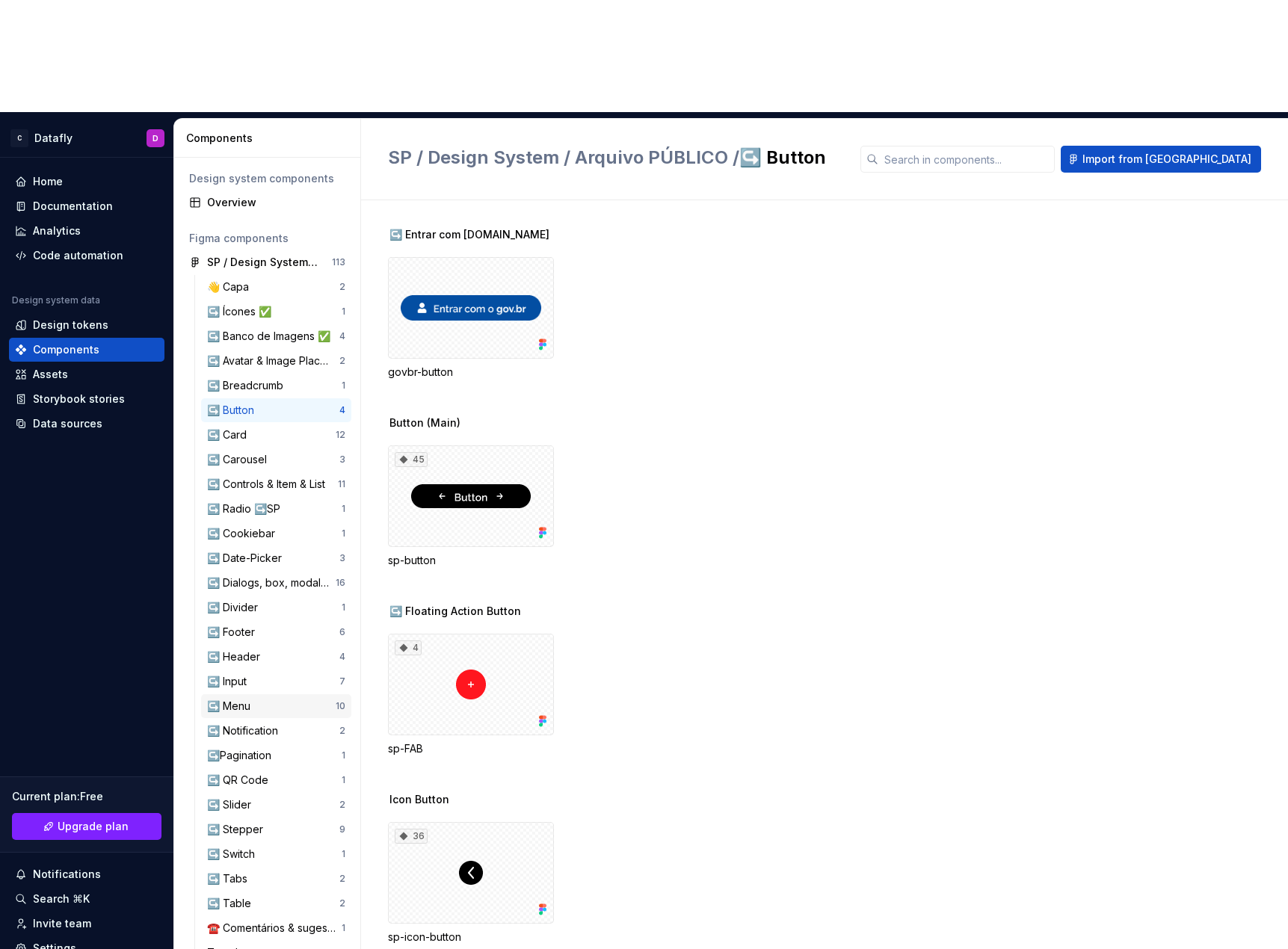
click at [261, 694] on div "↪️ Menu 10" at bounding box center [275, 706] width 150 height 24
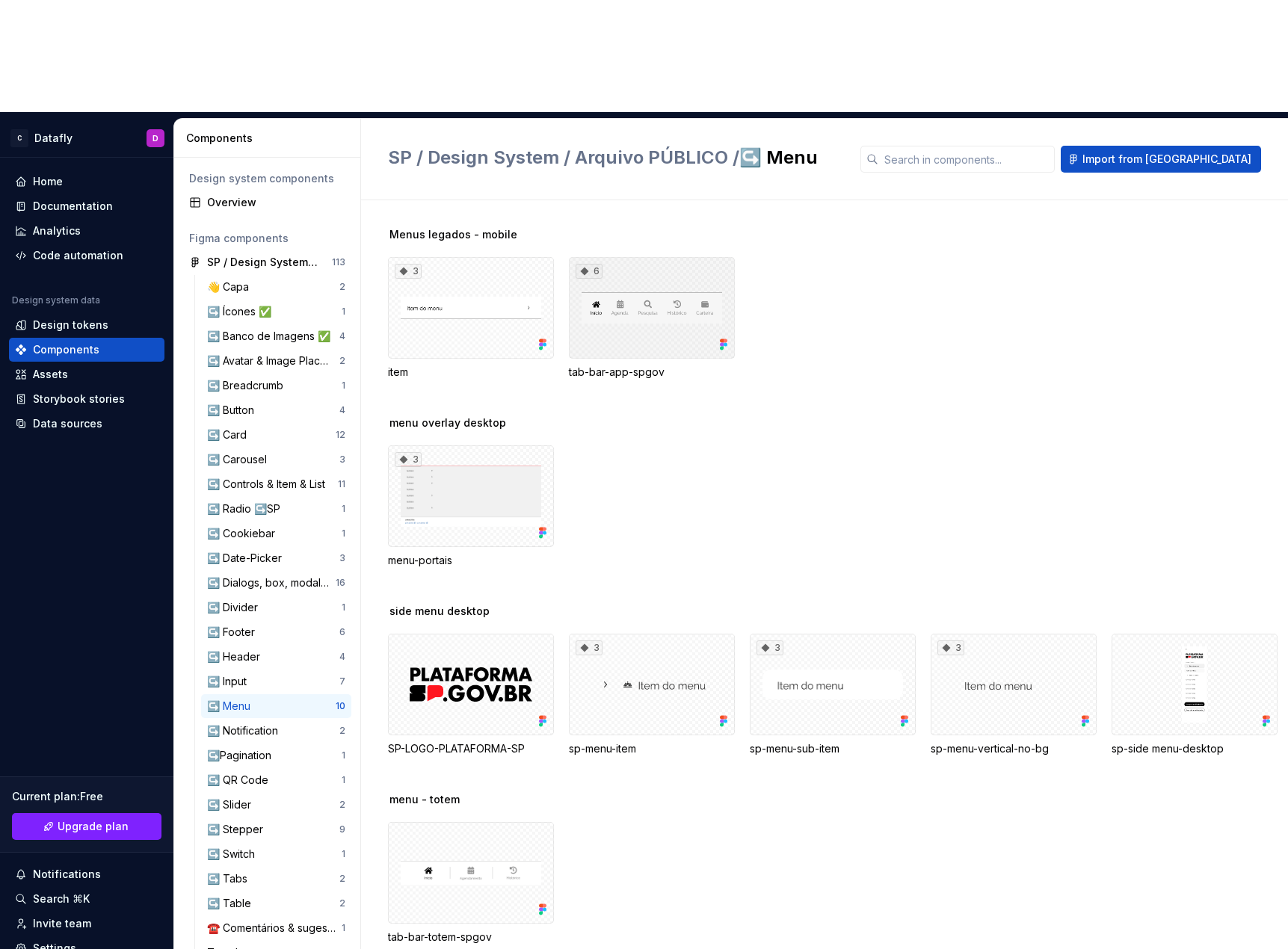
click at [592, 257] on div "6" at bounding box center [652, 308] width 166 height 102
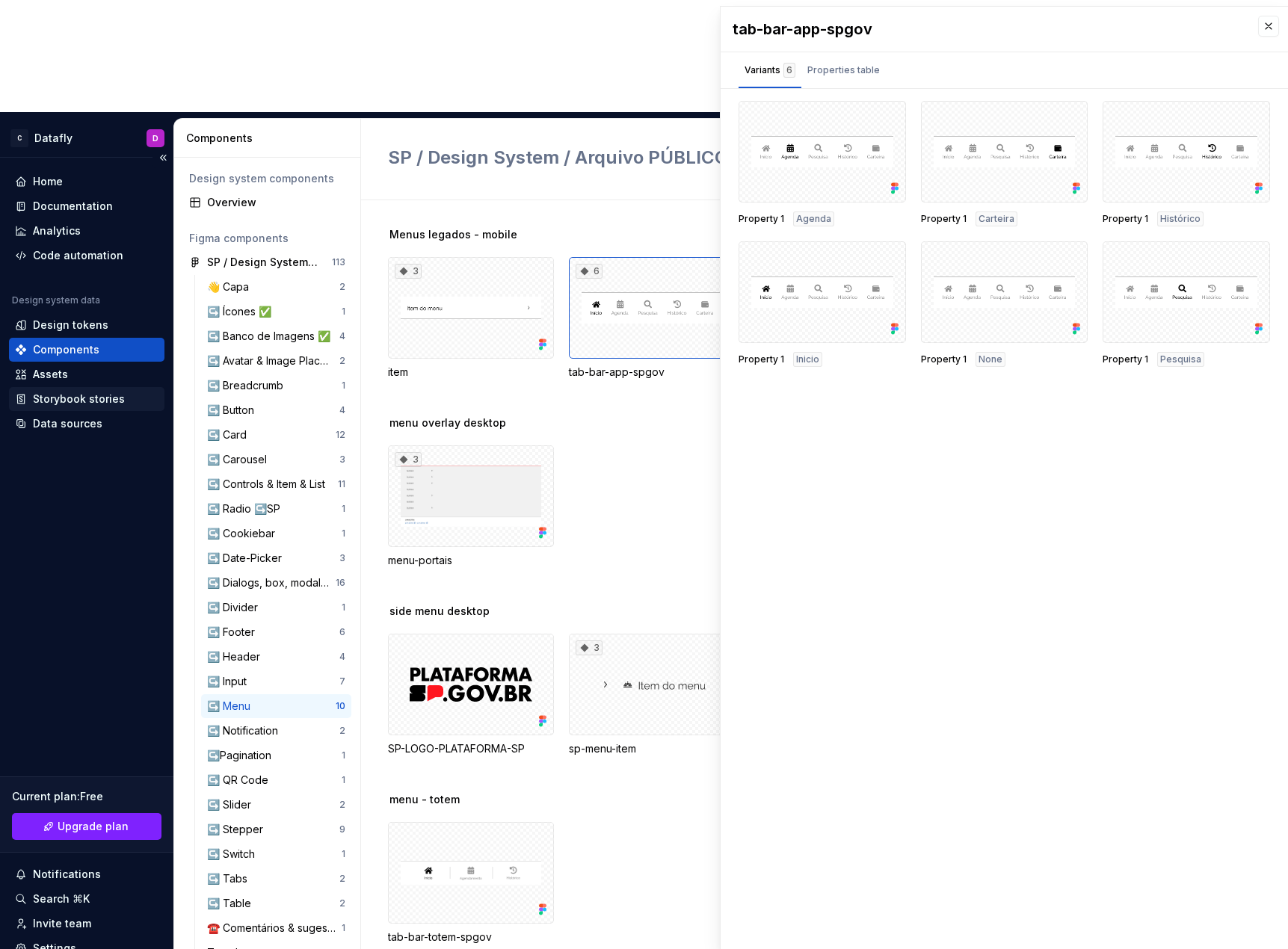
click at [35, 392] on div "Storybook stories" at bounding box center [78, 399] width 92 height 15
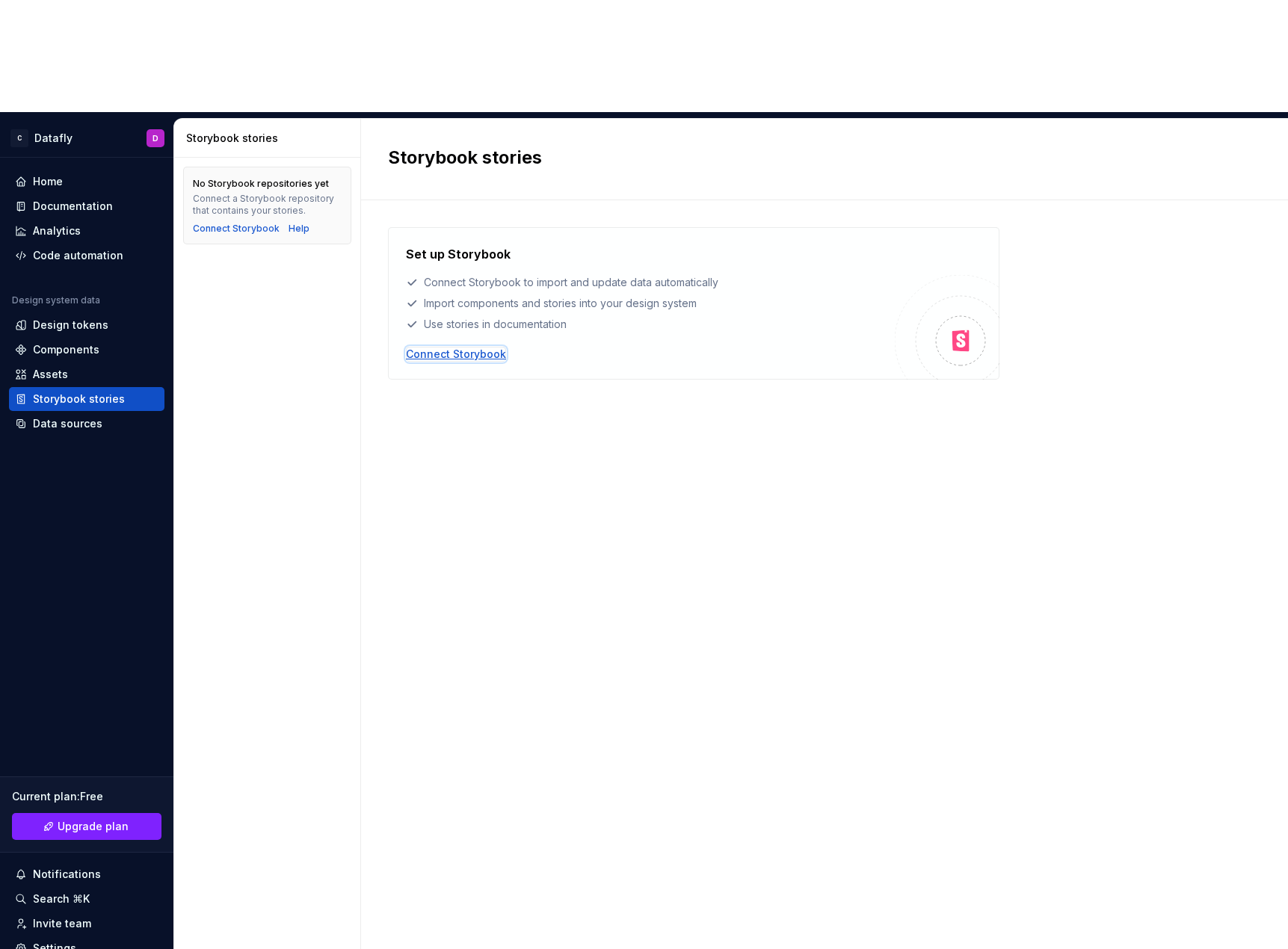
click at [418, 346] on div "Connect Storybook" at bounding box center [455, 354] width 100 height 15
click at [56, 367] on div "Assets" at bounding box center [50, 375] width 35 height 15
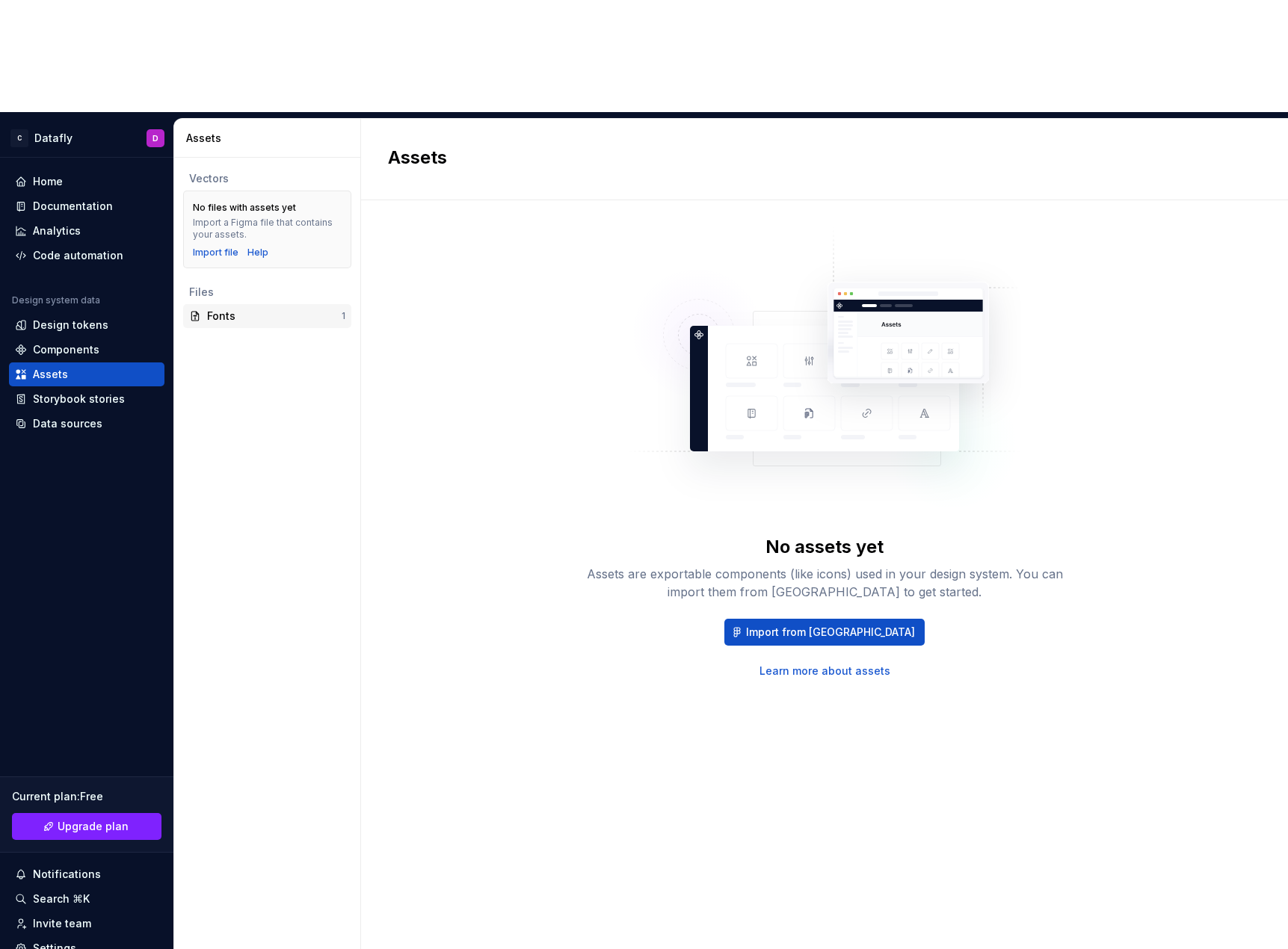
click at [223, 309] on div "Fonts" at bounding box center [275, 316] width 135 height 15
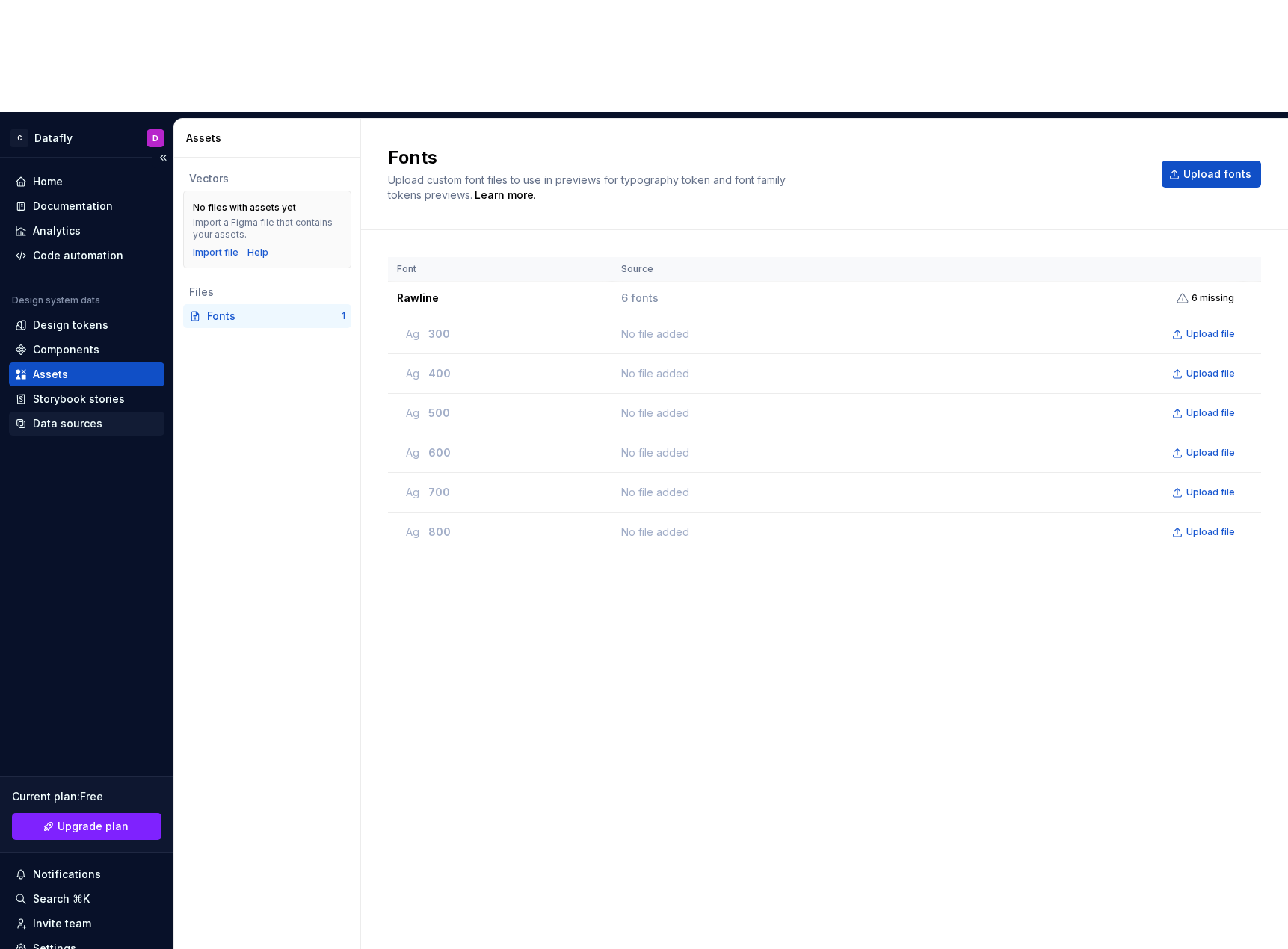
click at [76, 412] on div "Data sources" at bounding box center [86, 424] width 155 height 24
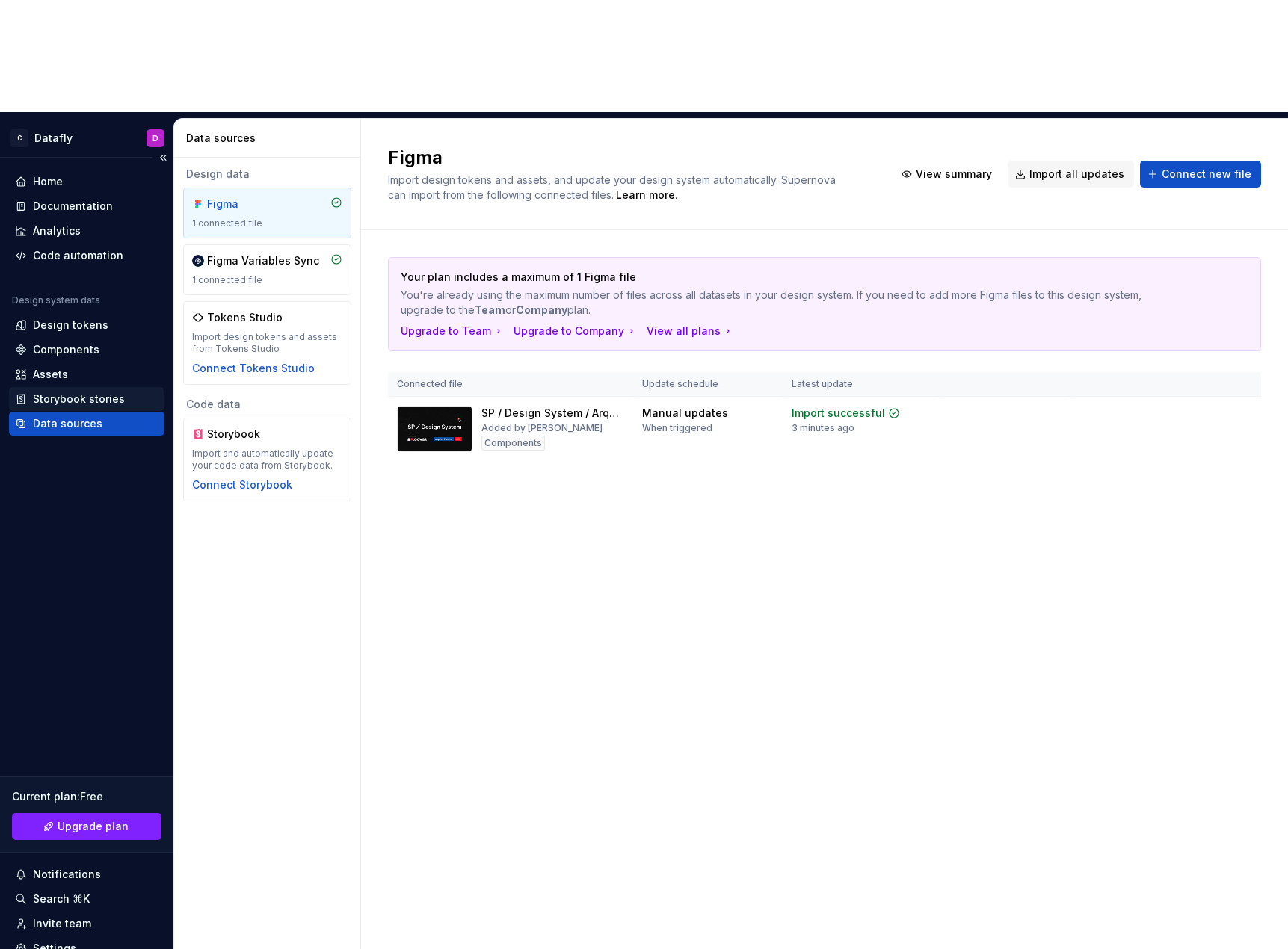
click at [98, 392] on div "Storybook stories" at bounding box center [78, 399] width 92 height 15
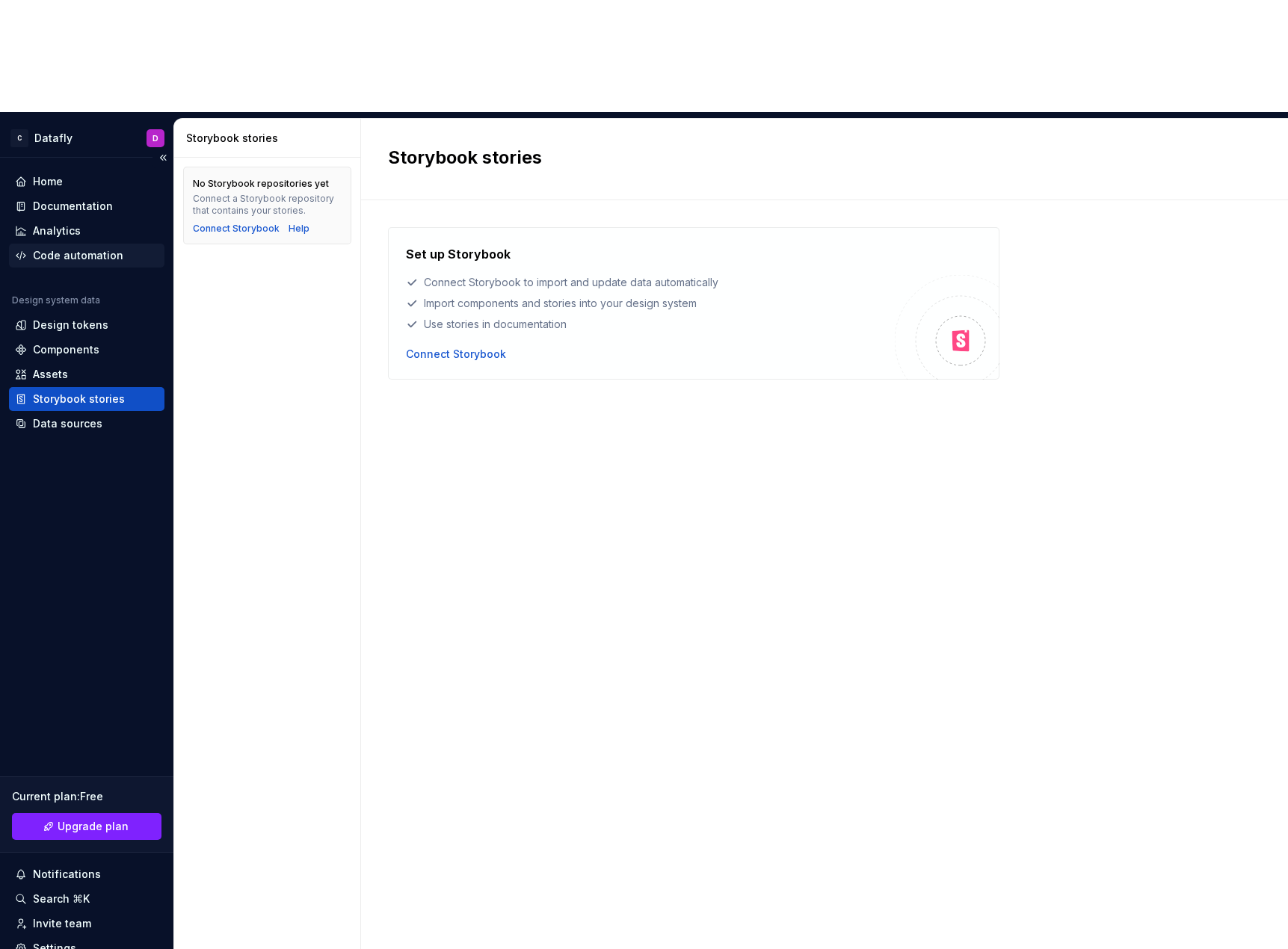
click at [82, 248] on div "Code automation" at bounding box center [77, 255] width 90 height 15
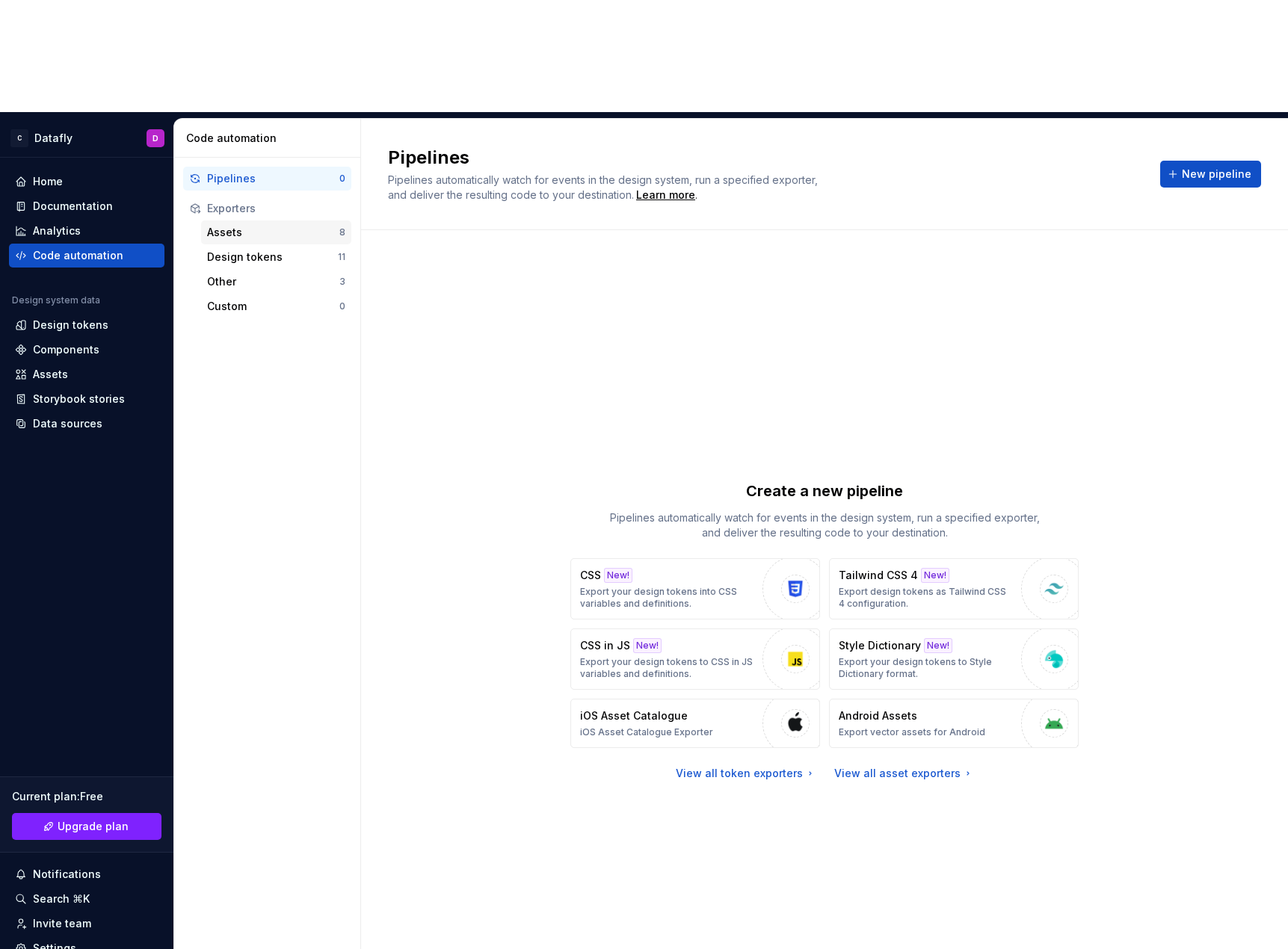
click at [234, 221] on div "Assets 8" at bounding box center [275, 233] width 150 height 24
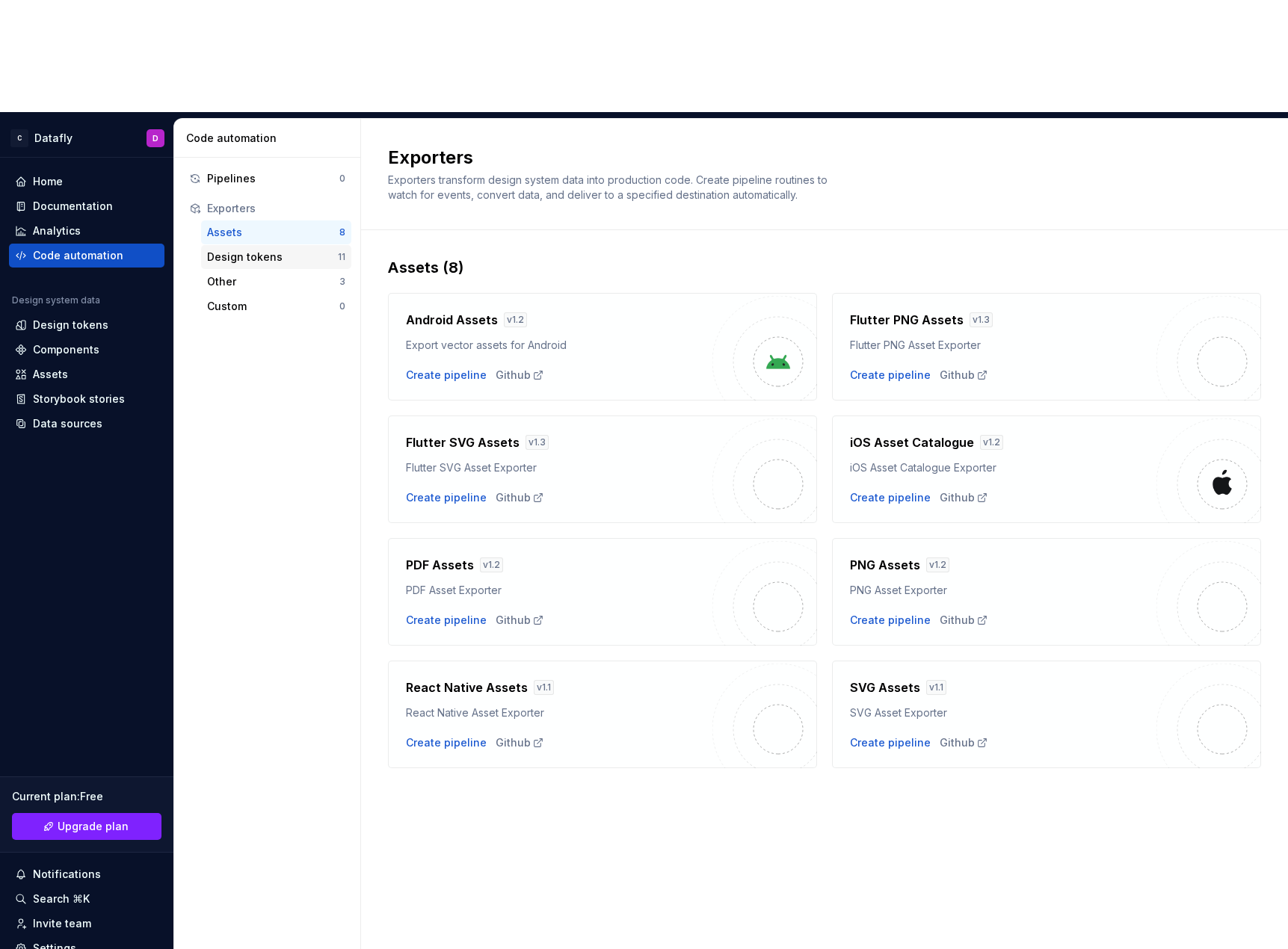
click at [235, 250] on div "Design tokens" at bounding box center [273, 257] width 131 height 15
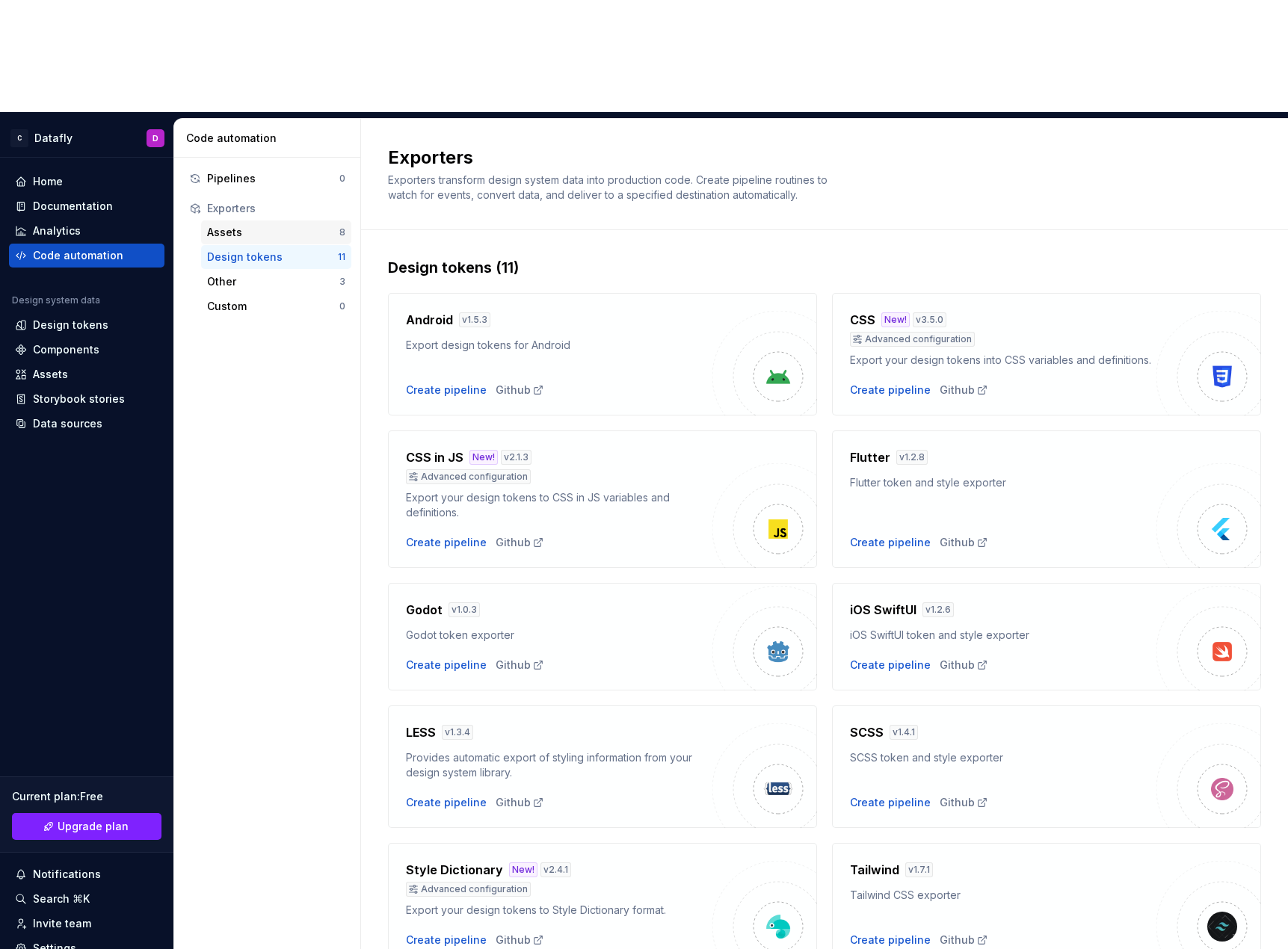
click at [252, 221] on div "Assets 8" at bounding box center [275, 233] width 150 height 24
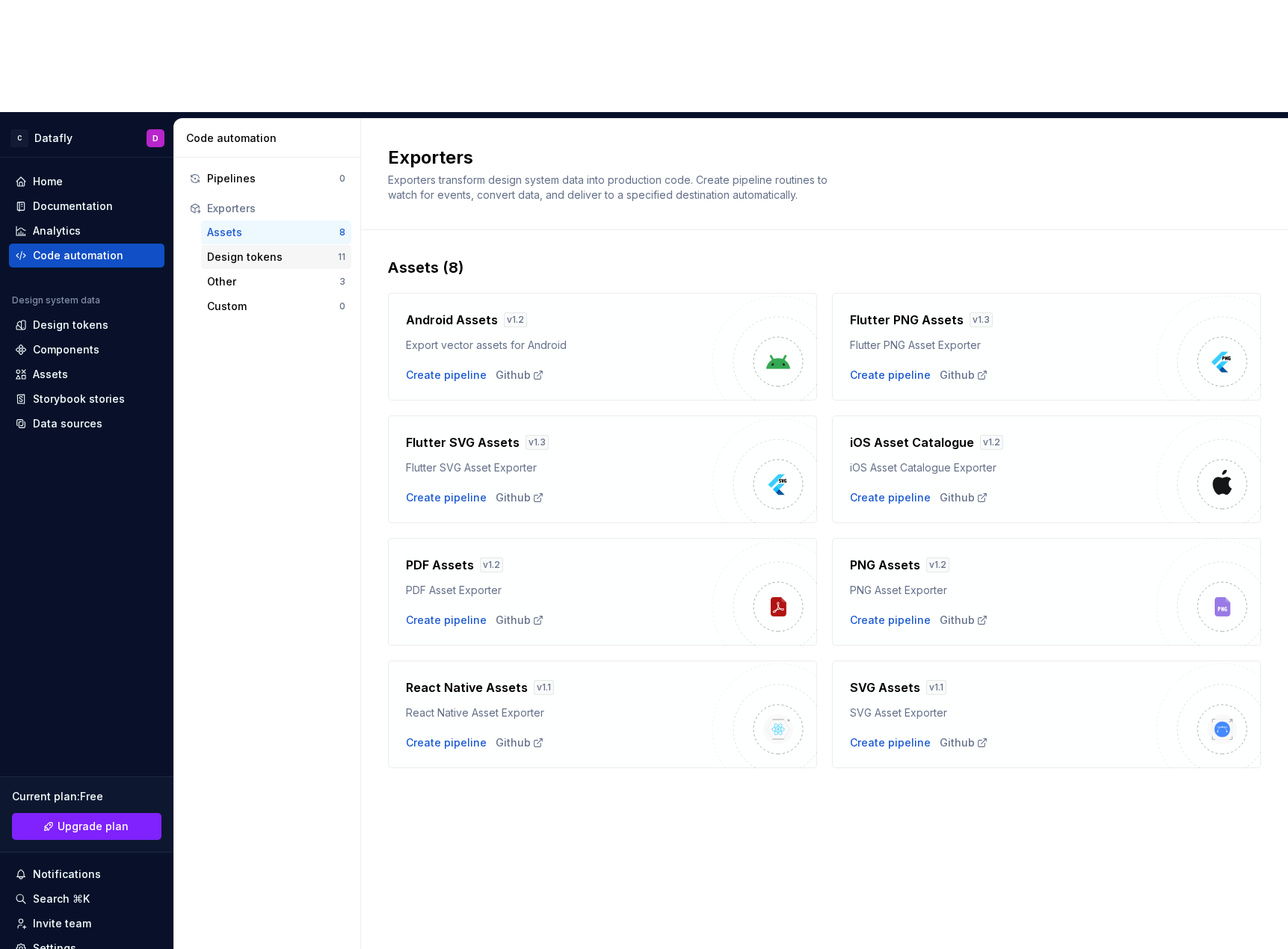
click at [251, 250] on div "Design tokens" at bounding box center [273, 257] width 131 height 15
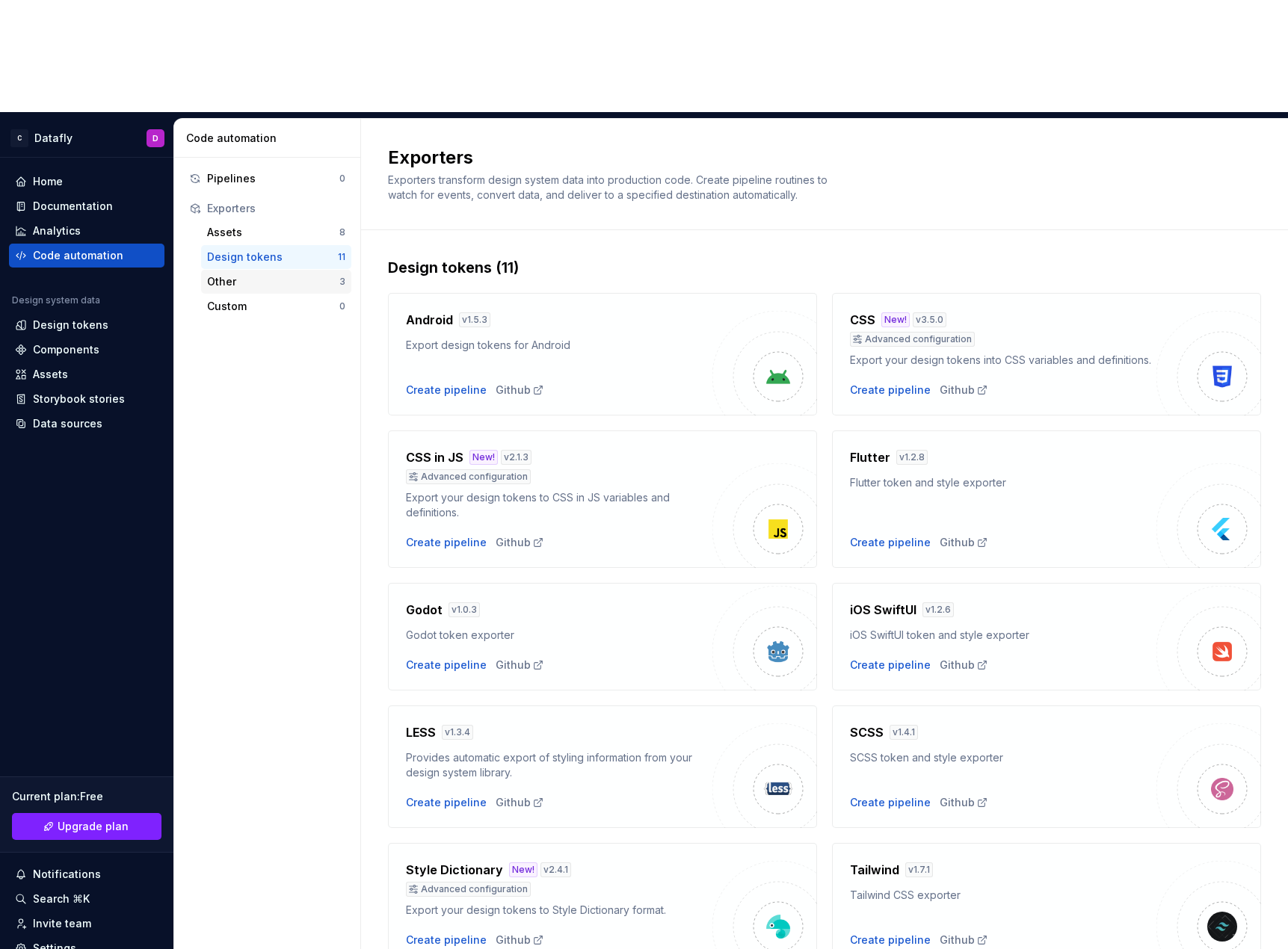
click at [243, 275] on div "Other" at bounding box center [274, 282] width 133 height 15
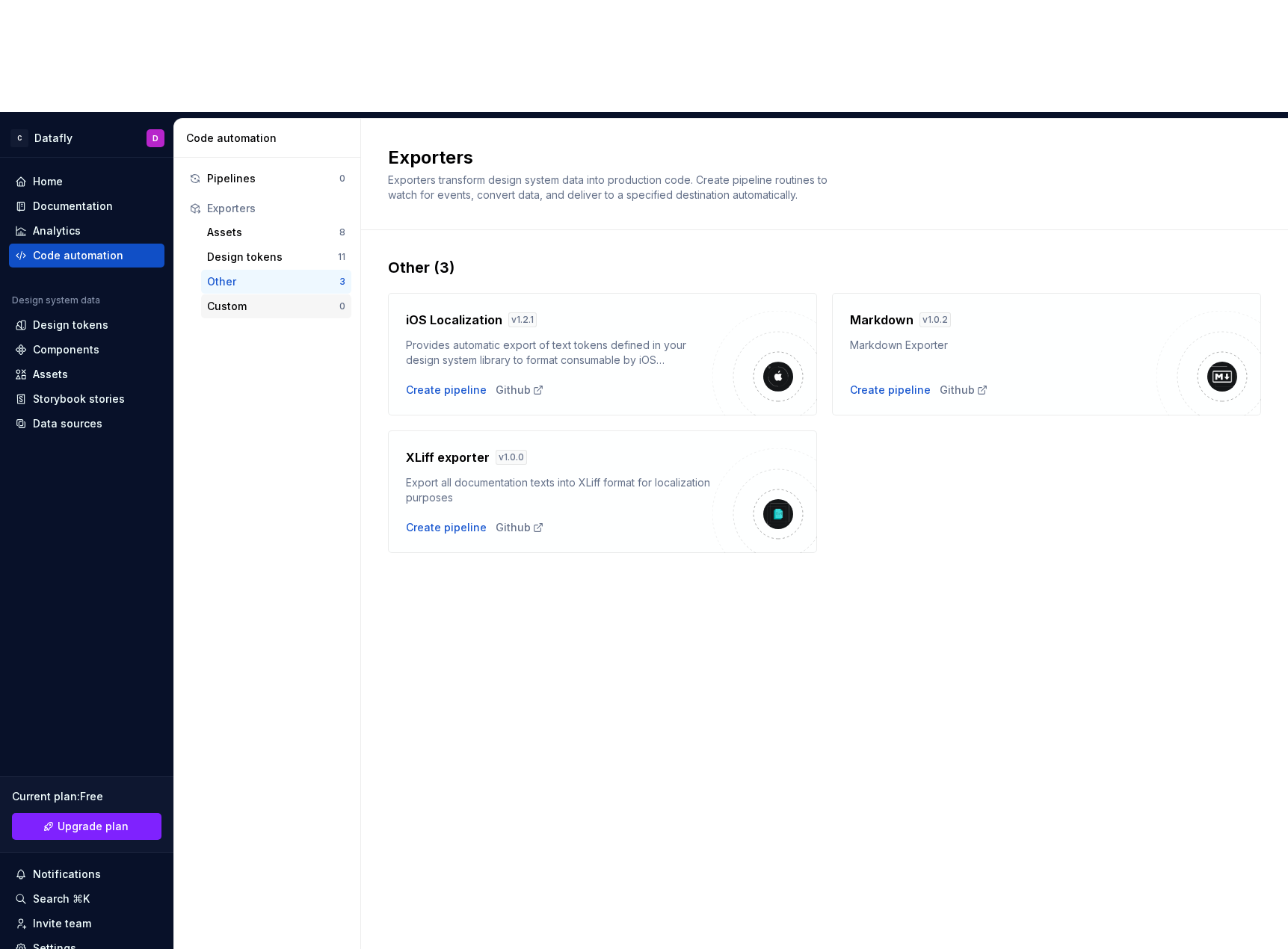
click at [258, 299] on div "Custom" at bounding box center [274, 306] width 133 height 15
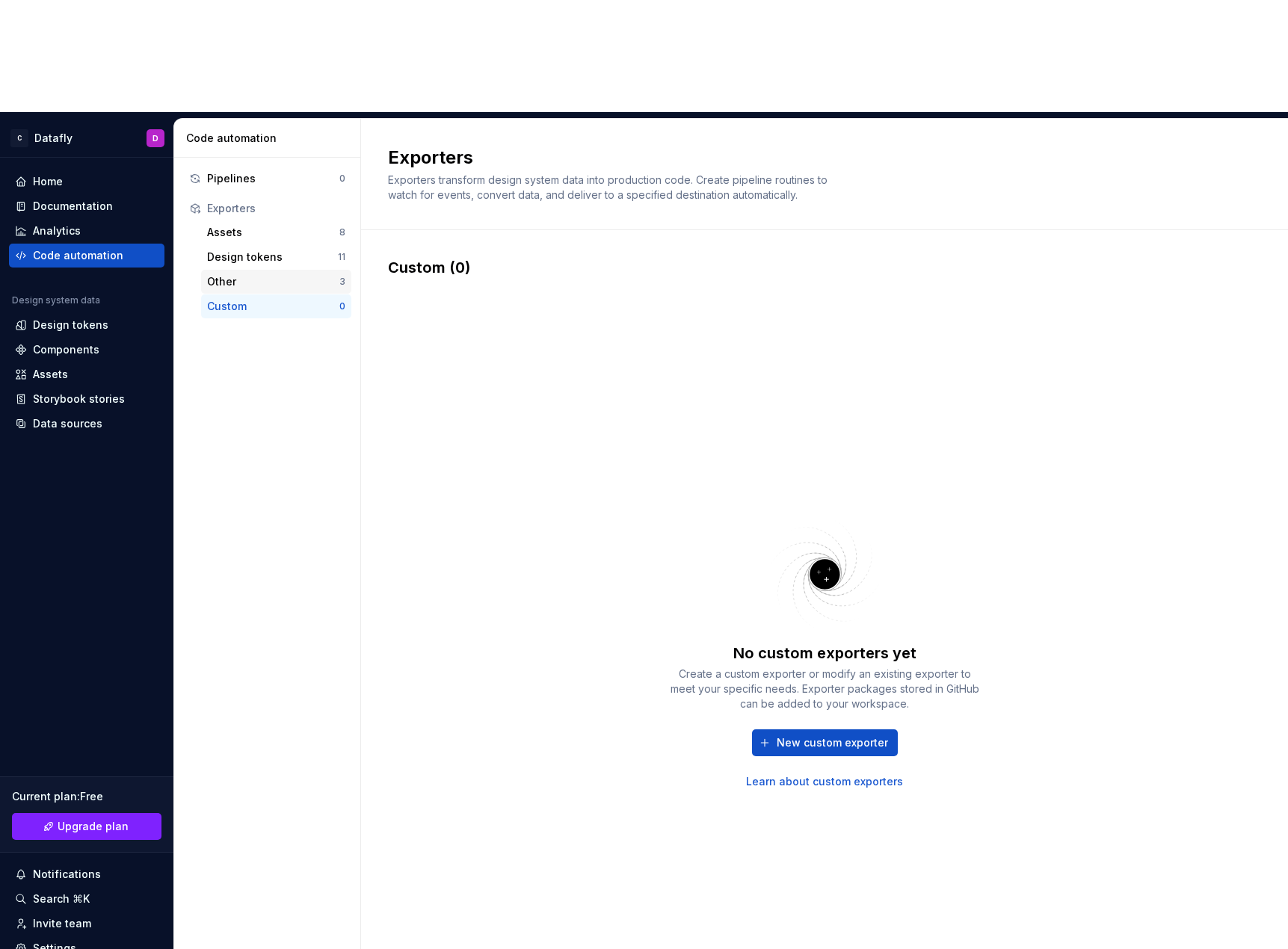
click at [256, 275] on div "Other" at bounding box center [274, 282] width 133 height 15
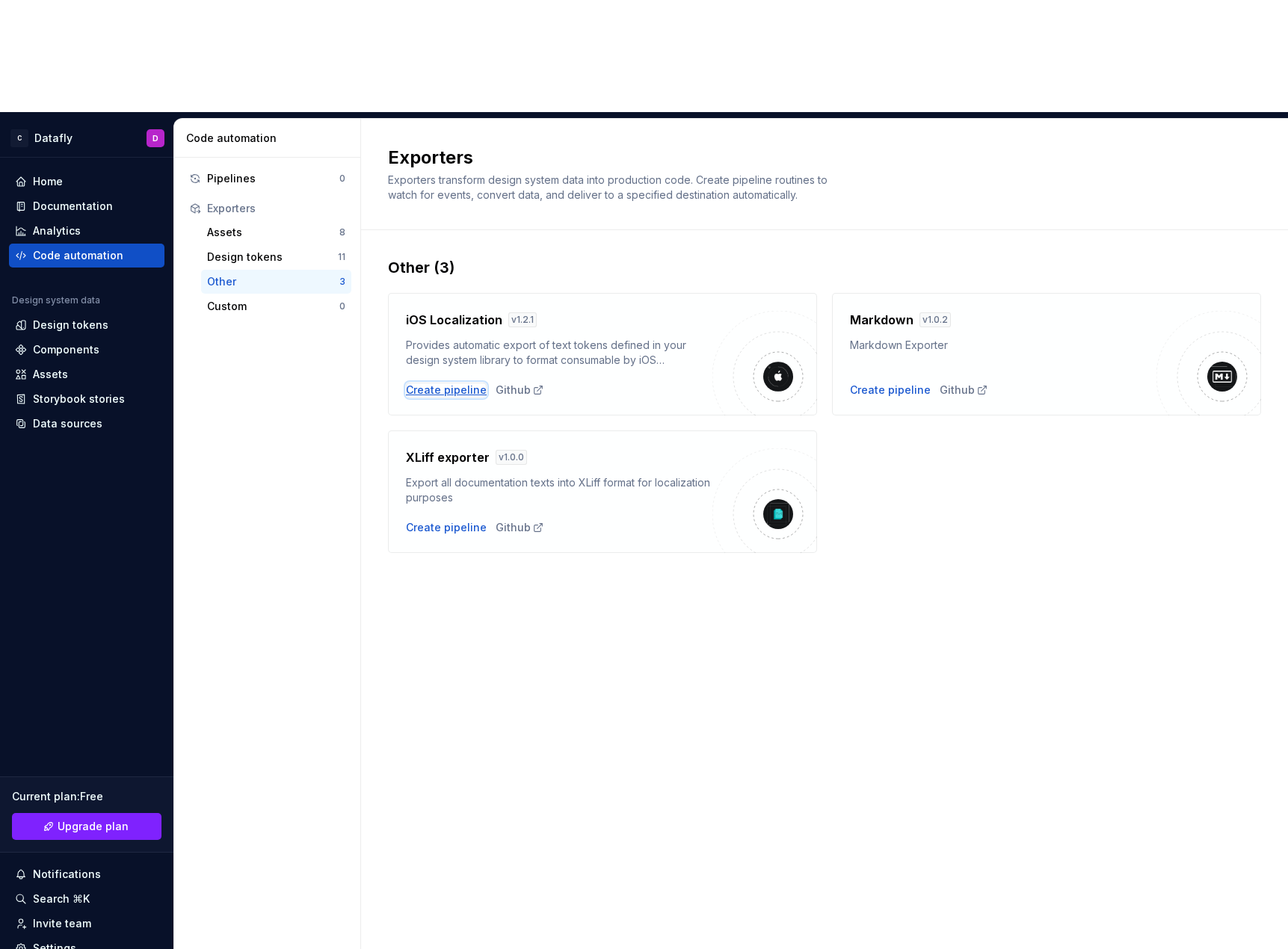
click at [439, 383] on div "Create pipeline" at bounding box center [445, 390] width 81 height 15
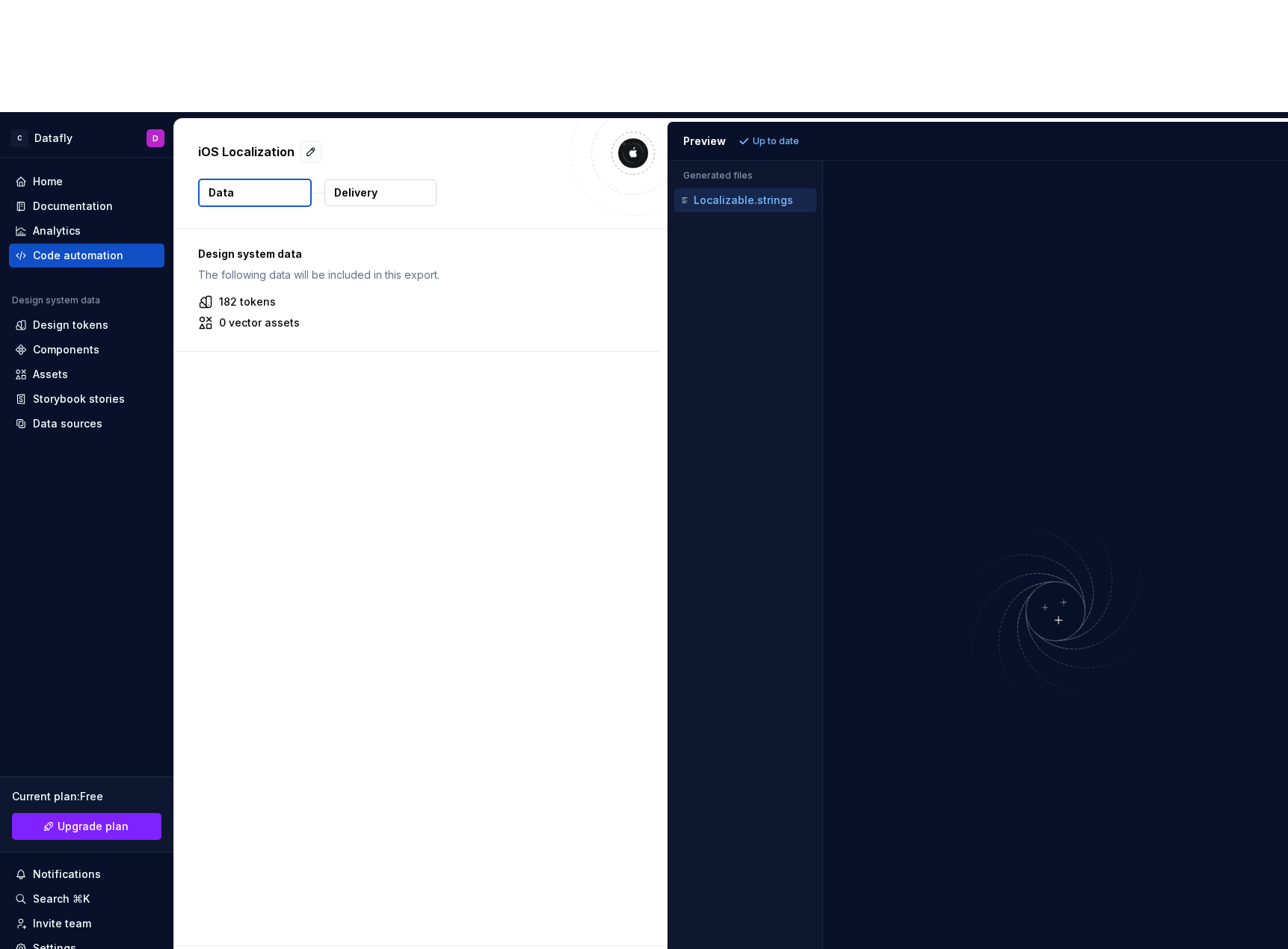
click at [733, 193] on div "Localizable.strings" at bounding box center [746, 200] width 139 height 15
click at [741, 185] on div "Accessibility guide for tree . Navigate the tree with the arrow keys. Common tr…" at bounding box center [744, 623] width 154 height 876
drag, startPoint x: 578, startPoint y: 298, endPoint x: 578, endPoint y: 385, distance: 87.0
click at [578, 300] on div "Design system data The following data will be included in this export. 182 toke…" at bounding box center [421, 587] width 494 height 716
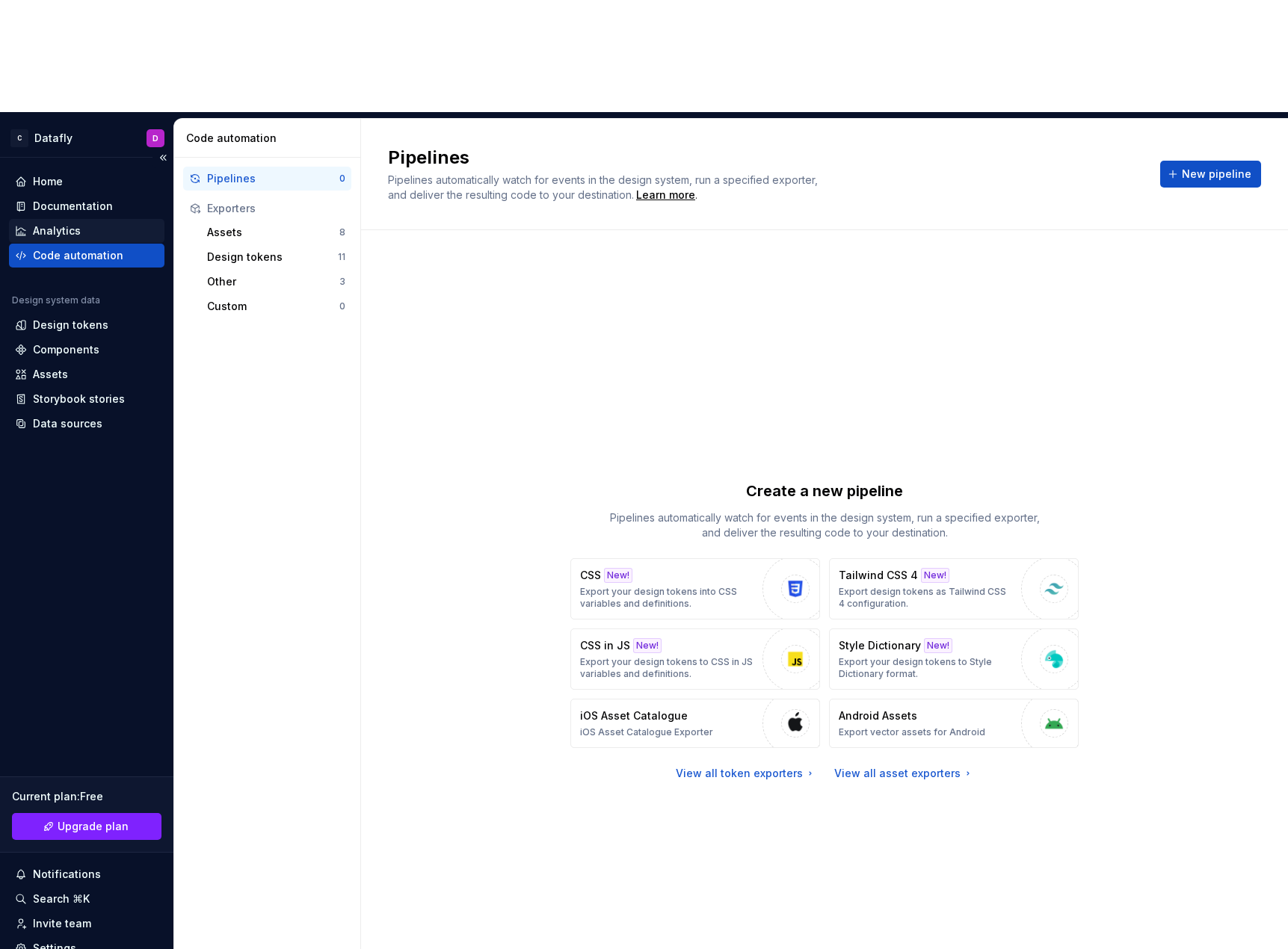
click at [27, 219] on div "Analytics" at bounding box center [86, 231] width 155 height 24
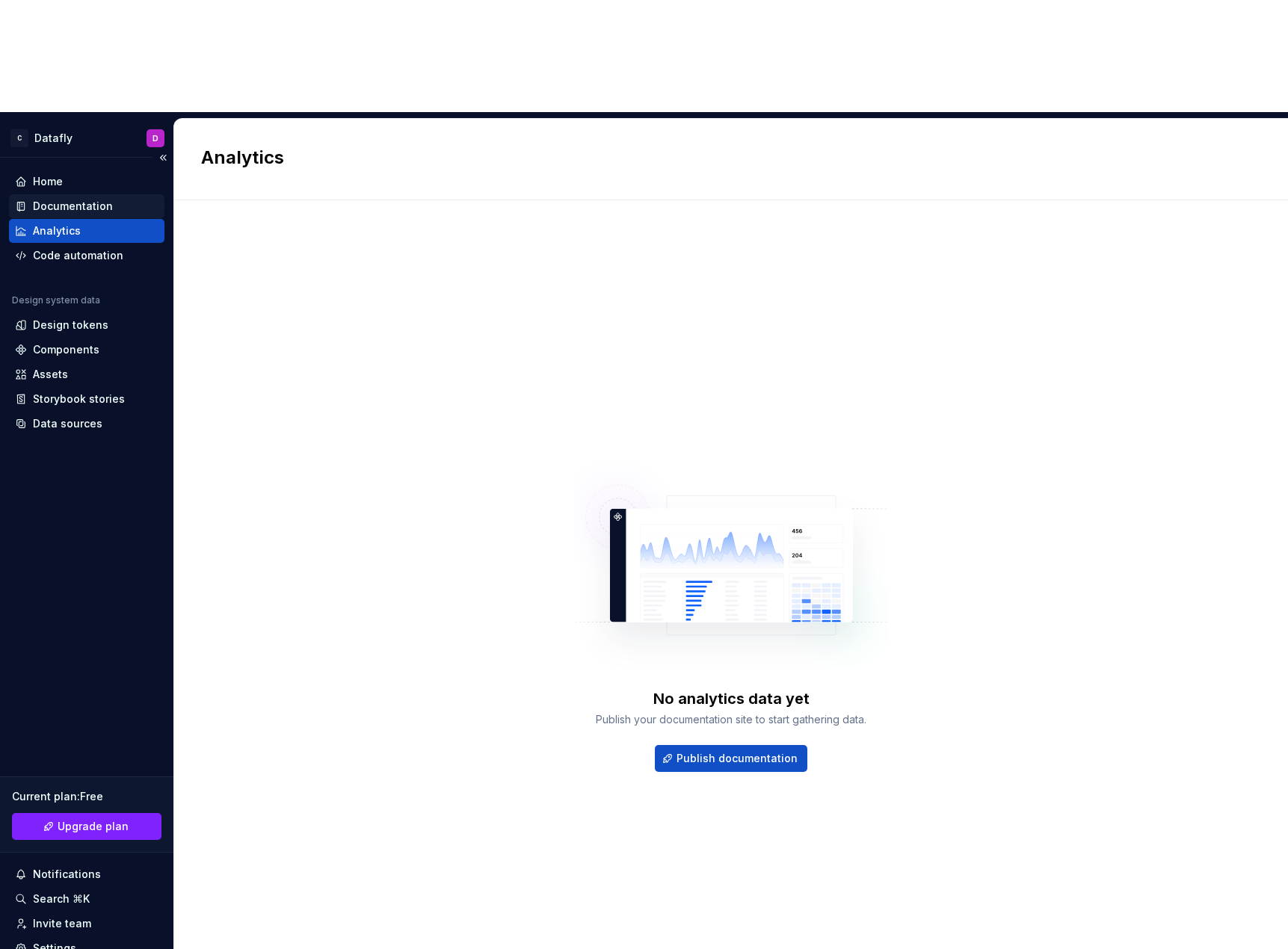
click at [76, 195] on div "Documentation" at bounding box center [86, 206] width 155 height 24
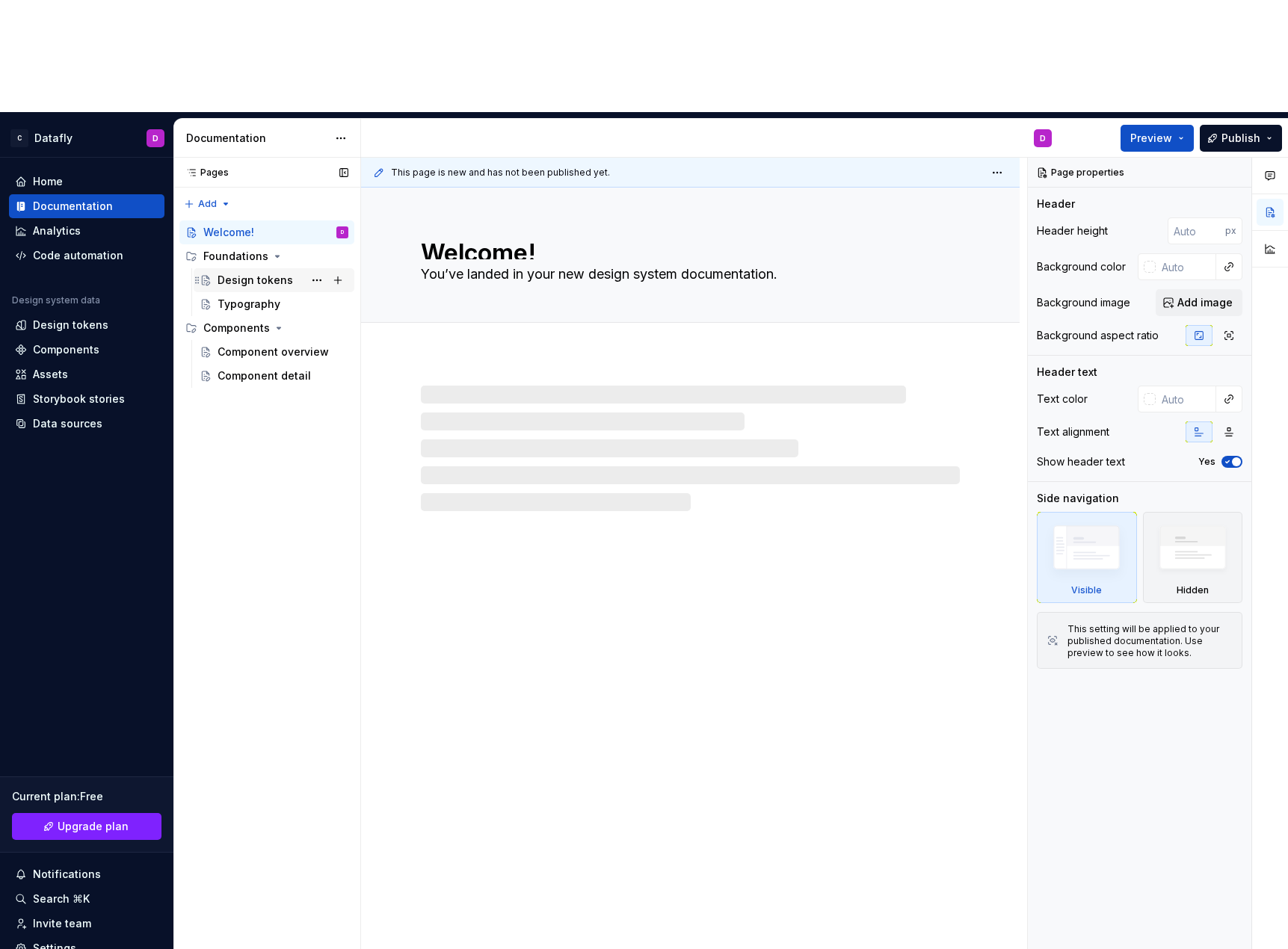
click at [245, 268] on div "Design tokens" at bounding box center [274, 280] width 161 height 24
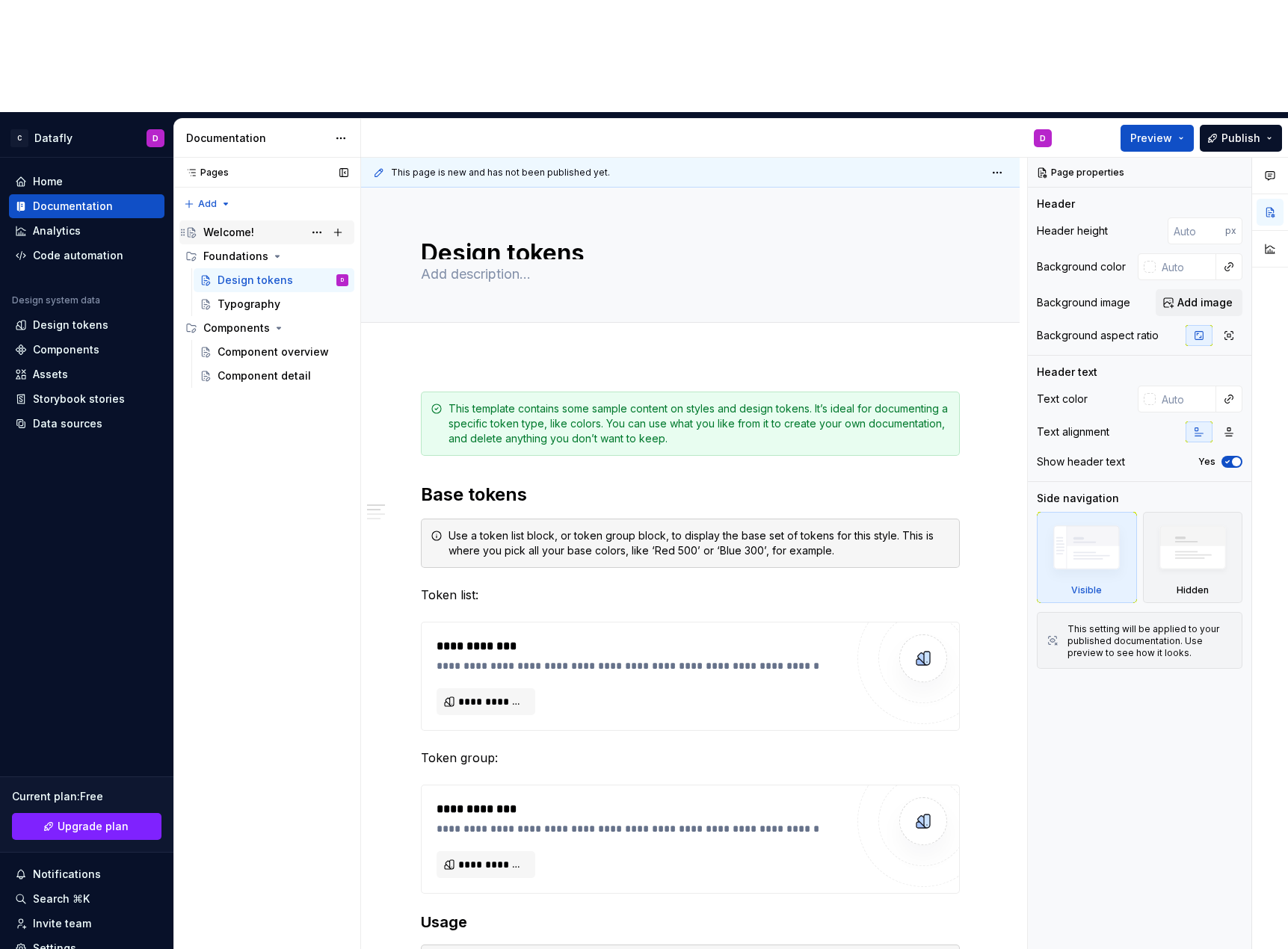
click at [275, 222] on div "Welcome!" at bounding box center [276, 232] width 145 height 21
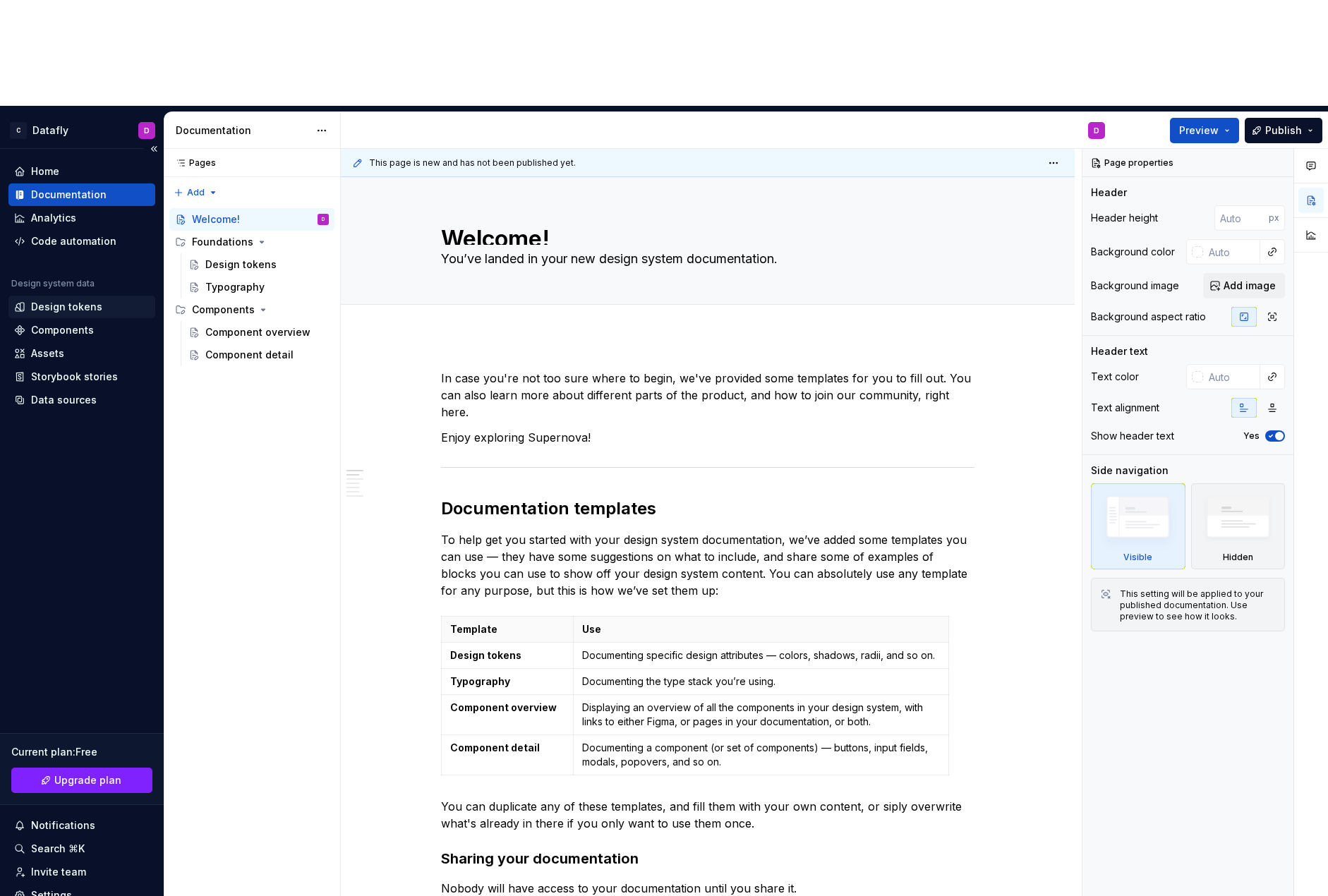
click at [64, 300] on div "Design tokens" at bounding box center [66, 306] width 71 height 14
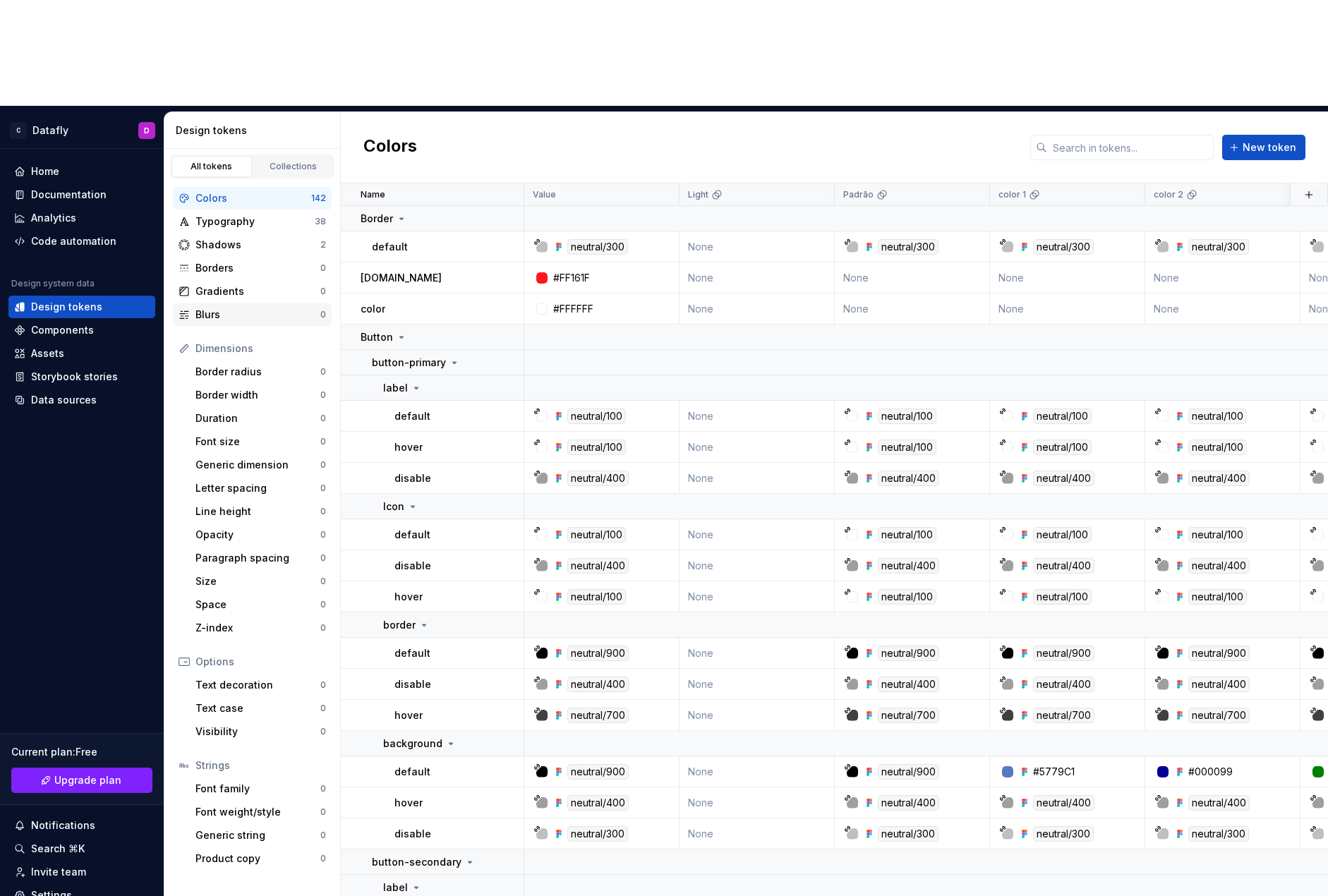
click at [226, 304] on div "Blurs 0" at bounding box center [252, 315] width 159 height 22
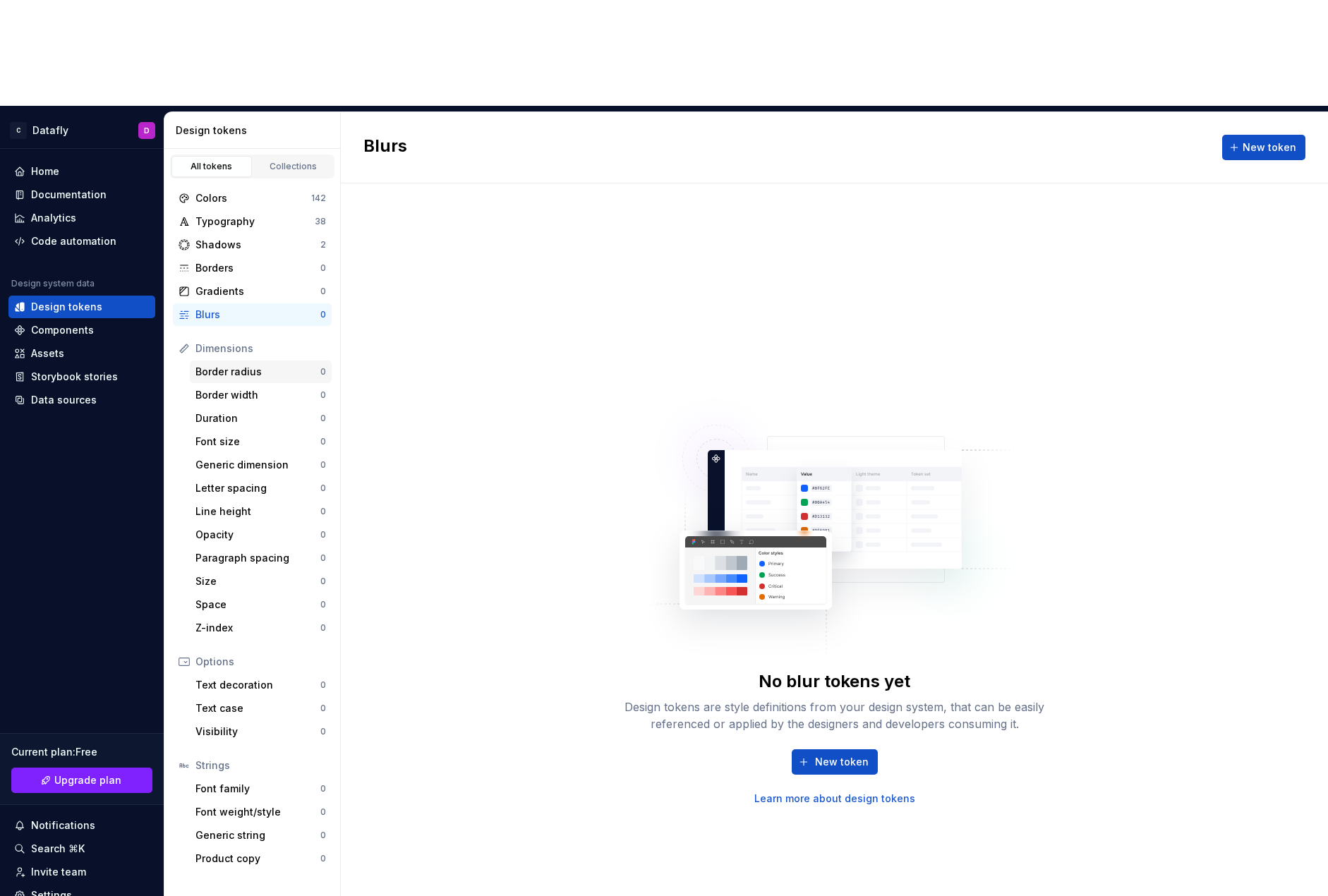
click at [213, 365] on div "Border radius" at bounding box center [258, 372] width 125 height 14
click at [73, 324] on div "Components" at bounding box center [62, 330] width 63 height 14
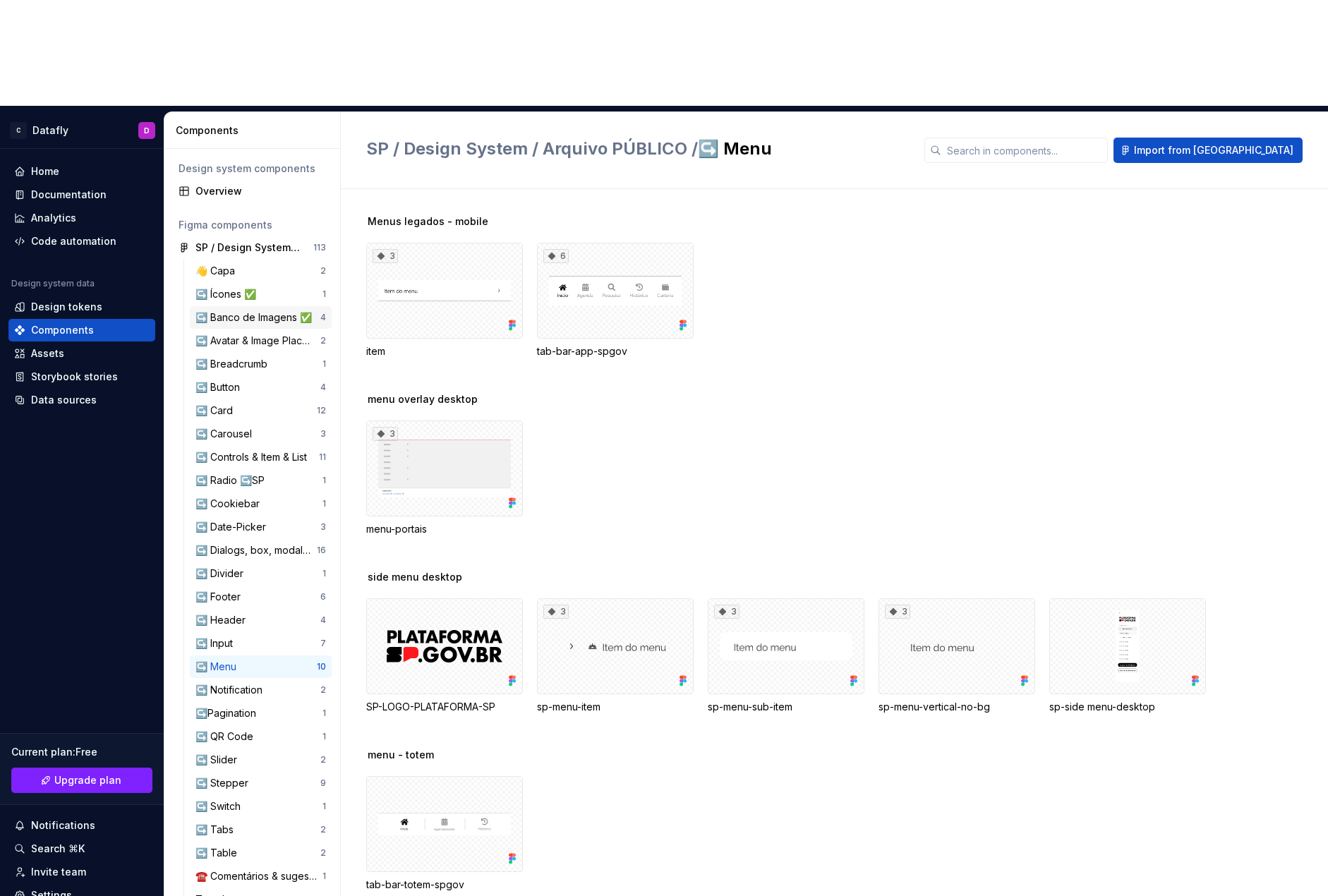
click at [222, 311] on div "↪️ Banco de Imagens ✅" at bounding box center [257, 318] width 122 height 14
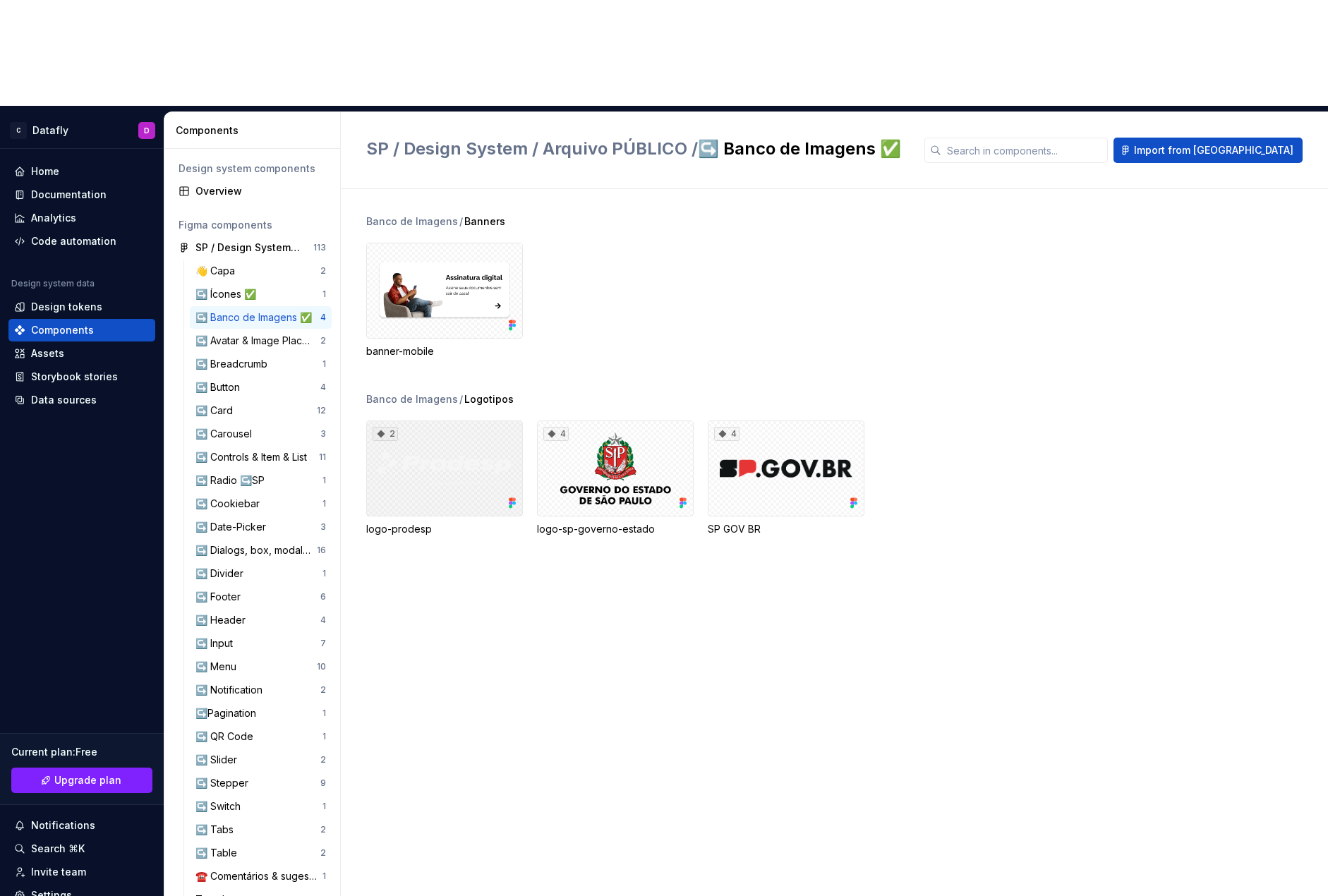
click at [482, 421] on div "2" at bounding box center [445, 469] width 157 height 96
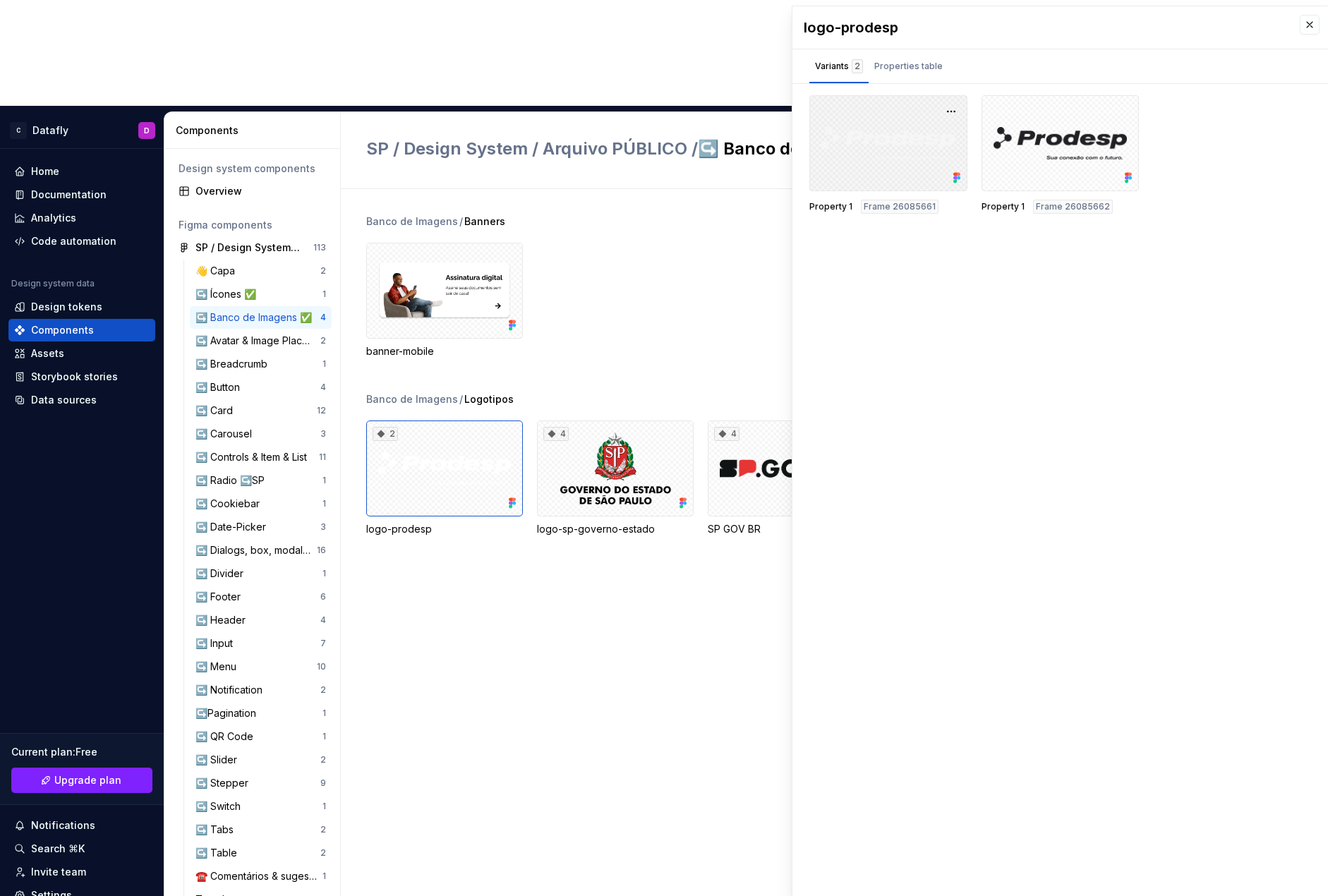
click at [847, 141] on div at bounding box center [888, 143] width 158 height 96
click at [895, 59] on div "Properties table" at bounding box center [909, 66] width 69 height 14
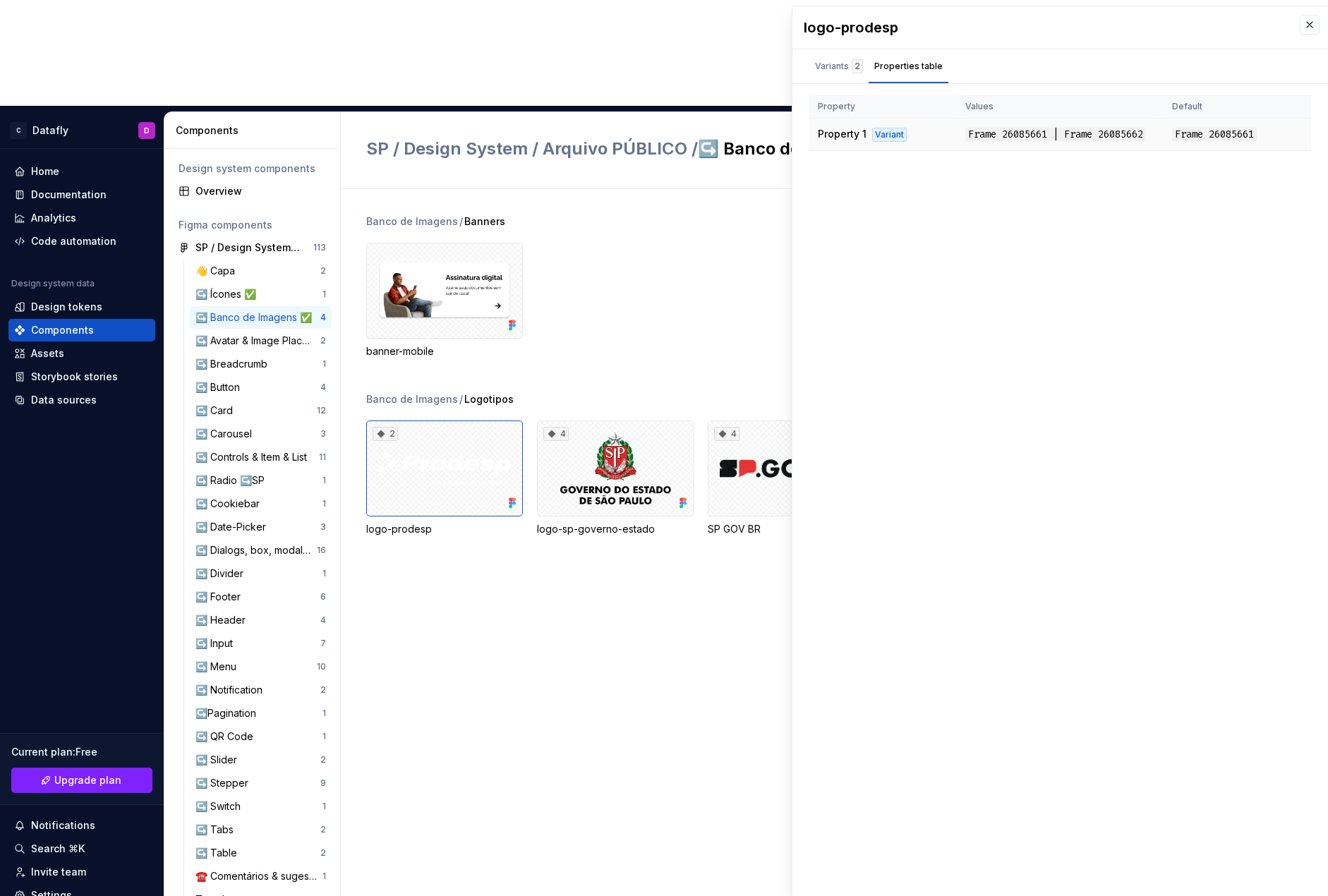
click at [900, 140] on div "Variant" at bounding box center [889, 135] width 34 height 14
click at [819, 68] on div "Variants 2" at bounding box center [840, 66] width 48 height 14
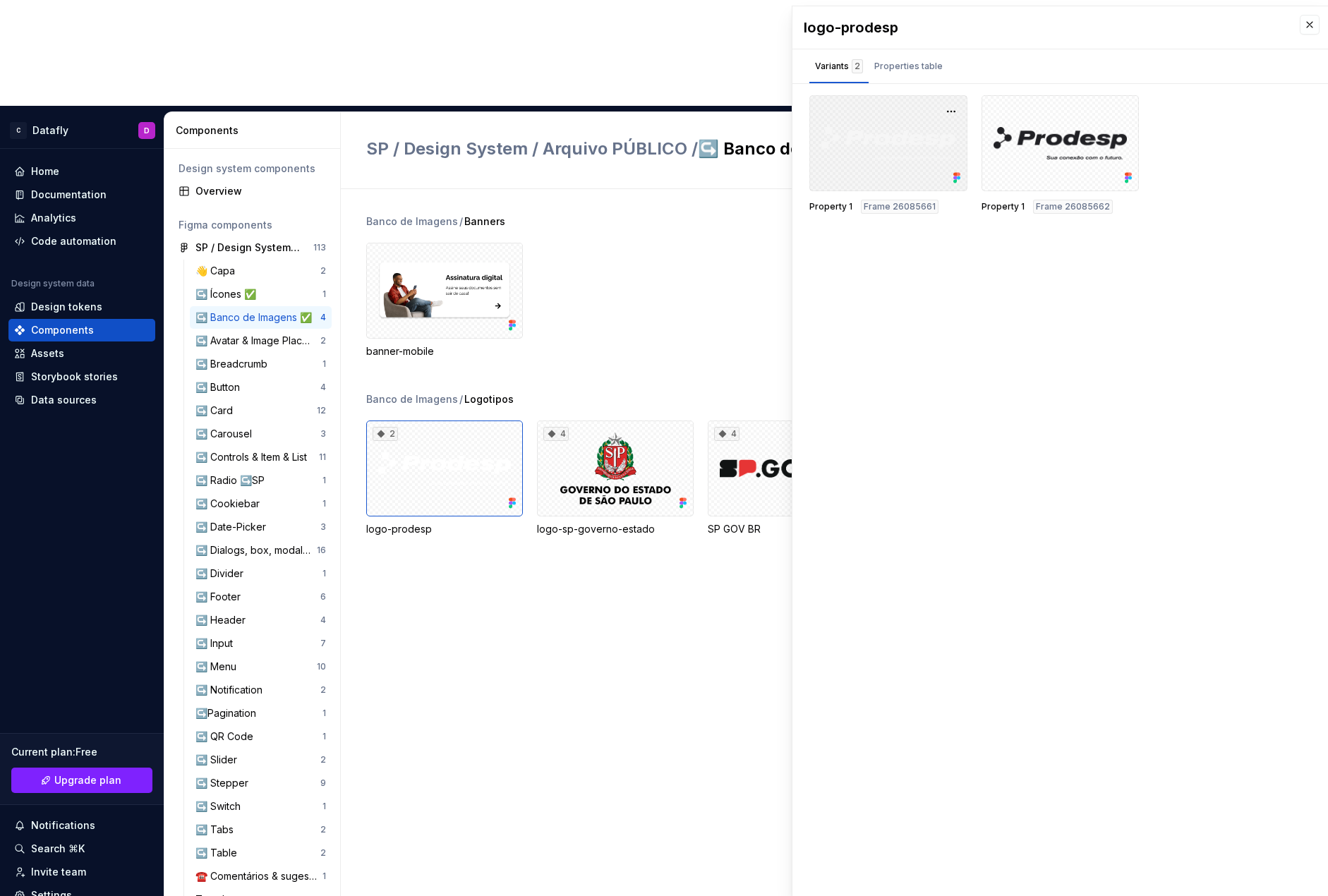
click at [888, 160] on div at bounding box center [888, 143] width 158 height 96
click at [956, 111] on button "button" at bounding box center [951, 111] width 20 height 20
click at [882, 233] on div "logo-prodesp Variants 2 Properties table Property 1 Frame 26085661 Property 1 F…" at bounding box center [1060, 451] width 536 height 890
click at [609, 421] on div "4" at bounding box center [615, 469] width 157 height 96
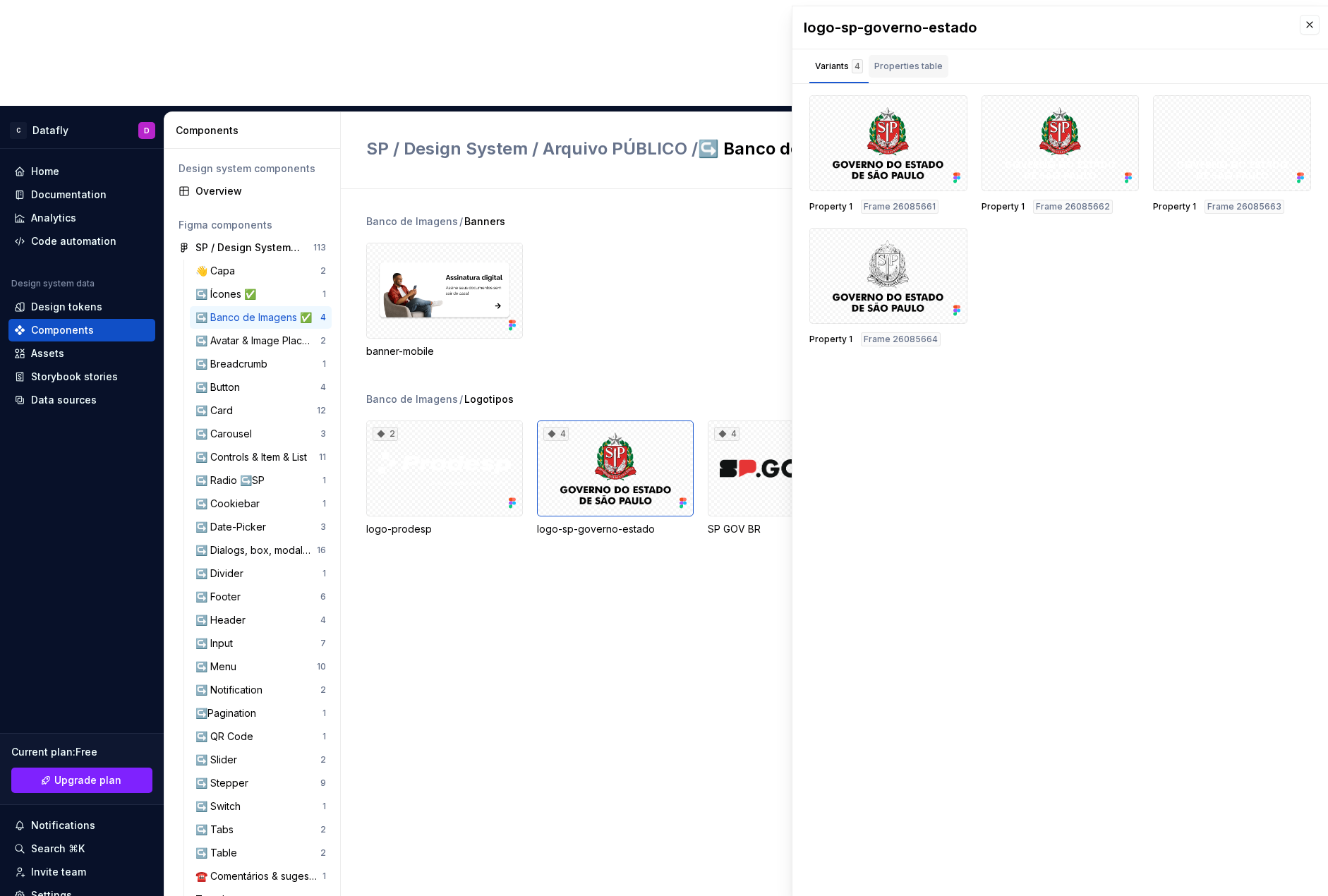
click at [888, 76] on div "Properties table" at bounding box center [908, 66] width 80 height 22
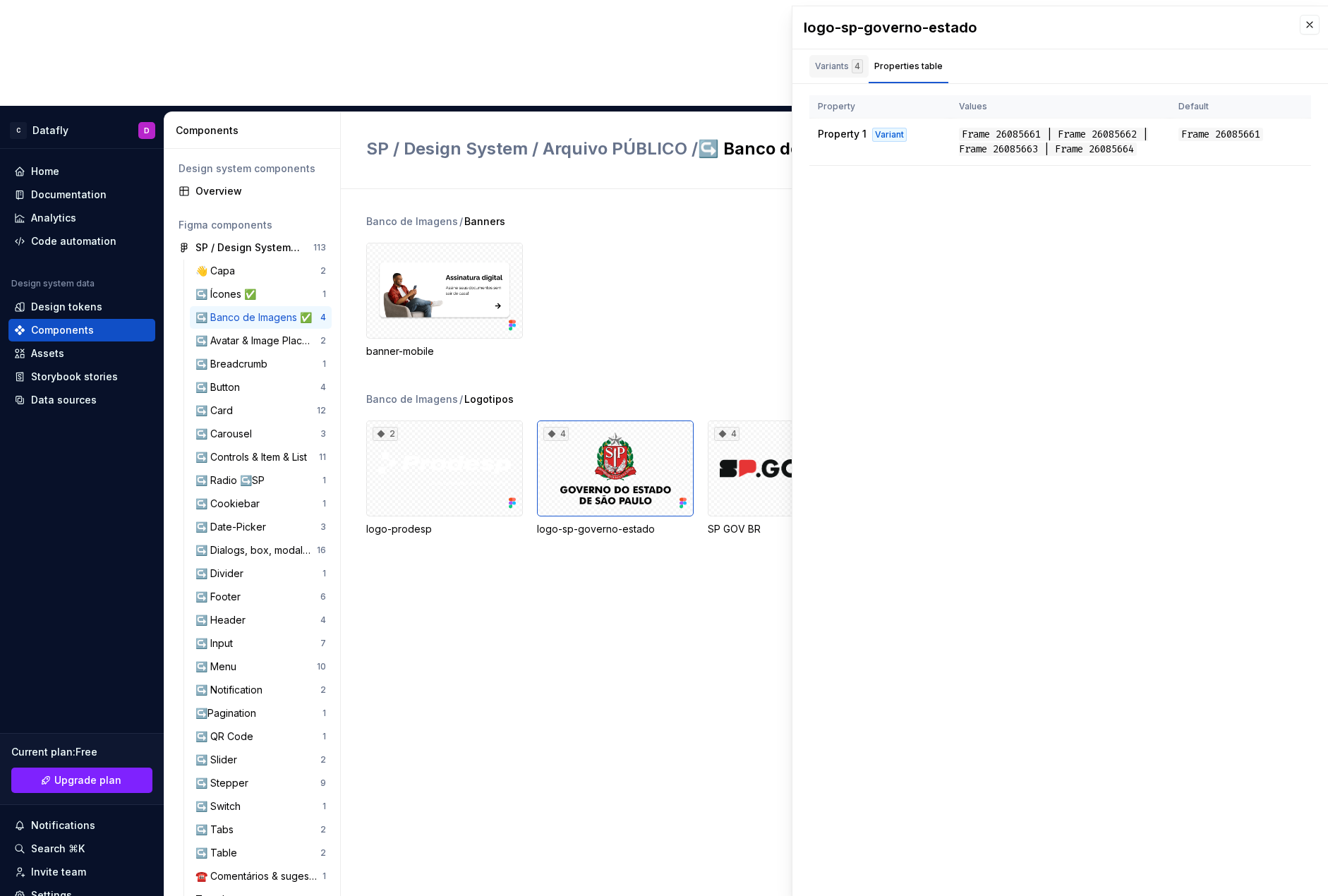
click at [825, 59] on div "Variants 4" at bounding box center [839, 66] width 59 height 22
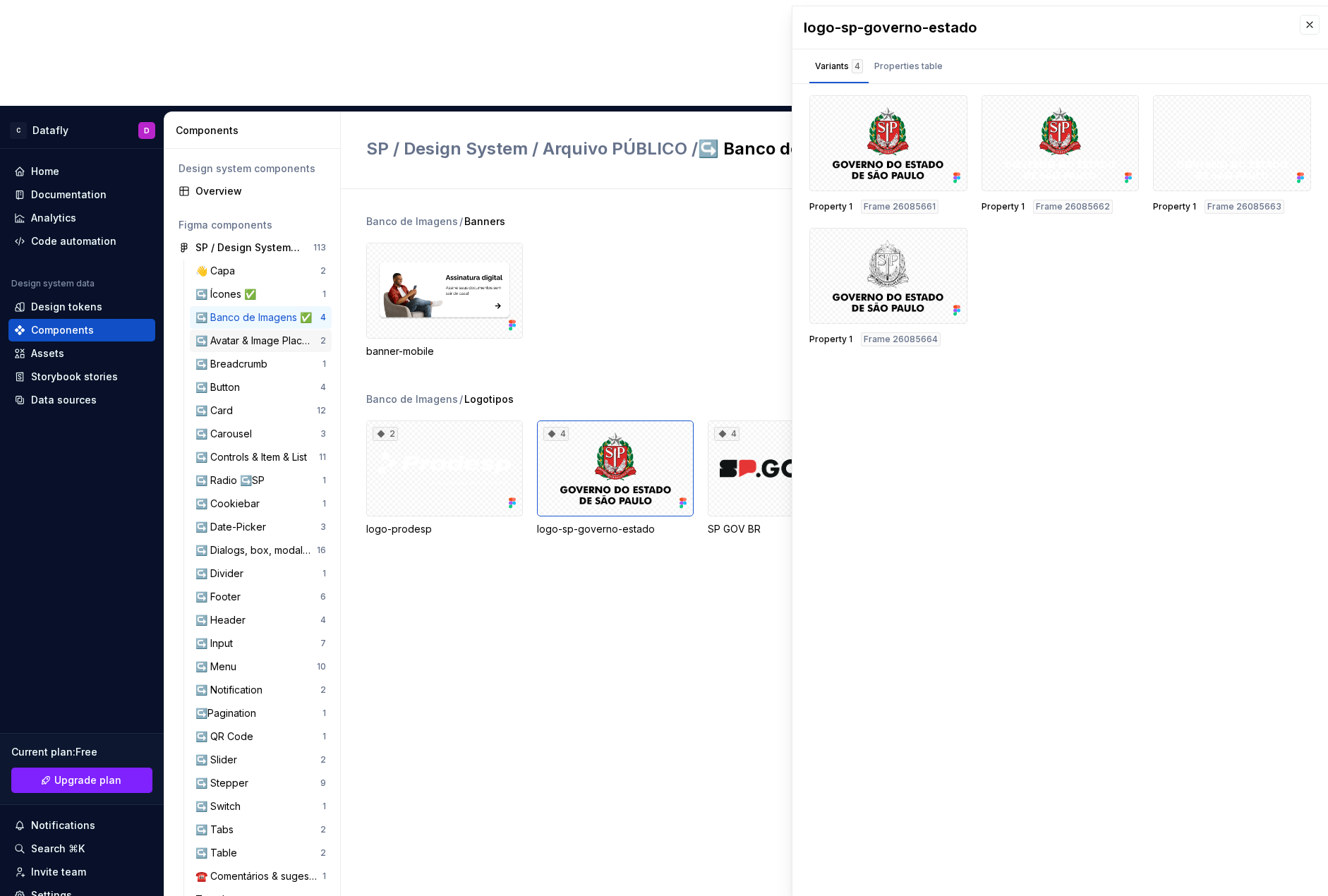
click at [251, 334] on div "↪️ Avatar & Image Placeholder" at bounding box center [258, 341] width 125 height 14
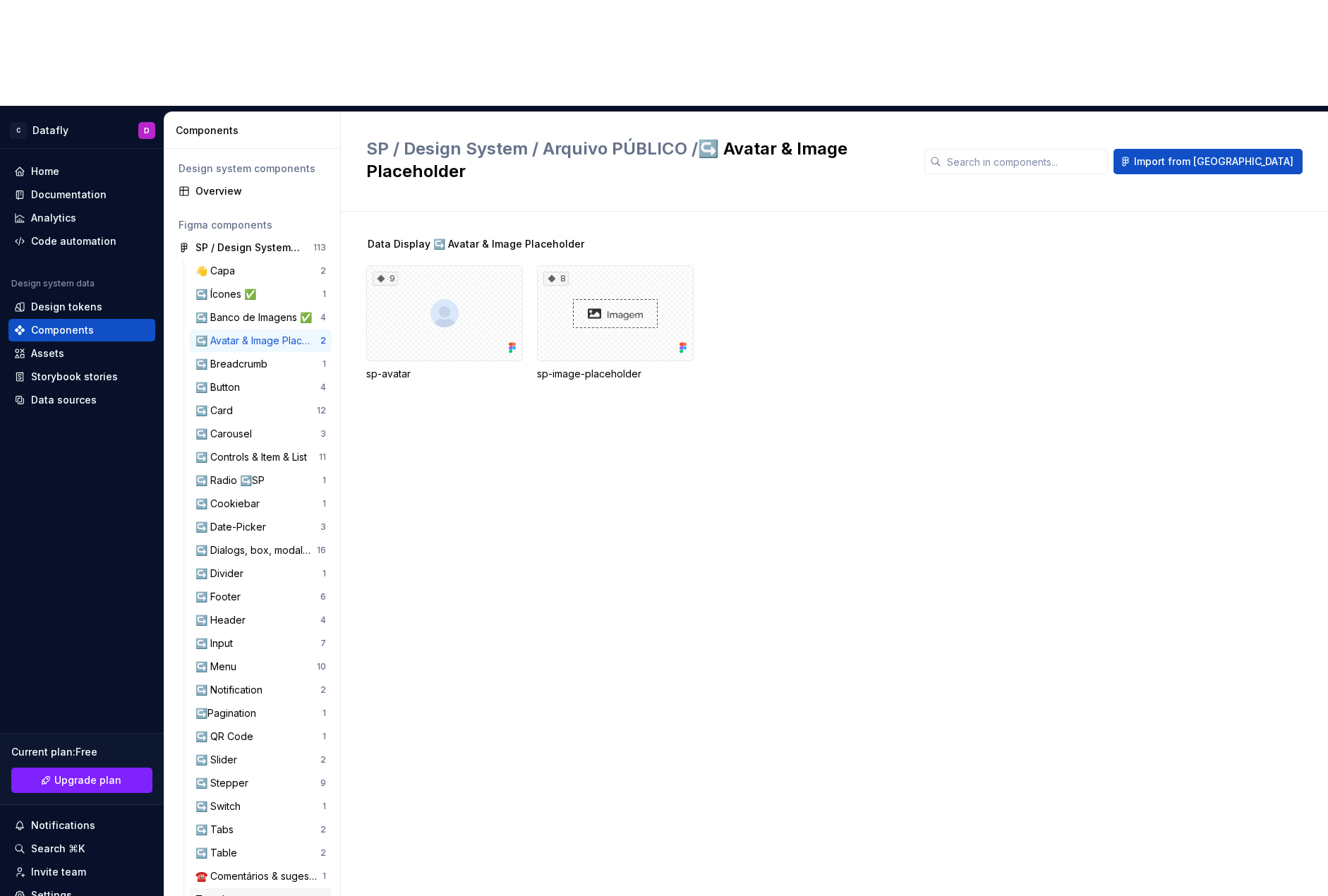
click at [228, 893] on div "Templates" at bounding box center [222, 899] width 54 height 14
click at [243, 865] on div "☎️ Comentários & sugestões 1" at bounding box center [260, 876] width 142 height 22
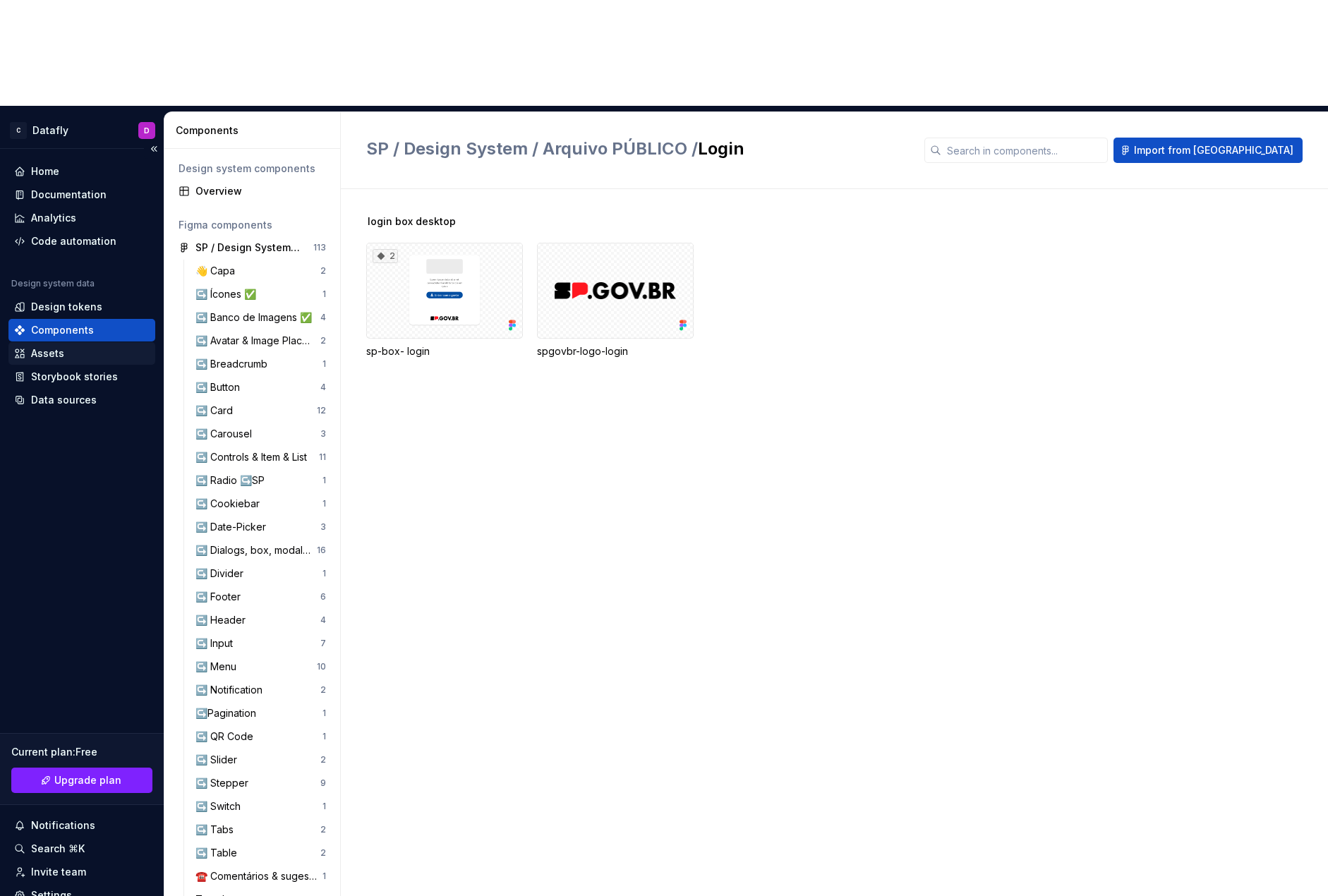
click at [116, 347] on div "Assets" at bounding box center [82, 354] width 136 height 14
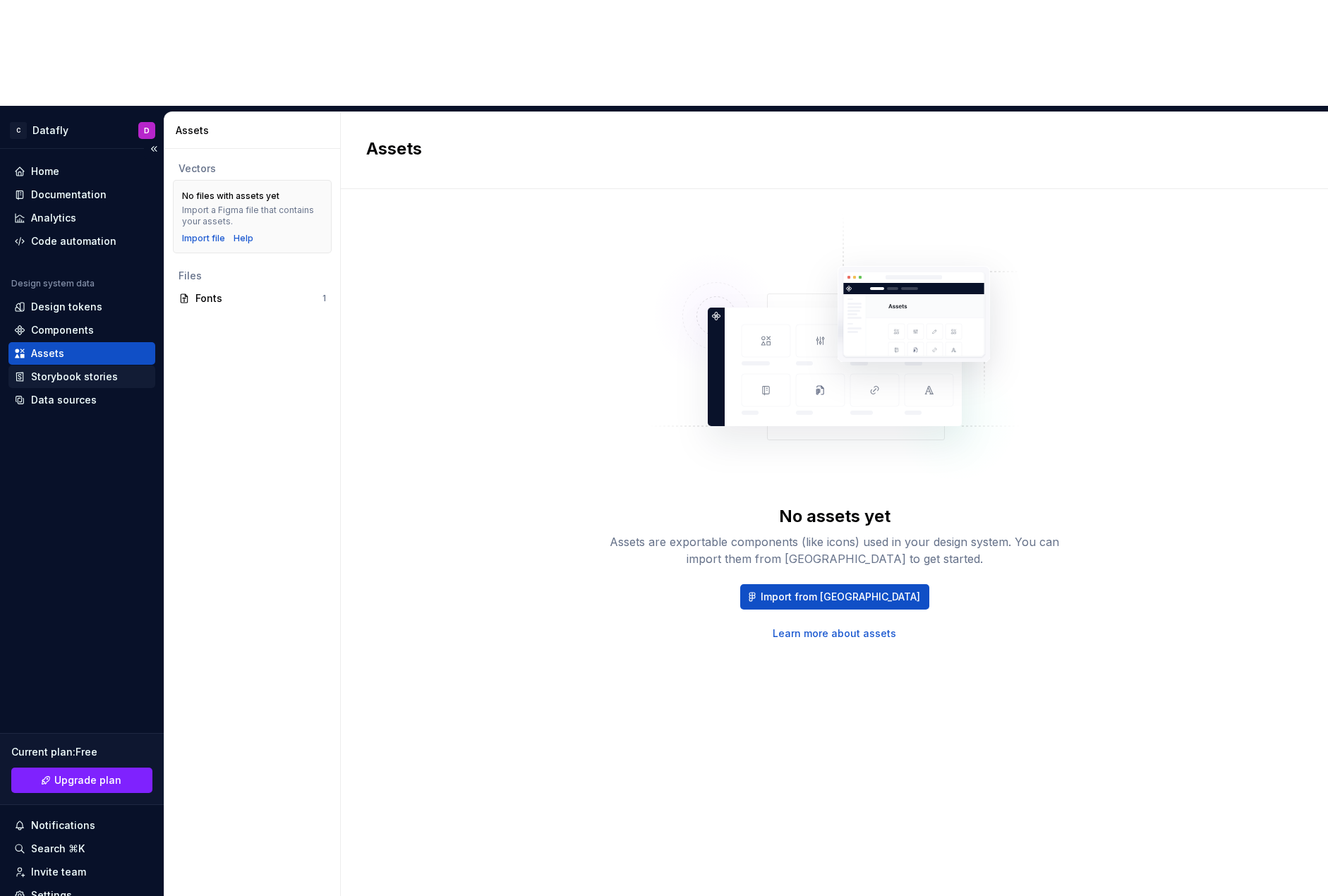
click at [110, 370] on div "Storybook stories" at bounding box center [74, 377] width 87 height 14
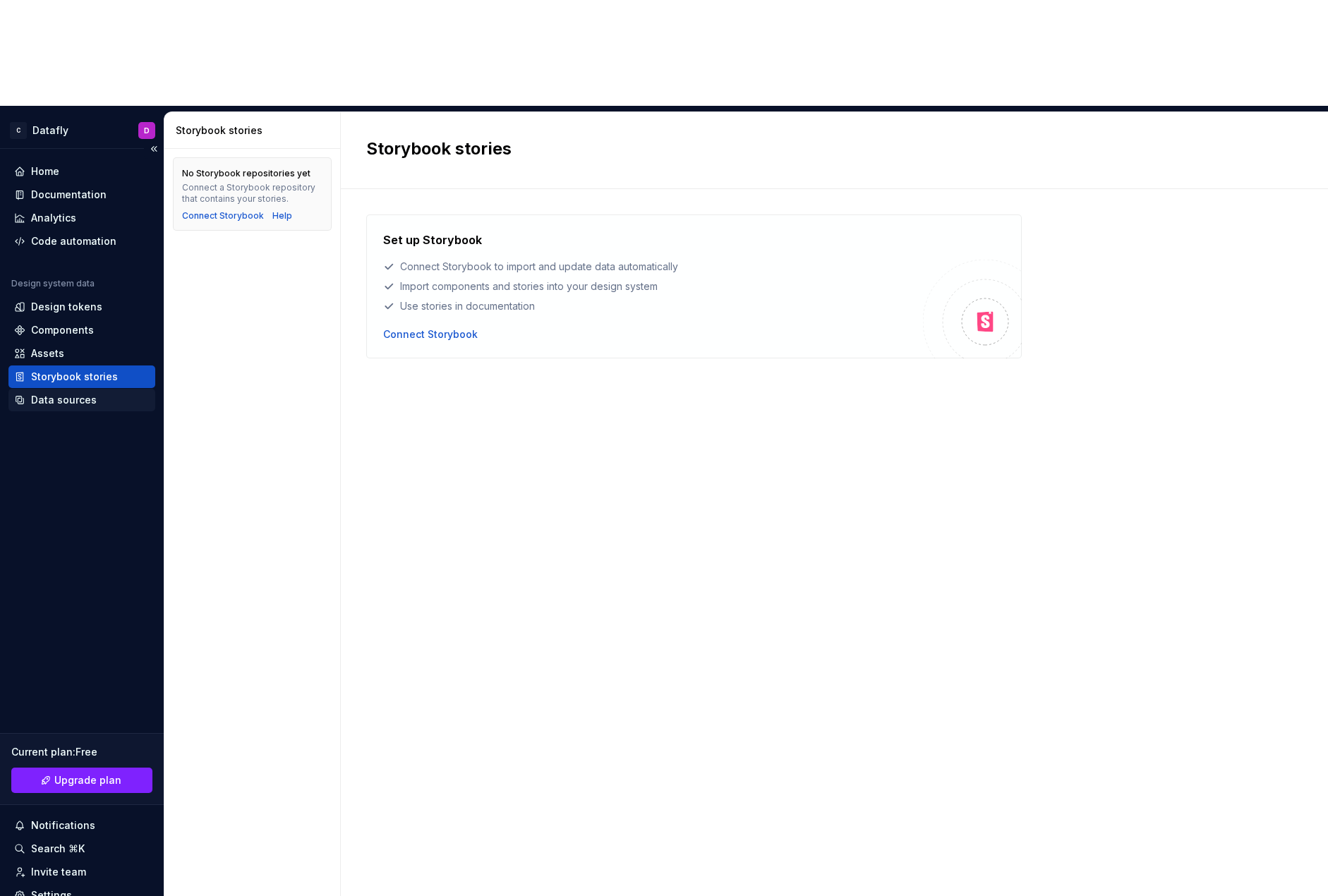
click at [88, 393] on div "Data sources" at bounding box center [64, 400] width 65 height 14
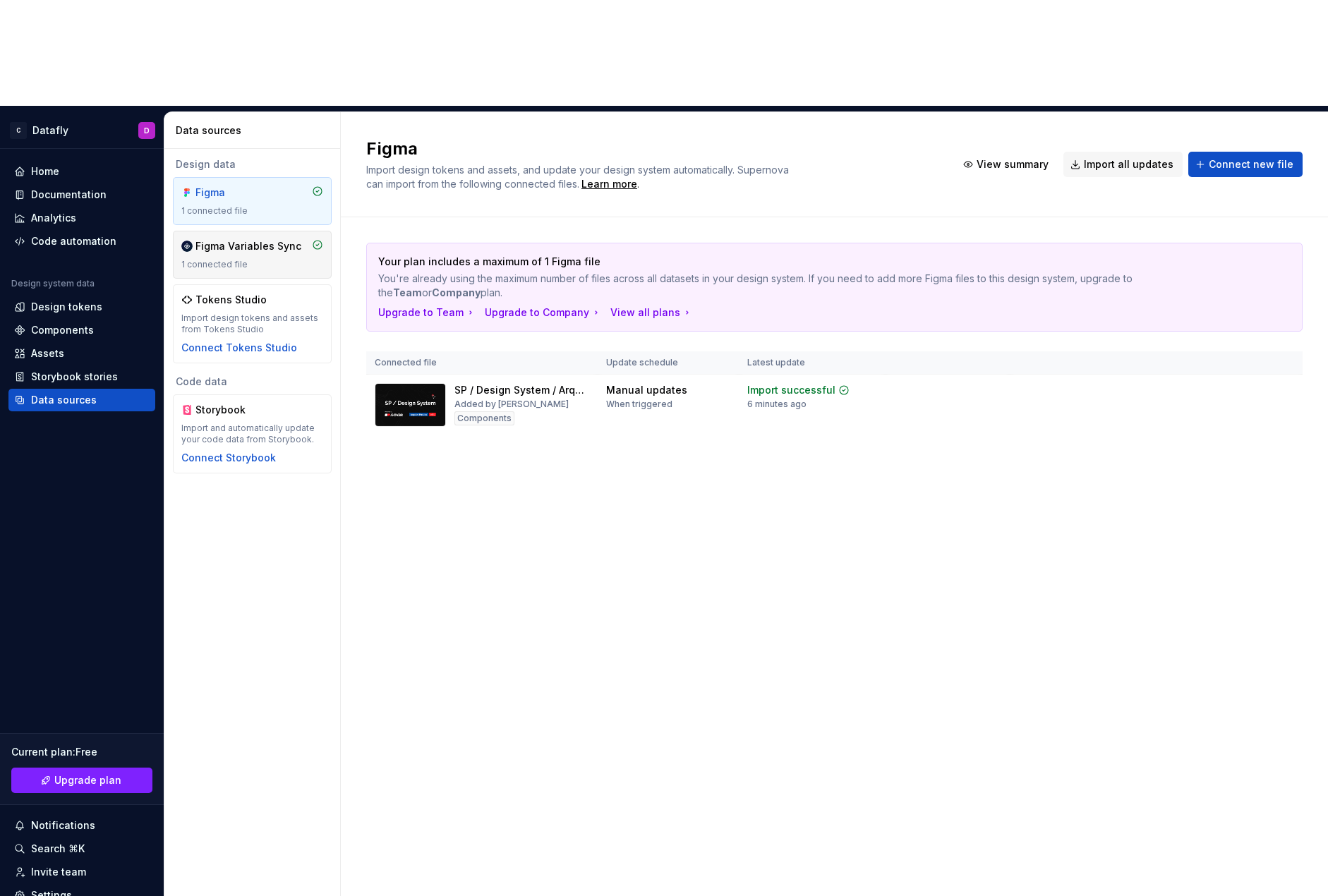
click at [200, 259] on div "1 connected file" at bounding box center [252, 264] width 142 height 11
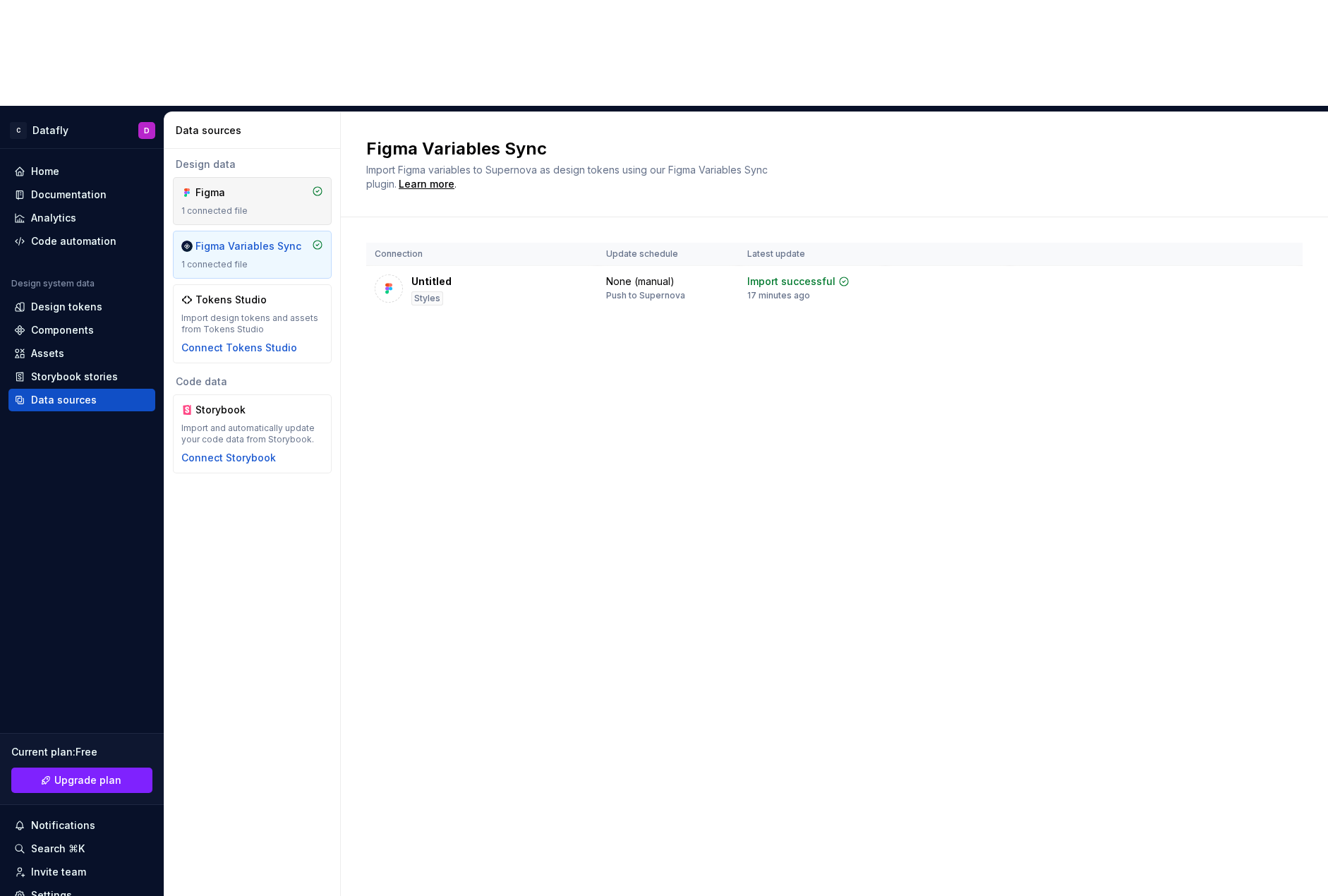
click at [222, 205] on div "1 connected file" at bounding box center [252, 210] width 142 height 11
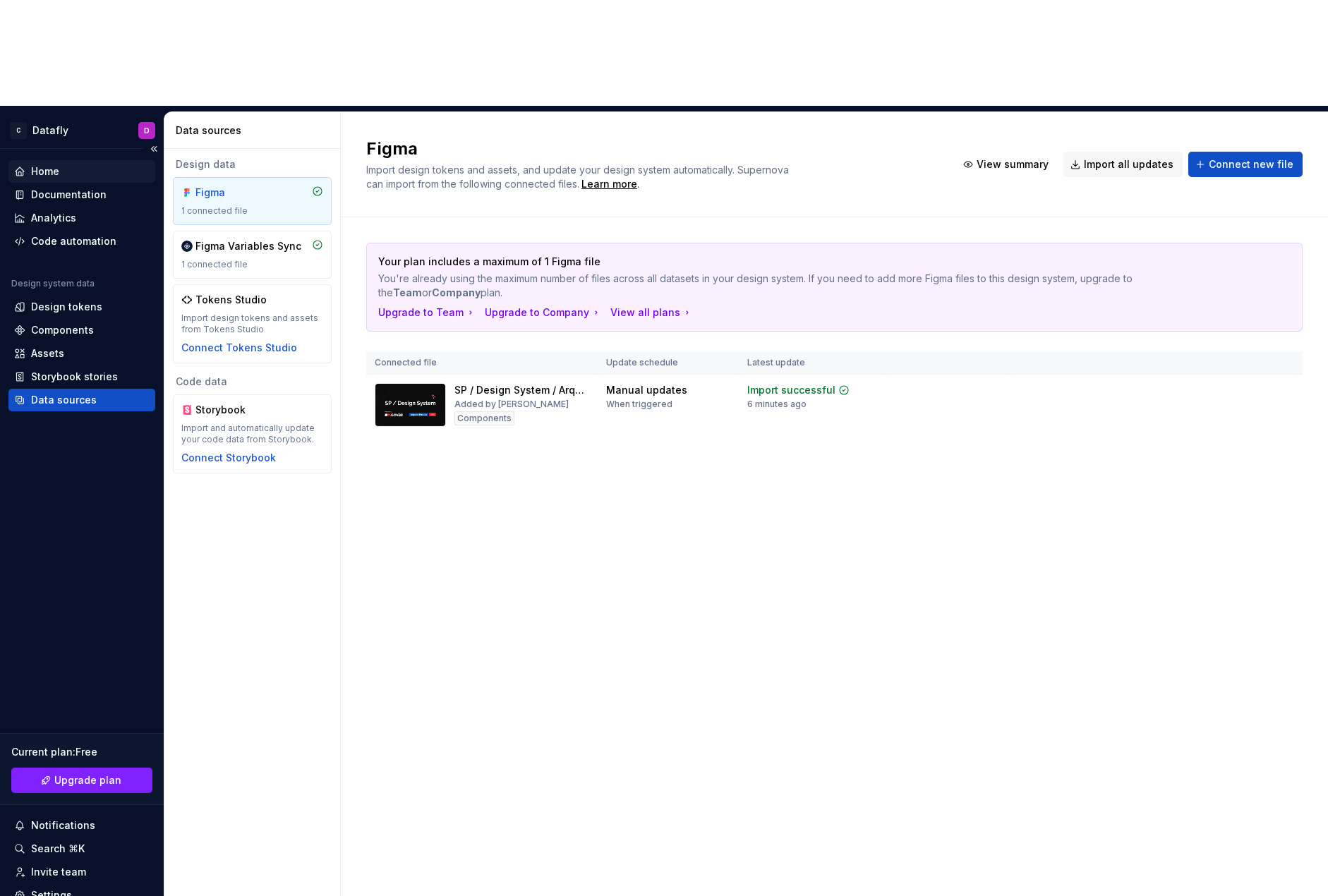
click at [87, 165] on div "Home" at bounding box center [82, 172] width 136 height 14
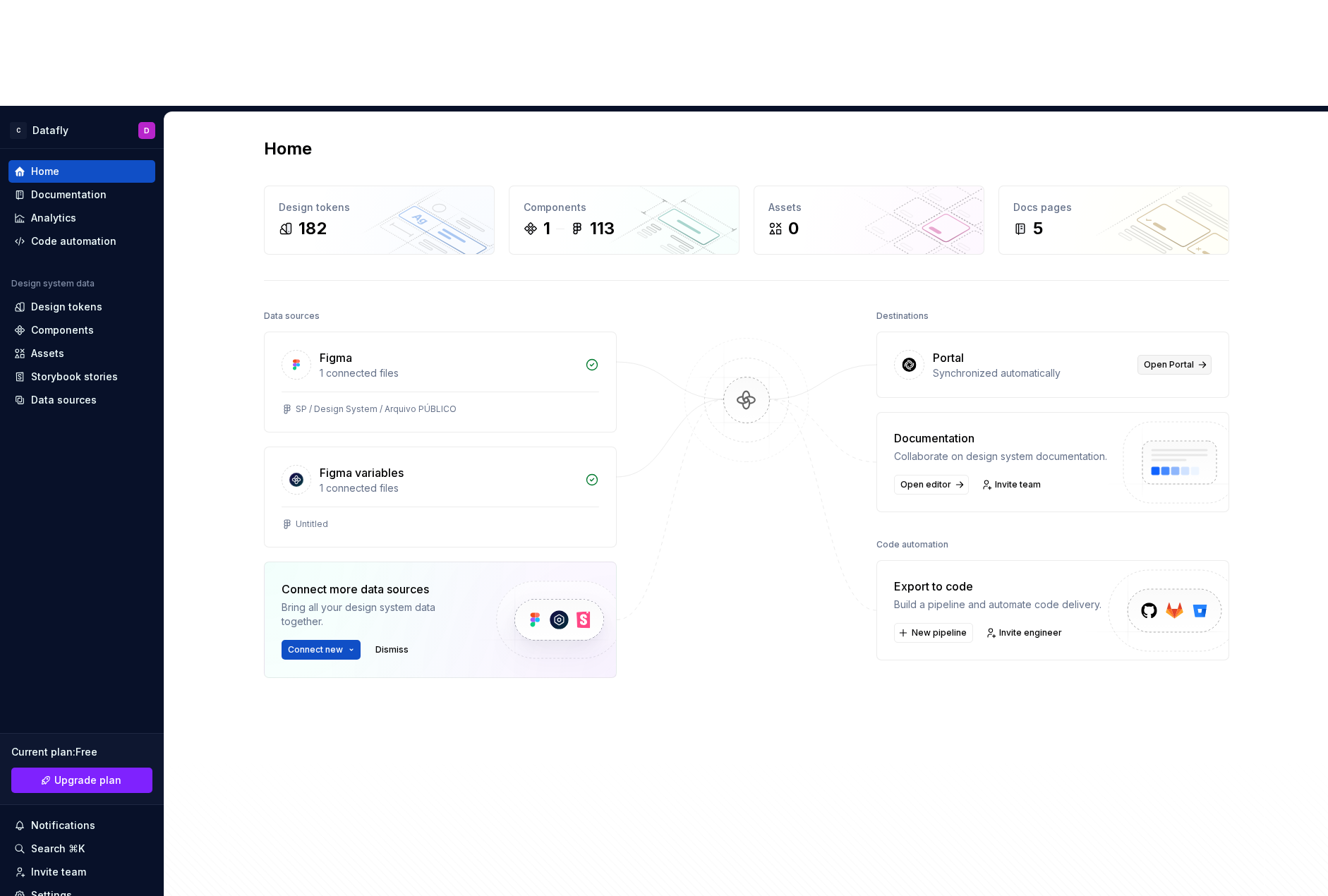
click at [1155, 359] on span "Open Portal" at bounding box center [1169, 364] width 50 height 11
click at [939, 627] on span "New pipeline" at bounding box center [939, 633] width 55 height 11
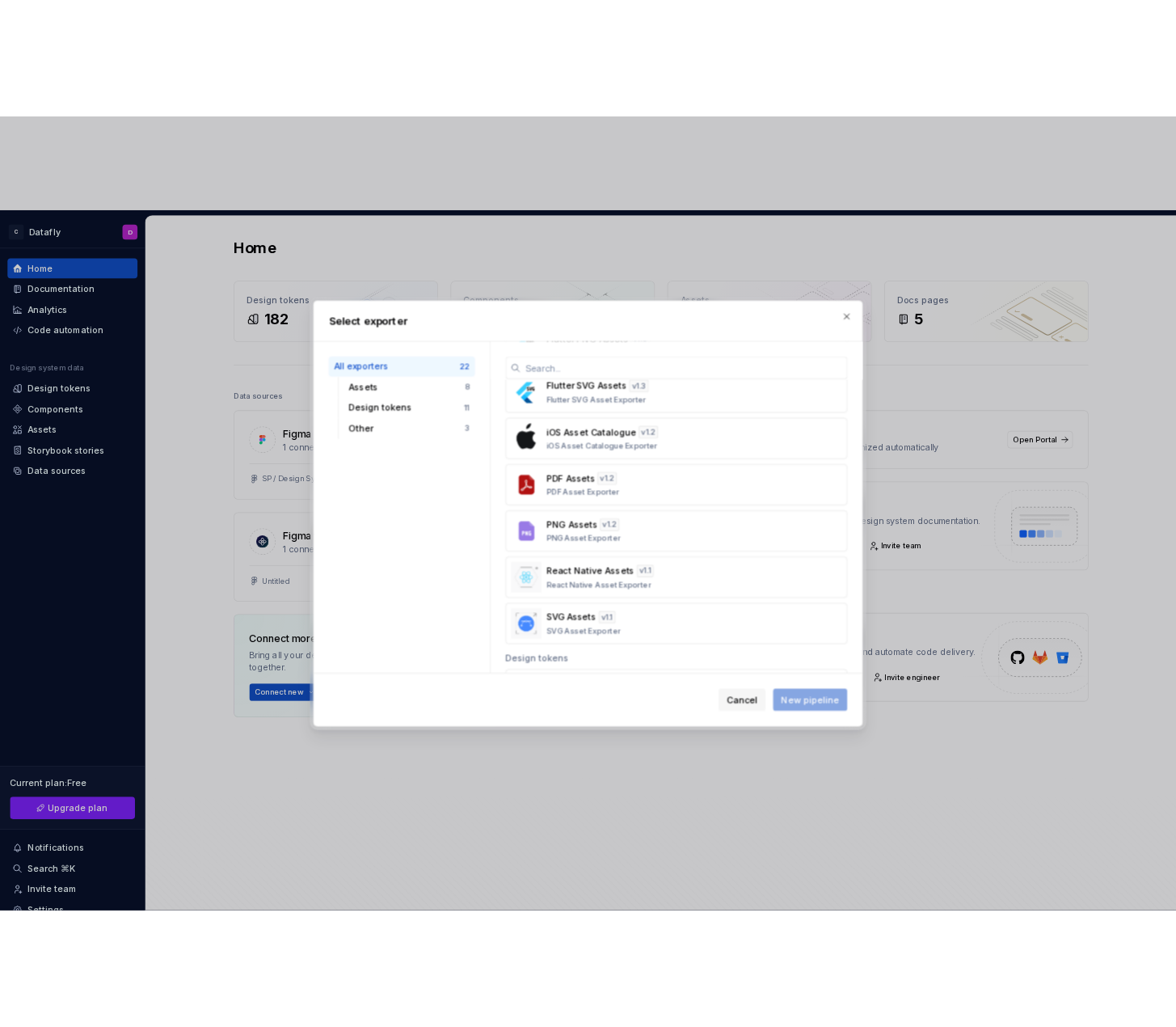
scroll to position [81, 0]
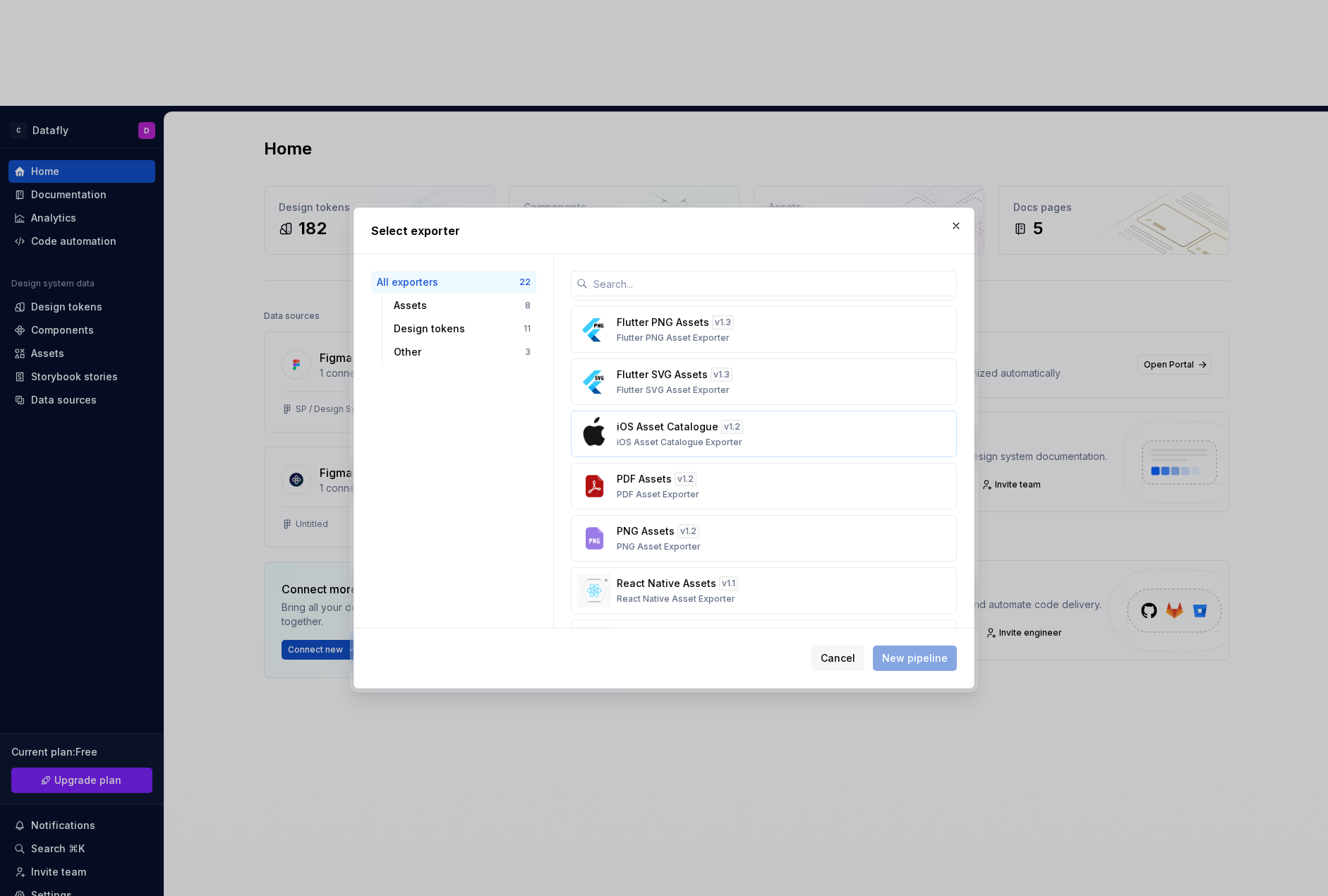
click at [749, 419] on button "iOS Asset Catalogue v 1.2 iOS Asset Catalogue Exporter" at bounding box center [764, 434] width 386 height 46
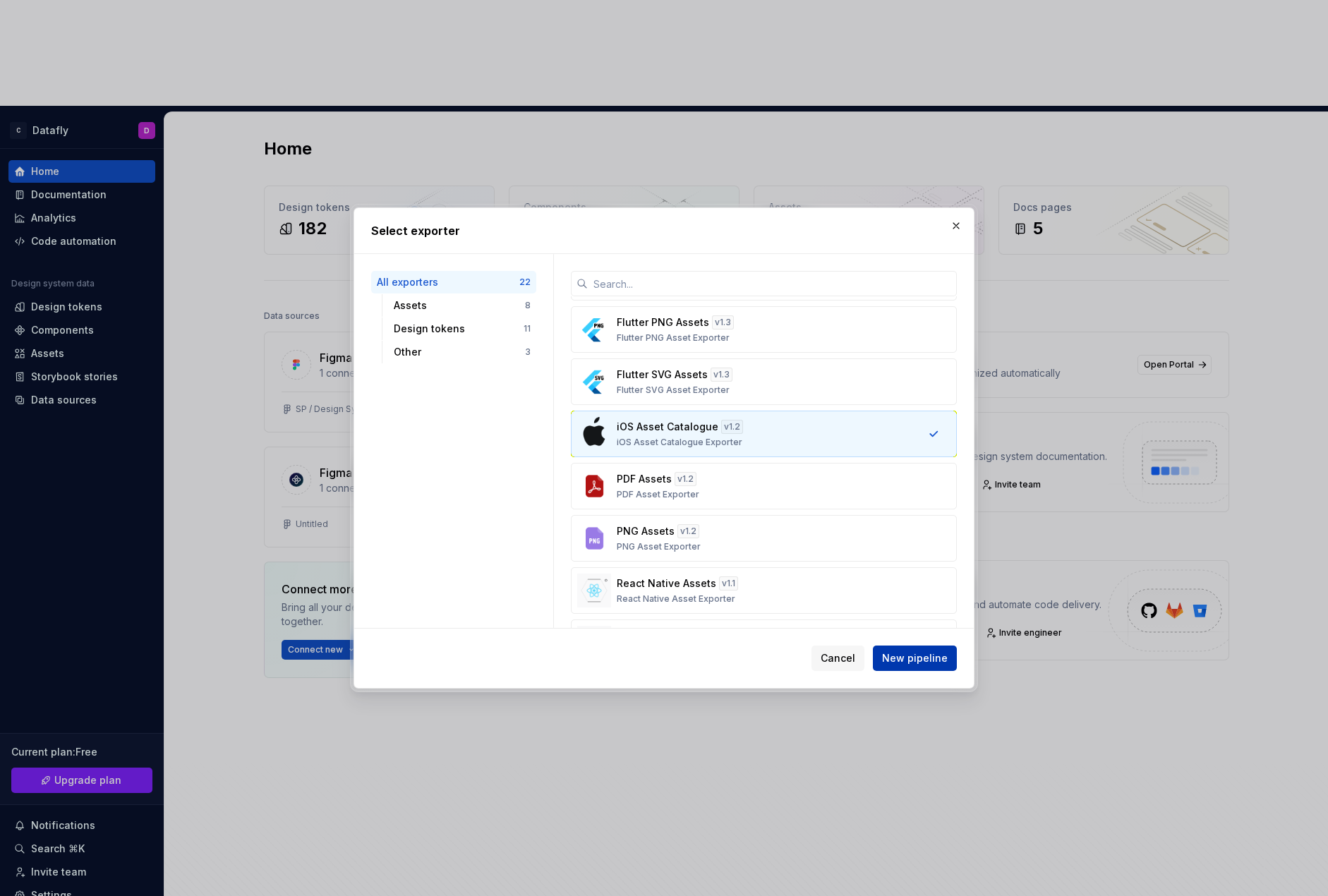
click at [895, 657] on span "New pipeline" at bounding box center [915, 658] width 65 height 14
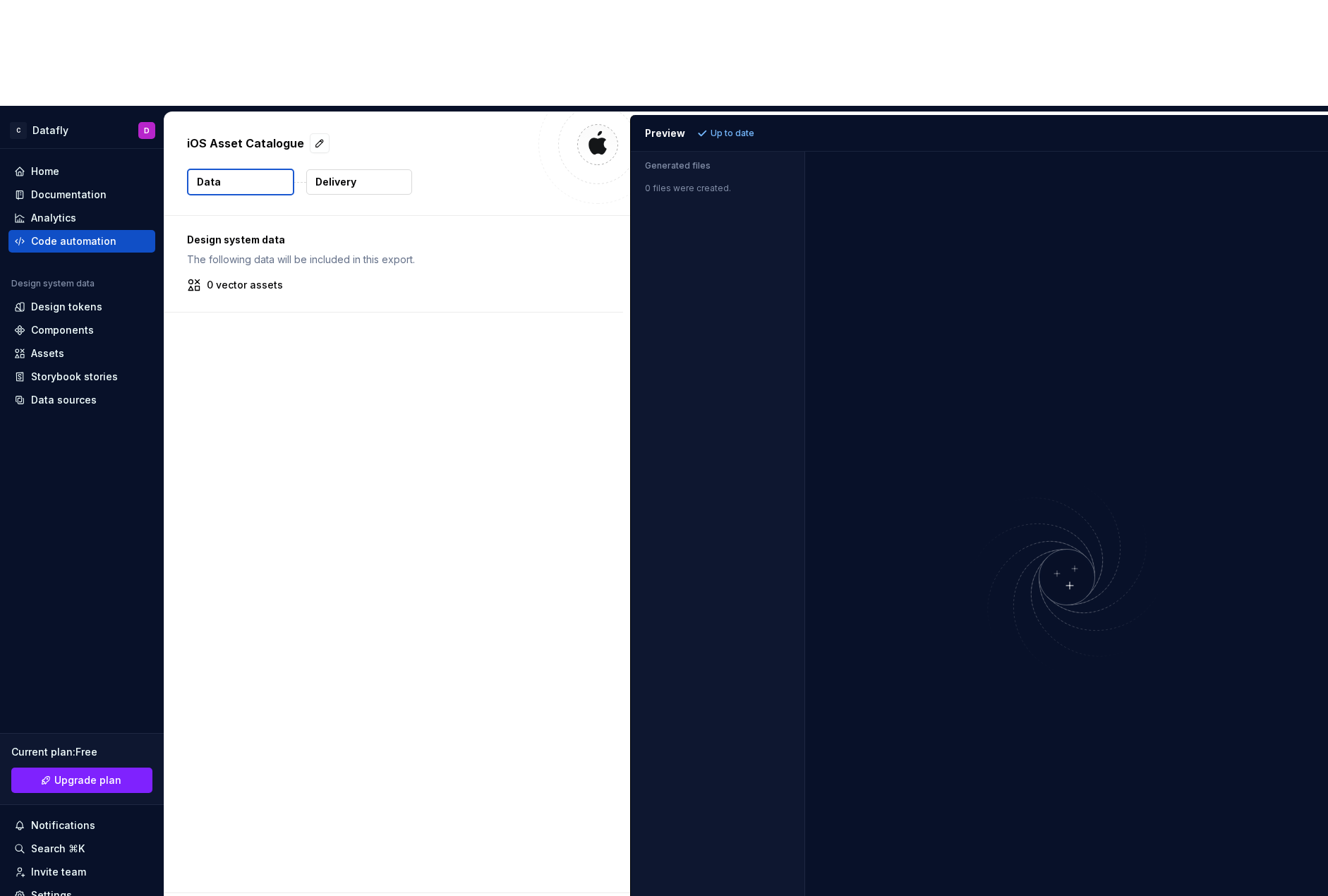
click at [676, 174] on div "0 files were created." at bounding box center [718, 184] width 173 height 20
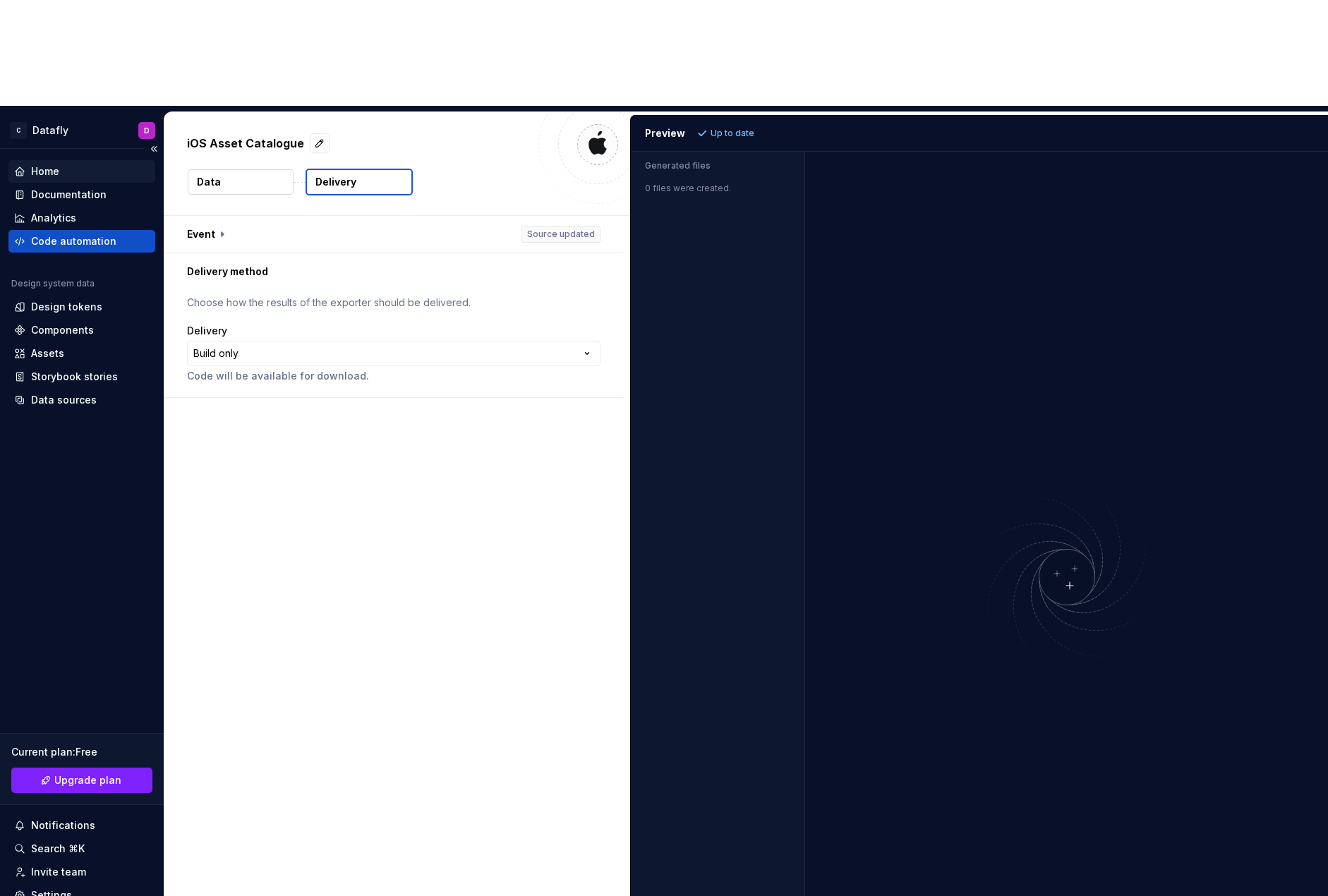
click at [90, 160] on div "Home" at bounding box center [82, 172] width 147 height 22
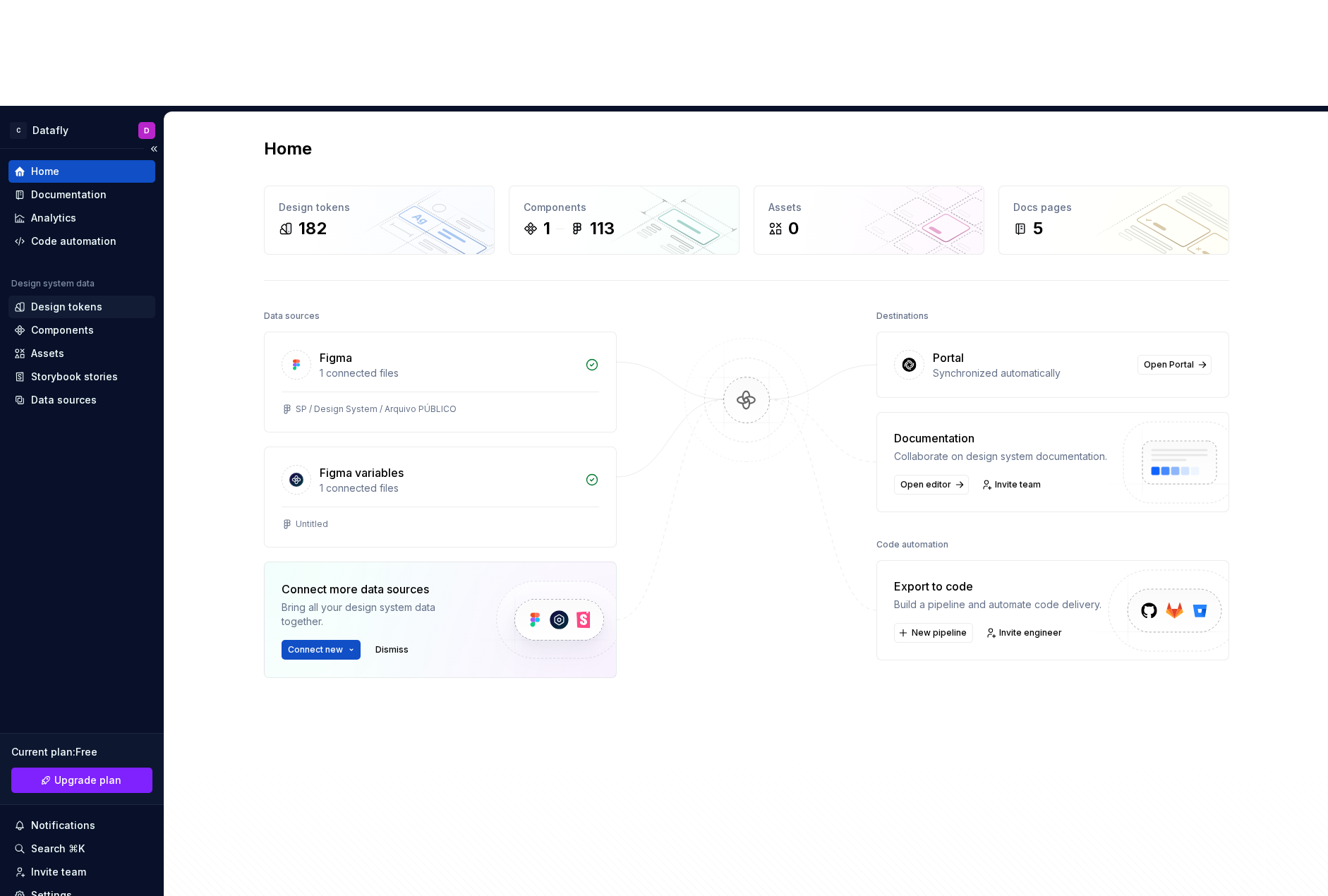
click at [97, 300] on div "Design tokens" at bounding box center [66, 306] width 71 height 14
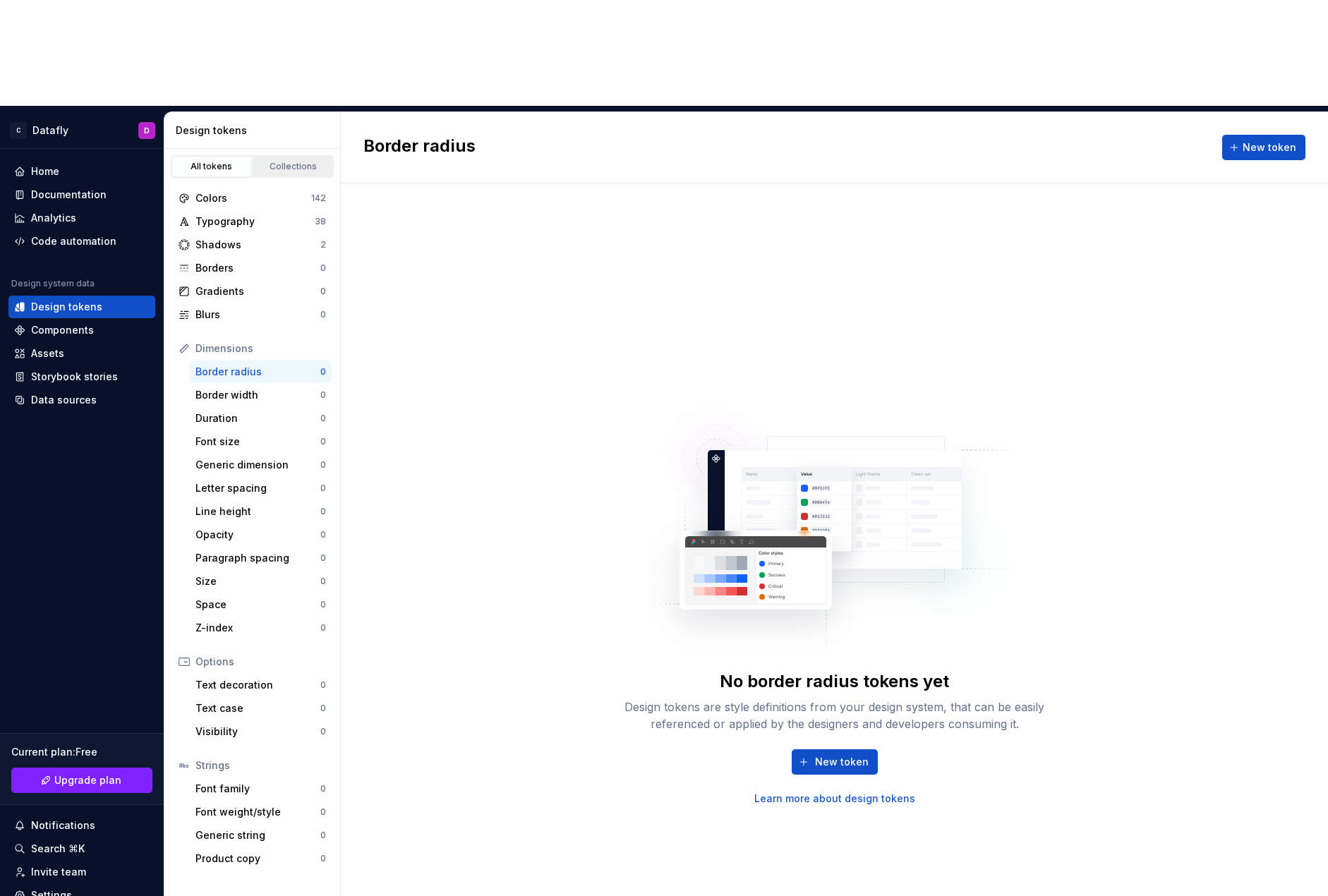
click at [287, 160] on div "Collections" at bounding box center [294, 166] width 70 height 11
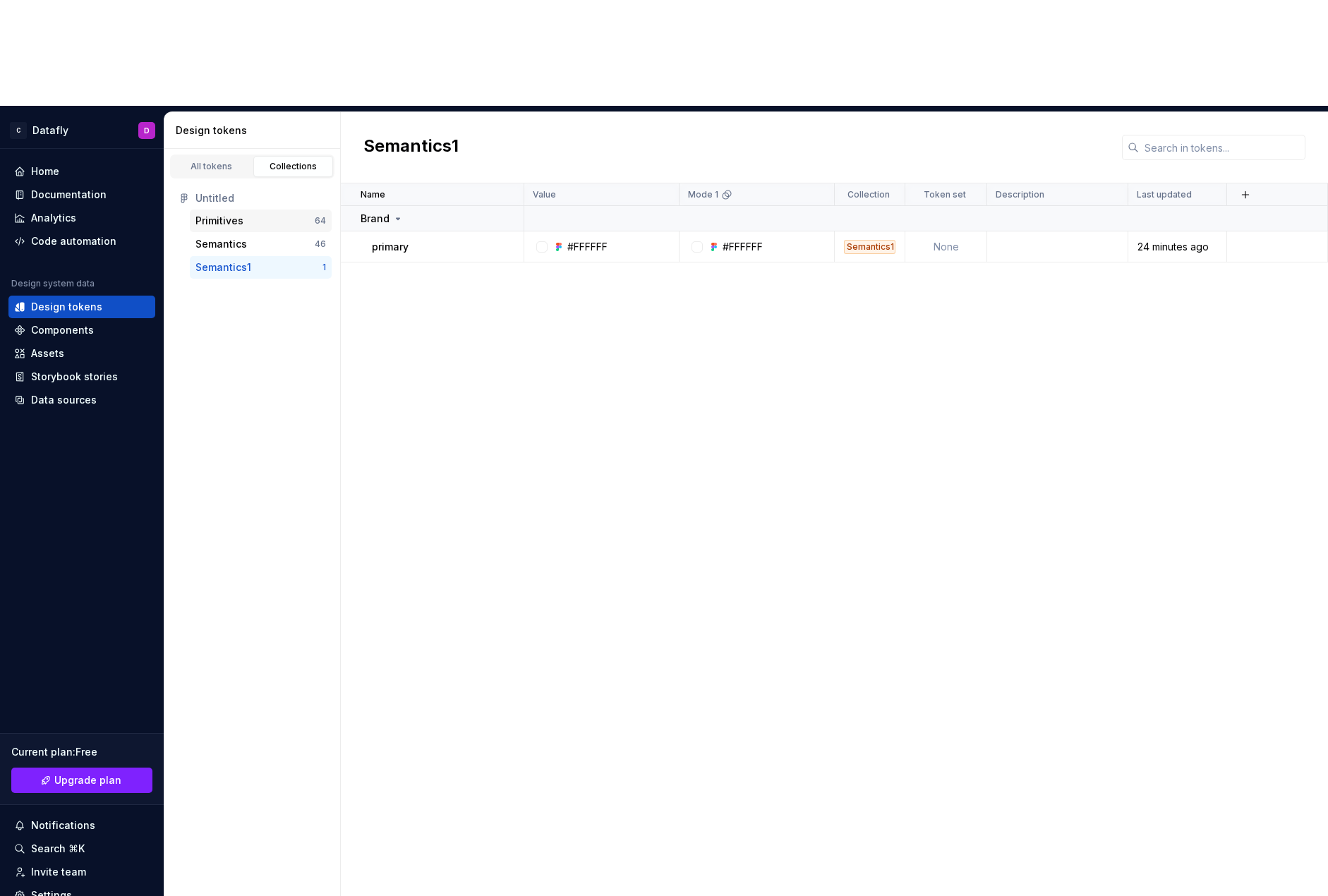
click at [260, 214] on div "Primitives" at bounding box center [255, 221] width 119 height 14
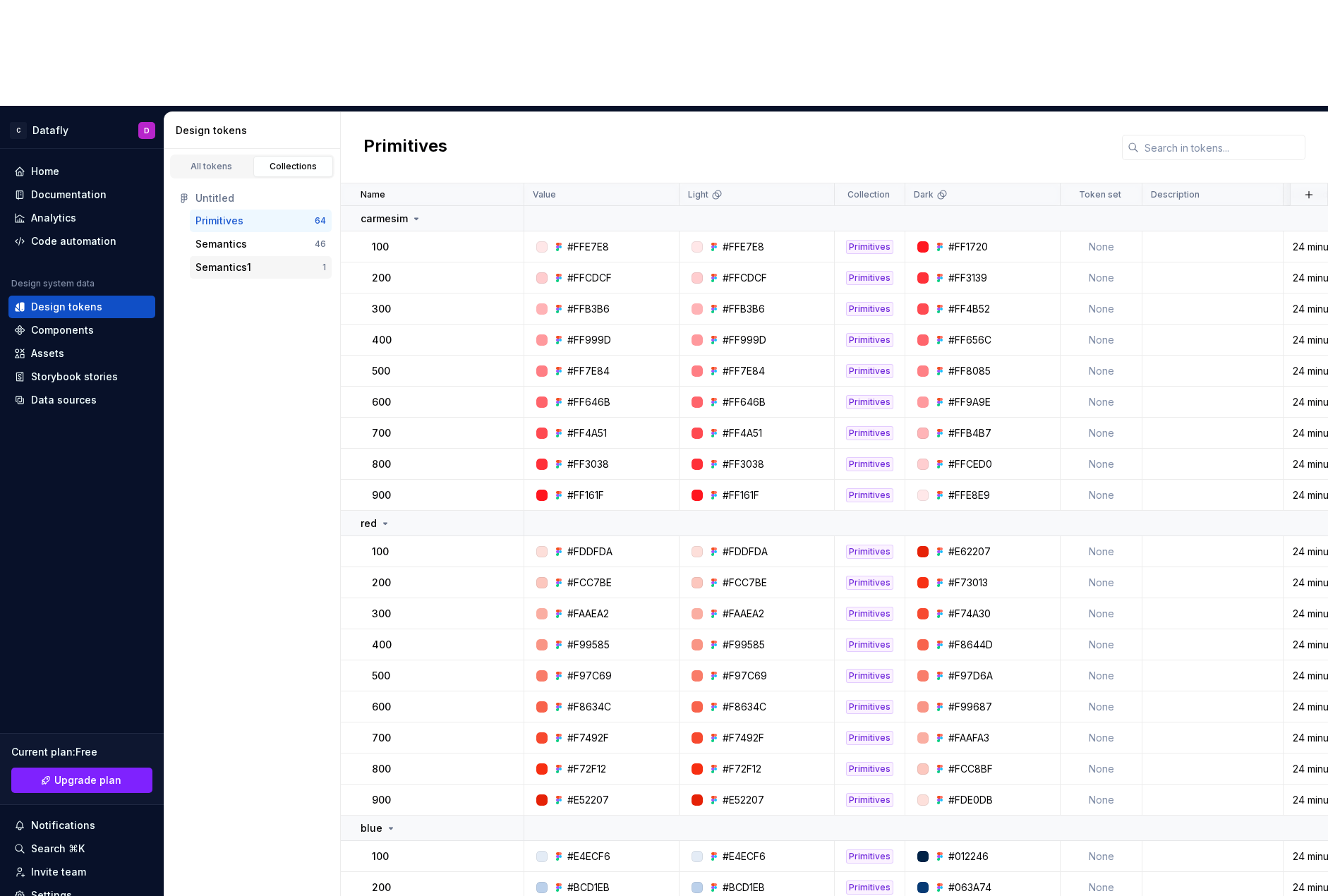
click at [242, 260] on div "Semantics1" at bounding box center [223, 267] width 56 height 14
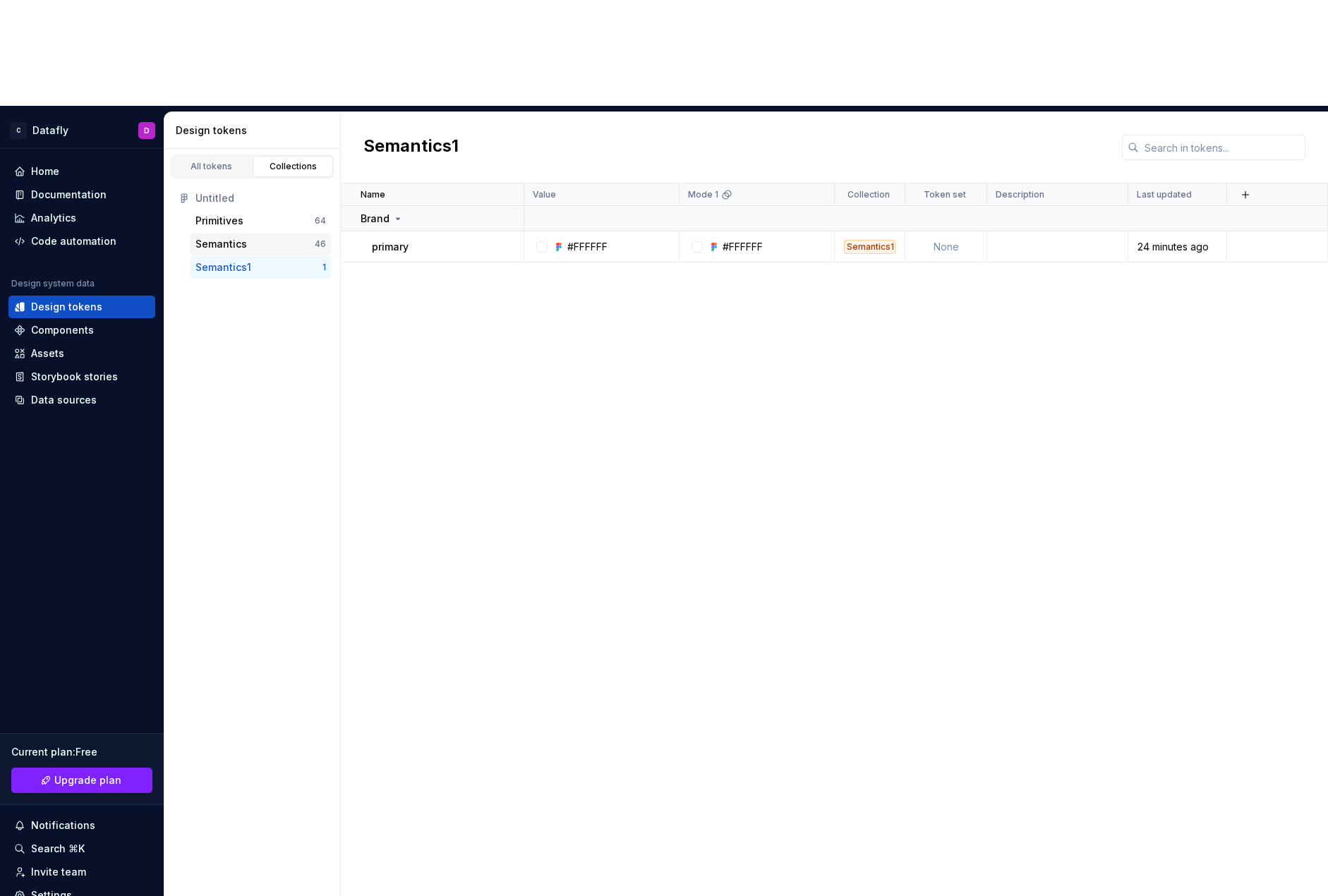
click at [244, 233] on div "Semantics 46" at bounding box center [260, 244] width 142 height 22
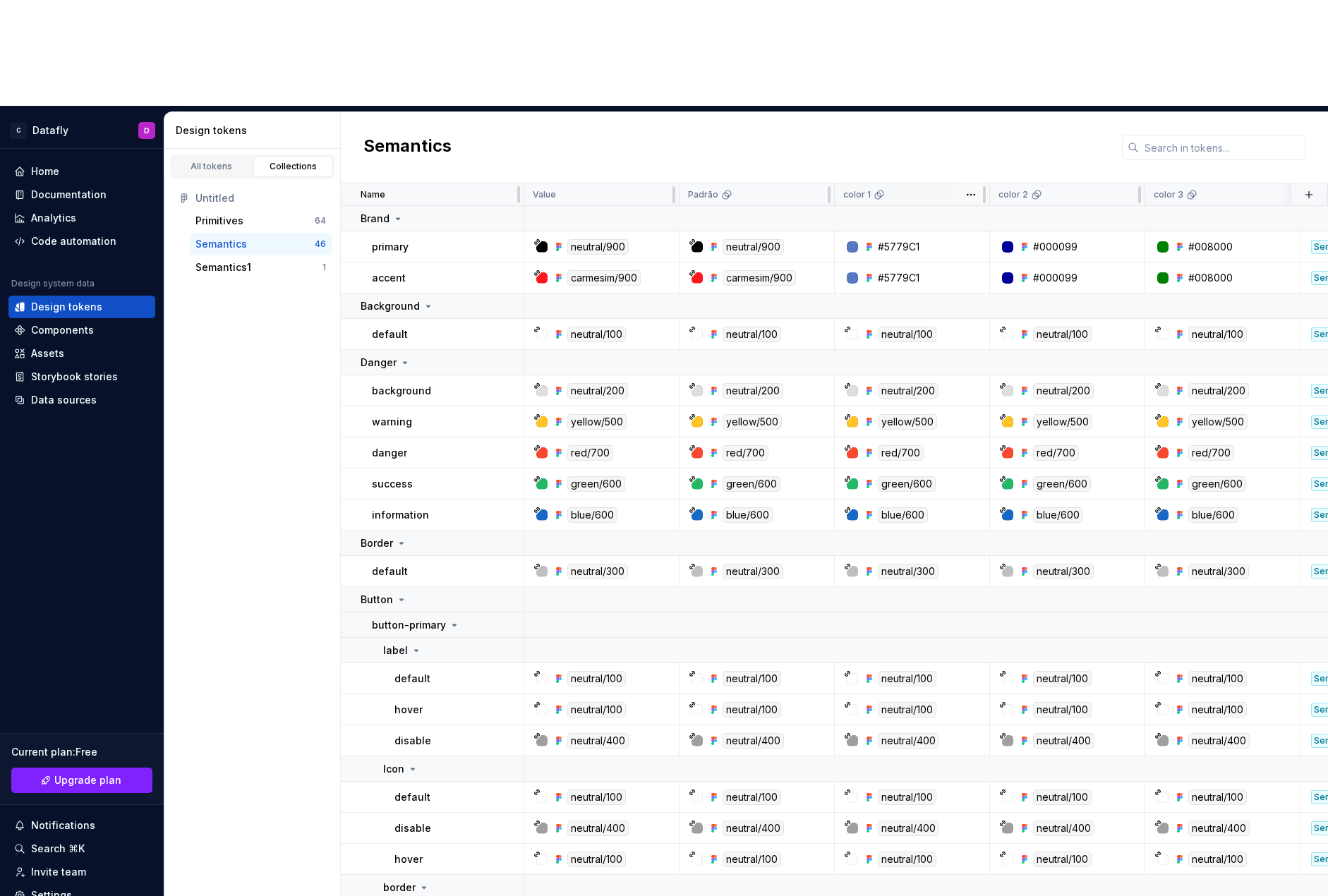
click at [858, 189] on p "color 1" at bounding box center [858, 194] width 27 height 11
click at [876, 189] on icon at bounding box center [879, 194] width 11 height 11
click at [971, 89] on html "C Datafly D Home Documentation Analytics Code automation Design system data Des…" at bounding box center [664, 448] width 1328 height 896
click at [864, 49] on html "C Datafly D Home Documentation Analytics Code automation Design system data Des…" at bounding box center [664, 448] width 1328 height 896
click at [794, 38] on html "C Datafly D Home Documentation Analytics Code automation Design system data Des…" at bounding box center [664, 448] width 1328 height 896
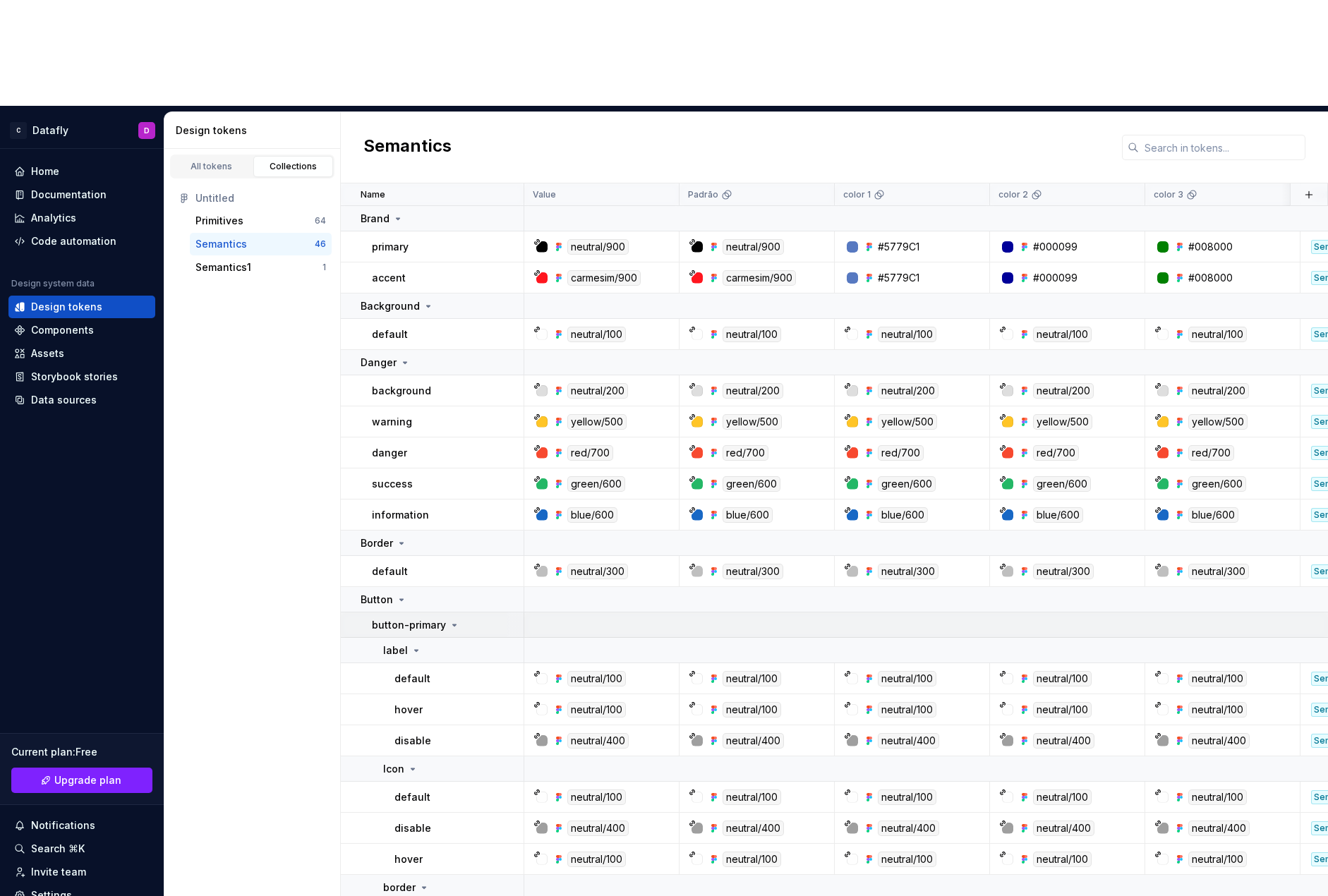
click at [439, 618] on p "button-primary" at bounding box center [409, 625] width 74 height 14
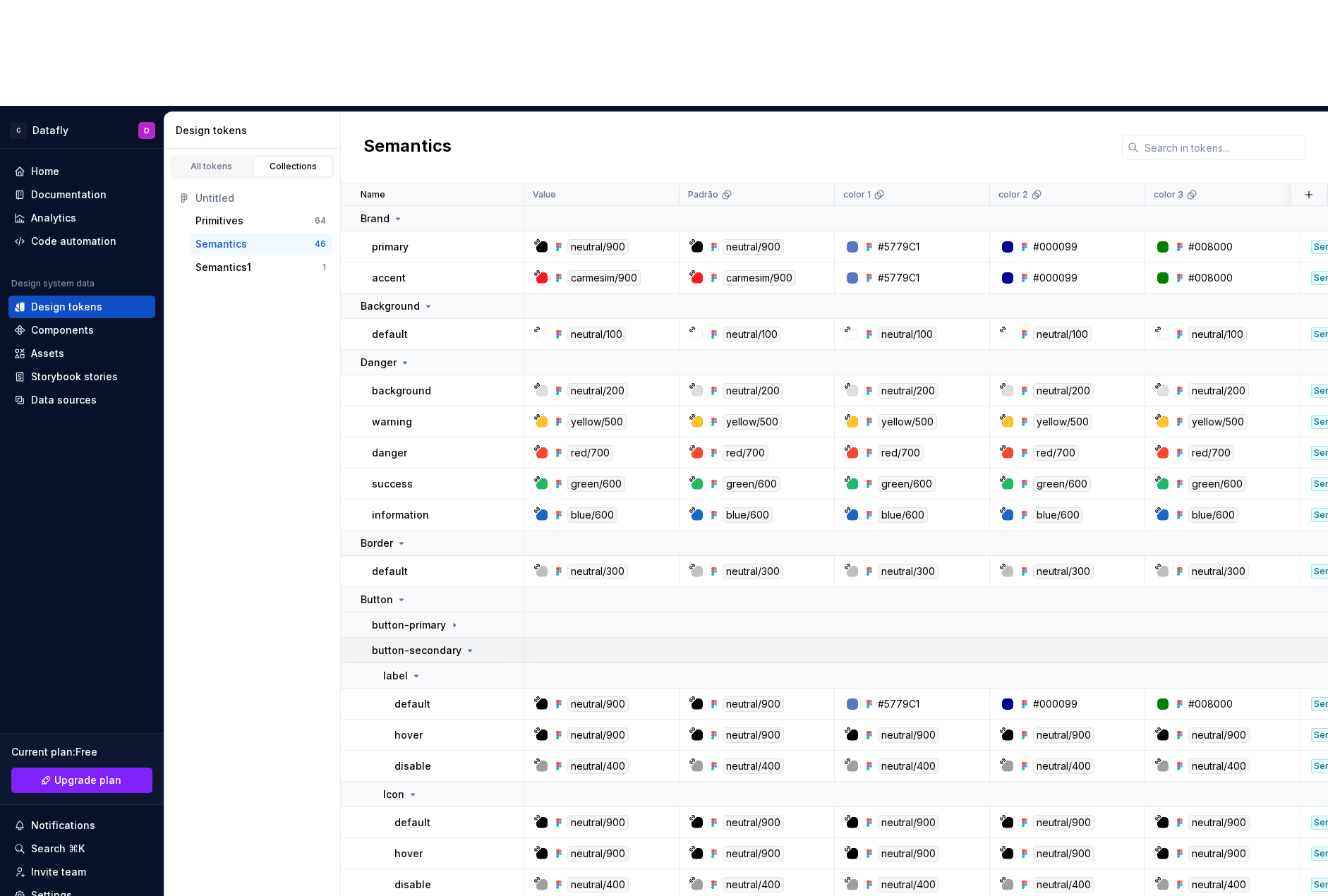
click at [434, 644] on p "button-secondary" at bounding box center [416, 651] width 89 height 14
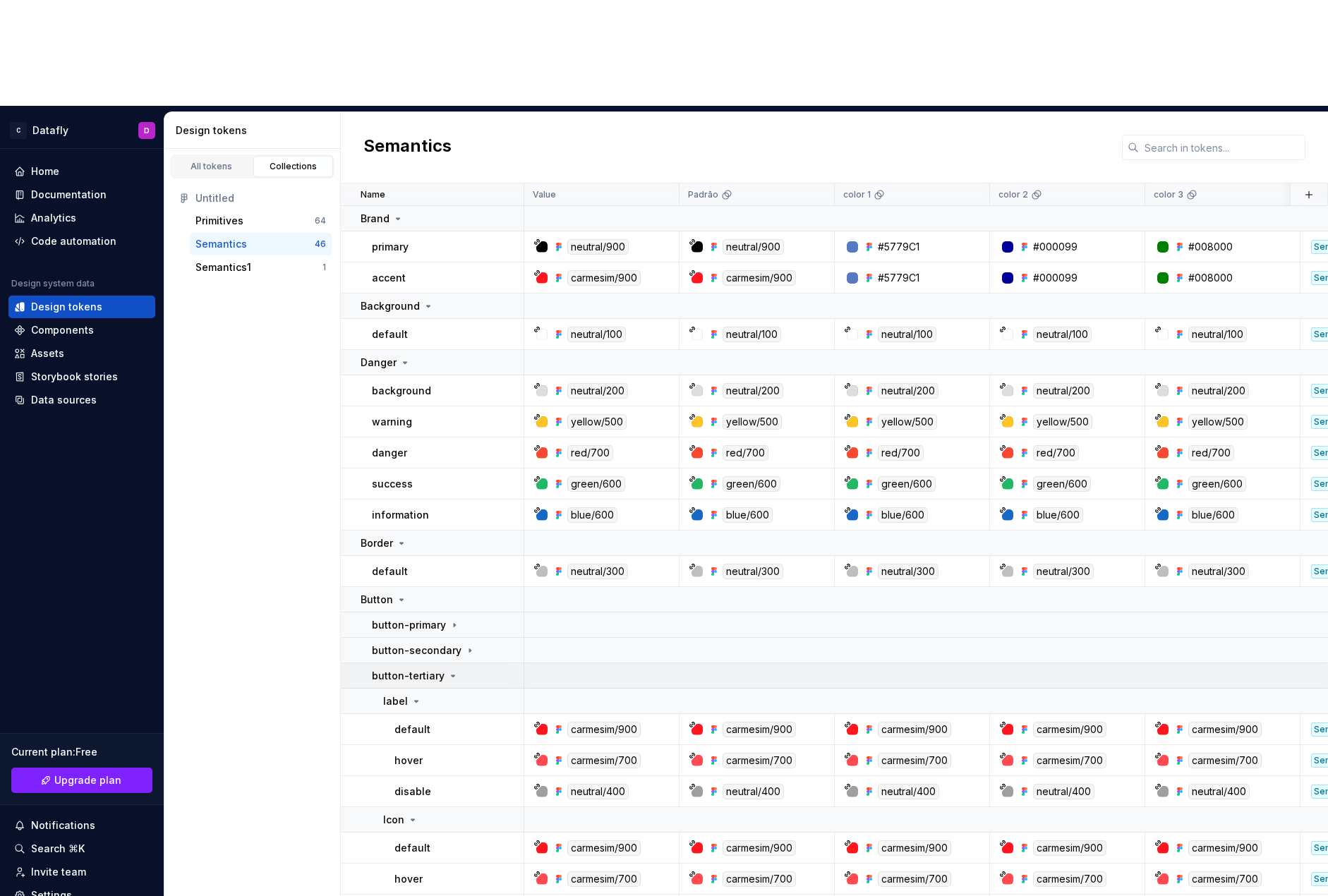
click at [413, 669] on p "button-tertiary" at bounding box center [408, 675] width 73 height 14
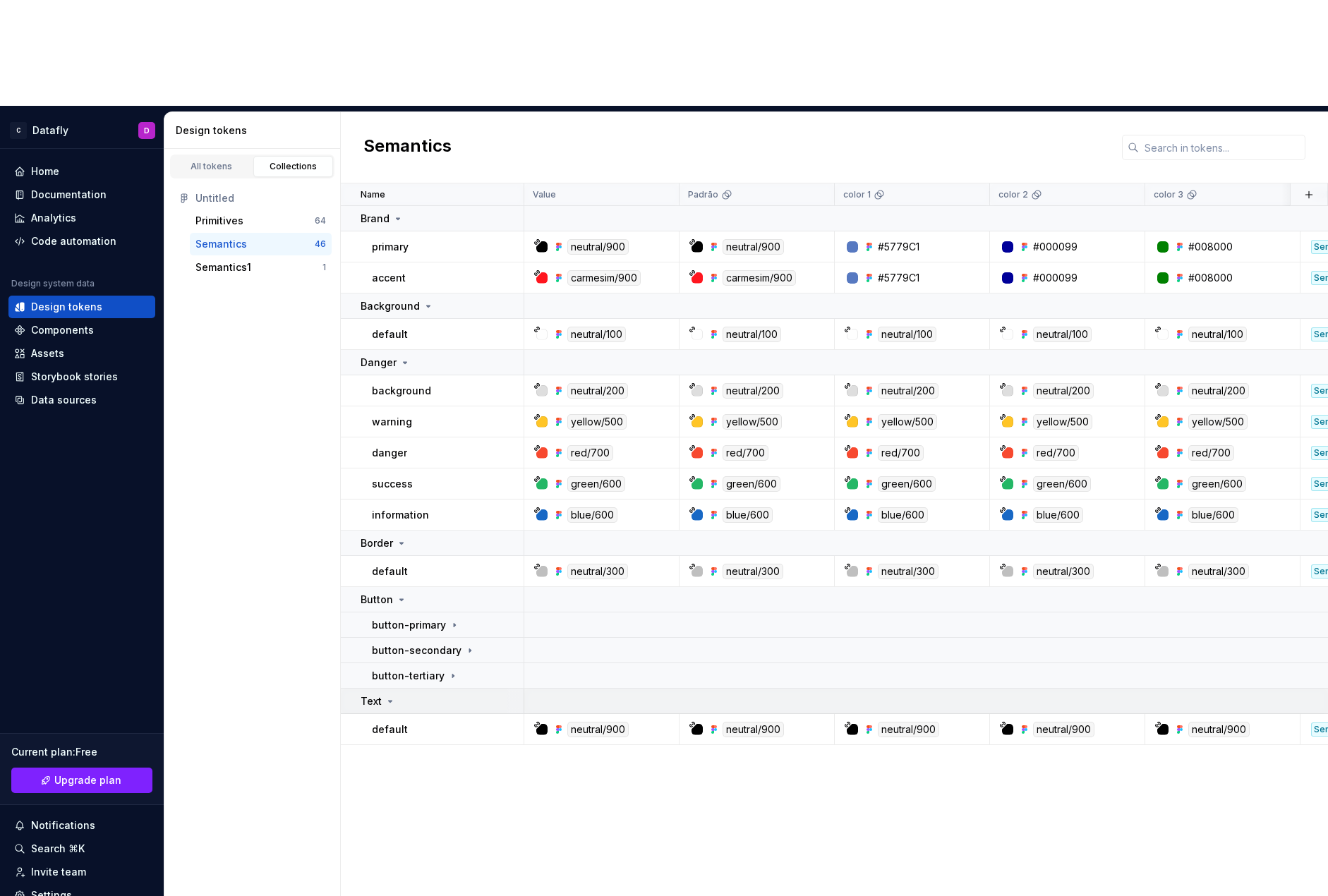
click at [391, 696] on icon at bounding box center [390, 701] width 11 height 11
click at [390, 696] on icon at bounding box center [390, 701] width 11 height 11
click at [406, 673] on div "Name Value Padrão color 1 color 2 color 3 Collection Token set Description Last…" at bounding box center [834, 593] width 987 height 819
click at [394, 355] on p "Danger" at bounding box center [379, 362] width 36 height 14
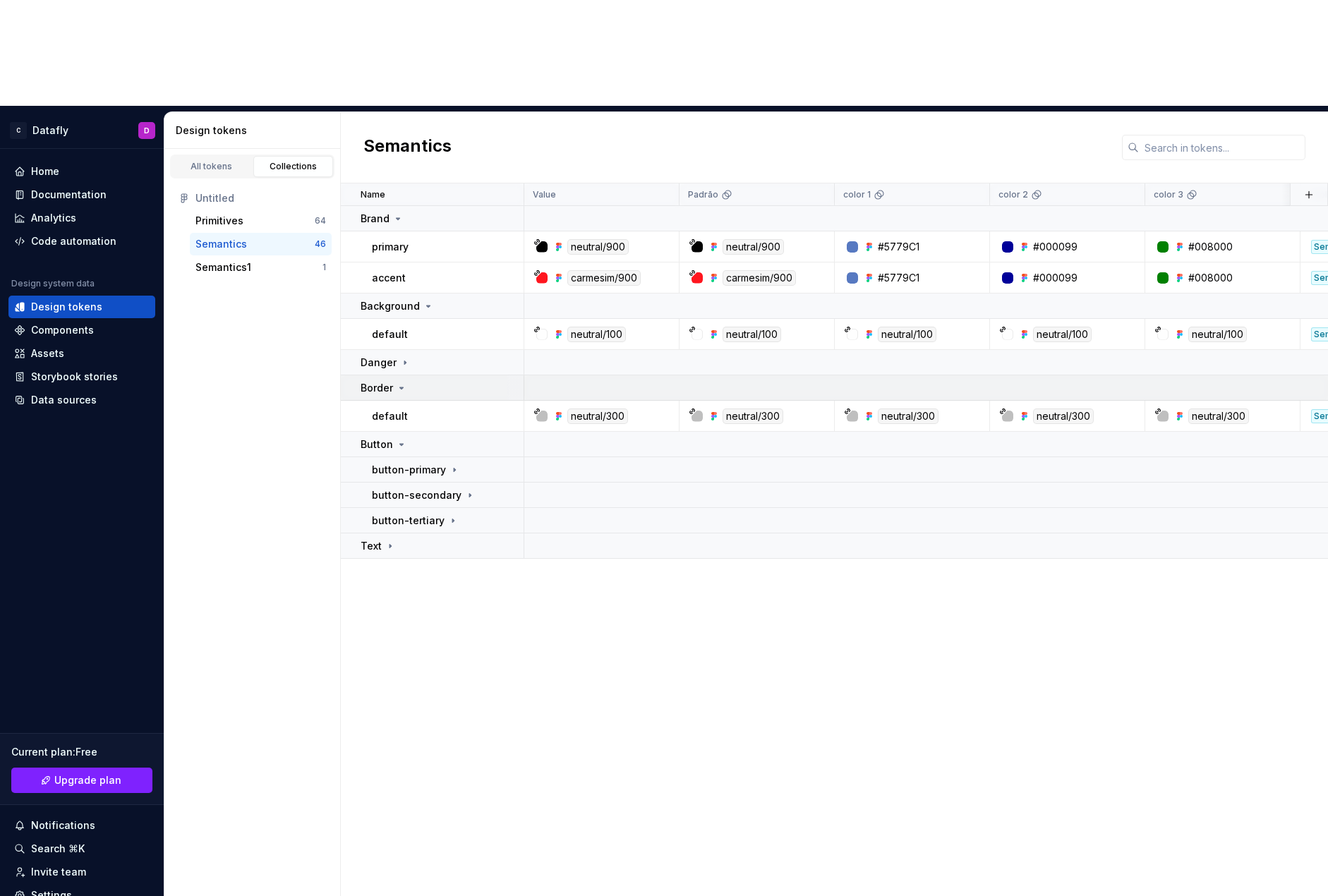
click at [380, 381] on p "Border" at bounding box center [377, 388] width 33 height 14
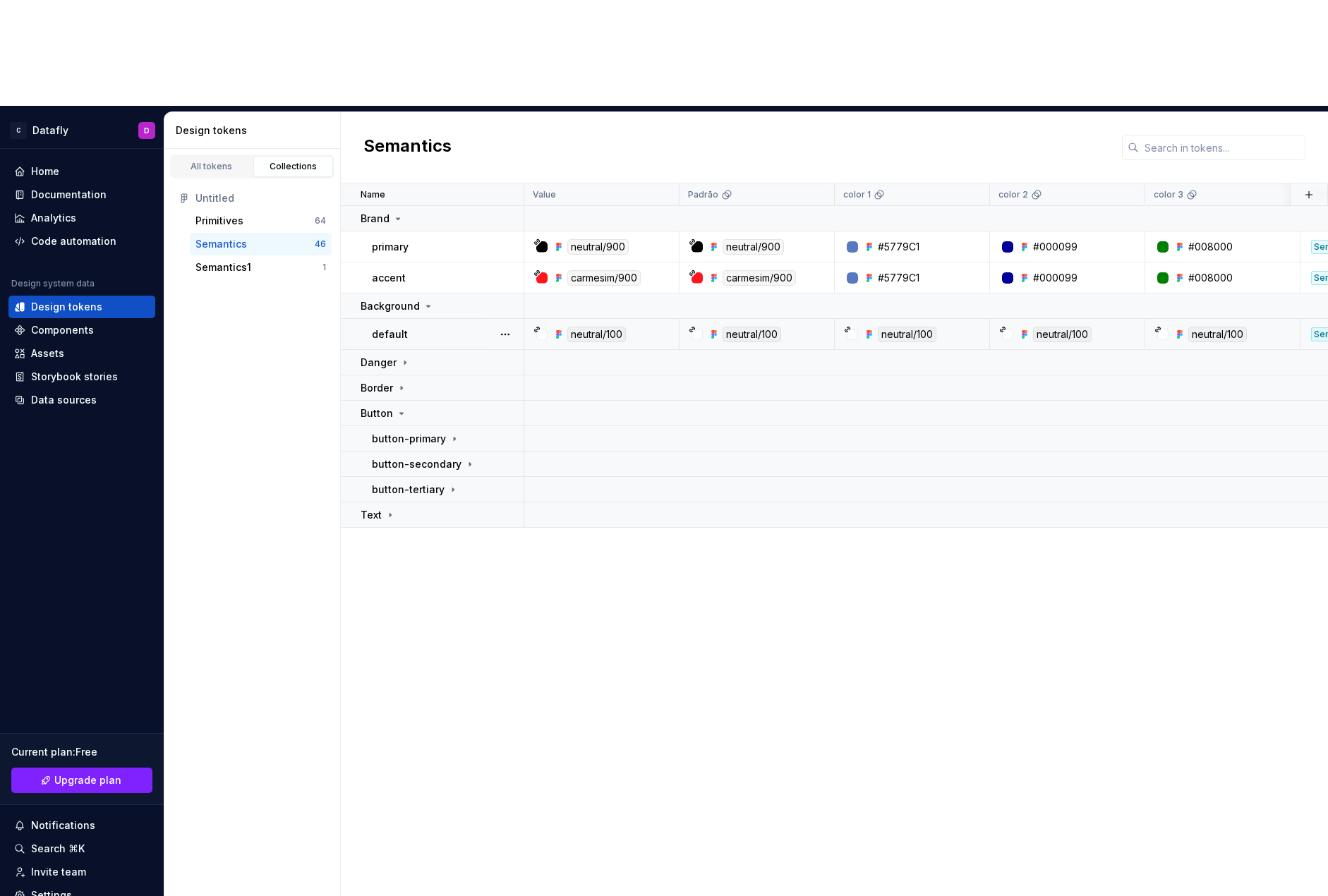
click at [383, 327] on p "default" at bounding box center [390, 334] width 36 height 14
click at [383, 300] on p "Background" at bounding box center [390, 306] width 59 height 14
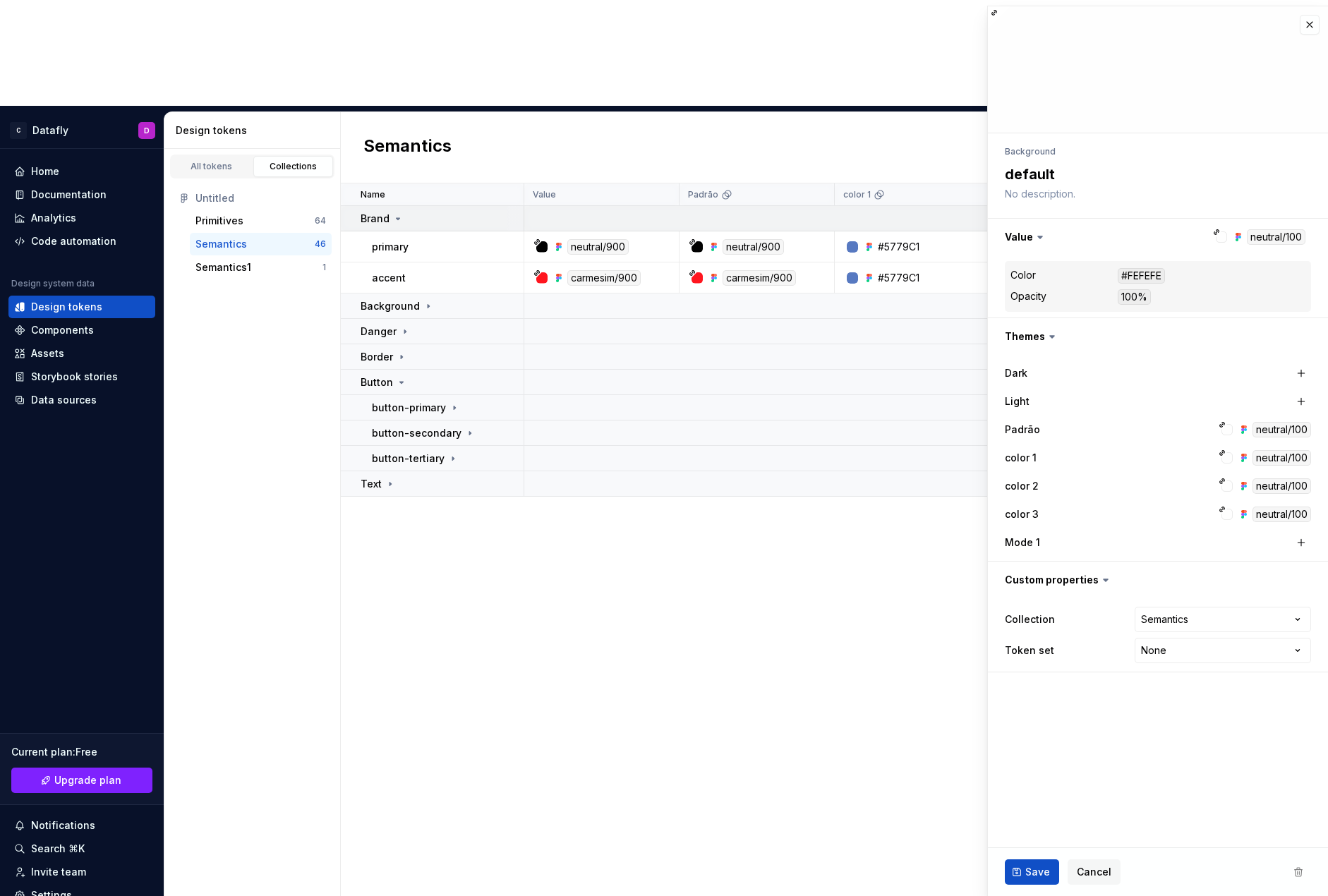
click at [387, 212] on p "Brand" at bounding box center [375, 219] width 29 height 14
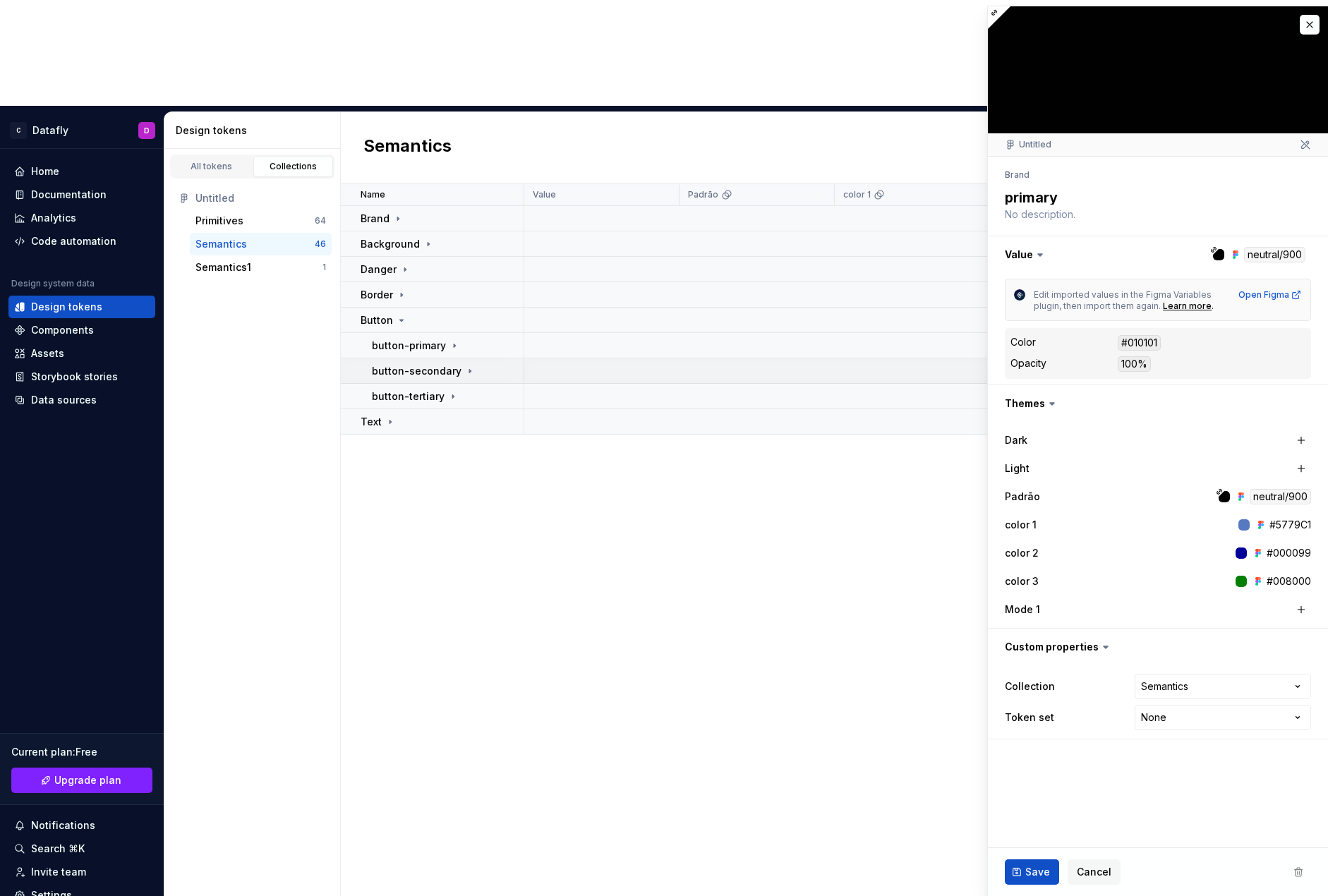
type textarea "*"
click at [410, 409] on td "Text" at bounding box center [433, 422] width 184 height 26
click at [1216, 32] on button "button" at bounding box center [1309, 24] width 20 height 20
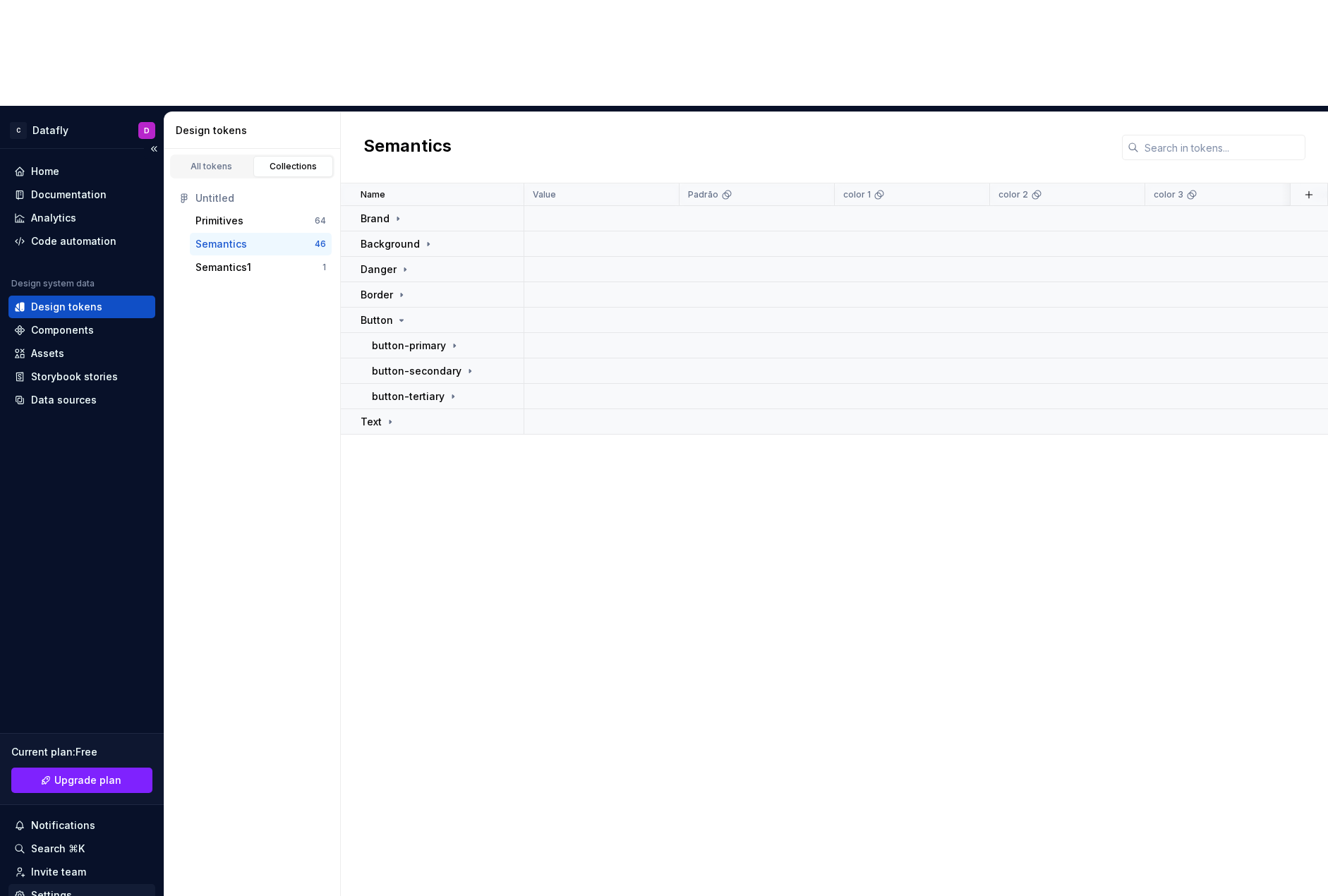
click at [104, 884] on div "Settings" at bounding box center [82, 895] width 147 height 22
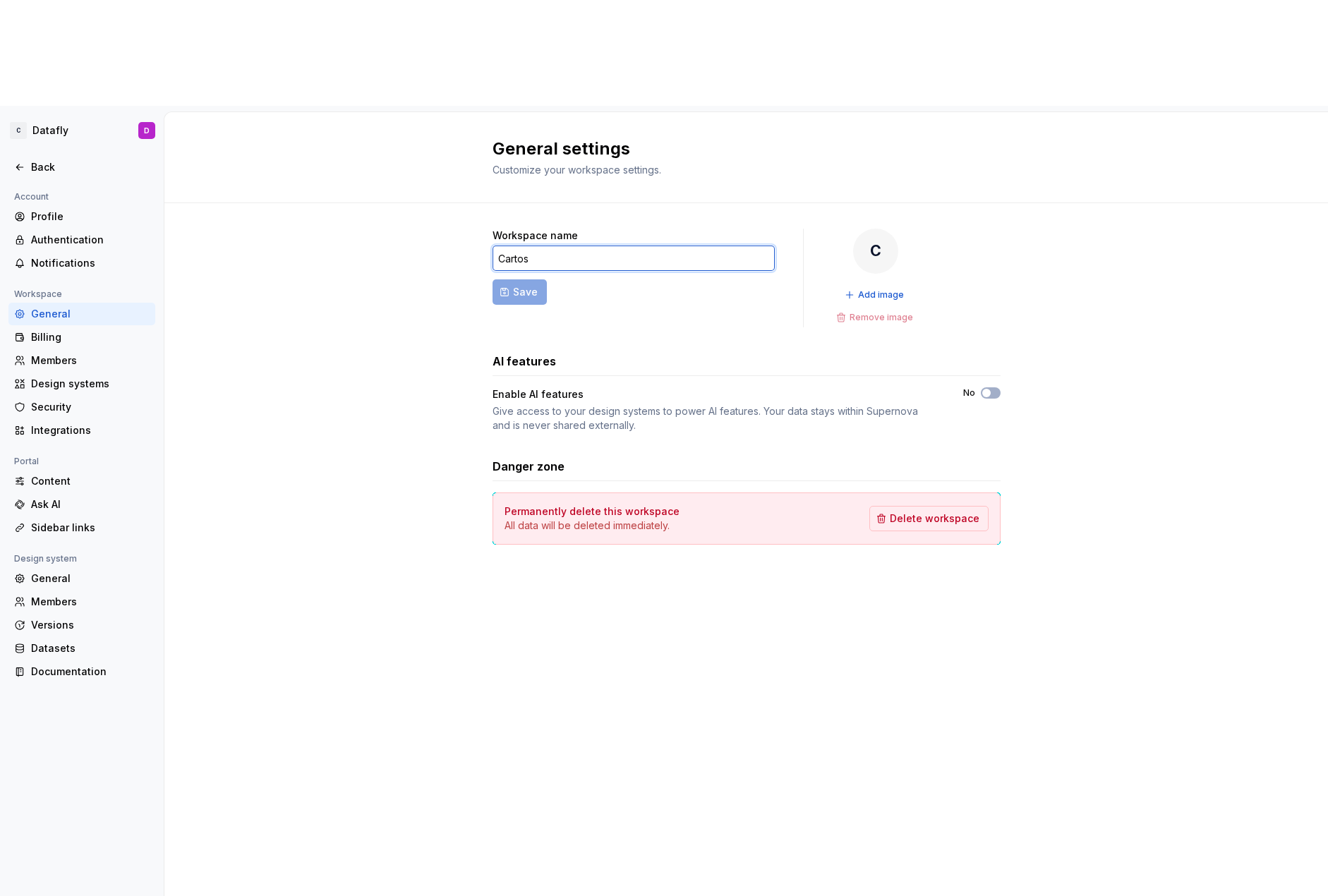
click at [543, 245] on input "Cartos" at bounding box center [634, 258] width 282 height 26
click at [873, 228] on div "C" at bounding box center [876, 251] width 45 height 45
click at [864, 289] on span "Add image" at bounding box center [881, 294] width 45 height 11
click at [63, 209] on div "Profile" at bounding box center [90, 216] width 118 height 14
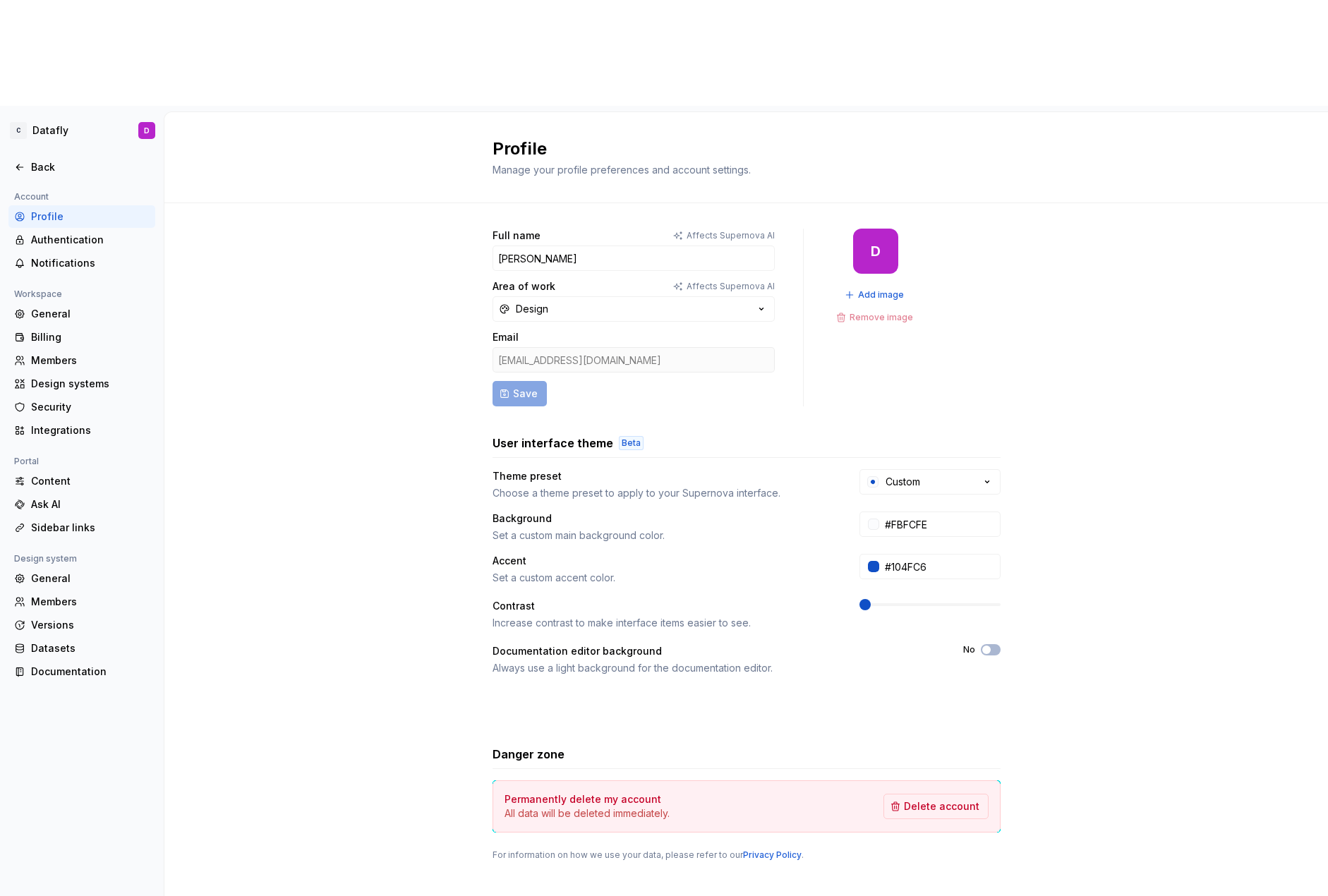
click at [859, 603] on span at bounding box center [859, 604] width 0 height 3
click at [560, 296] on button "Design" at bounding box center [634, 309] width 282 height 26
click at [423, 343] on div "Full name Affects Supernova AI [PERSON_NAME] Area of work Affects Supernova AI …" at bounding box center [747, 559] width 1164 height 711
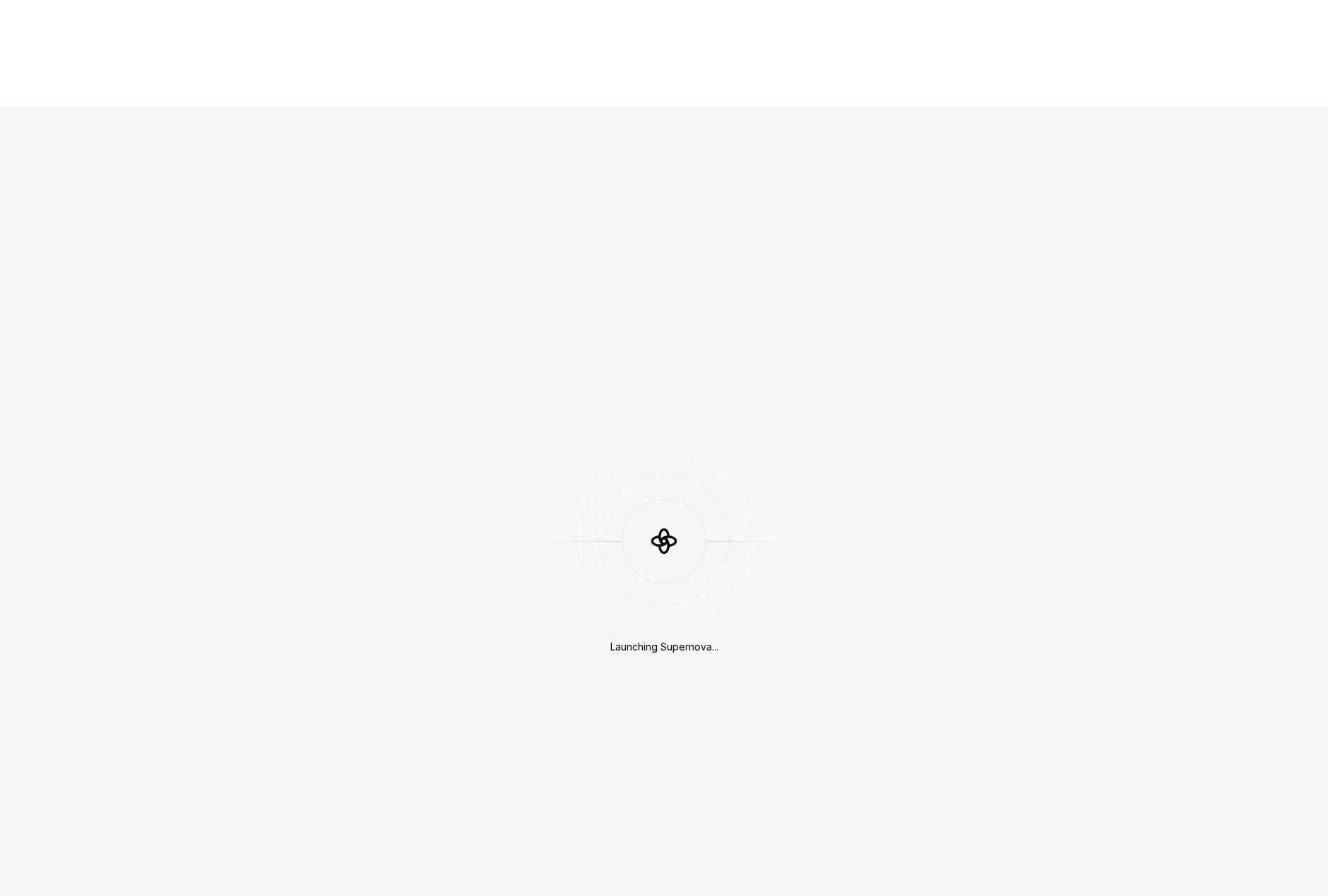
drag, startPoint x: 338, startPoint y: 535, endPoint x: 617, endPoint y: 455, distance: 290.2
click at [616, 457] on div "Launching Supernova..." at bounding box center [664, 554] width 1328 height 896
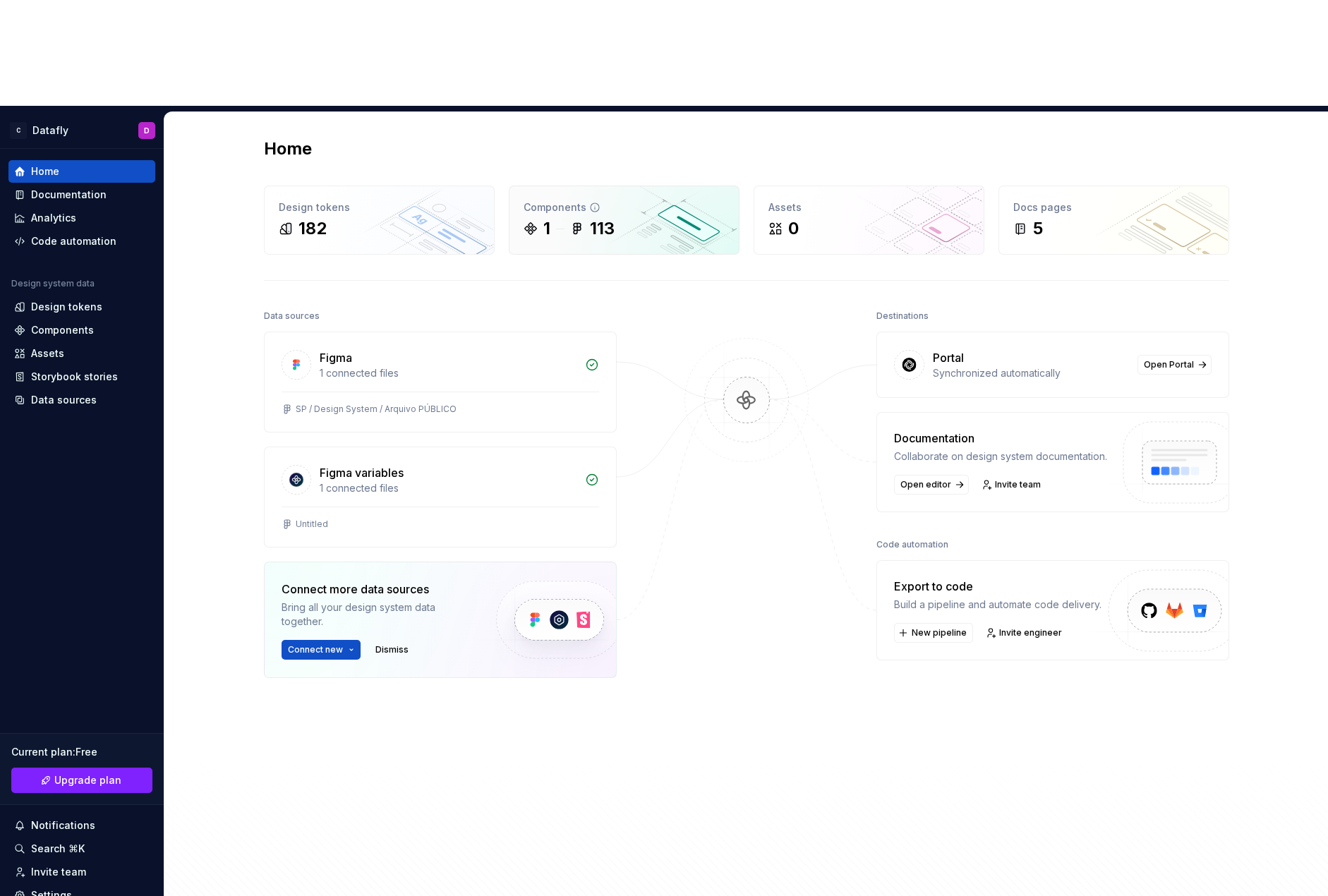
click at [599, 186] on div "Components 1 113" at bounding box center [624, 220] width 229 height 68
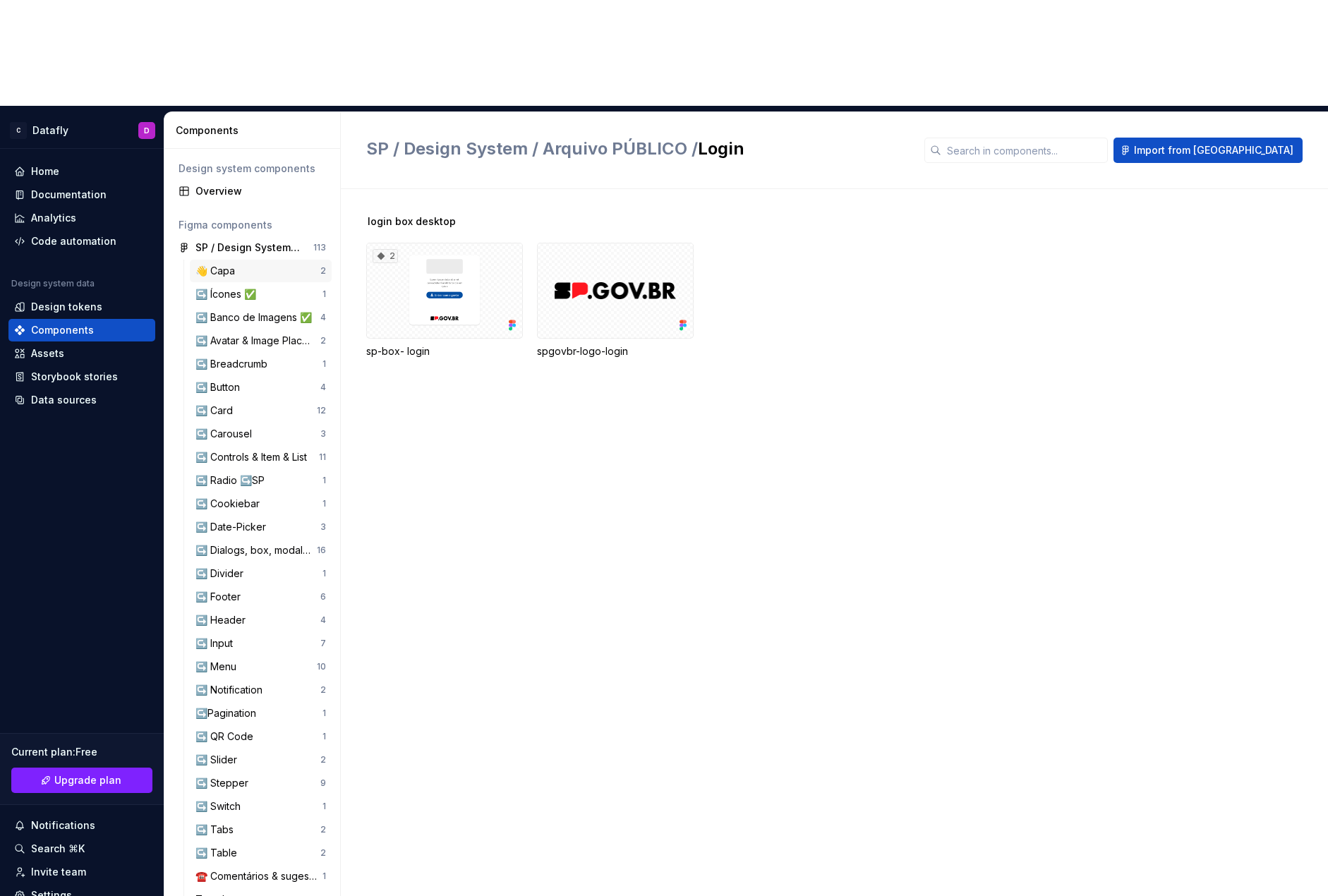
click at [307, 260] on div "👋 Capa 2" at bounding box center [260, 271] width 142 height 22
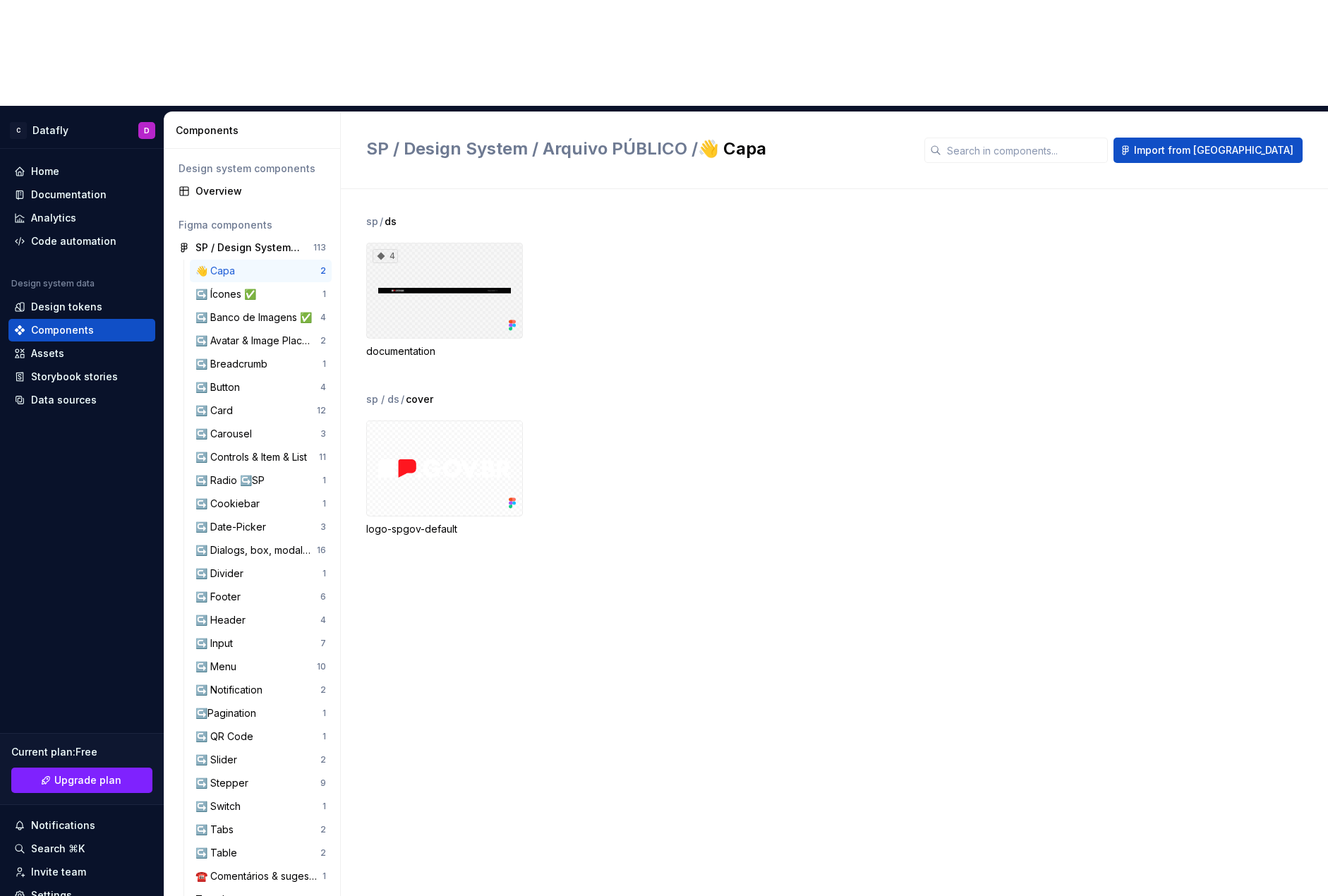
click at [426, 243] on div "4" at bounding box center [445, 291] width 157 height 96
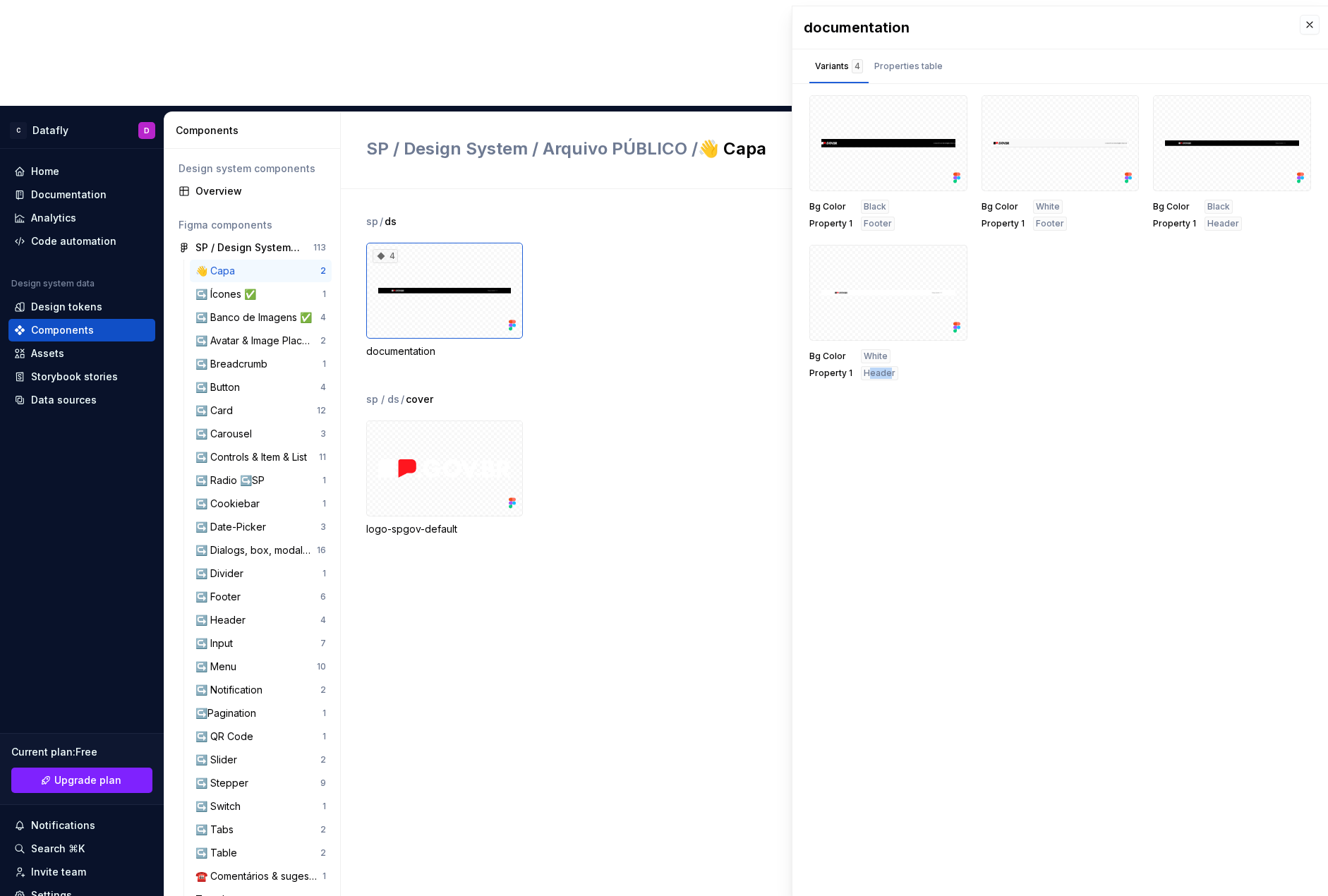
drag, startPoint x: 866, startPoint y: 368, endPoint x: 889, endPoint y: 372, distance: 23.3
click at [889, 372] on span "Header" at bounding box center [879, 372] width 32 height 11
click at [891, 323] on div at bounding box center [888, 293] width 158 height 96
click at [864, 158] on div at bounding box center [888, 143] width 158 height 96
click at [954, 106] on button "button" at bounding box center [951, 111] width 20 height 20
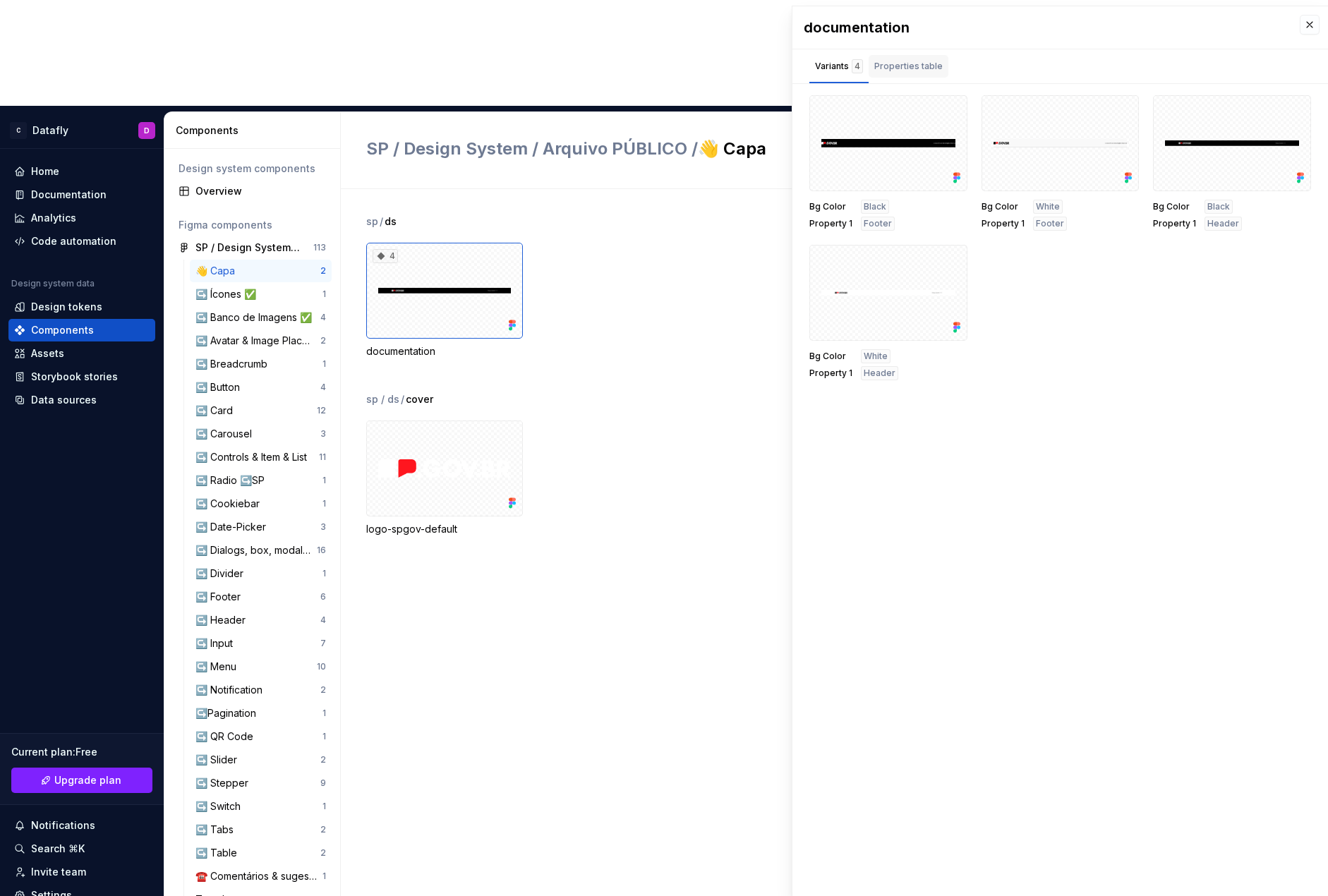
click at [887, 64] on div "Properties table" at bounding box center [909, 66] width 69 height 14
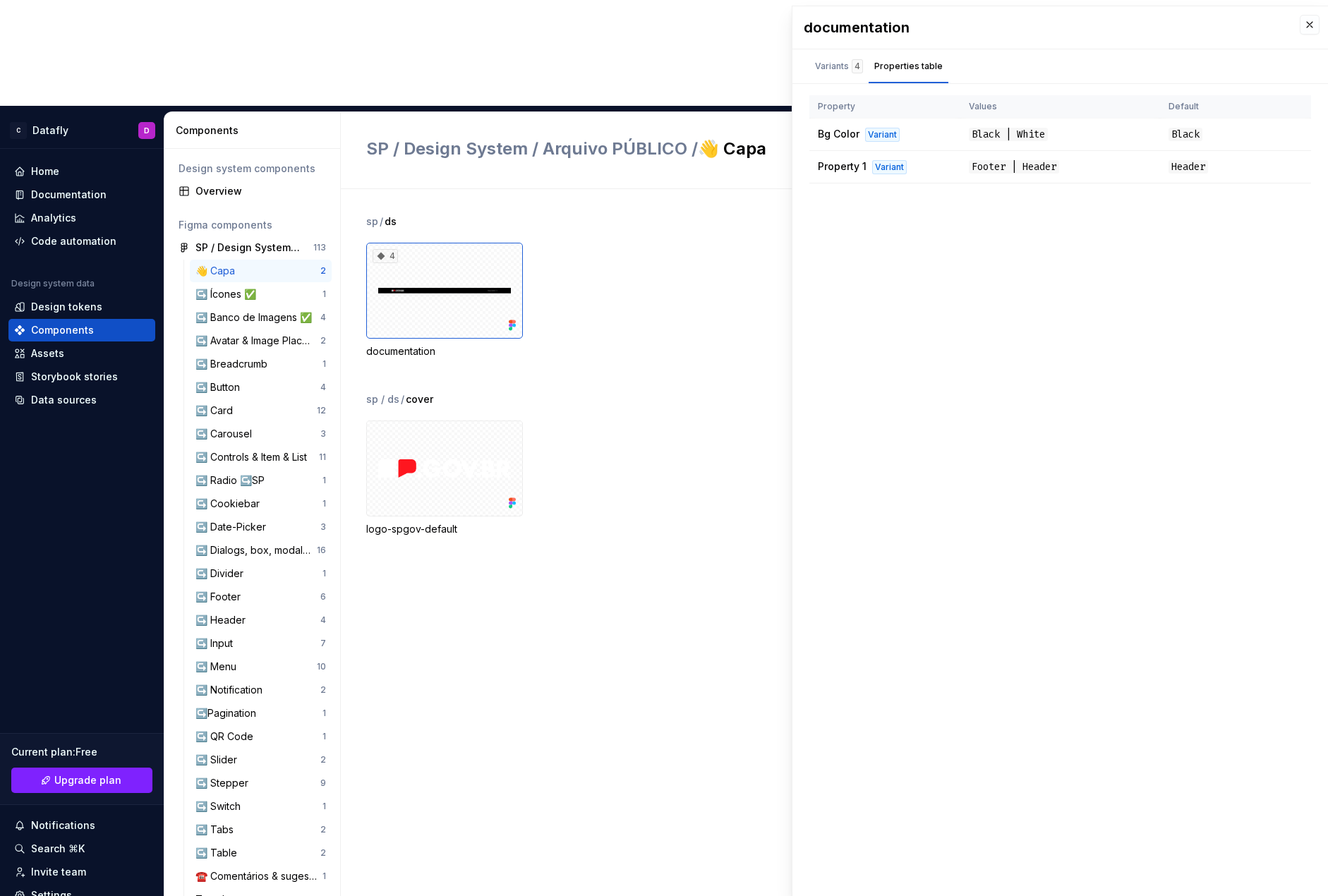
click at [719, 251] on div "4 documentation" at bounding box center [847, 300] width 962 height 116
click at [1216, 26] on button "button" at bounding box center [1309, 24] width 20 height 20
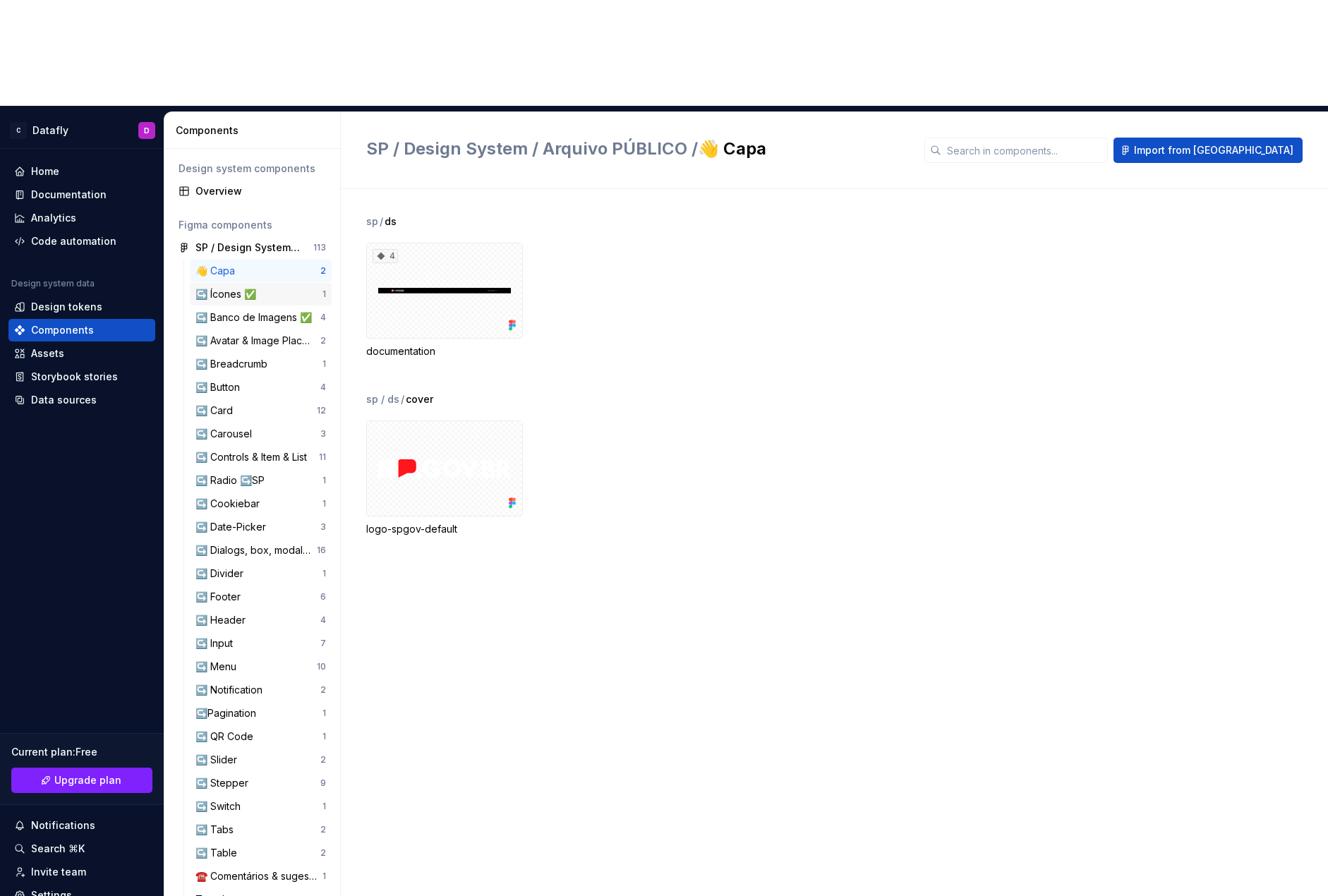
click at [285, 288] on div "↪️ Ícones ✅" at bounding box center [259, 294] width 127 height 14
click at [294, 334] on div "↪️ Avatar & Image Placeholder" at bounding box center [258, 341] width 125 height 14
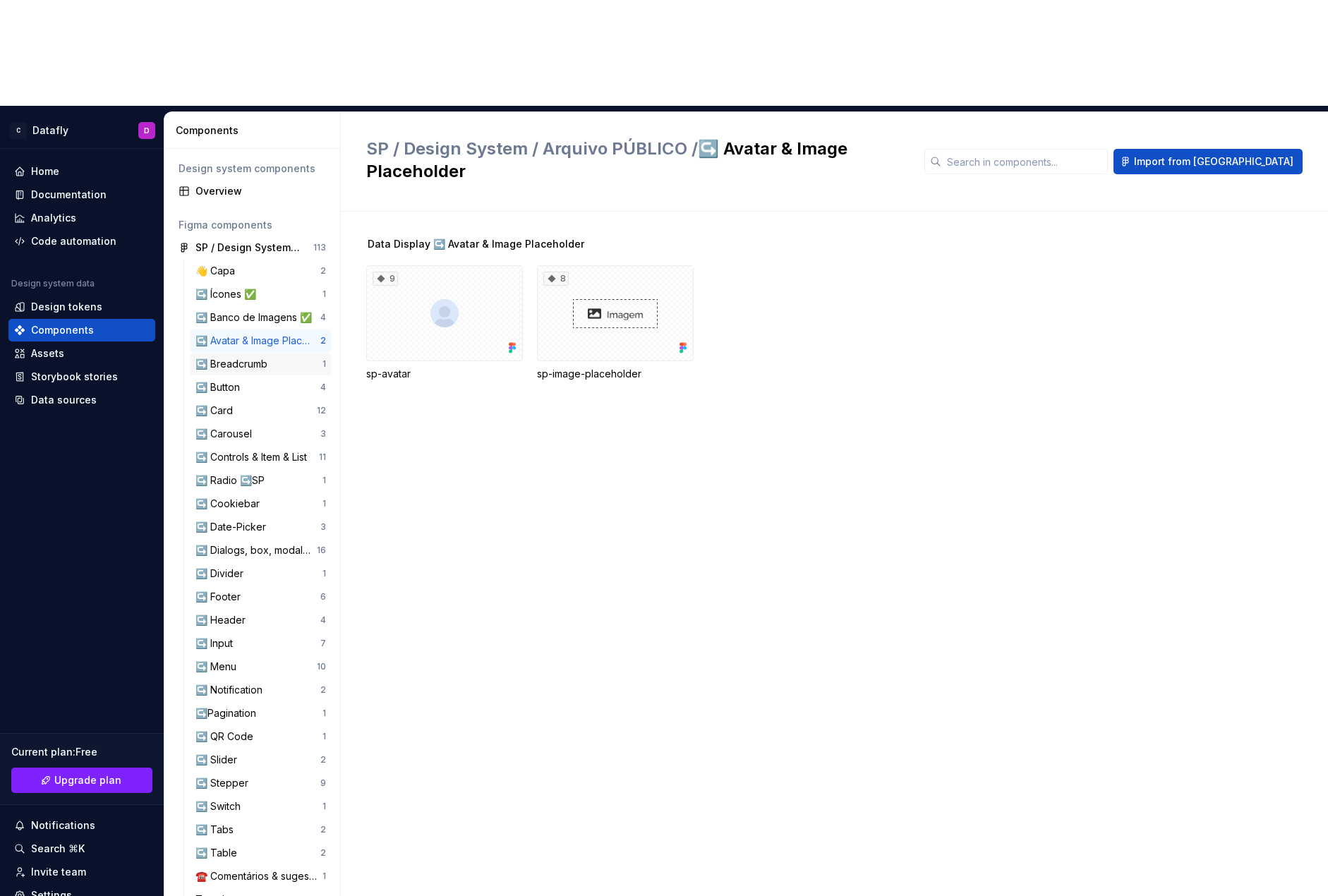
click at [276, 357] on div "↪️ Breadcrumb" at bounding box center [259, 364] width 127 height 14
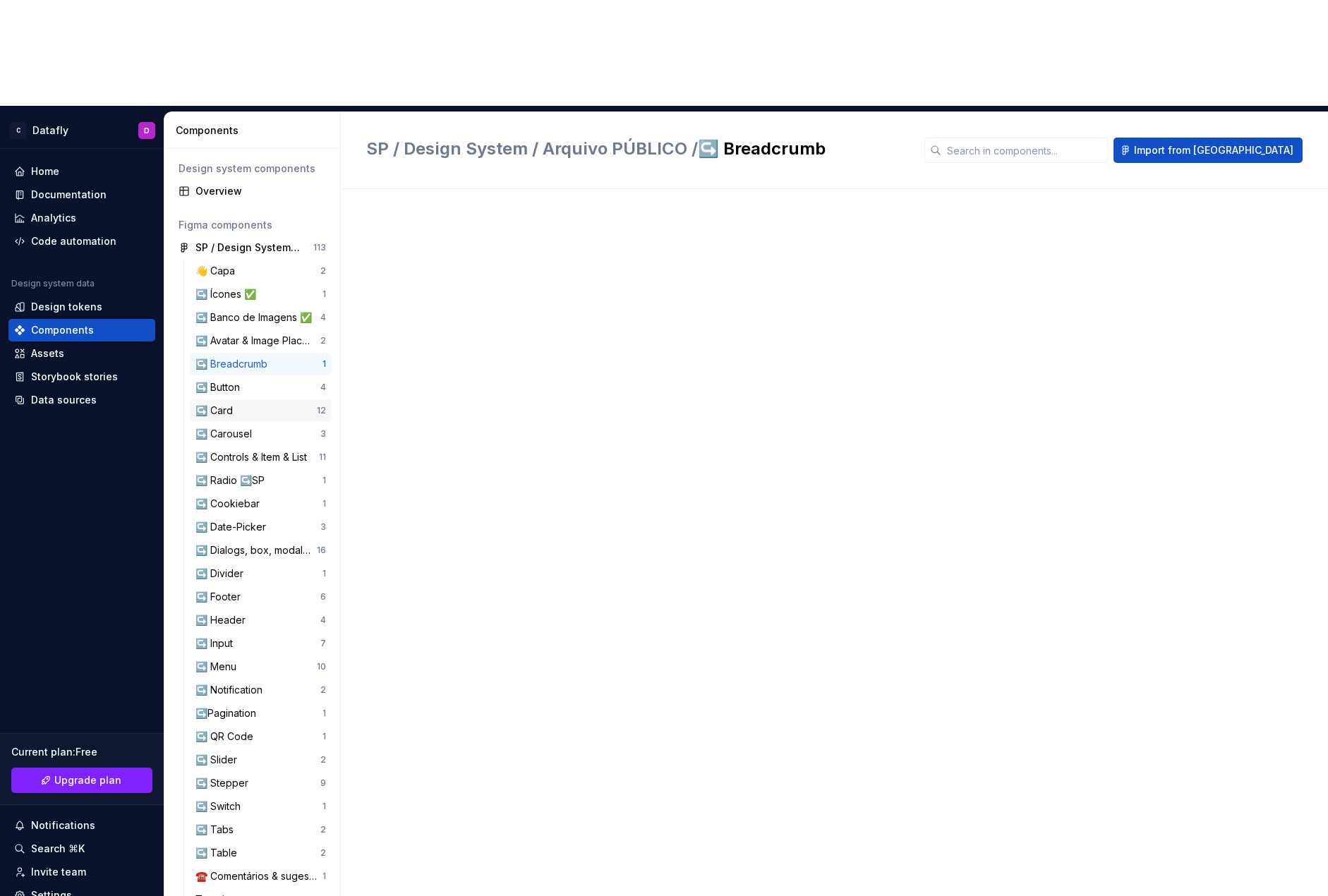
click at [250, 403] on div "↪️ Card" at bounding box center [256, 410] width 121 height 14
click at [240, 422] on div "↪️ Carousel 3" at bounding box center [260, 433] width 142 height 22
click at [233, 422] on div "↪️ Carousel 3" at bounding box center [260, 433] width 142 height 22
click at [227, 451] on div "↪️ Controls & Item & List" at bounding box center [254, 457] width 117 height 14
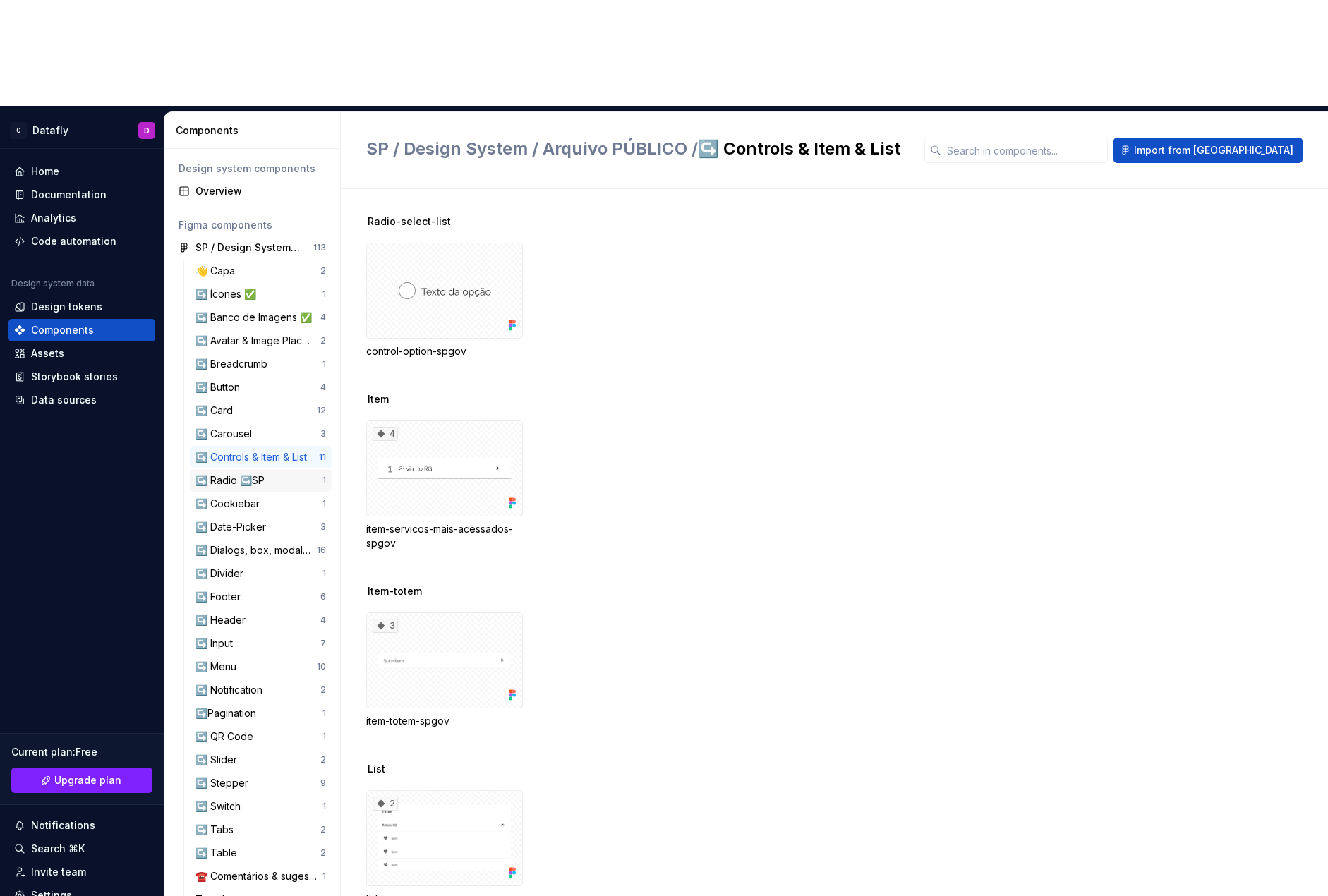
click at [212, 469] on div "↪️ Radio ↪️SP 1" at bounding box center [260, 481] width 142 height 22
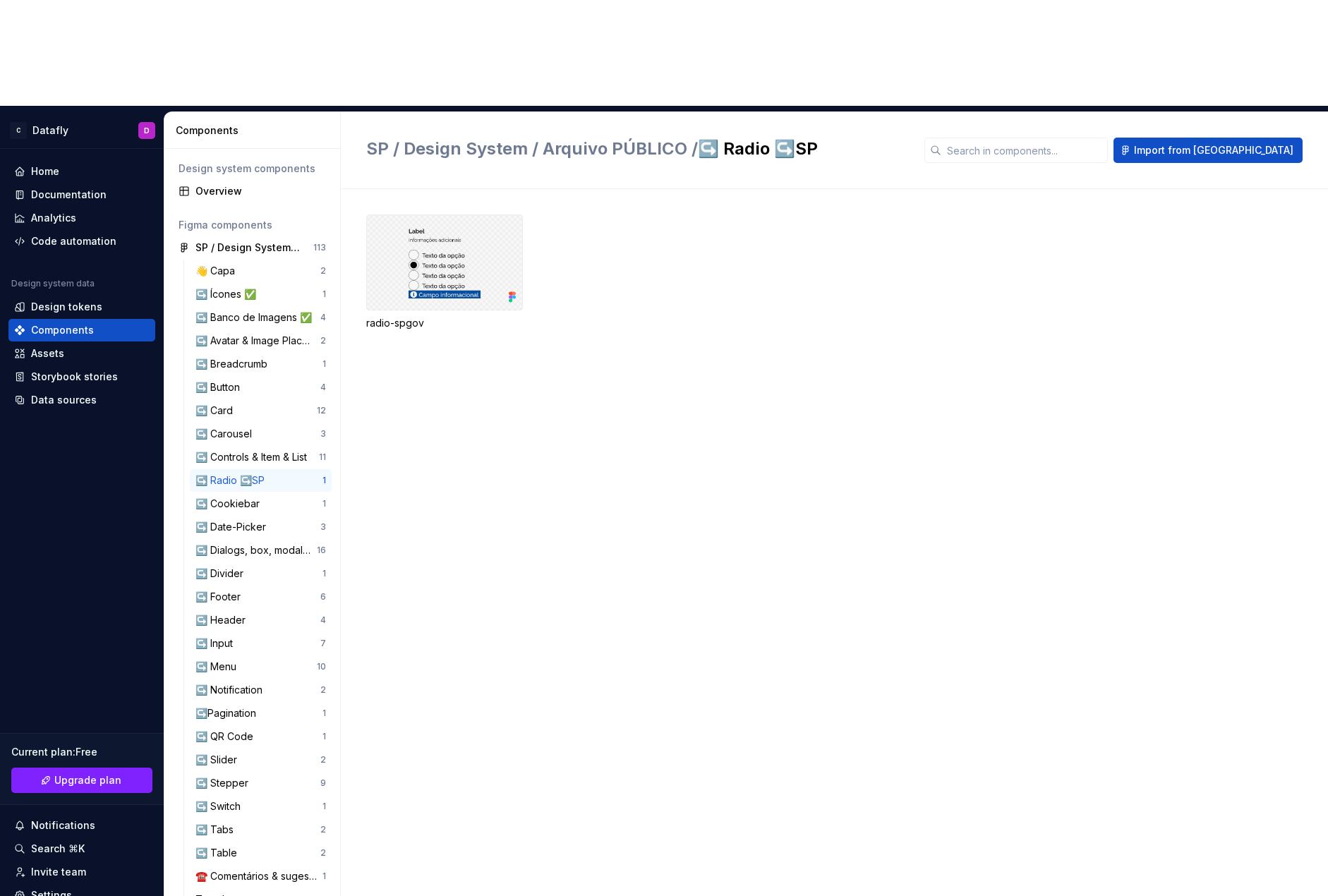
click at [440, 215] on div at bounding box center [445, 263] width 157 height 96
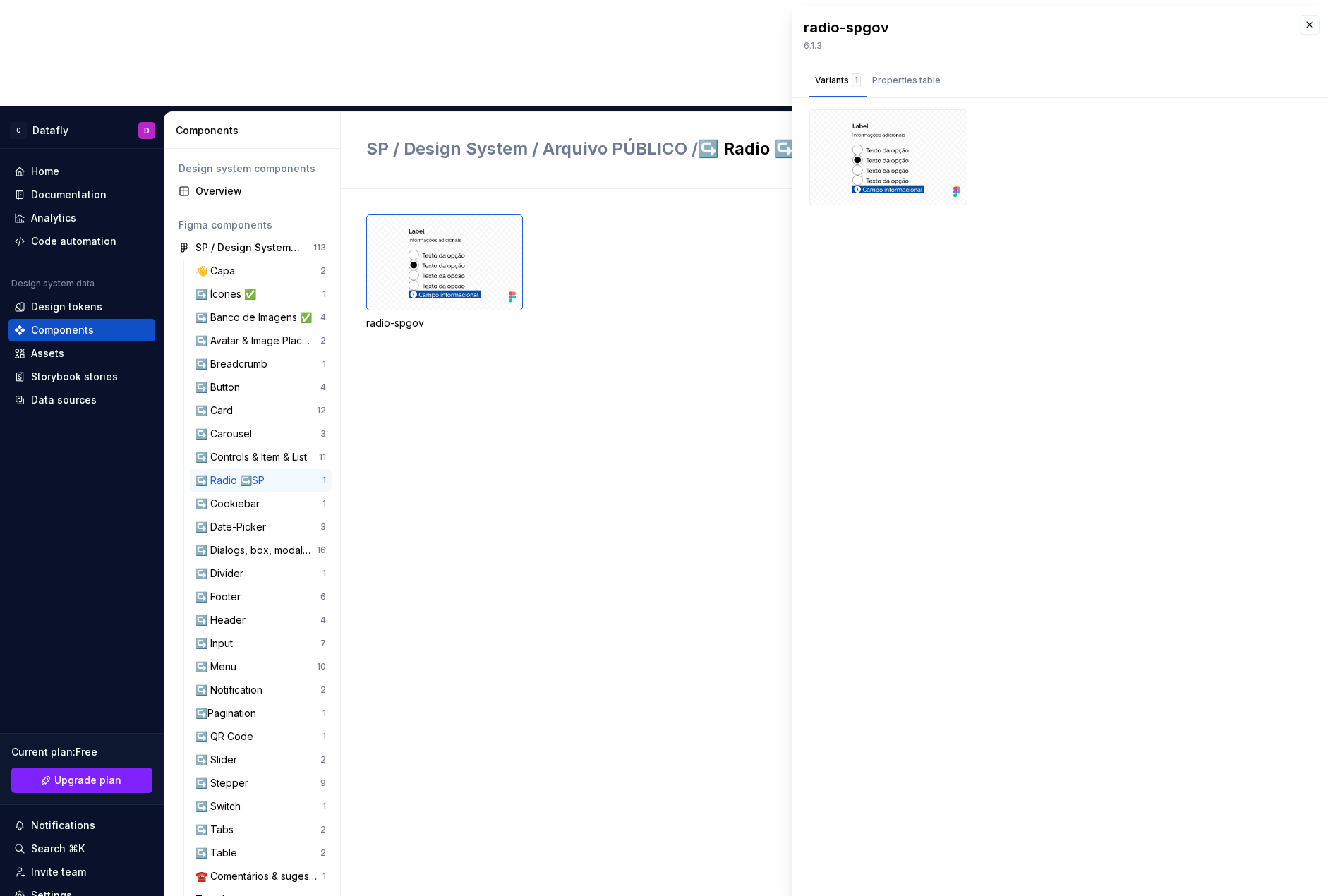
click at [927, 57] on div "radio-spgov 6.1.3" at bounding box center [1060, 34] width 536 height 57
click at [921, 71] on div "Properties table" at bounding box center [907, 81] width 80 height 22
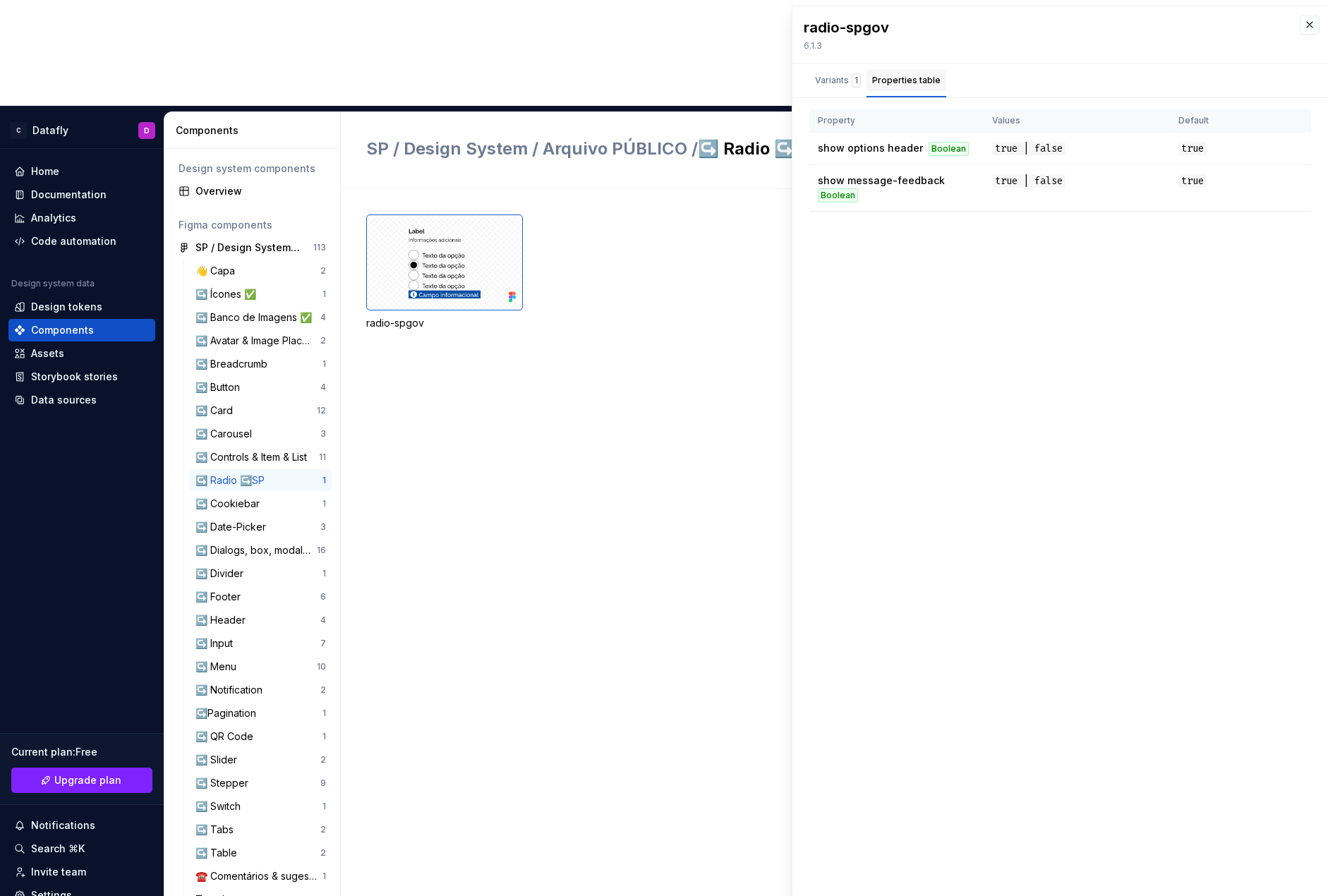
drag, startPoint x: 921, startPoint y: 71, endPoint x: 919, endPoint y: 79, distance: 8.2
click at [921, 76] on div "Properties table" at bounding box center [907, 81] width 80 height 22
click at [894, 142] on span "show options header" at bounding box center [870, 148] width 106 height 12
click at [198, 772] on div "↪️ Stepper 9" at bounding box center [260, 783] width 142 height 22
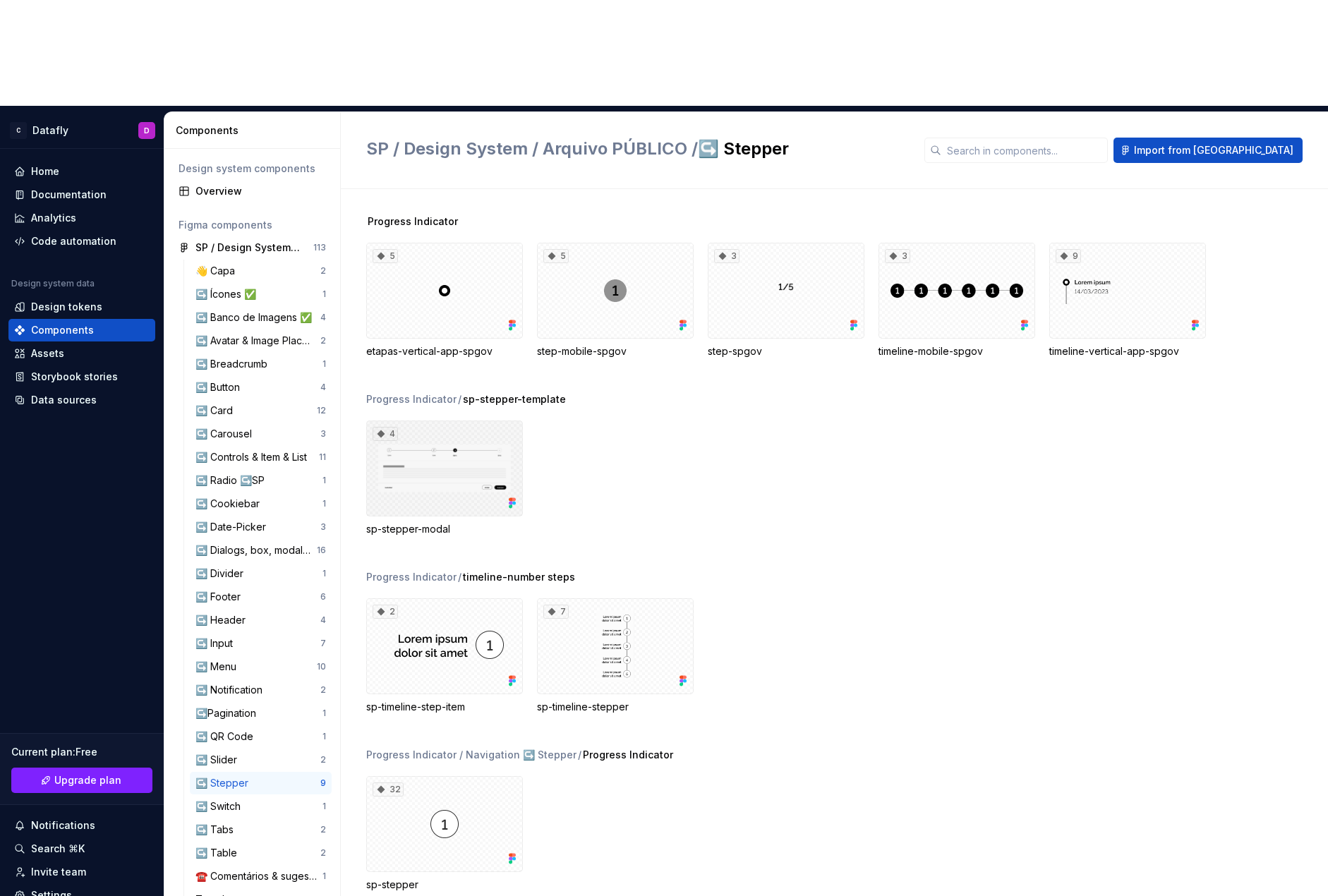
click at [449, 421] on div "4" at bounding box center [445, 469] width 157 height 96
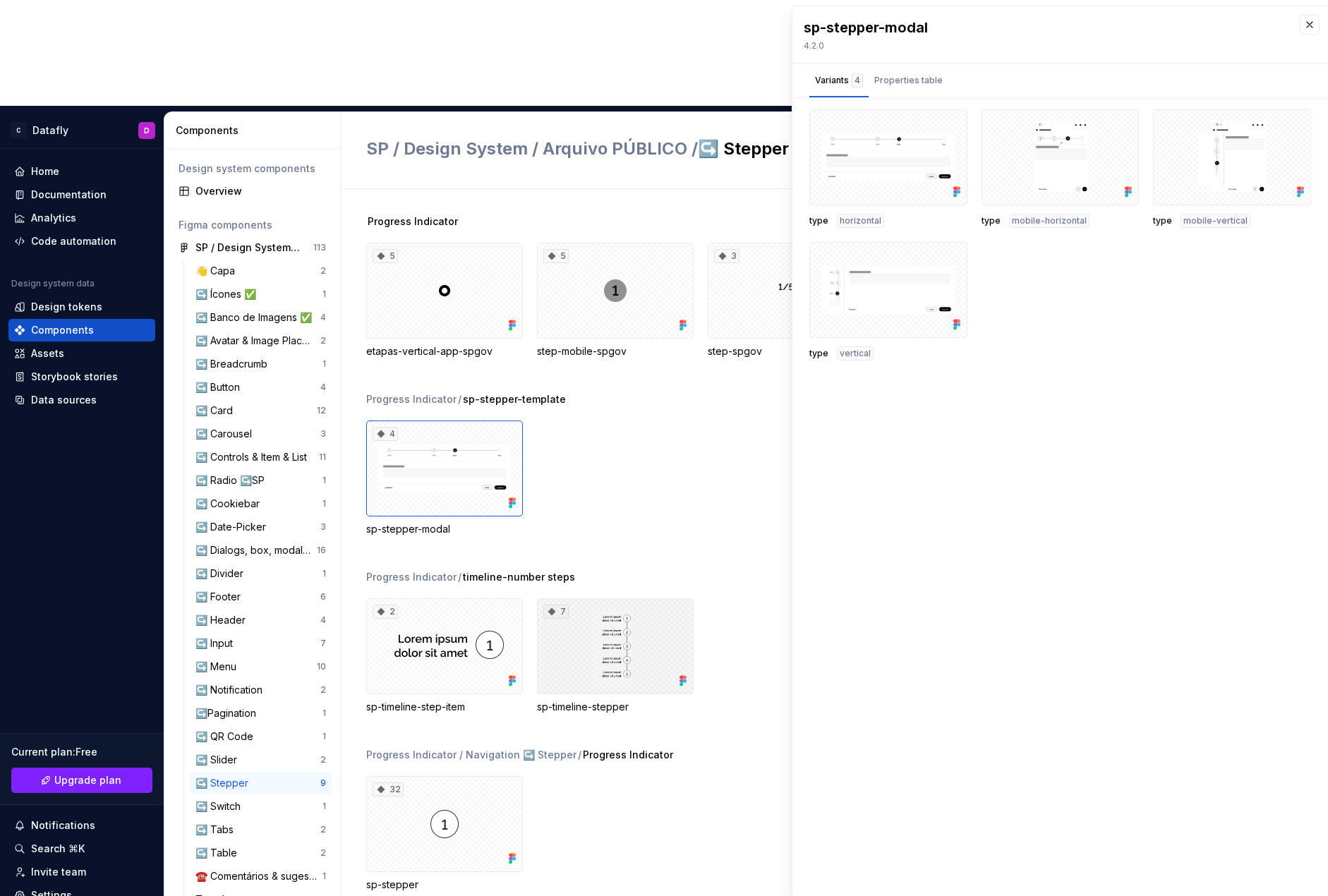
click at [587, 598] on div "7" at bounding box center [615, 646] width 157 height 96
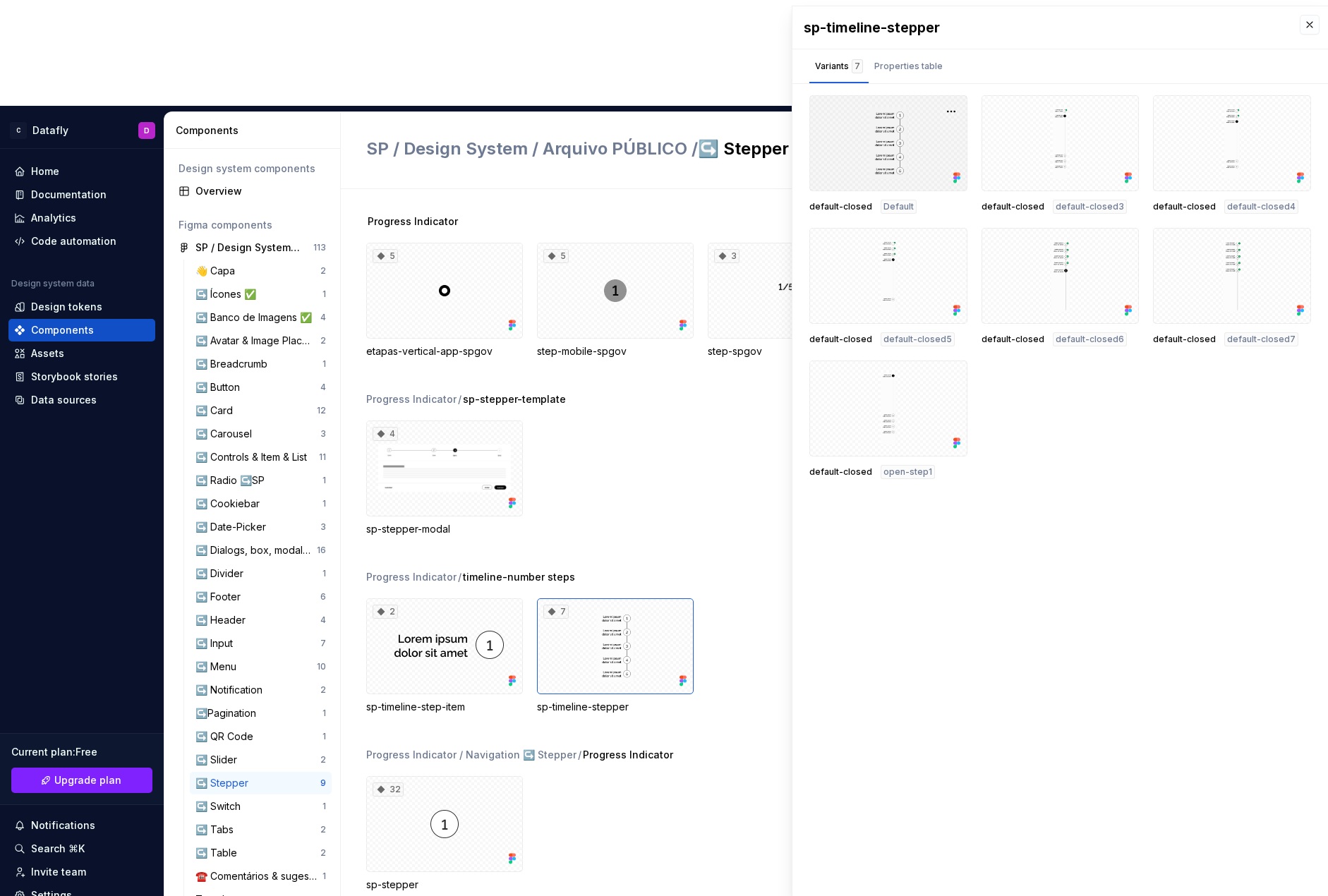
click at [863, 165] on div at bounding box center [888, 143] width 158 height 96
click at [858, 147] on div at bounding box center [888, 143] width 158 height 96
click at [989, 157] on div at bounding box center [1061, 143] width 158 height 96
click at [1117, 106] on button "button" at bounding box center [1123, 111] width 20 height 20
click at [1058, 384] on div "default-closed Default default-closed default-closed3 default-closed default-cl…" at bounding box center [1060, 287] width 502 height 384
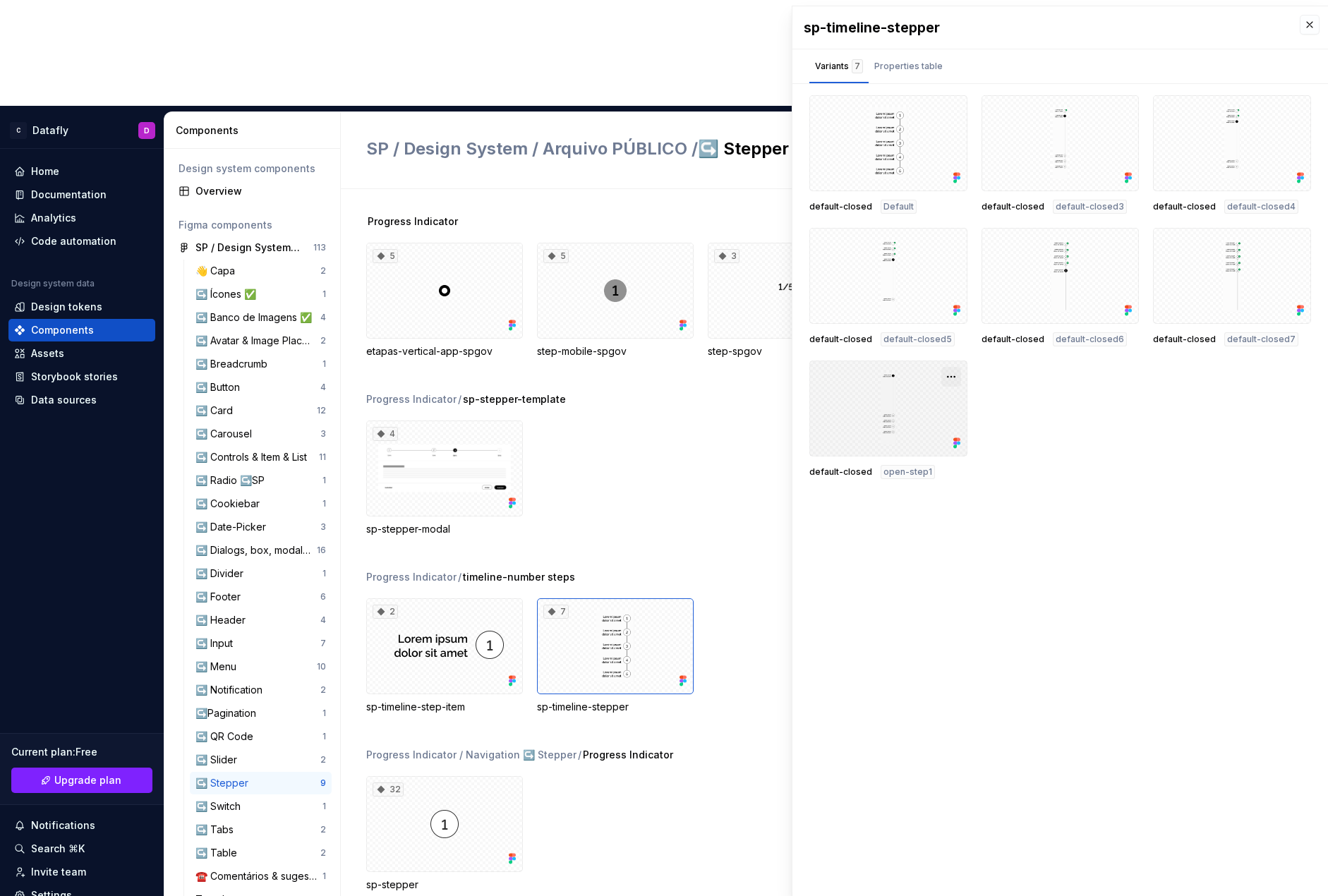
click at [948, 373] on button "button" at bounding box center [951, 377] width 20 height 20
click at [988, 392] on div "default-closed Default default-closed default-closed3 default-closed default-cl…" at bounding box center [1060, 287] width 502 height 384
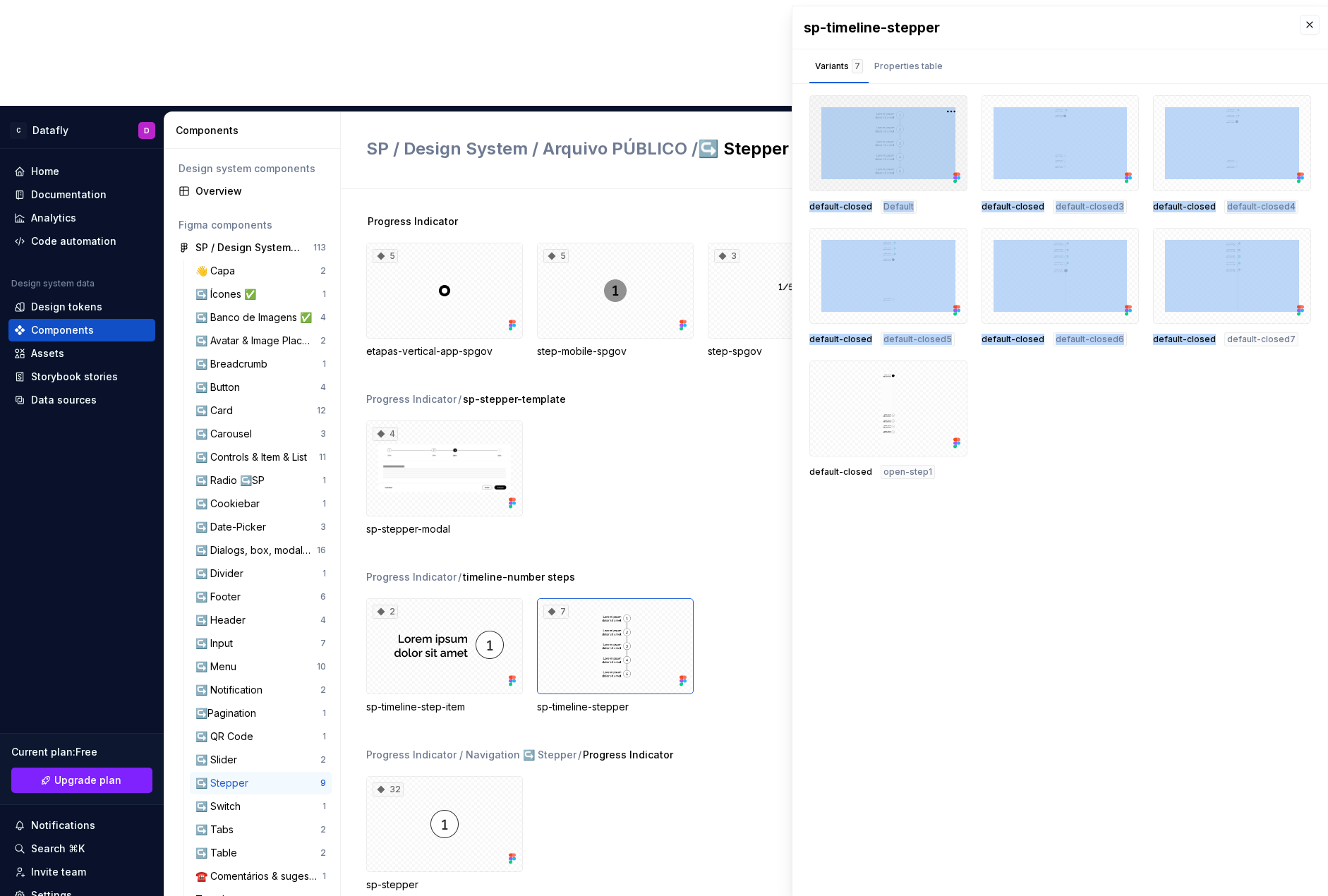
drag, startPoint x: 1213, startPoint y: 439, endPoint x: 864, endPoint y: 129, distance: 466.8
click at [864, 129] on div "default-closed Default default-closed default-closed3 default-closed default-cl…" at bounding box center [1060, 287] width 502 height 384
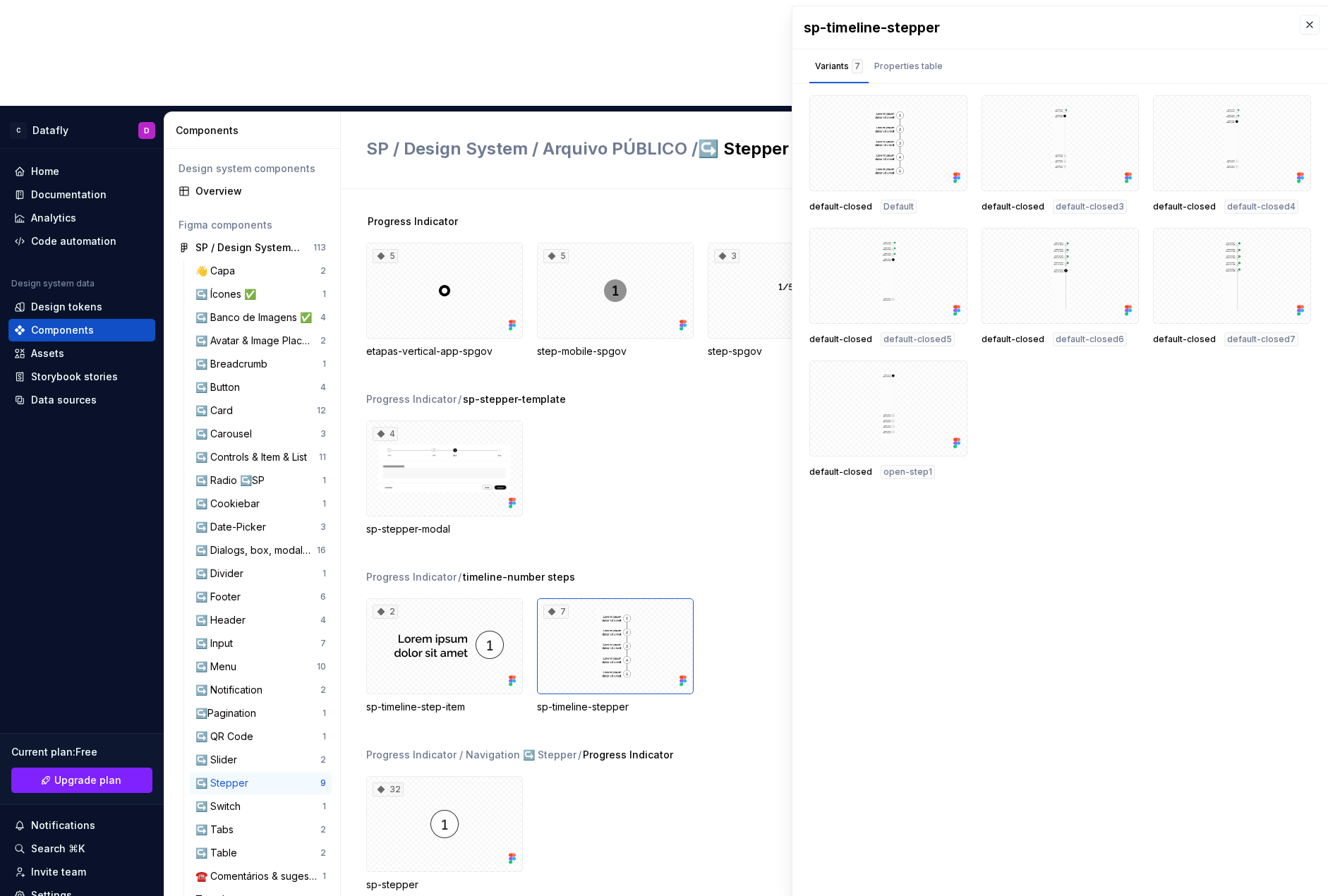
click at [1006, 454] on div "default-closed Default default-closed default-closed3 default-closed default-cl…" at bounding box center [1060, 287] width 502 height 384
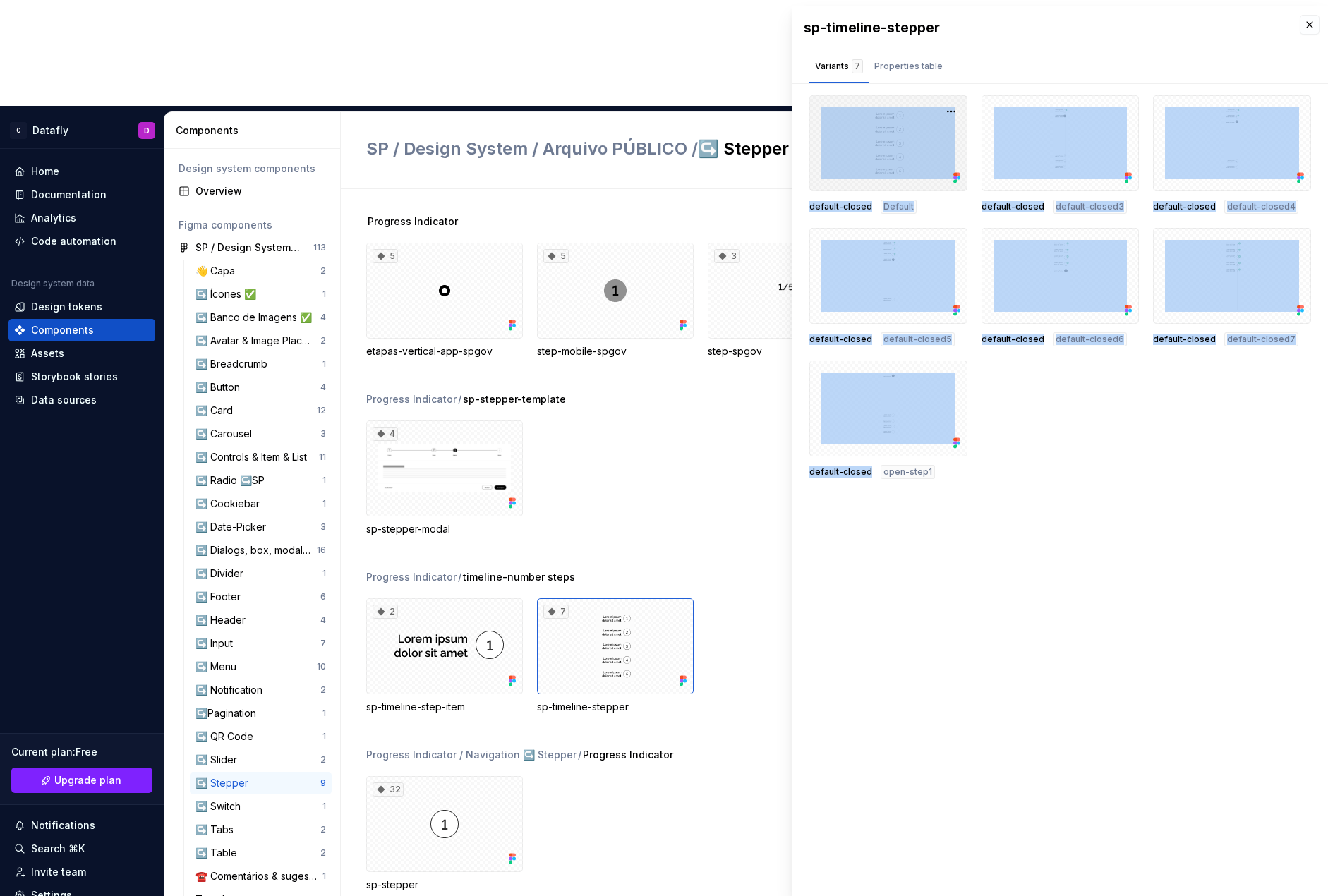
drag, startPoint x: 873, startPoint y: 498, endPoint x: 924, endPoint y: 124, distance: 377.5
click at [924, 124] on div "sp-timeline-stepper Variants 7 Properties table default-closed Default default-…" at bounding box center [1060, 451] width 536 height 890
click at [911, 75] on div "Properties table" at bounding box center [908, 66] width 80 height 22
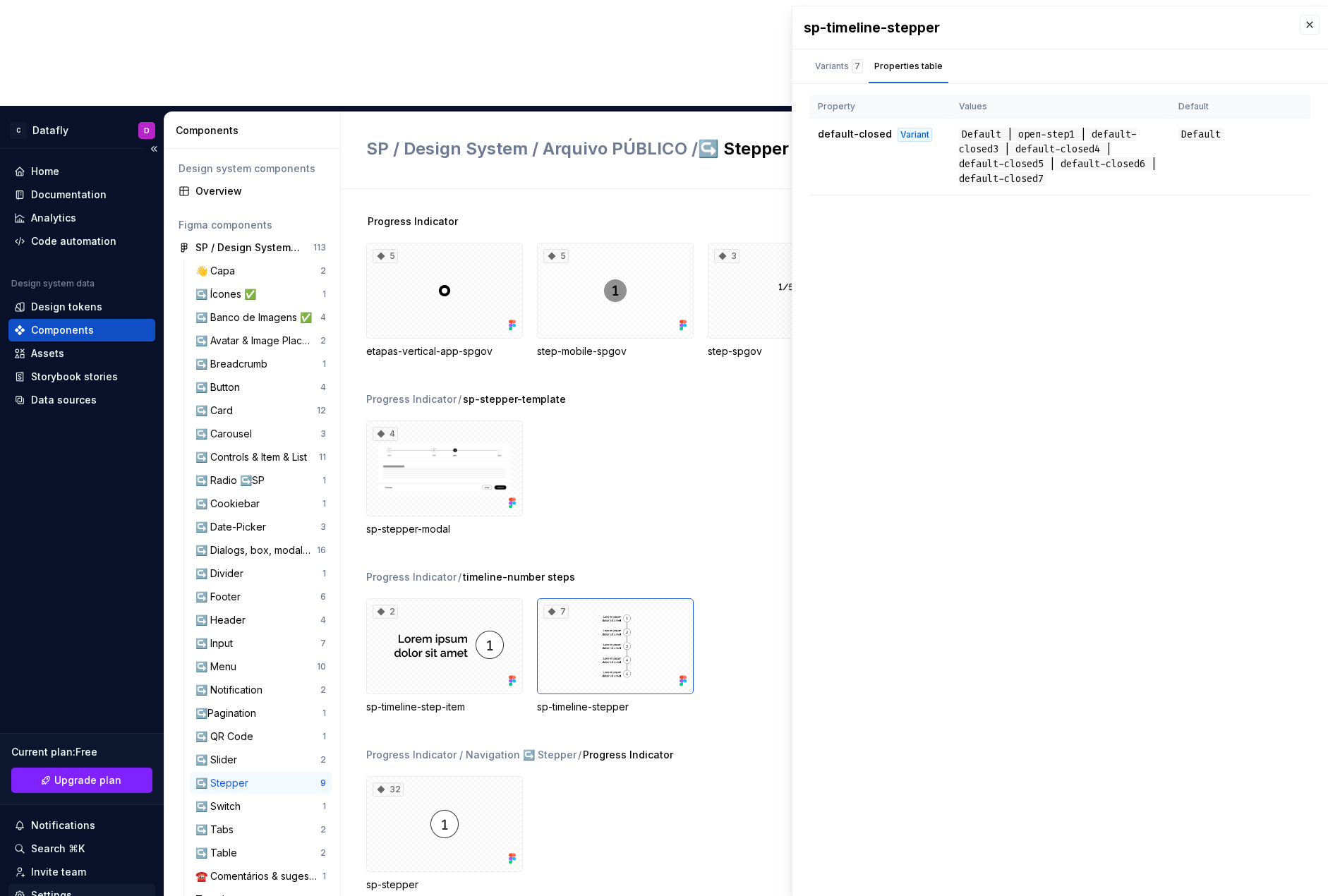
click at [54, 888] on div "Settings" at bounding box center [52, 895] width 41 height 14
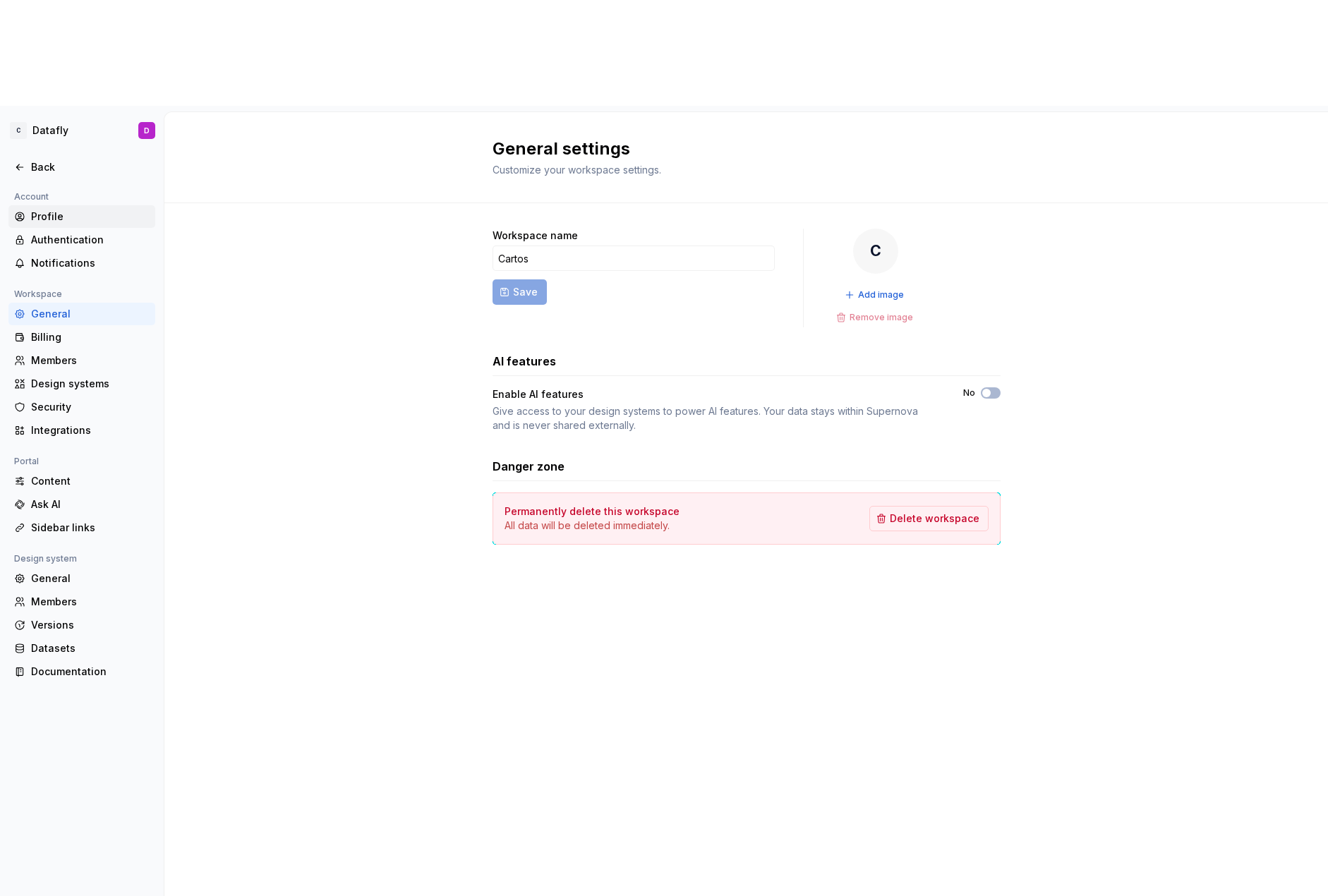
click at [78, 209] on div "Profile" at bounding box center [90, 216] width 118 height 14
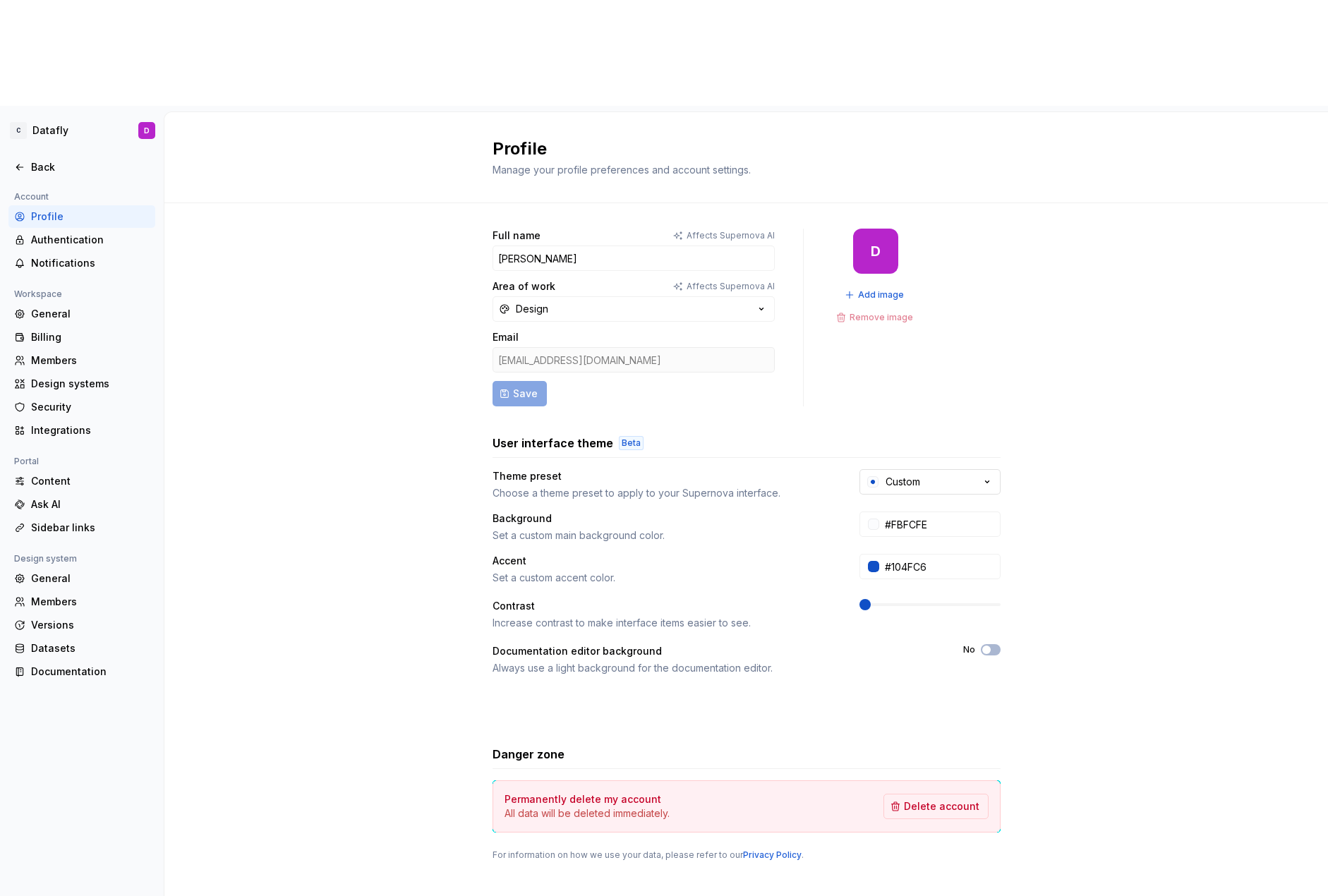
click at [914, 475] on div "Custom" at bounding box center [903, 481] width 34 height 14
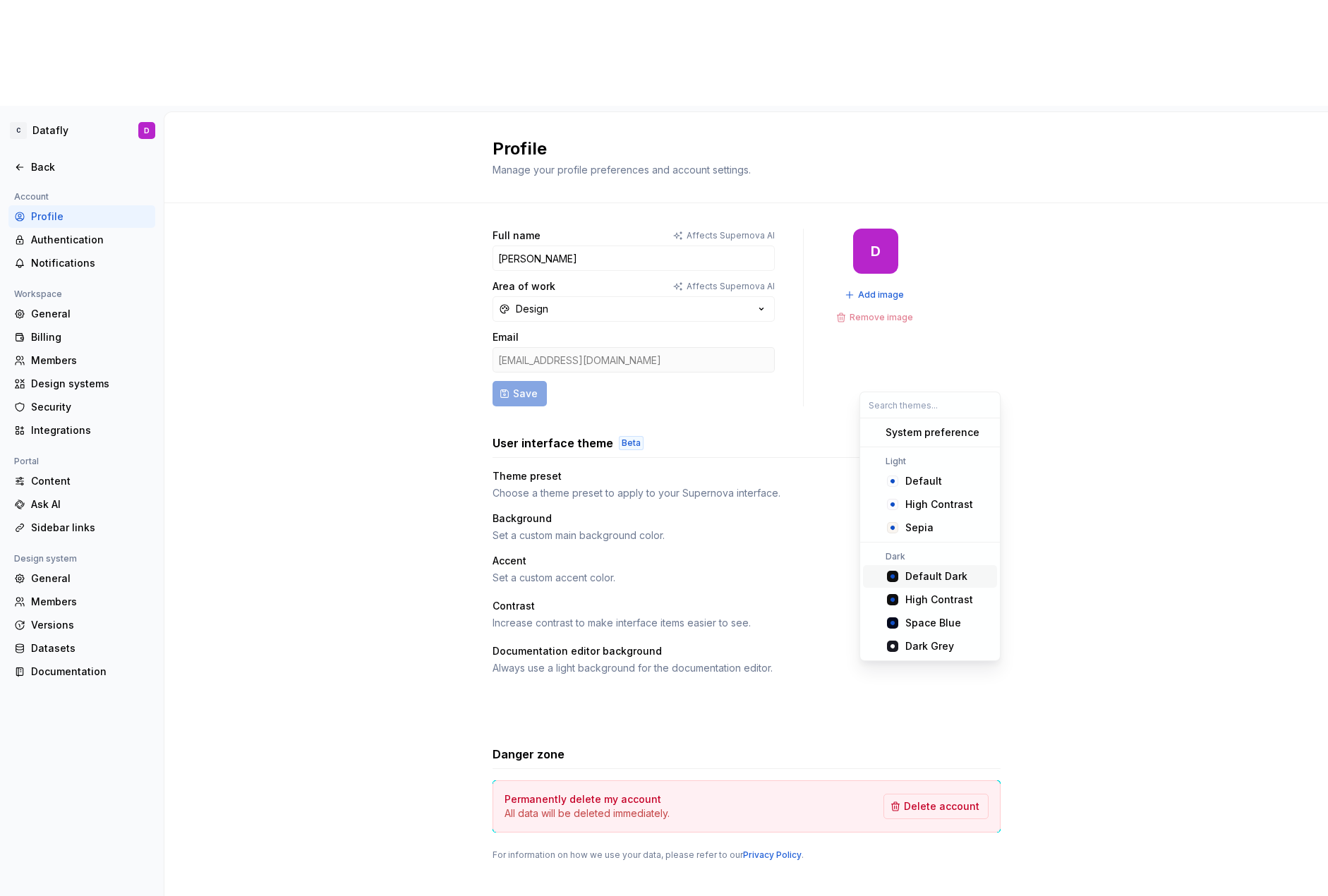
click at [907, 572] on div "Default Dark" at bounding box center [937, 577] width 62 height 14
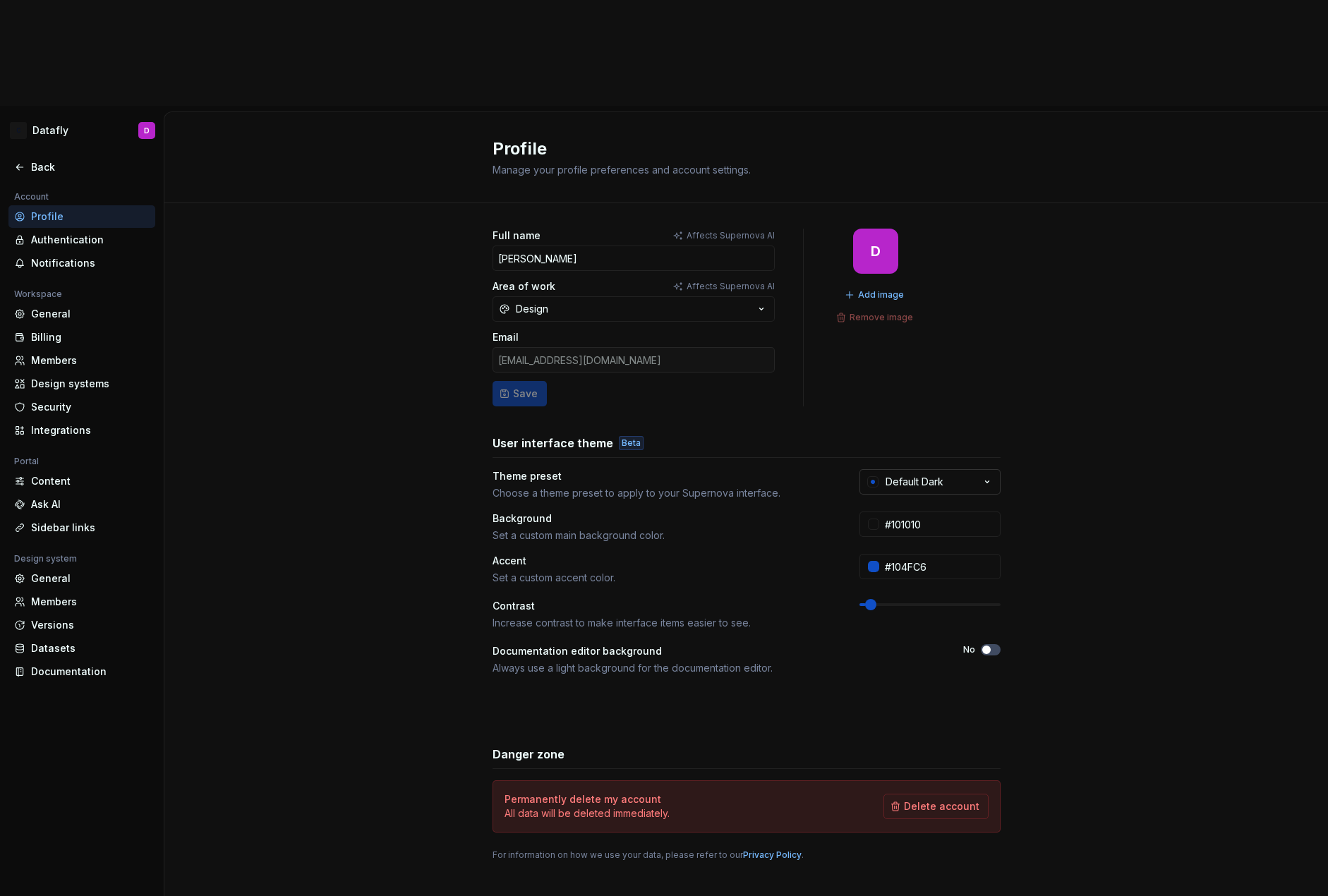
click at [914, 469] on button "Default Dark" at bounding box center [930, 482] width 141 height 26
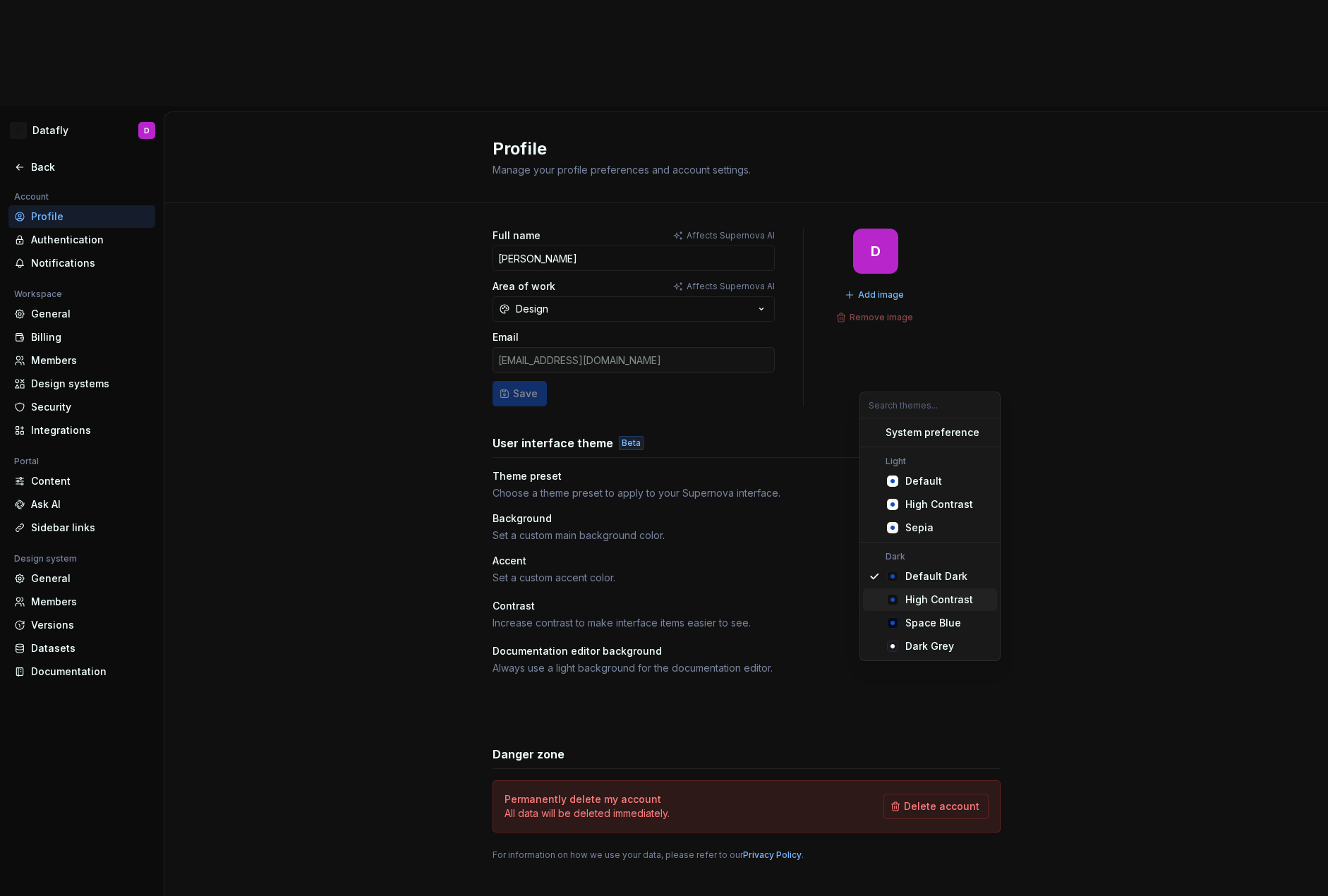
click at [907, 602] on div "High Contrast" at bounding box center [939, 600] width 68 height 14
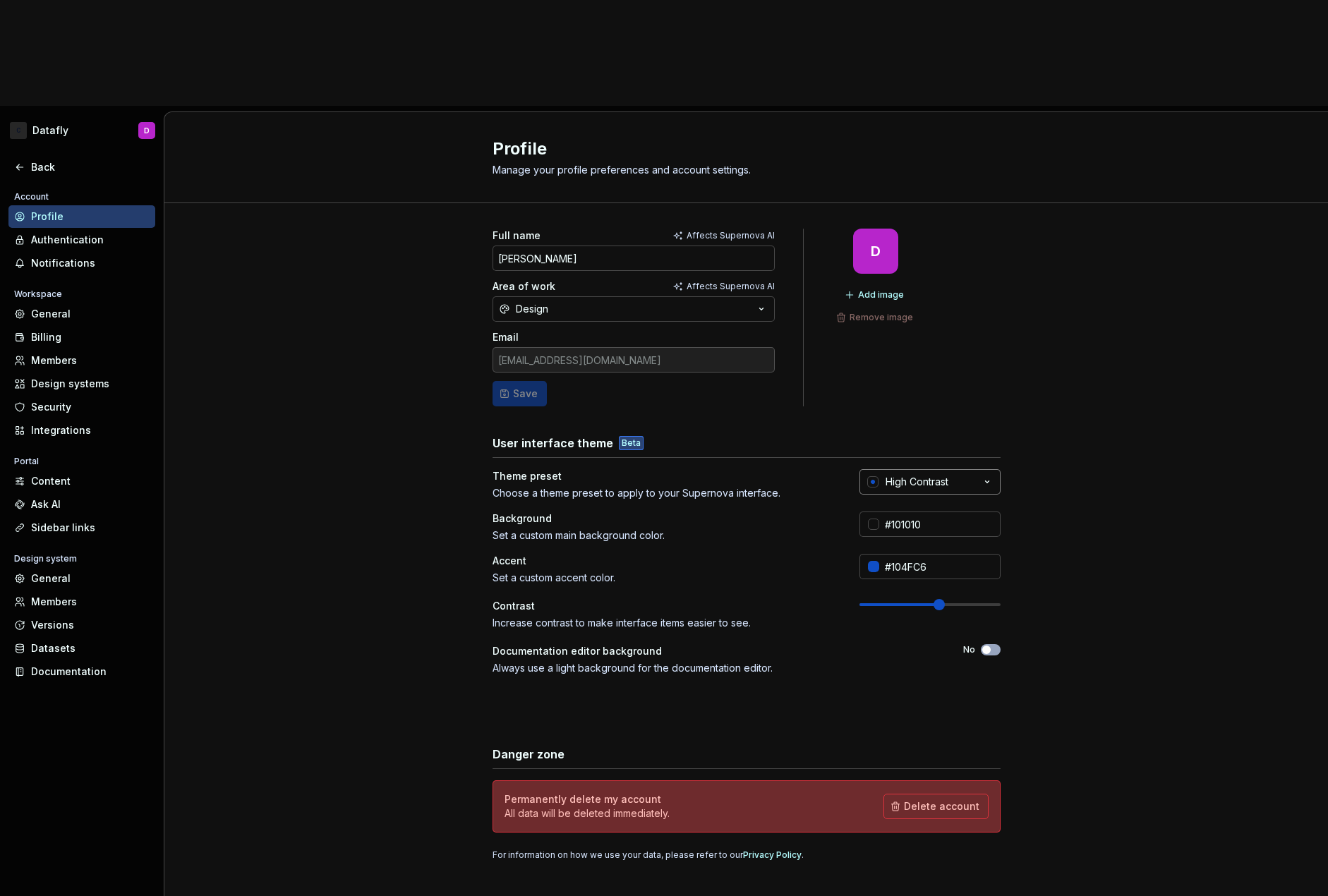
click at [923, 469] on button "High Contrast" at bounding box center [930, 482] width 141 height 26
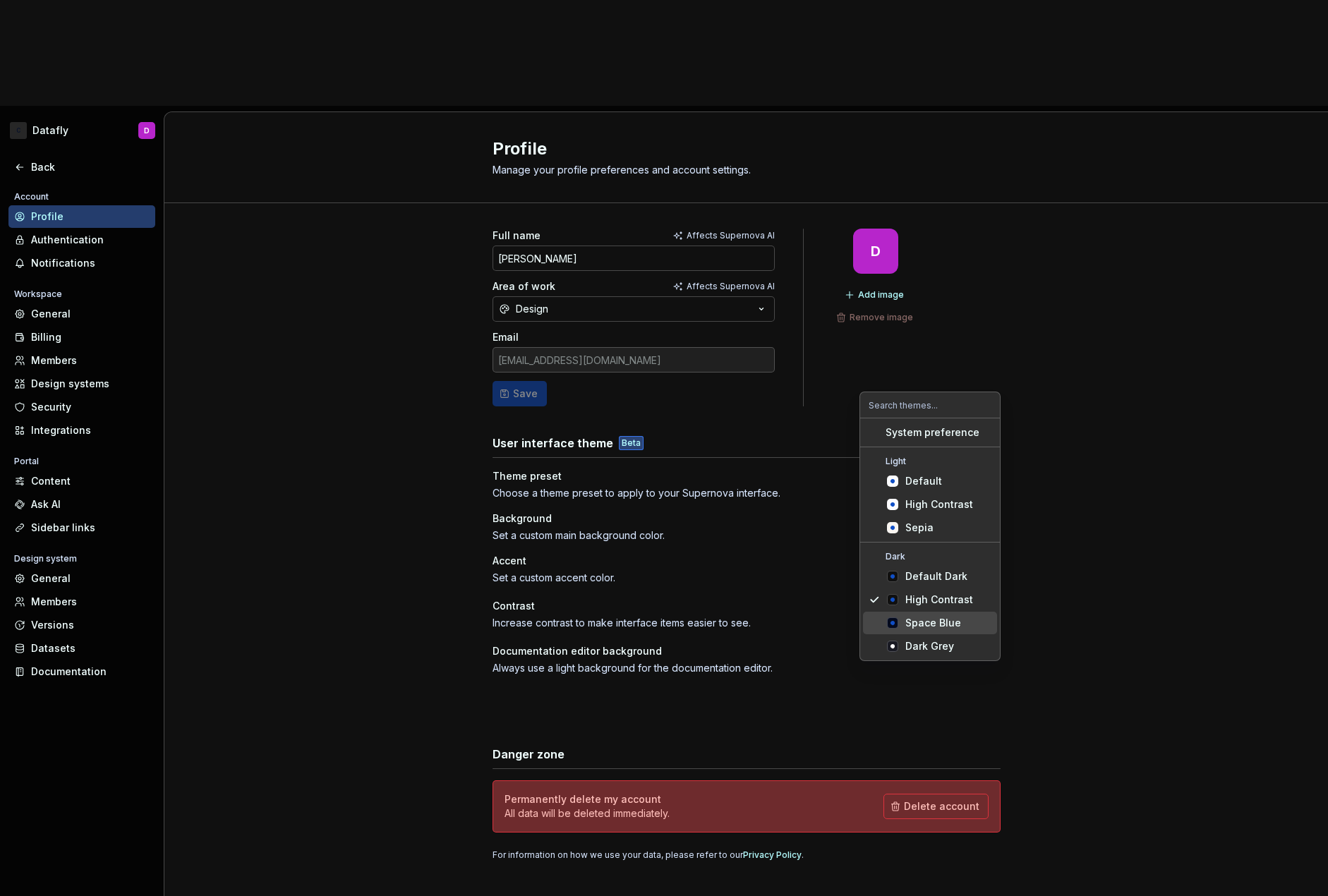
click at [893, 622] on icon "Suggestions" at bounding box center [893, 622] width 2 height 2
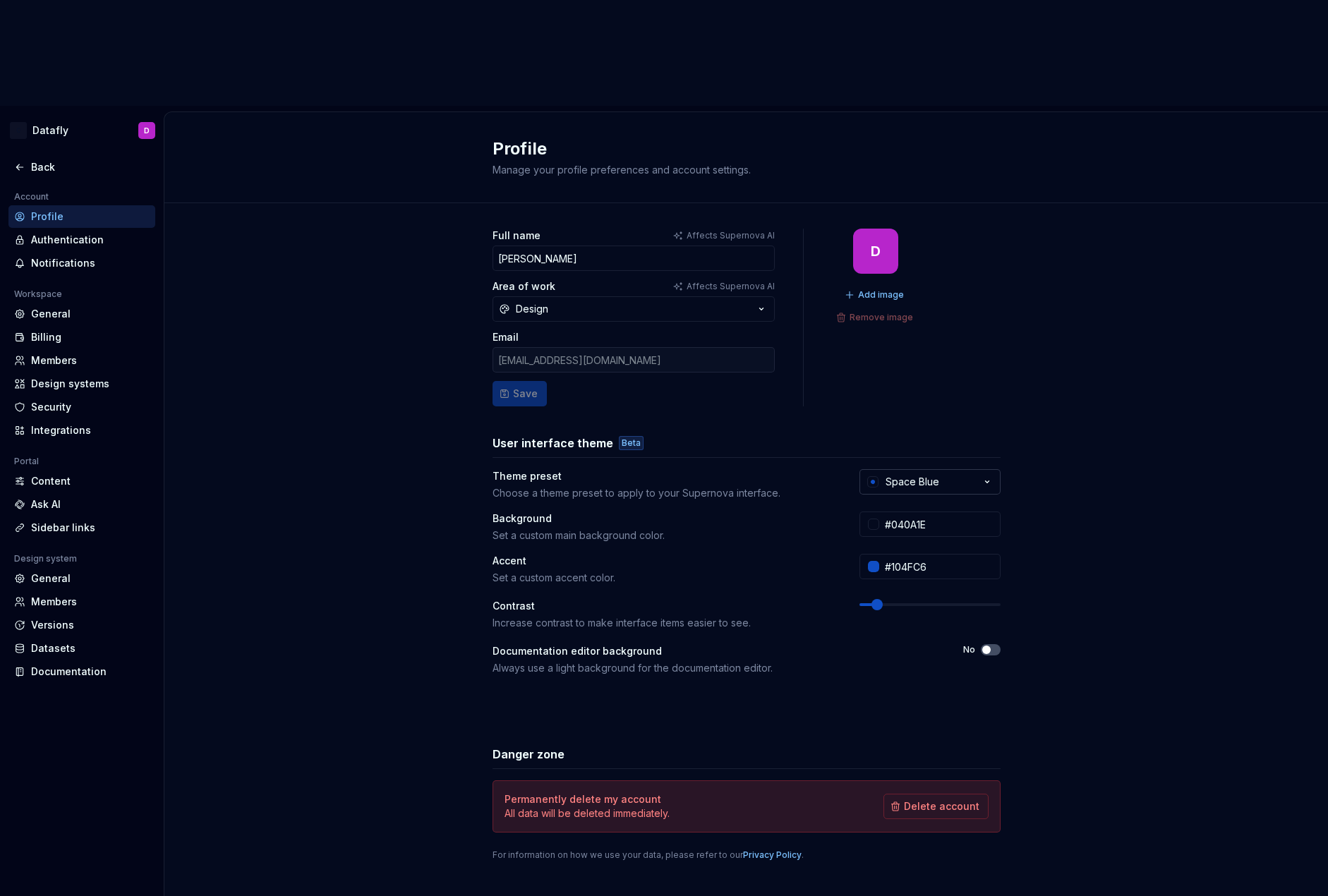
click at [932, 475] on div "Space Blue" at bounding box center [913, 481] width 53 height 14
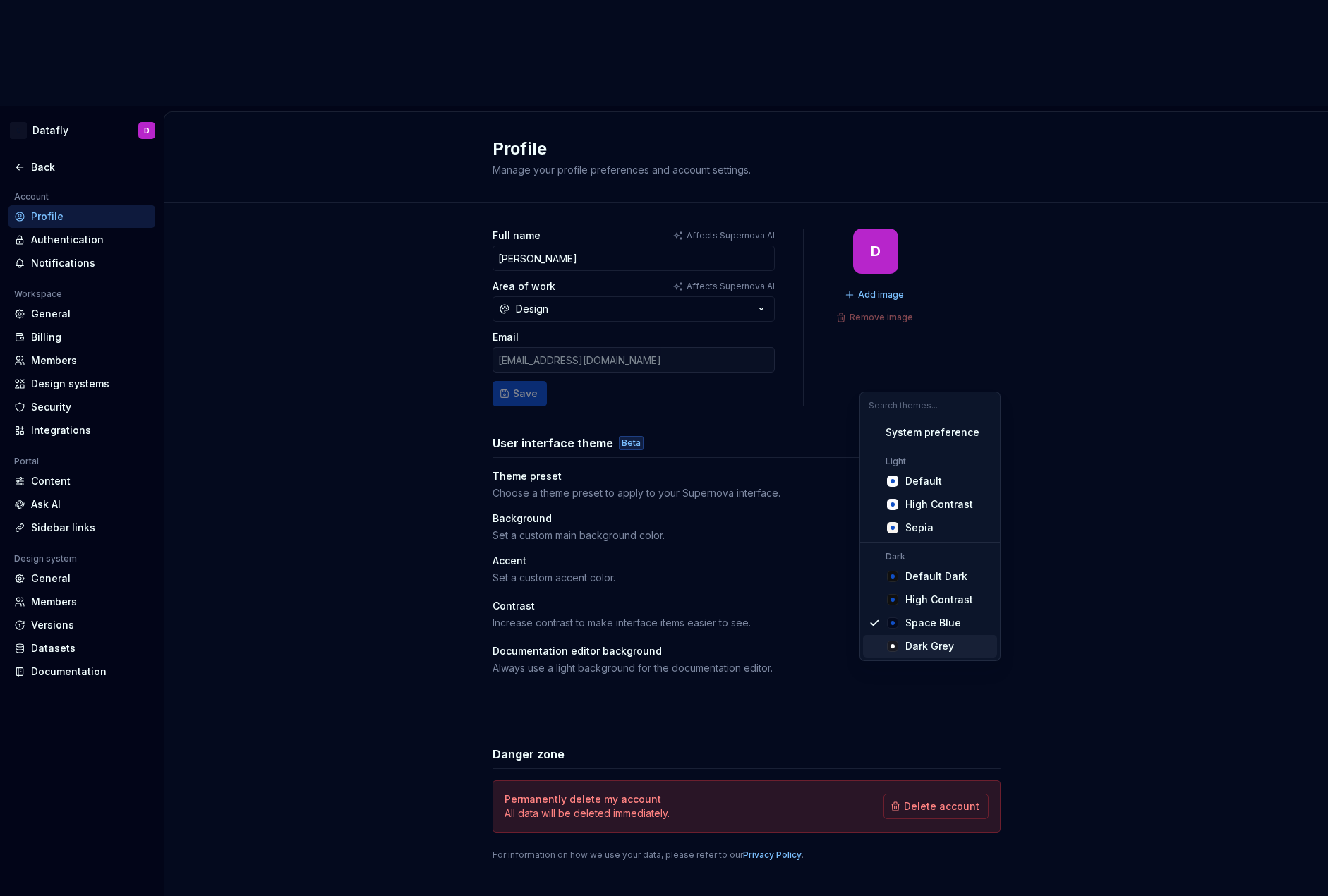
click at [891, 637] on span "Dark Grey" at bounding box center [931, 646] width 134 height 22
type input "#191A23"
type input "#FFFFFF"
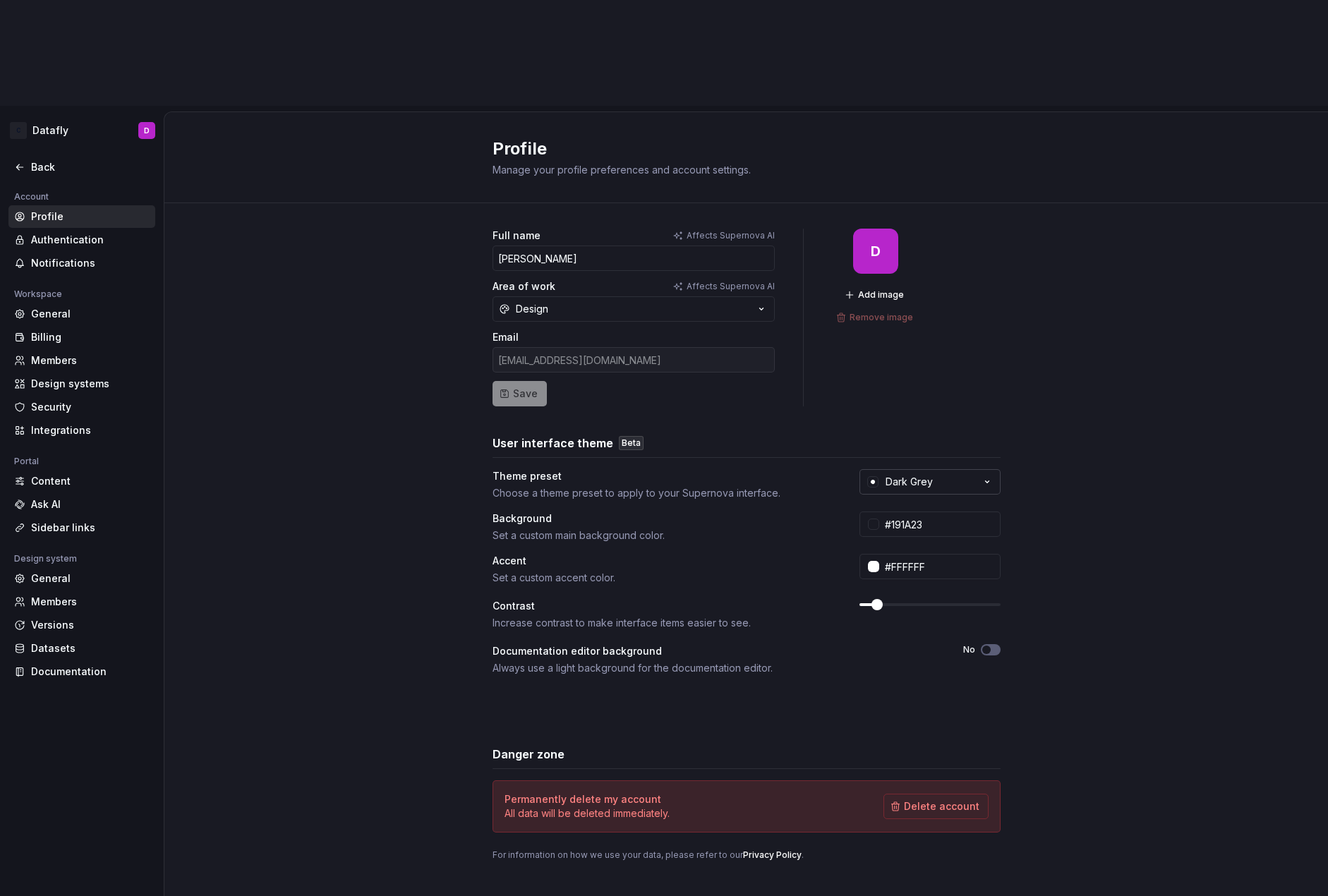
click at [895, 475] on div "Dark Grey" at bounding box center [909, 481] width 47 height 14
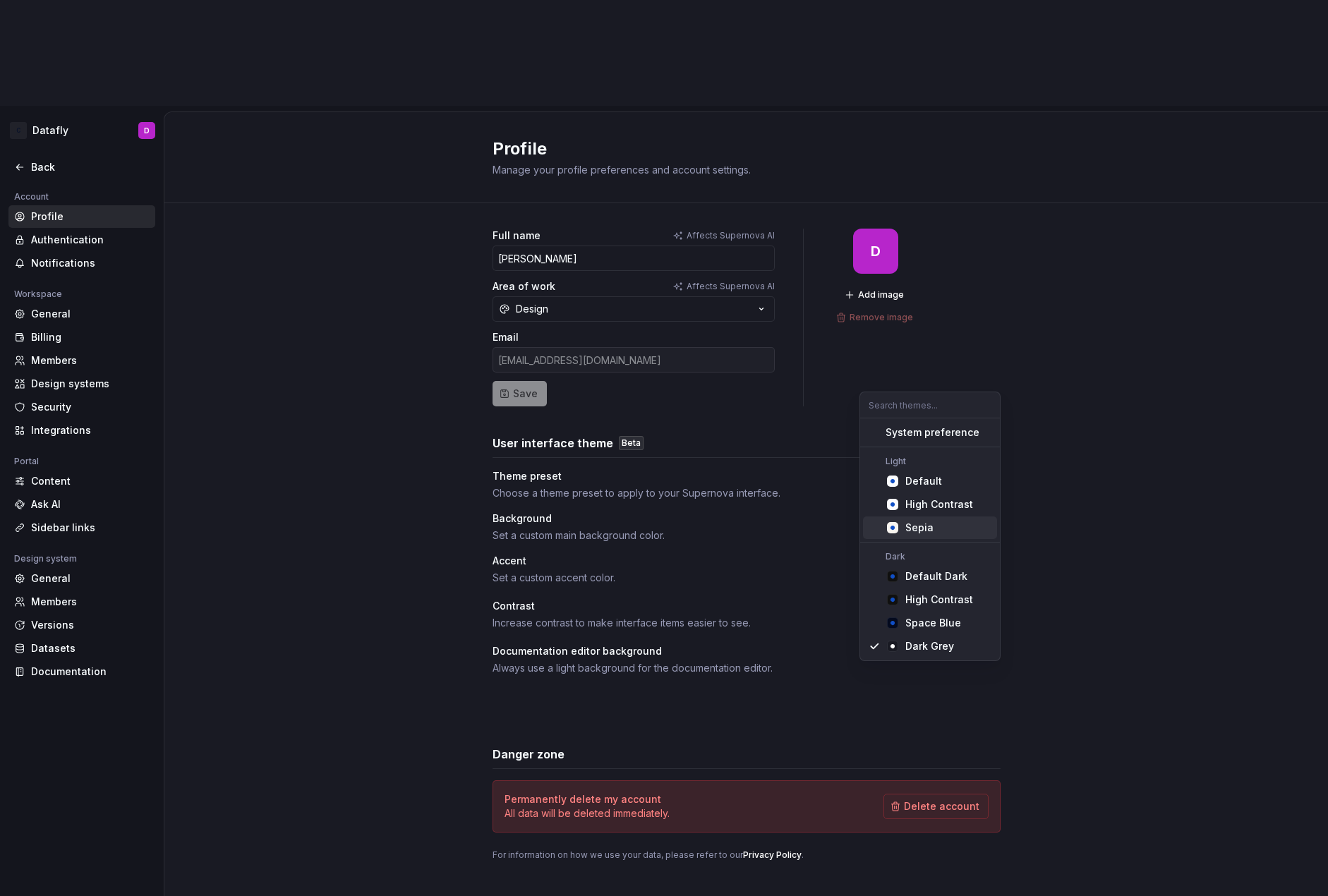
drag, startPoint x: 888, startPoint y: 478, endPoint x: 891, endPoint y: 534, distance: 56.1
click at [891, 534] on div "Default High Contrast Sepia" at bounding box center [931, 505] width 134 height 70
click at [891, 534] on div "Suggestions" at bounding box center [893, 528] width 14 height 14
type input "#F9F5F0"
type input "#104FC6"
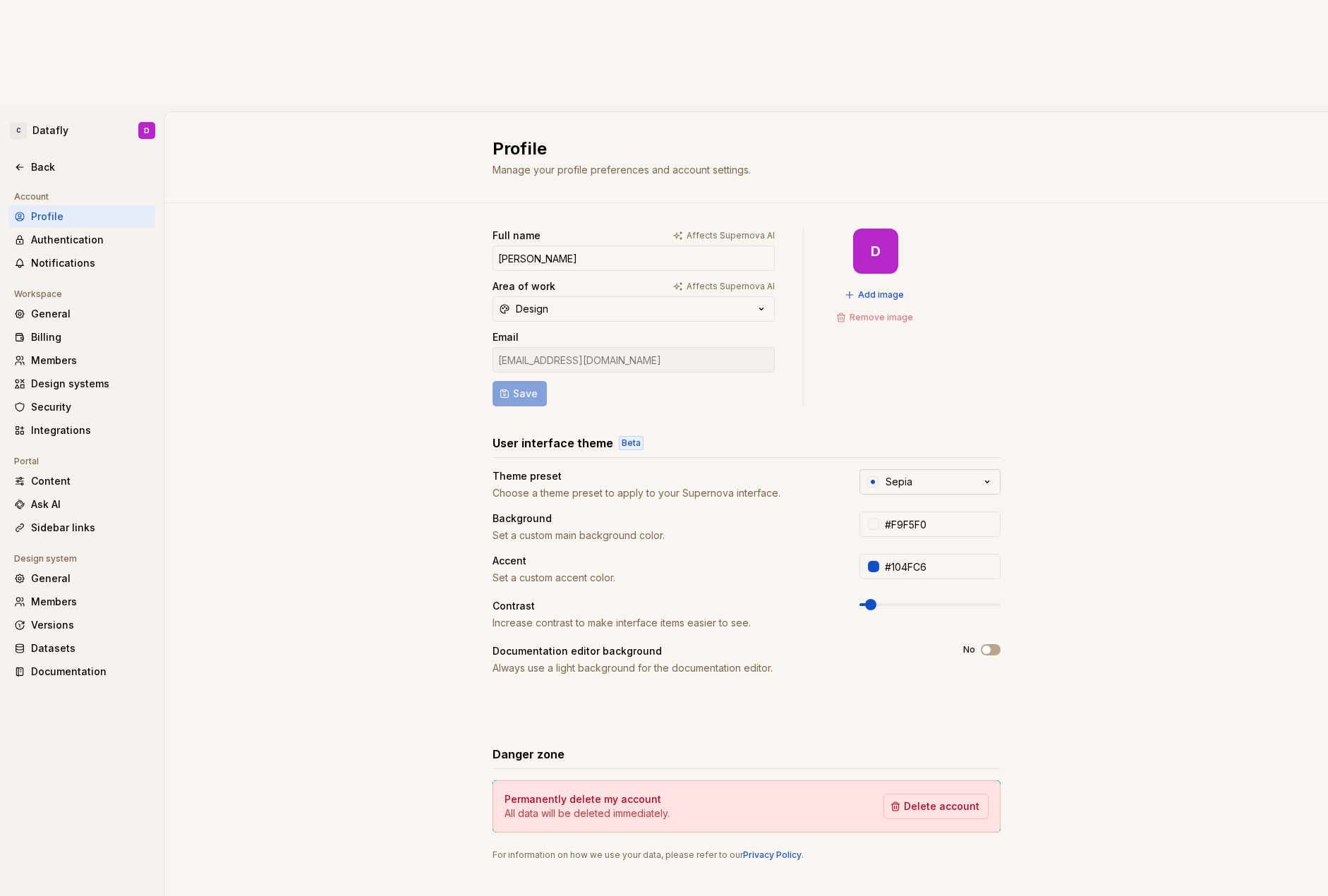
click at [920, 469] on button "Sepia" at bounding box center [930, 482] width 141 height 26
click at [911, 497] on span "High Contrast" at bounding box center [931, 505] width 134 height 22
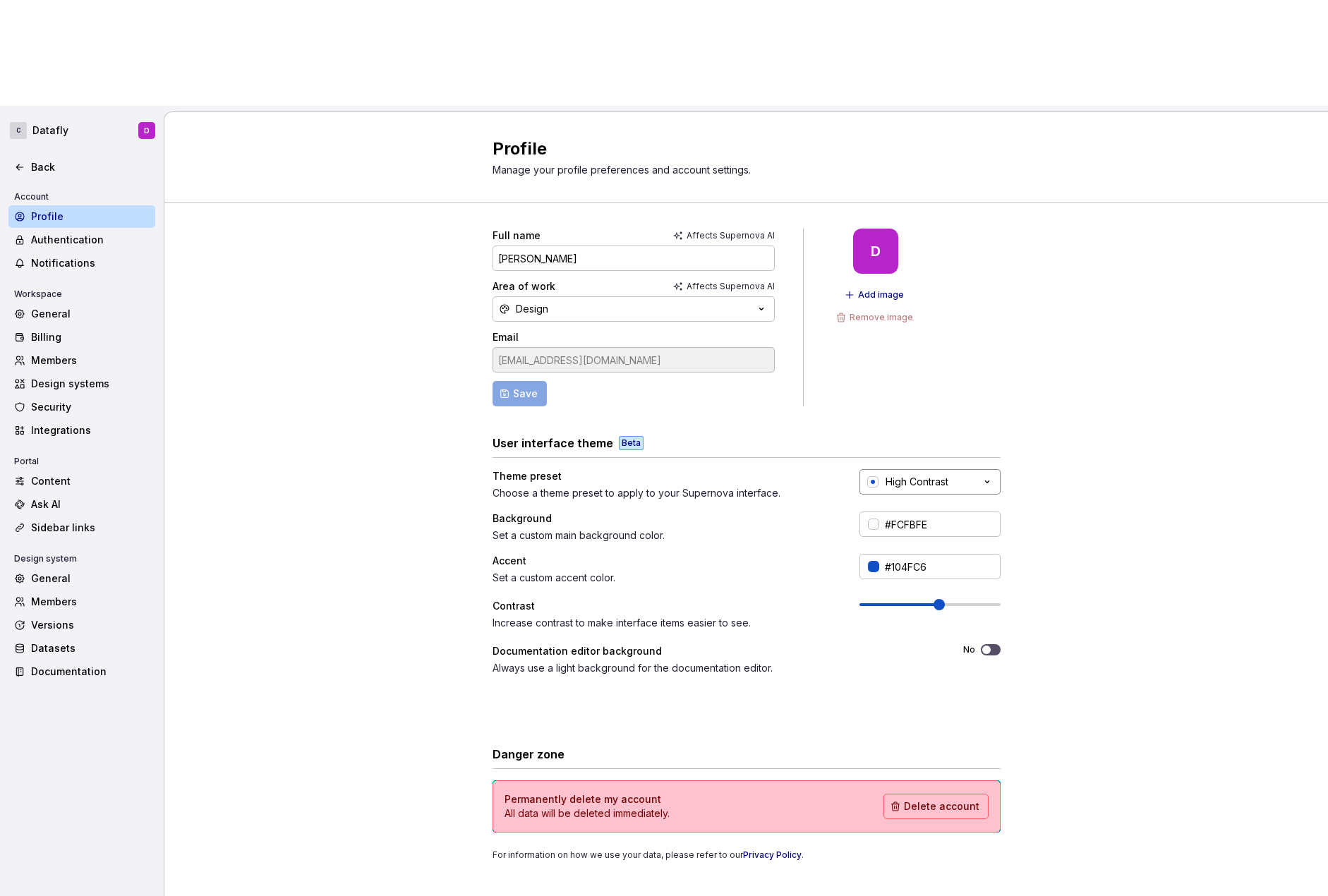
click at [923, 469] on button "High Contrast" at bounding box center [930, 482] width 141 height 26
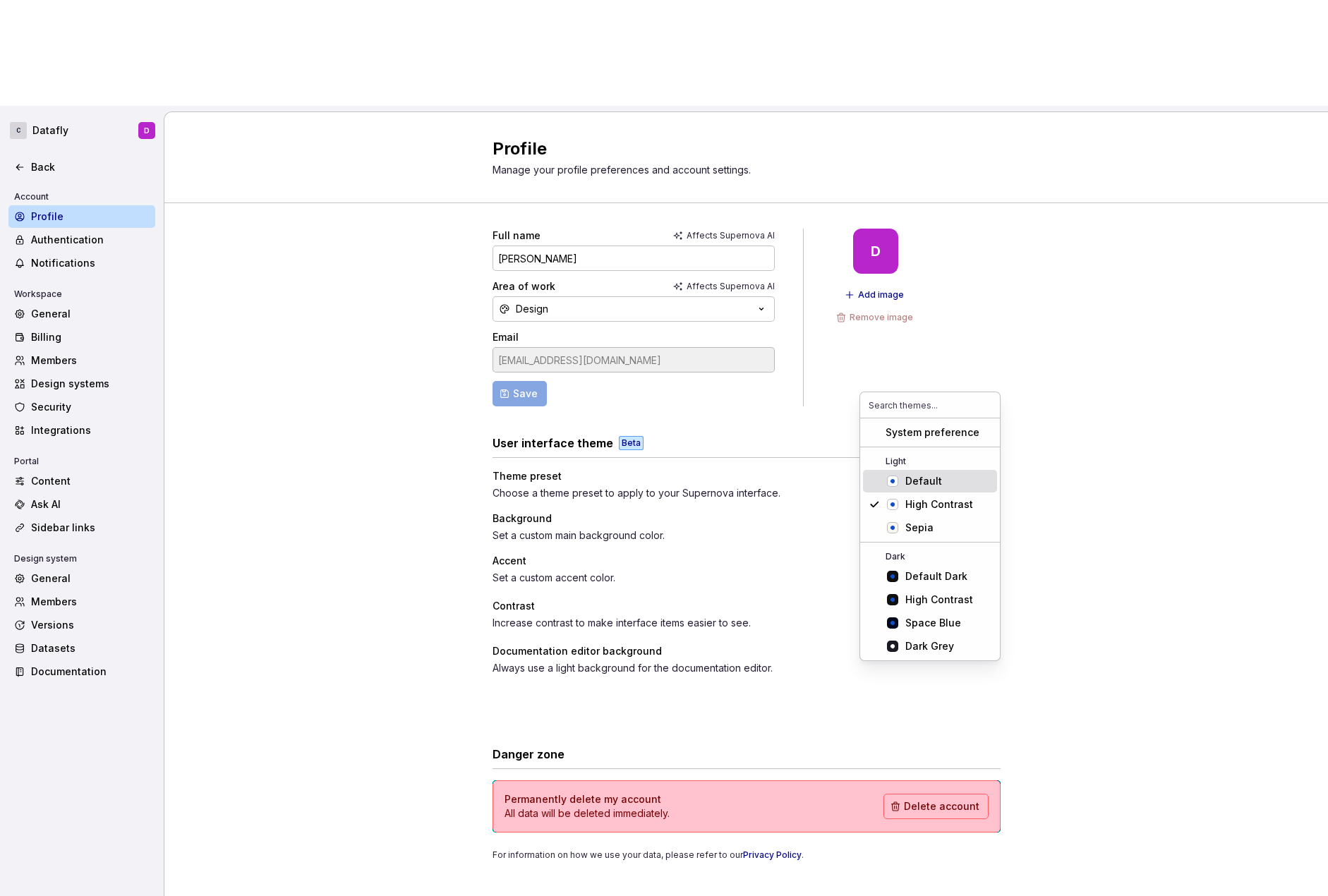
click at [897, 478] on icon "Suggestions" at bounding box center [893, 481] width 11 height 11
type input "#FBFCFE"
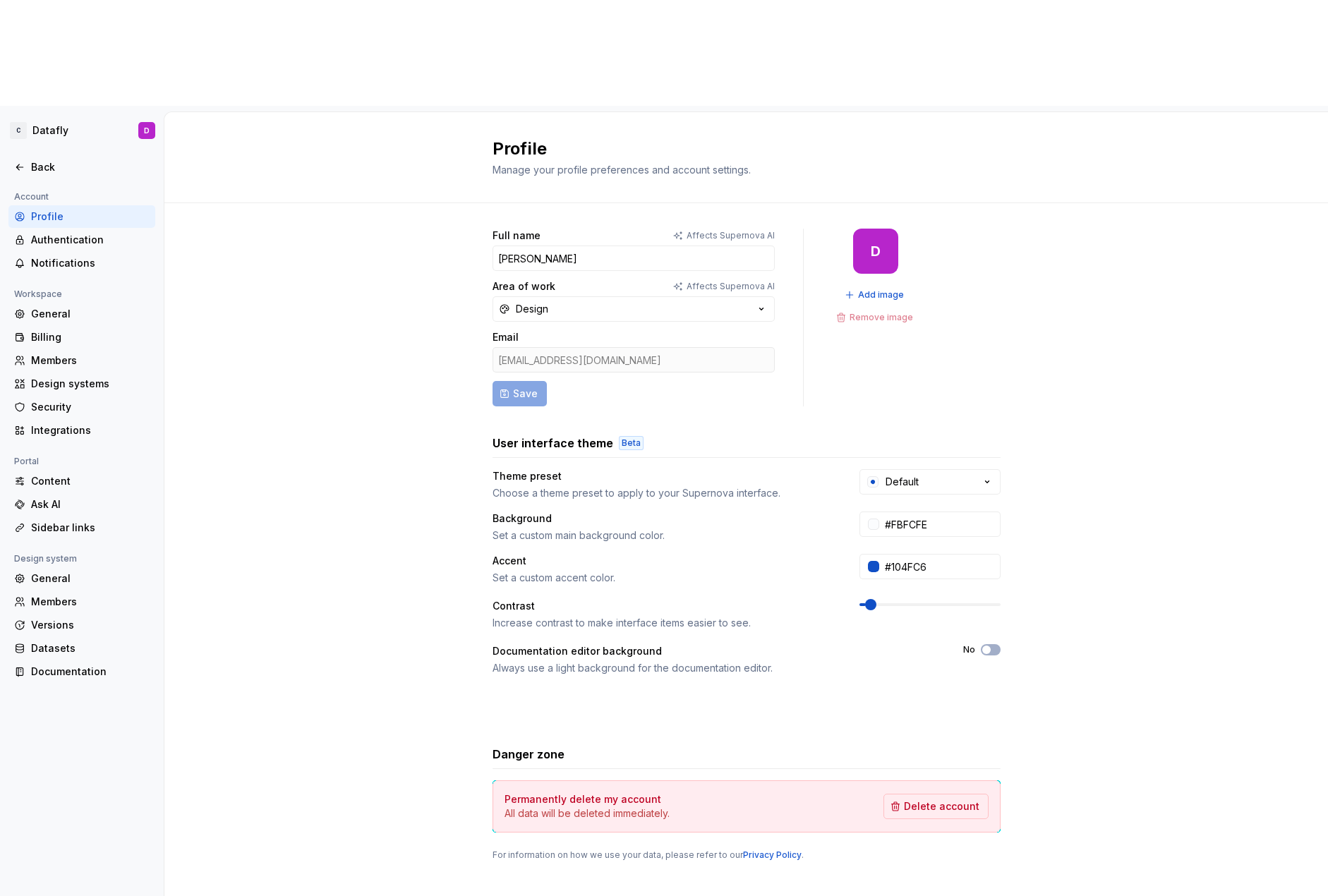
drag, startPoint x: 868, startPoint y: 506, endPoint x: 849, endPoint y: 506, distance: 19.0
click at [849, 599] on div "Contrast Increase contrast to make interface items easier to see." at bounding box center [747, 614] width 508 height 31
click at [859, 603] on span at bounding box center [859, 604] width 0 height 3
click at [58, 160] on div "Back" at bounding box center [90, 167] width 118 height 14
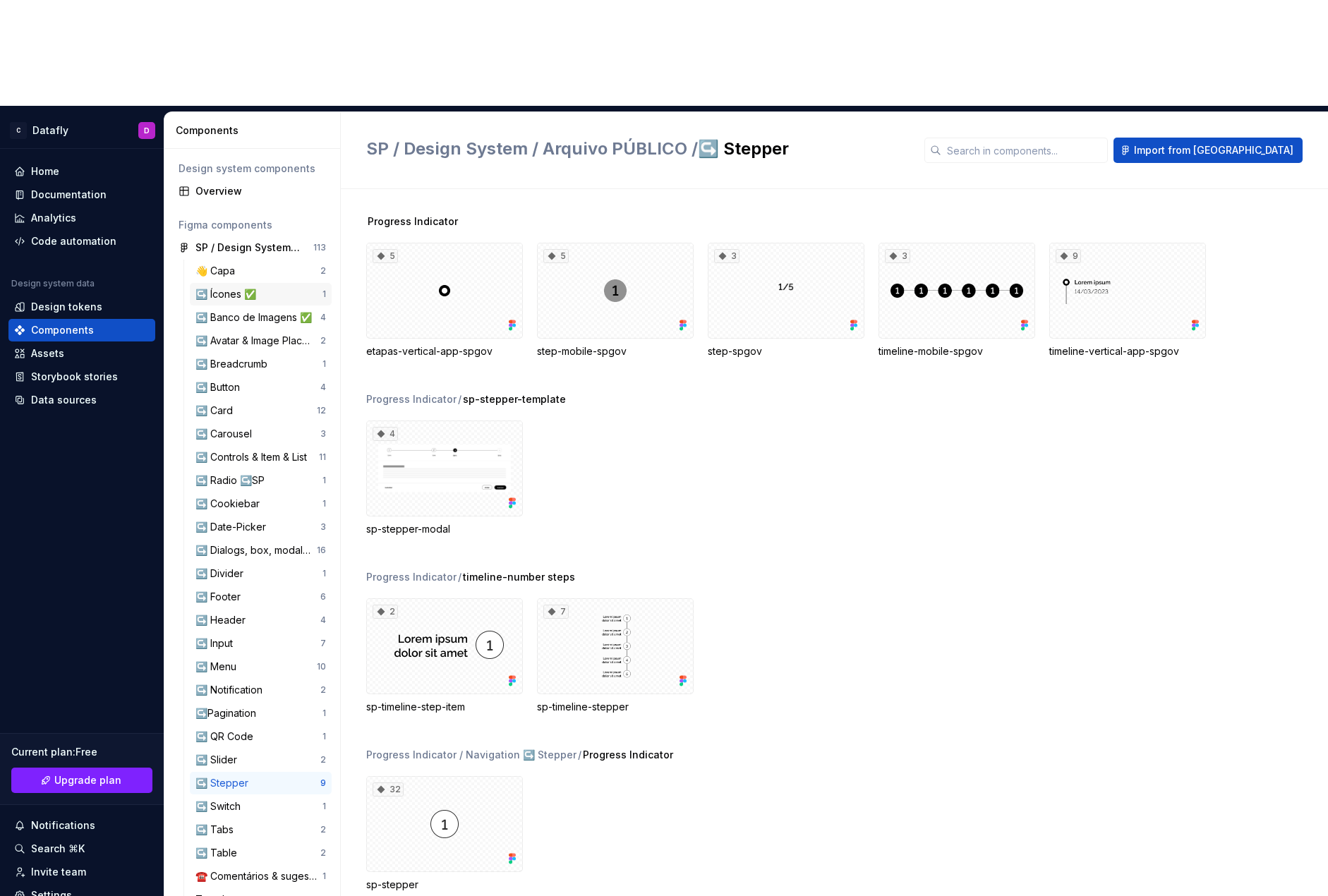
click at [233, 288] on div "↪️ Ícones ✅" at bounding box center [228, 294] width 66 height 14
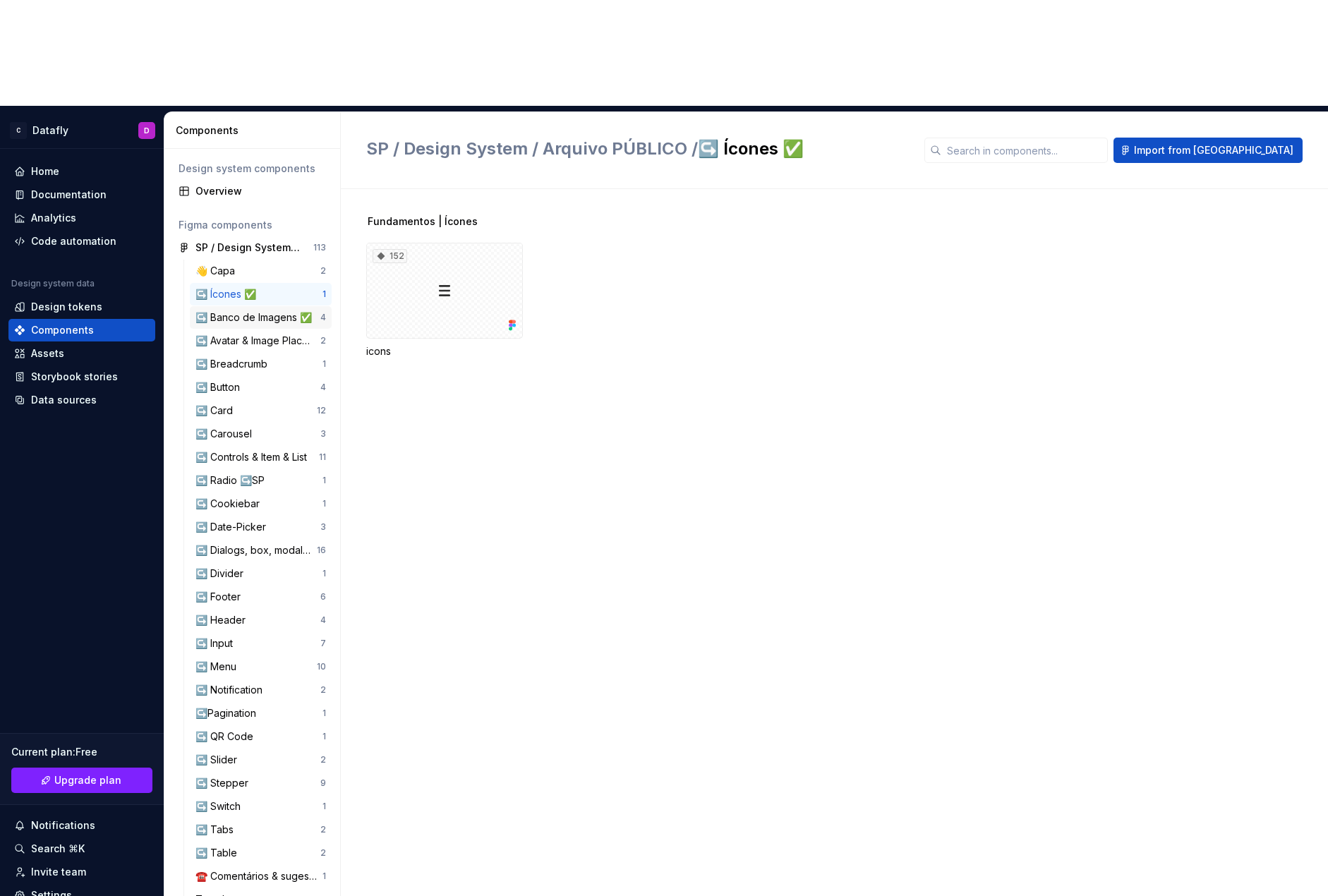
click at [221, 311] on div "↪️ Banco de Imagens ✅" at bounding box center [257, 318] width 122 height 14
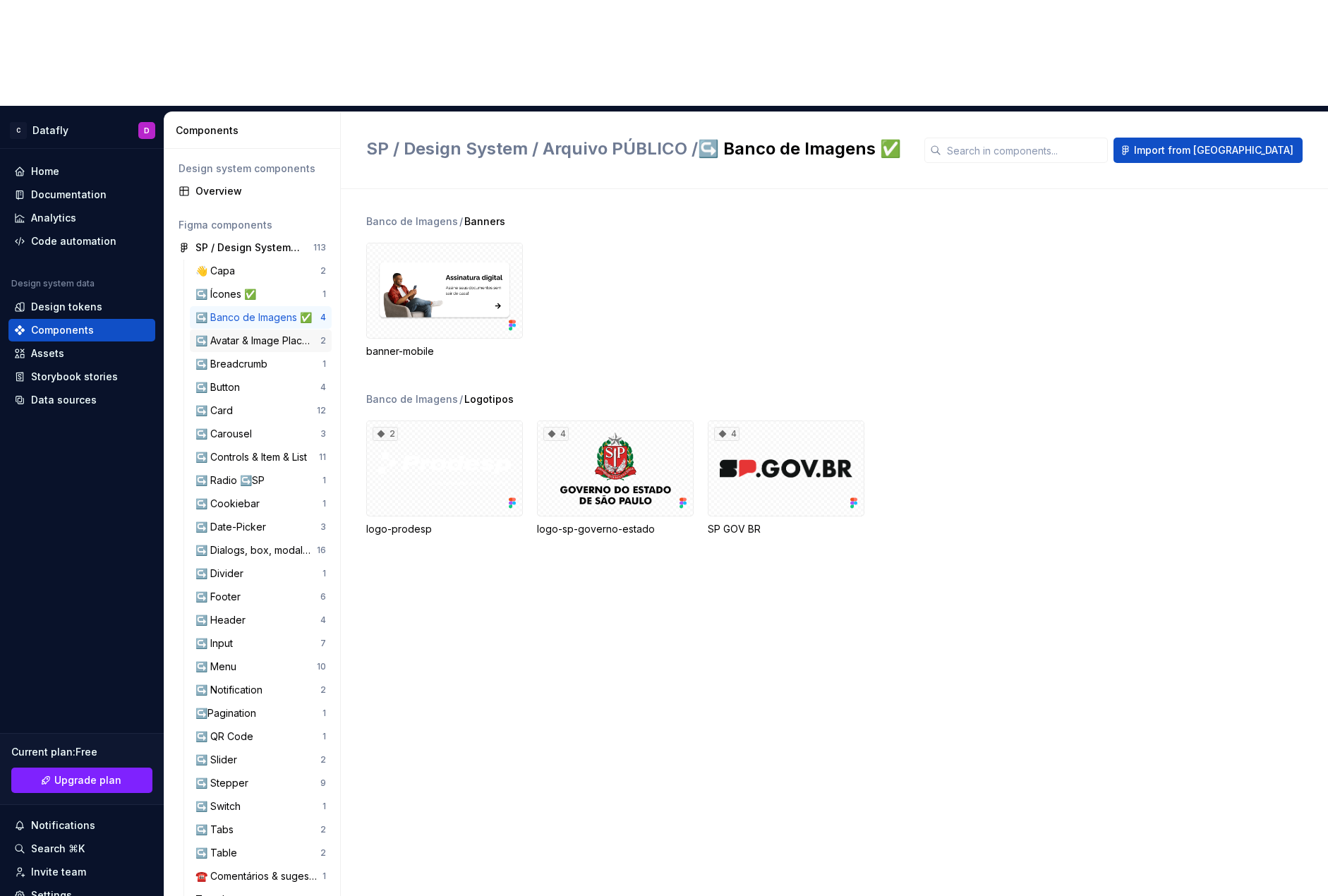
click at [217, 334] on div "↪️ Avatar & Image Placeholder" at bounding box center [258, 341] width 125 height 14
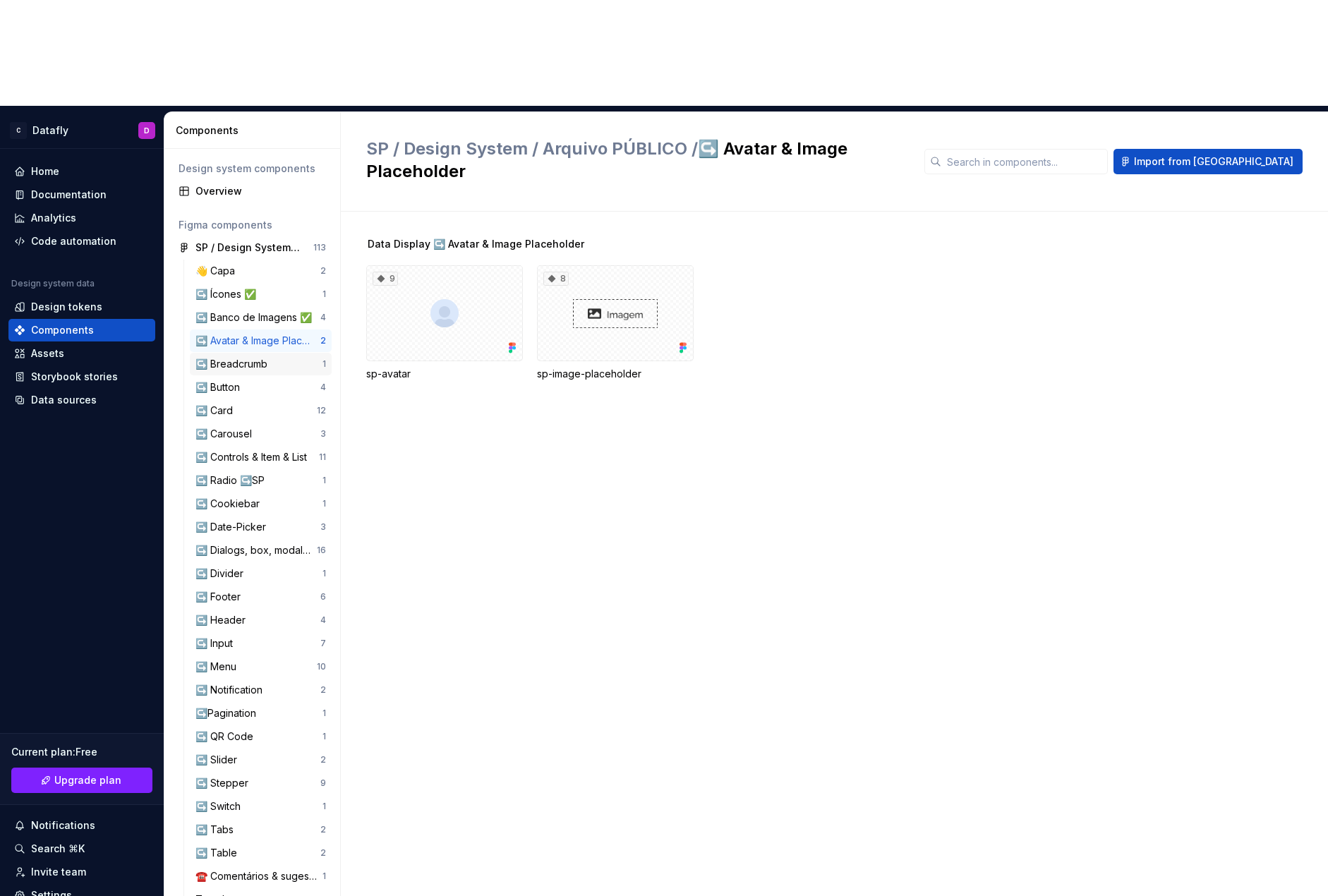
click at [221, 357] on div "↪️ Breadcrumb" at bounding box center [234, 364] width 77 height 14
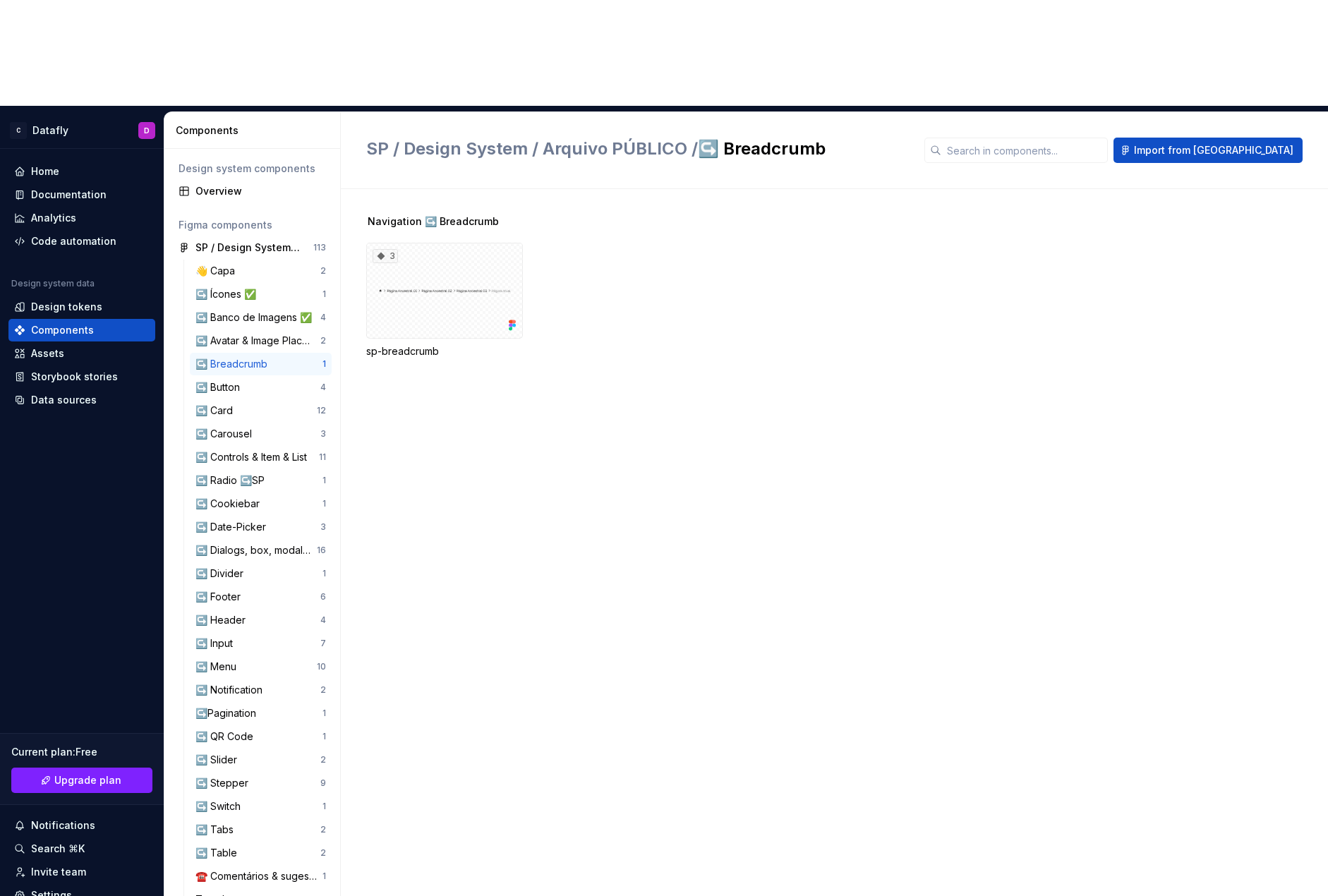
click at [221, 353] on div "↪️ Breadcrumb 1" at bounding box center [260, 364] width 142 height 22
click at [221, 380] on div "↪️ Button" at bounding box center [221, 387] width 50 height 14
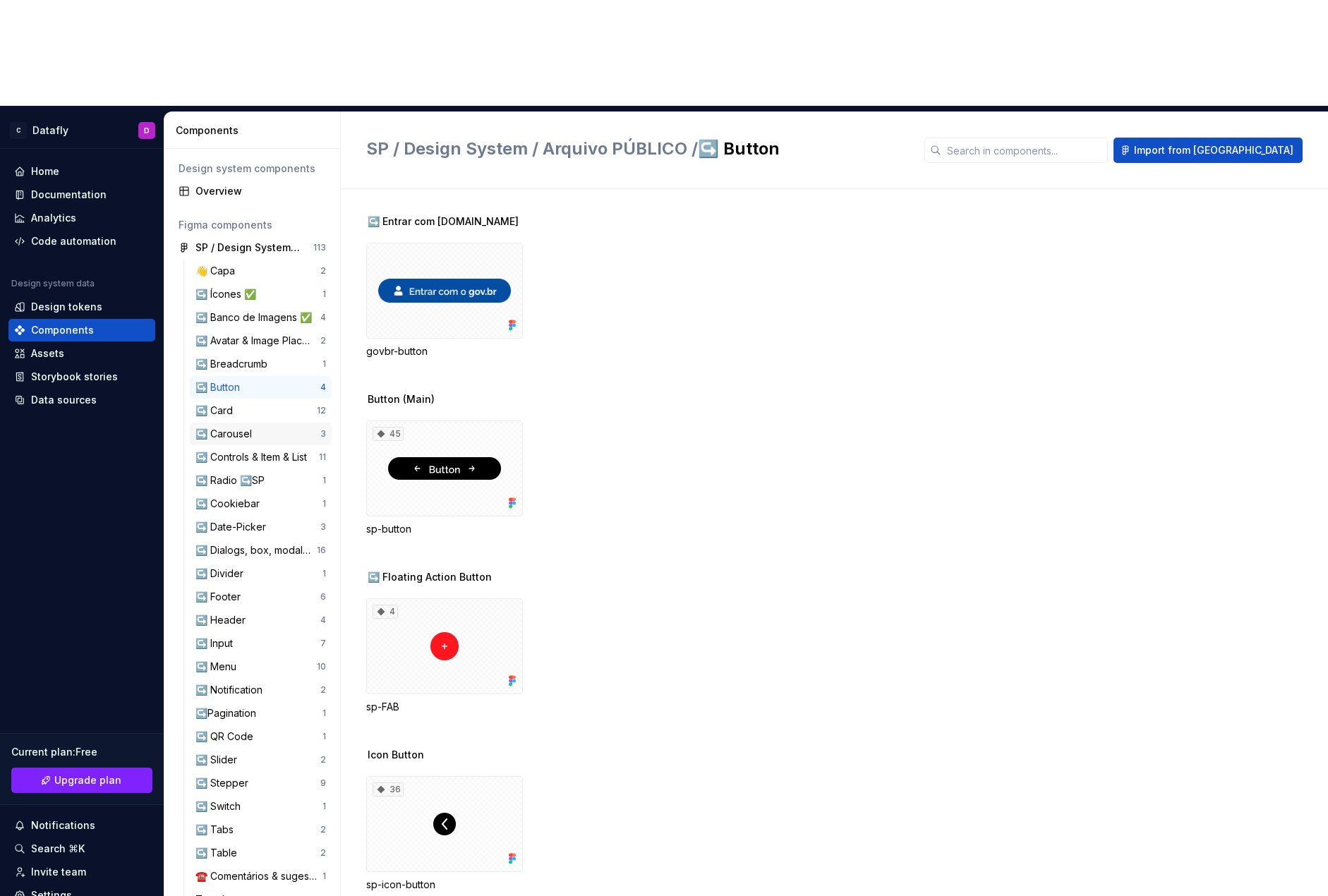
click at [244, 427] on div "↪️ Carousel" at bounding box center [227, 433] width 62 height 14
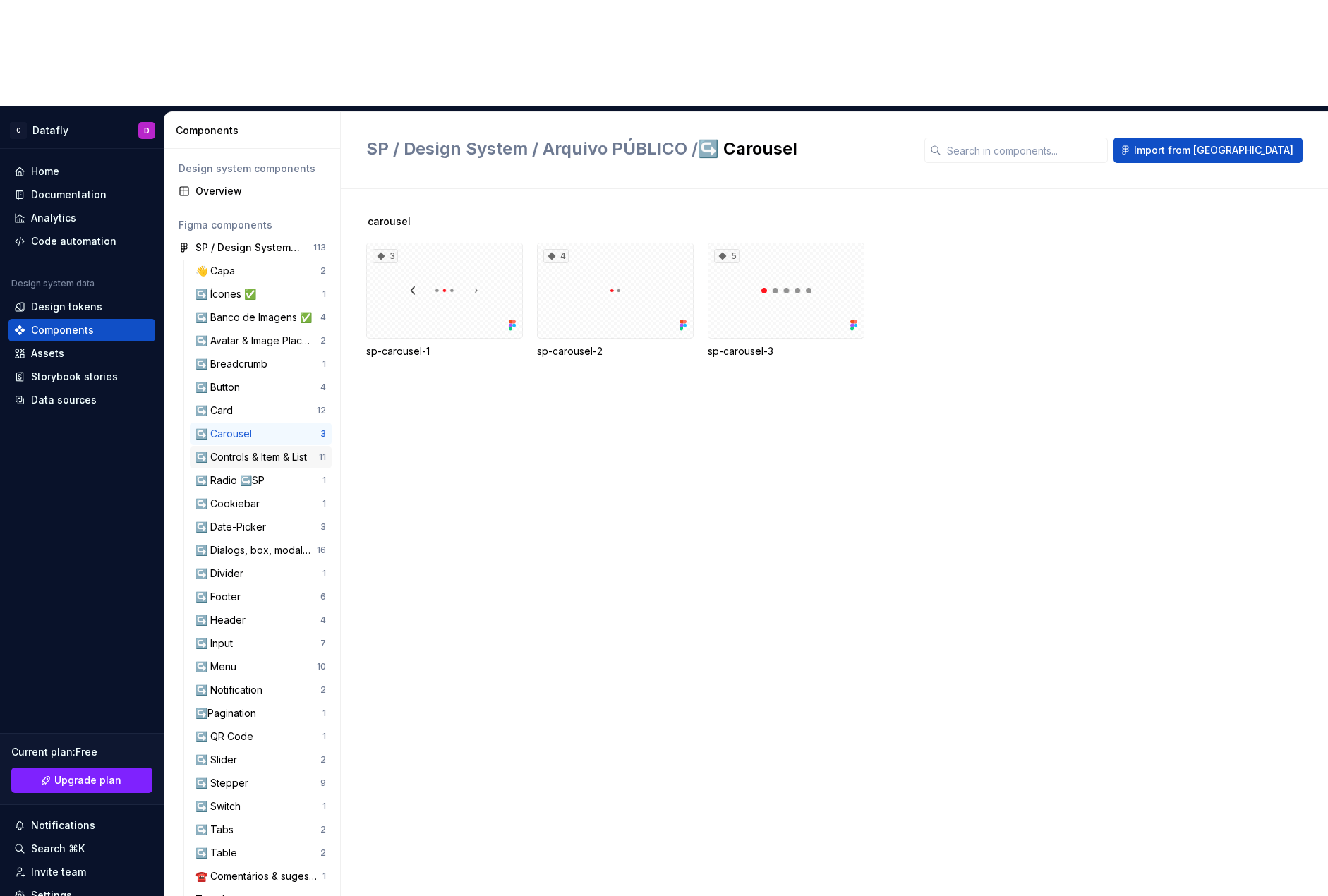
click at [241, 451] on div "↪️ Controls & Item & List" at bounding box center [254, 457] width 117 height 14
